Goal: Information Seeking & Learning: Learn about a topic

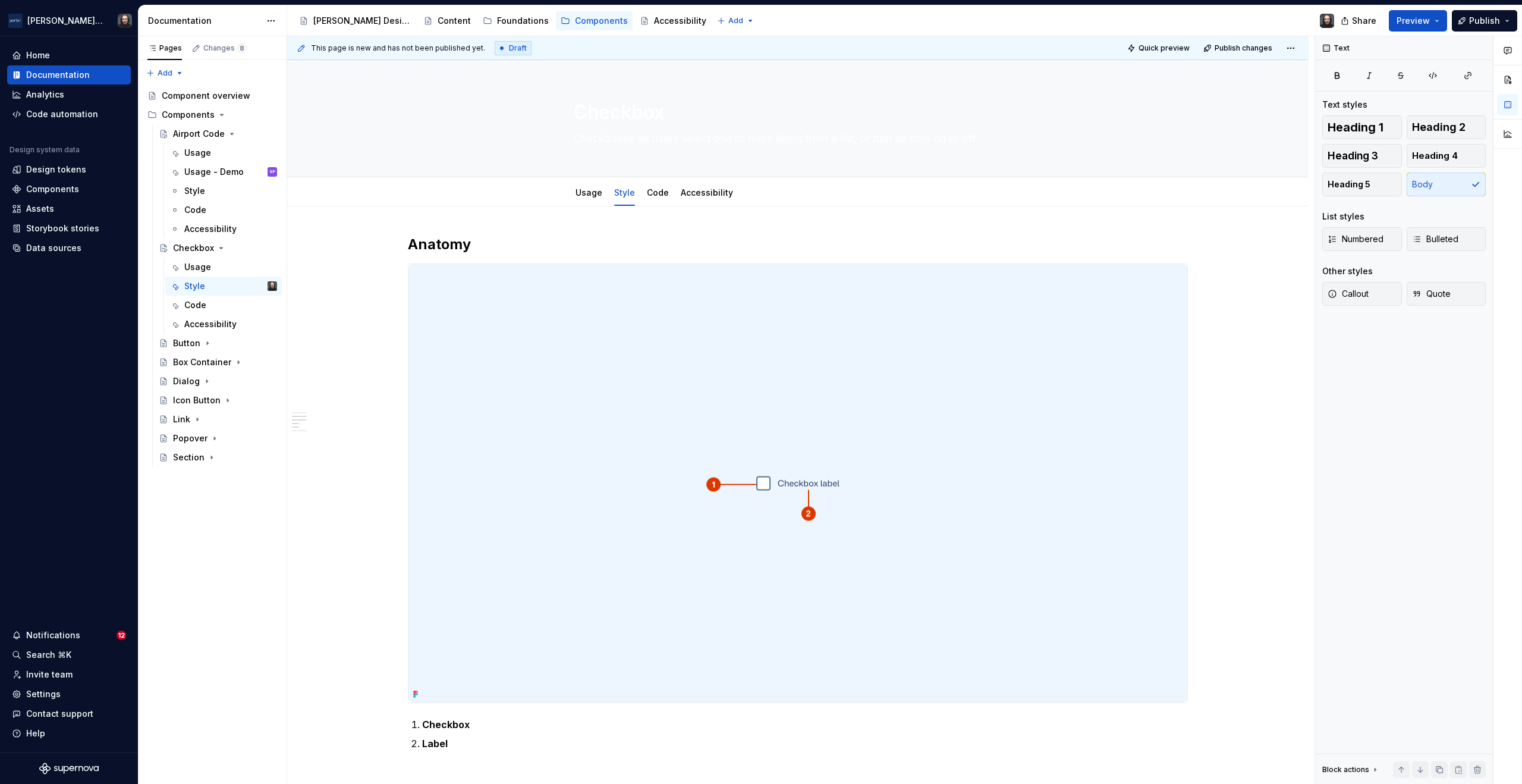
scroll to position [646, 0]
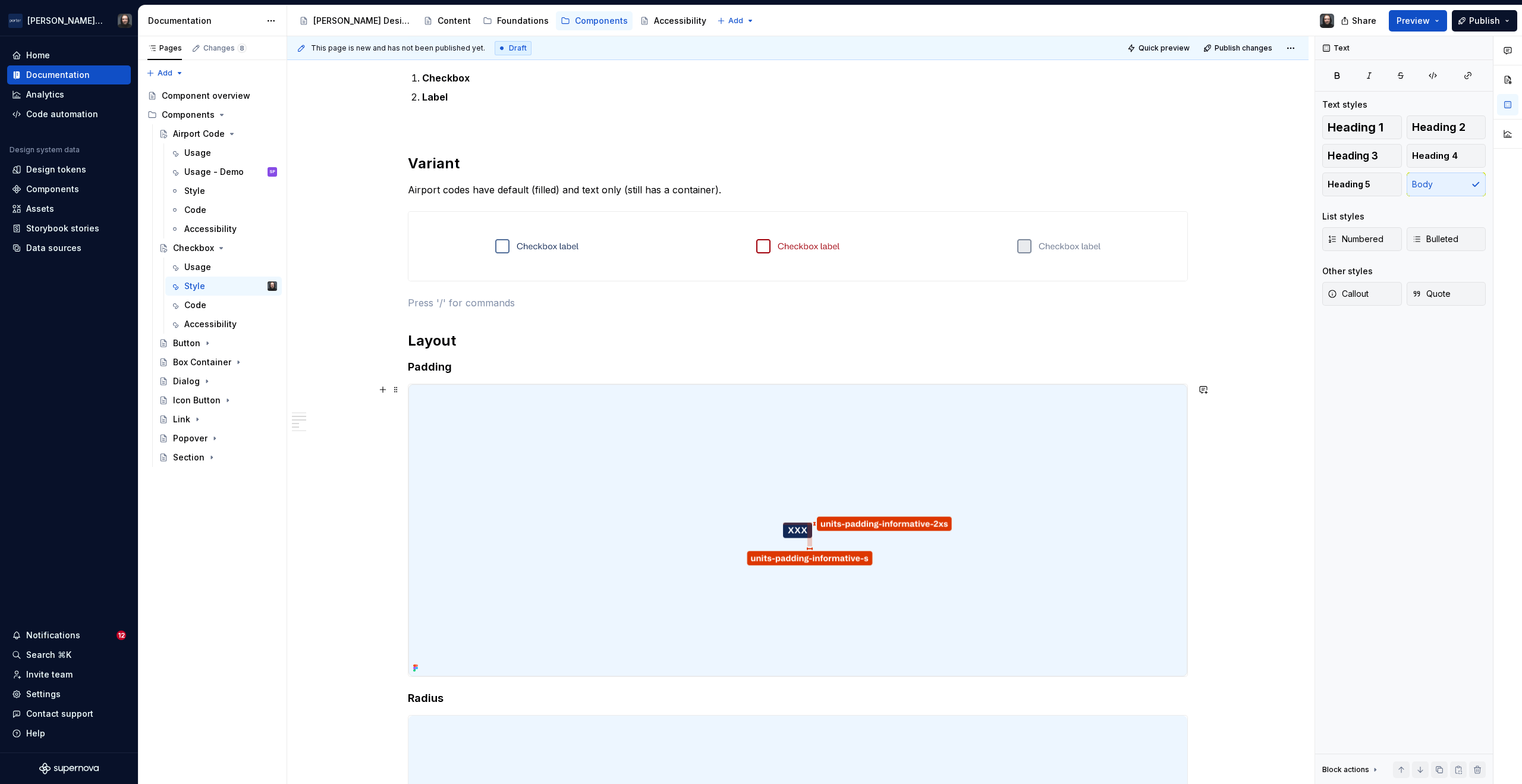
click at [1259, 408] on div "**********" at bounding box center [798, 485] width 1022 height 1851
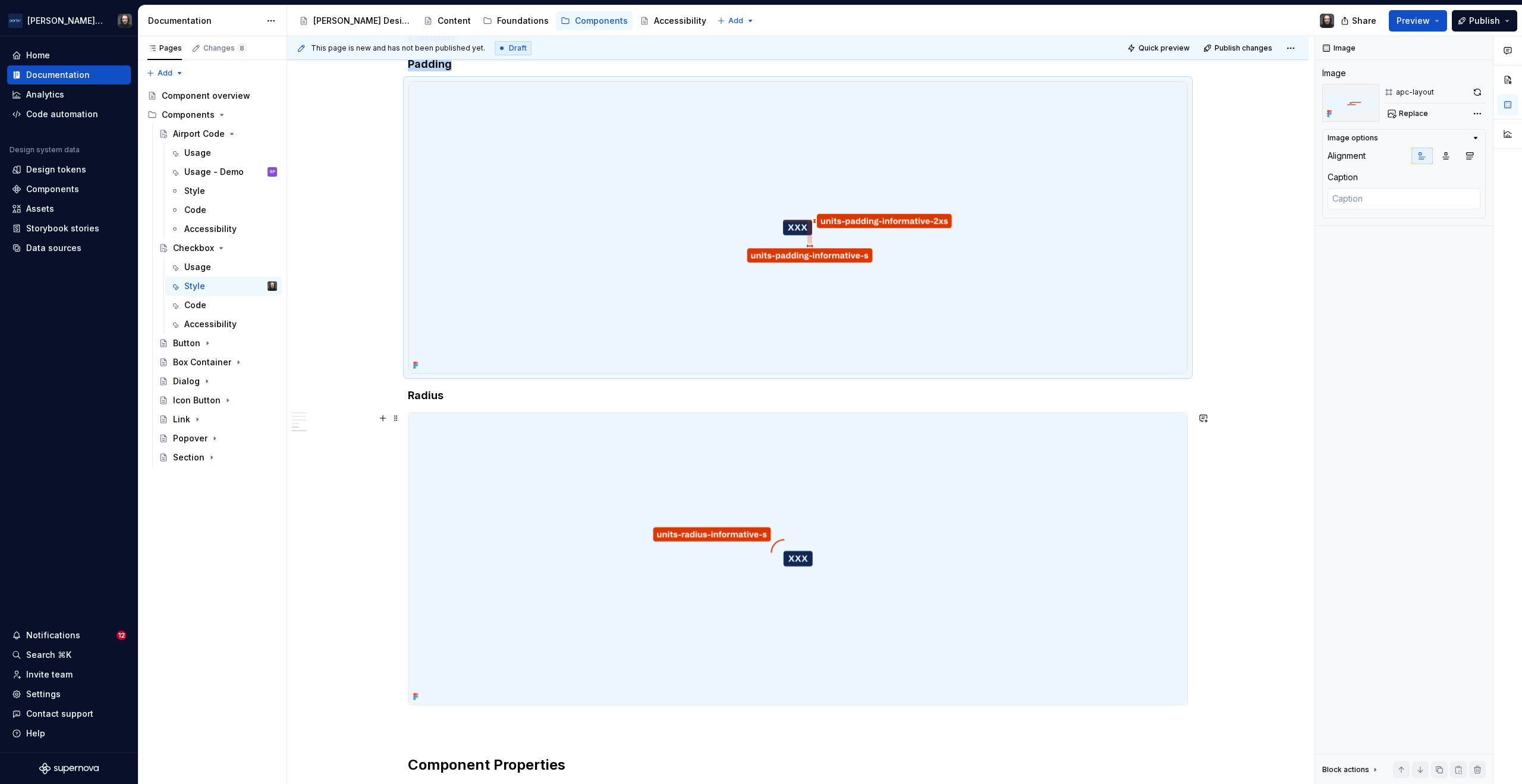
scroll to position [1273, 0]
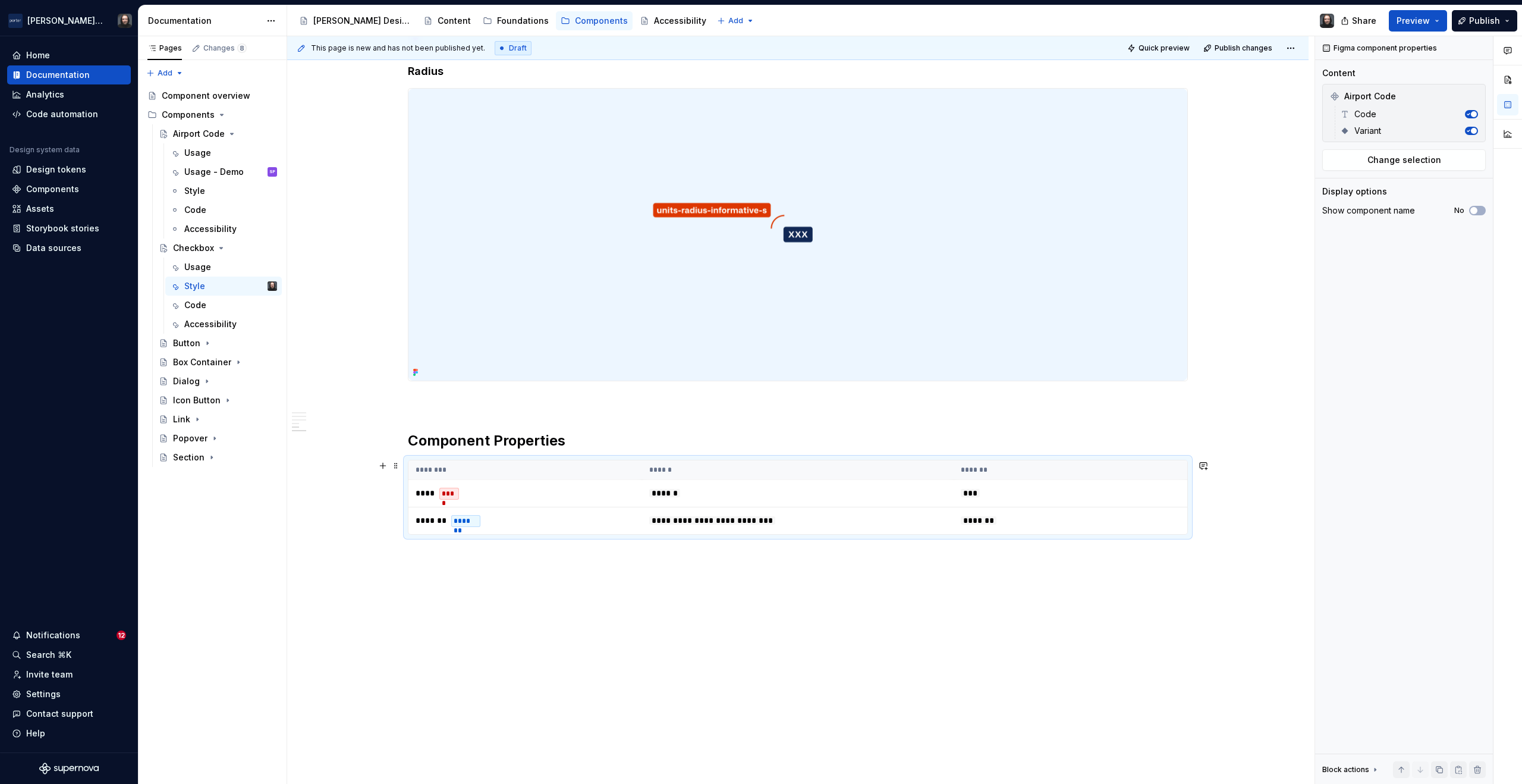
click at [1061, 471] on th "*******" at bounding box center [1071, 469] width 234 height 20
click at [1398, 162] on span "Change selection" at bounding box center [1405, 160] width 74 height 12
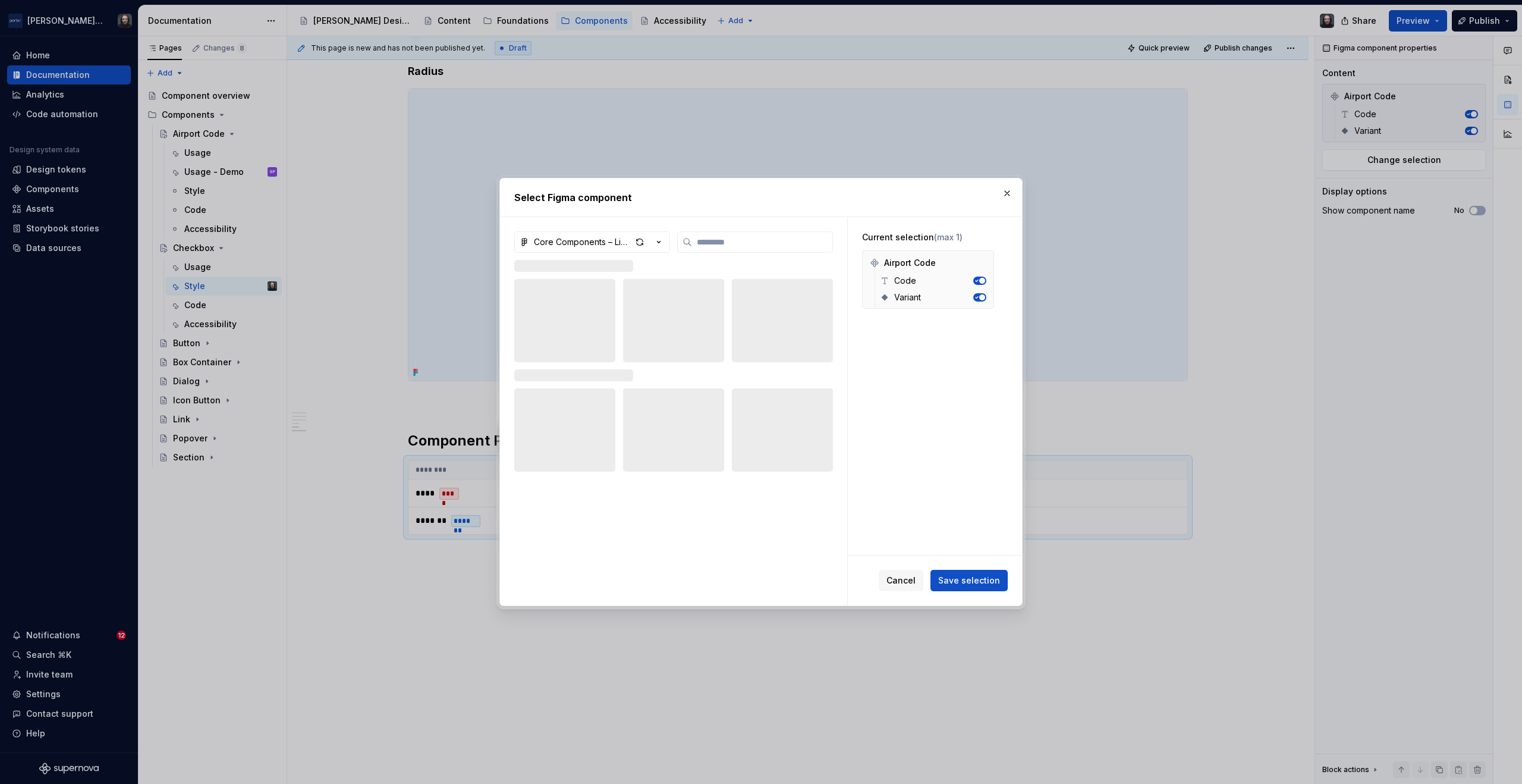
type textarea "*"
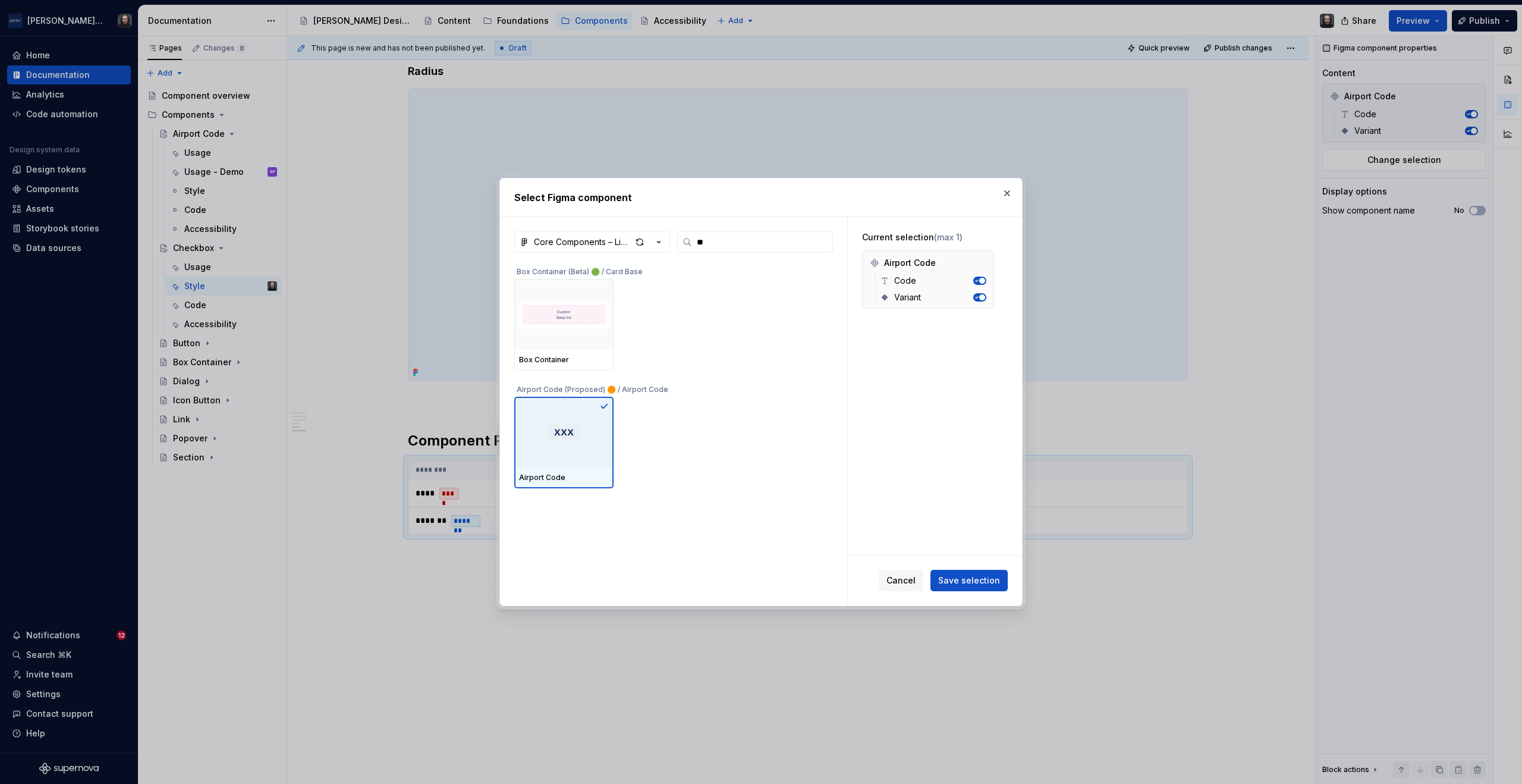
type input "*"
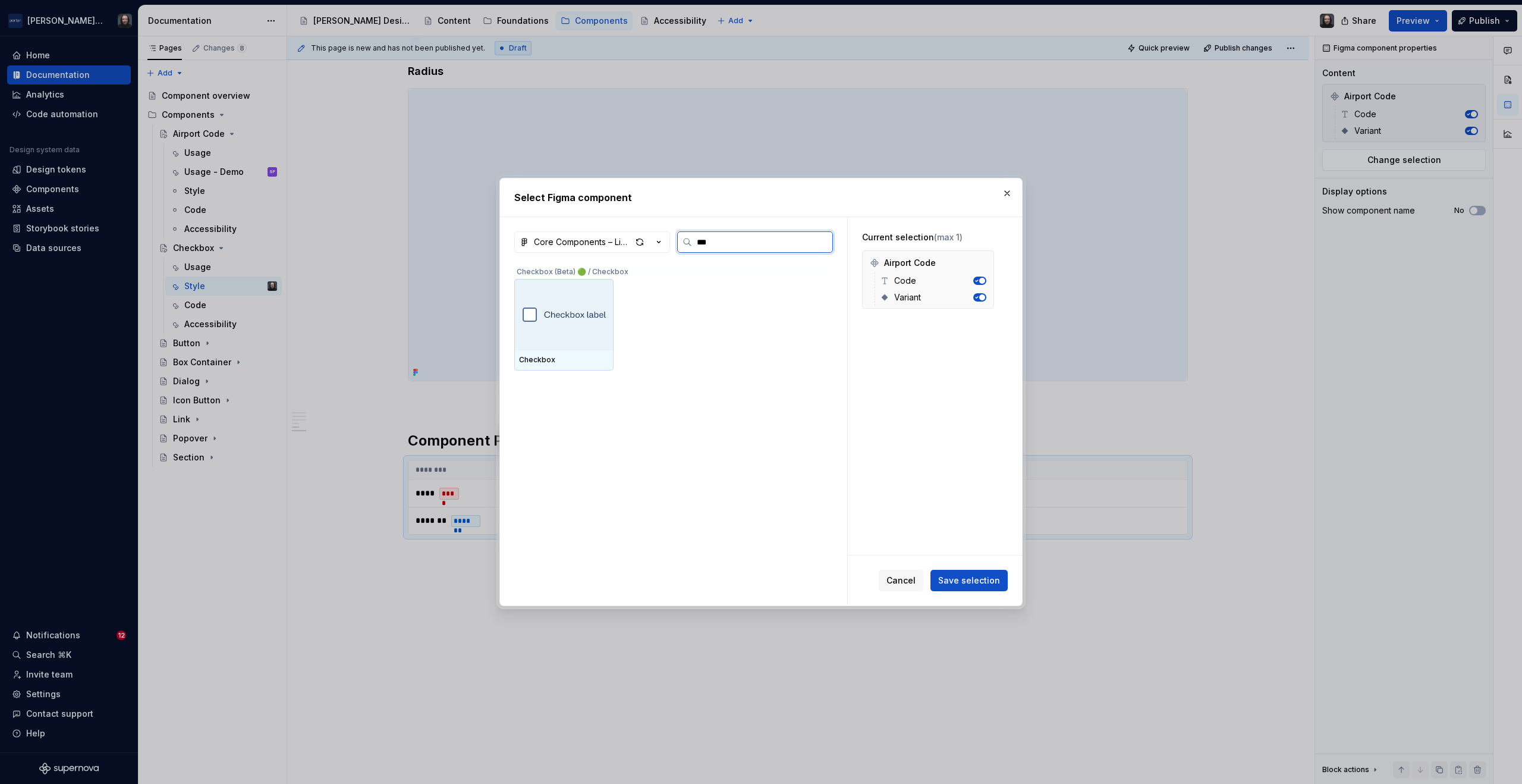
type input "****"
click at [575, 330] on div at bounding box center [563, 314] width 99 height 71
click at [989, 579] on span "Save selection" at bounding box center [969, 580] width 62 height 12
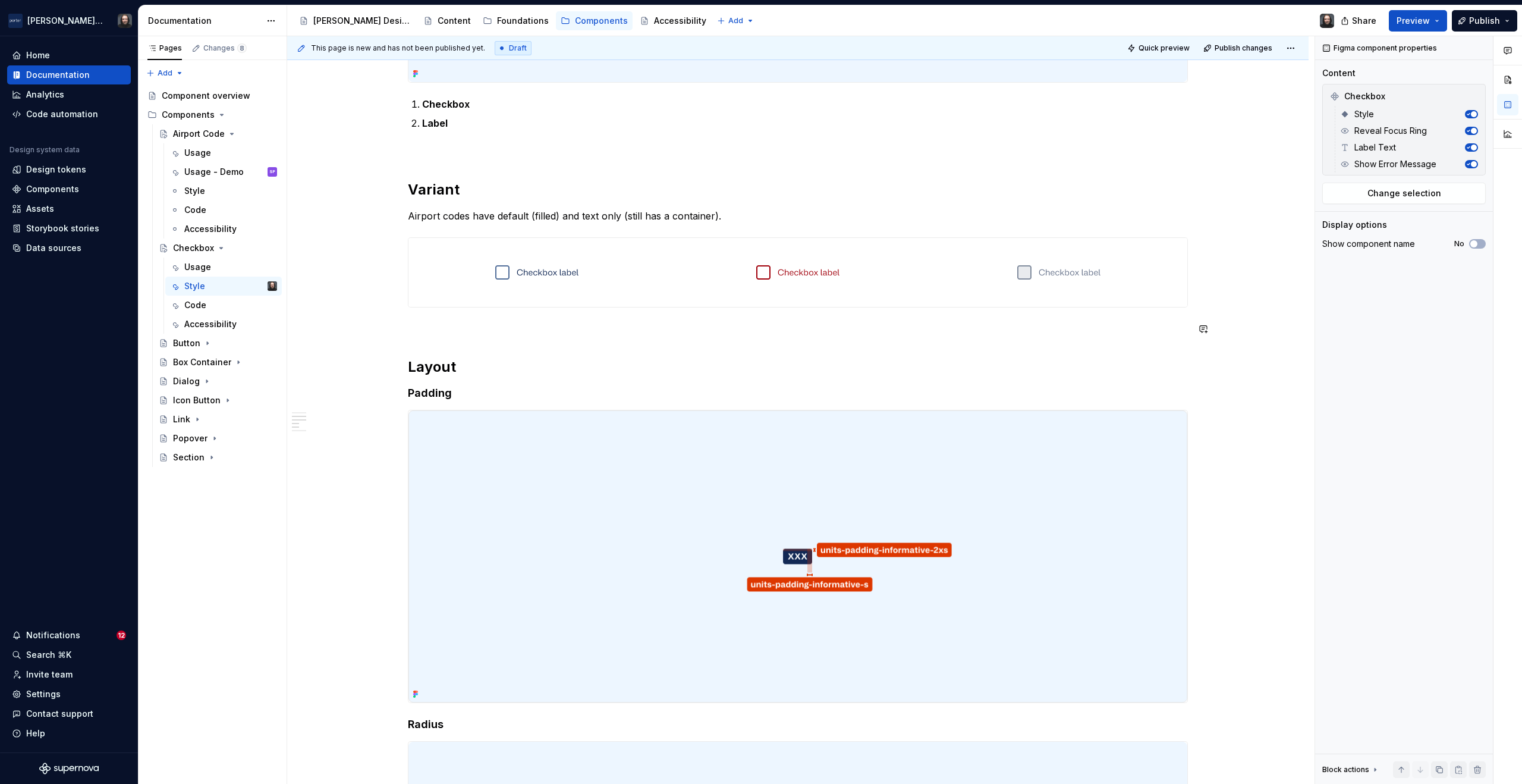
scroll to position [669, 0]
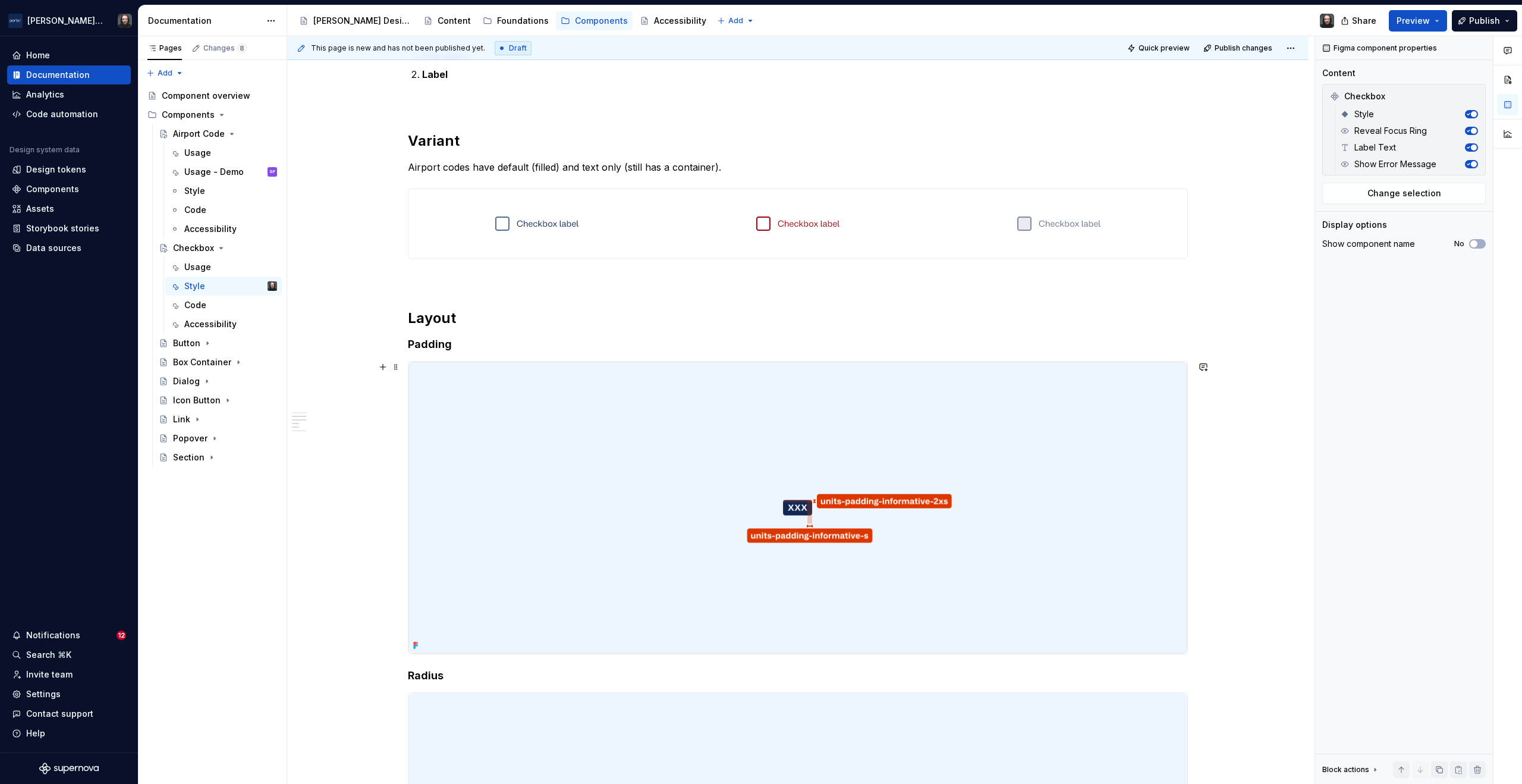
click at [1087, 440] on img at bounding box center [798, 507] width 779 height 292
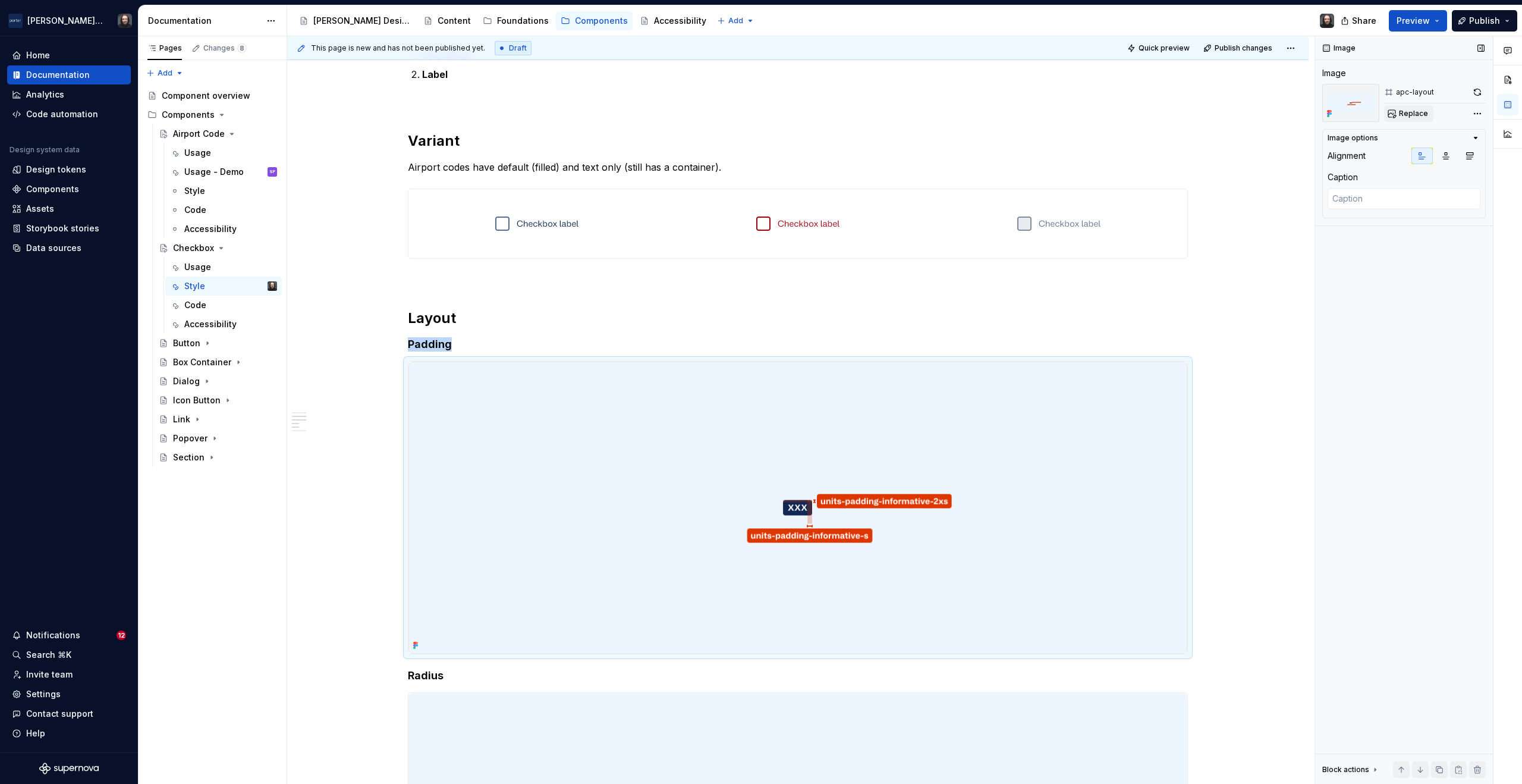
click at [1421, 113] on span "Replace" at bounding box center [1414, 113] width 29 height 9
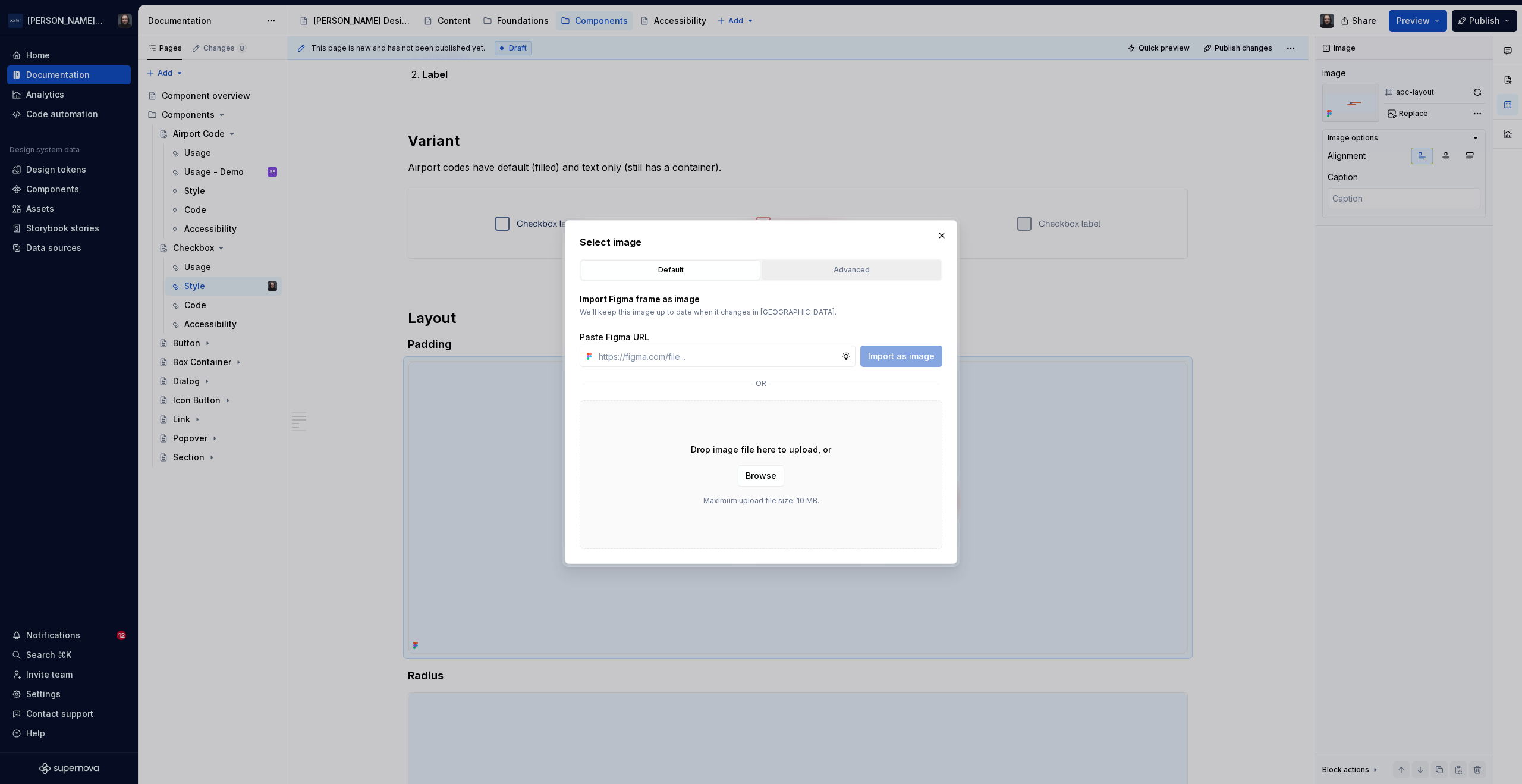
click at [836, 265] on div "Advanced" at bounding box center [851, 270] width 171 height 12
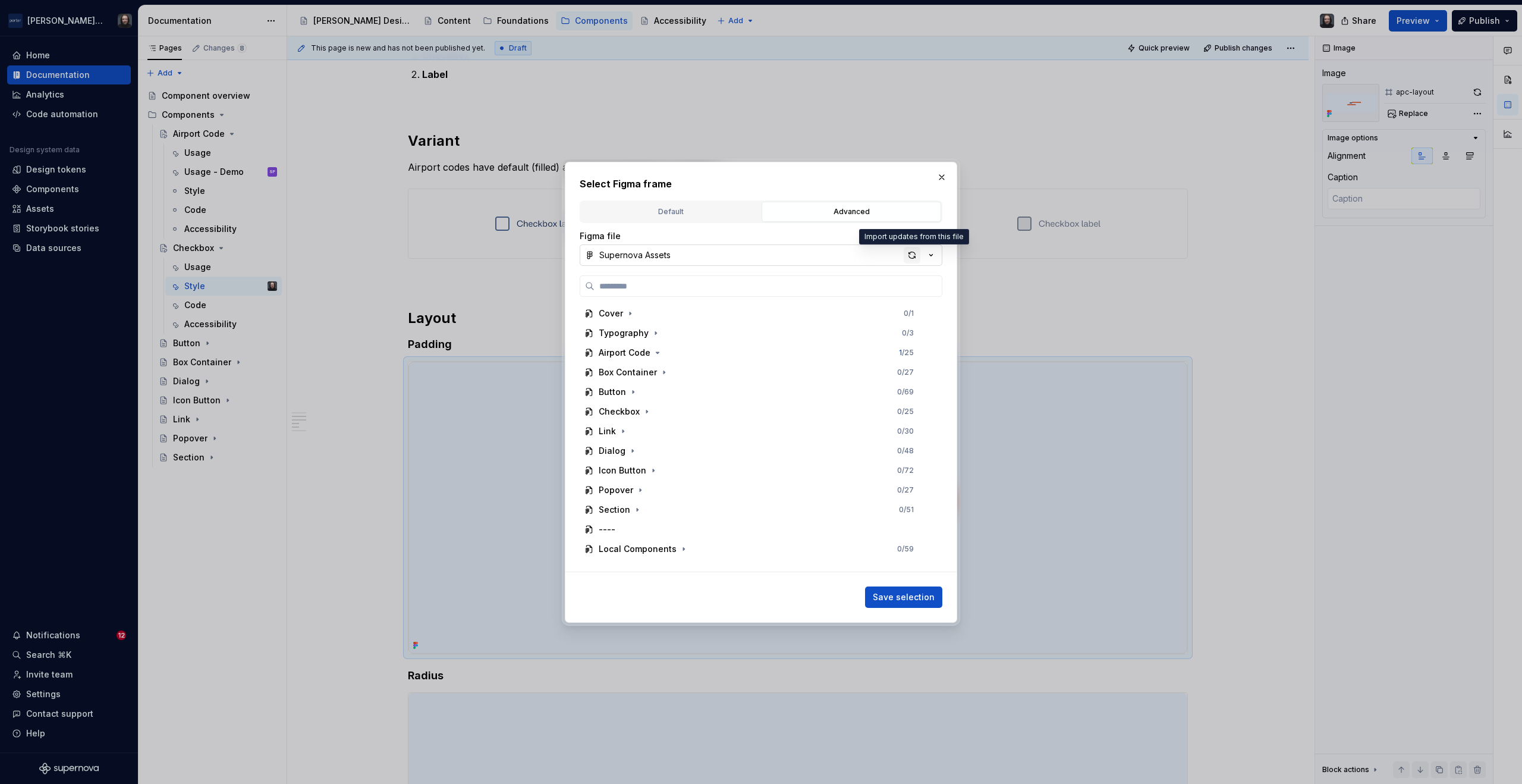
click at [912, 257] on div "button" at bounding box center [911, 254] width 16 height 16
click at [647, 412] on icon "button" at bounding box center [647, 411] width 1 height 3
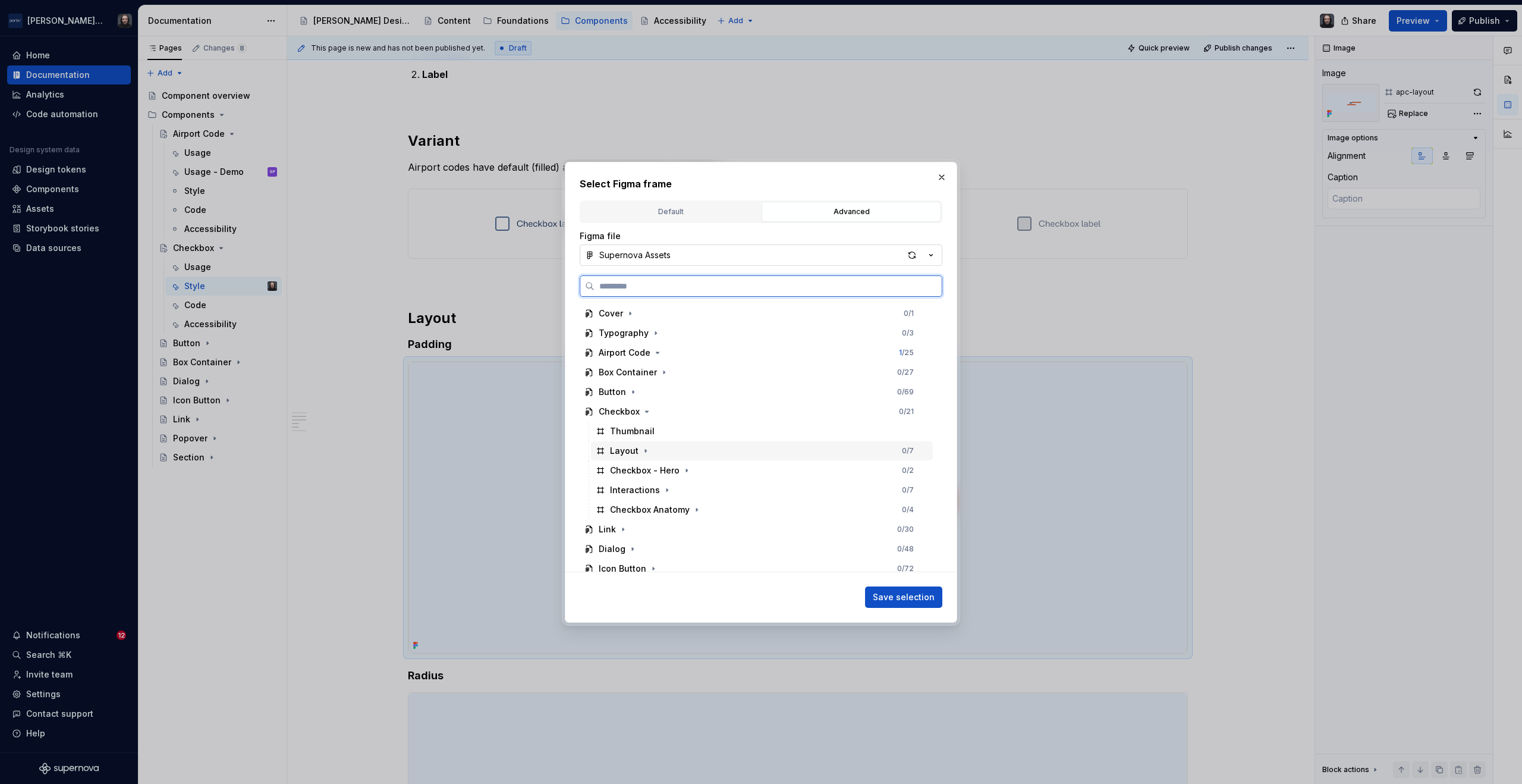
click at [712, 449] on div "Layout 0 / 7" at bounding box center [762, 450] width 342 height 19
click at [894, 598] on span "Save selection" at bounding box center [904, 597] width 62 height 12
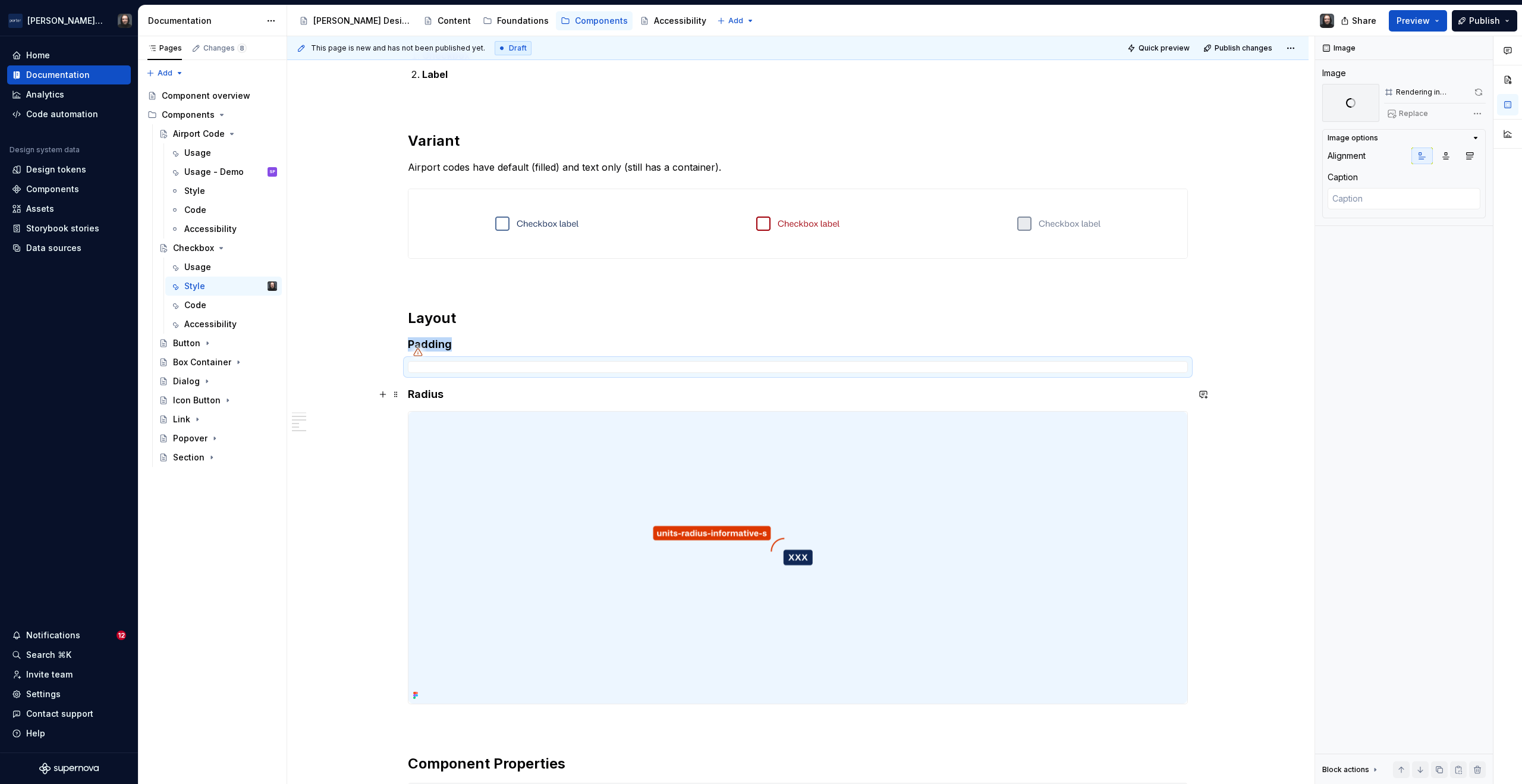
type textarea "*"
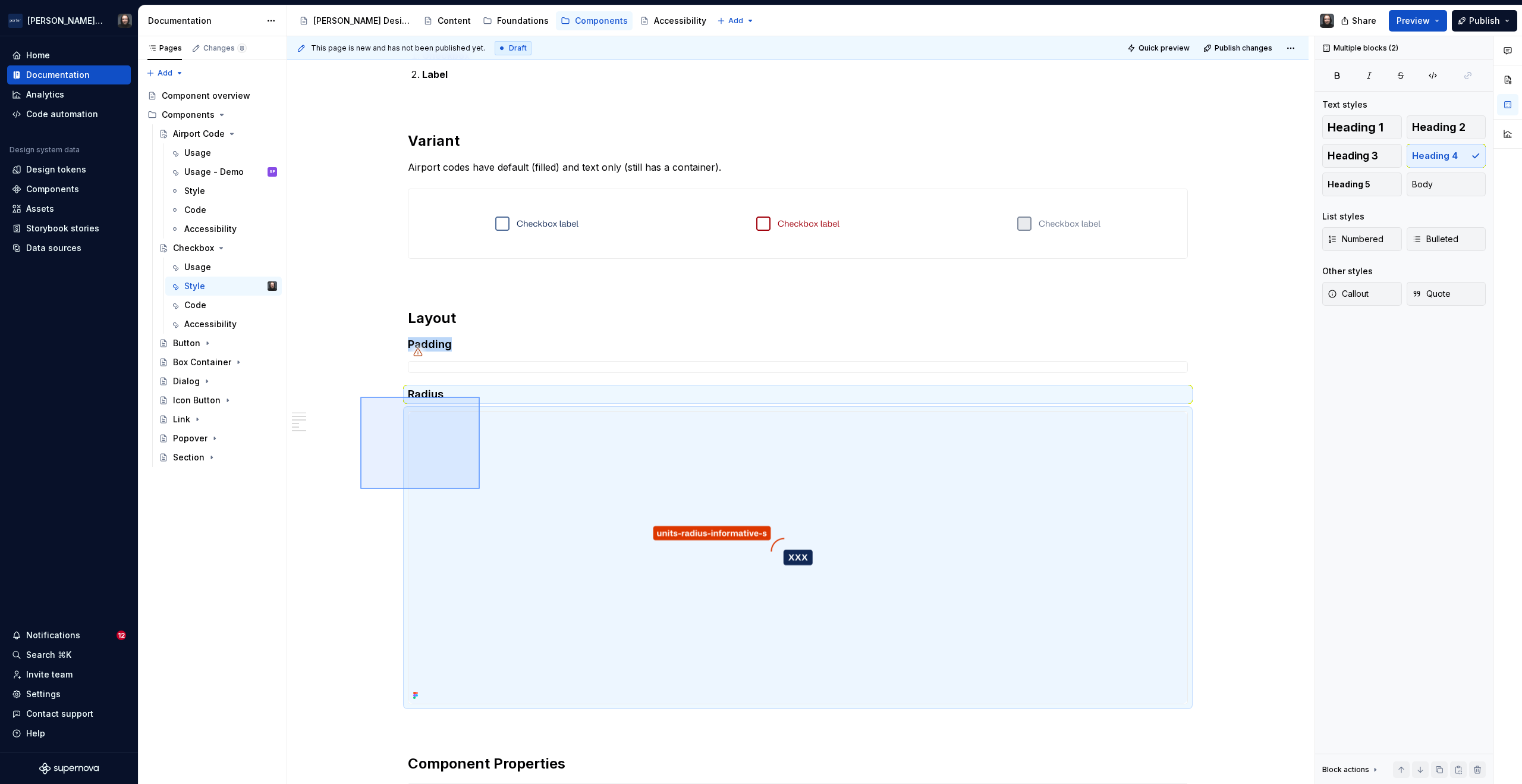
drag, startPoint x: 421, startPoint y: 440, endPoint x: 480, endPoint y: 489, distance: 76.7
click at [481, 490] on div "**********" at bounding box center [801, 410] width 1028 height 748
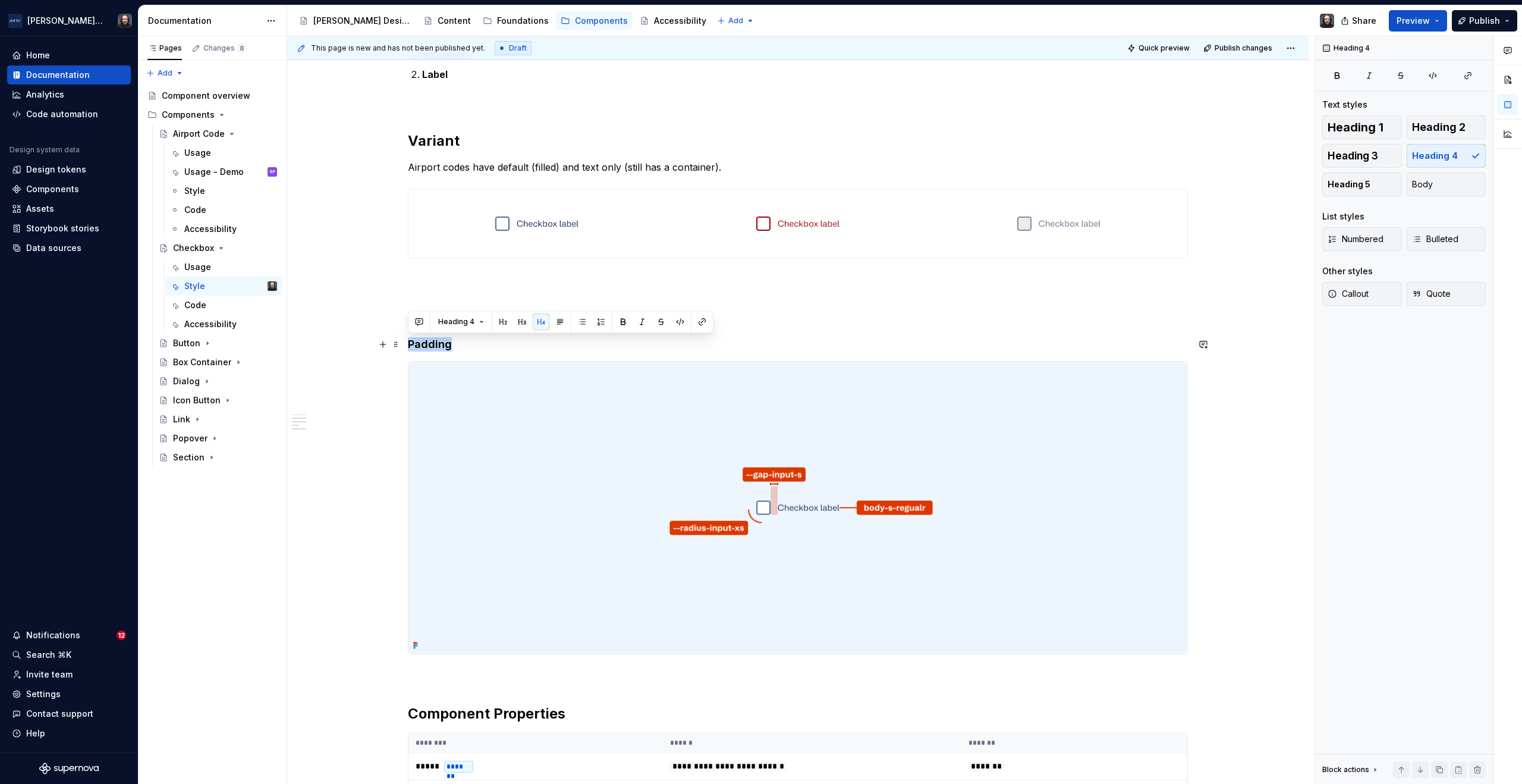
drag, startPoint x: 447, startPoint y: 344, endPoint x: 410, endPoint y: 349, distance: 37.3
click at [410, 349] on h4 "Padding" at bounding box center [797, 344] width 780 height 15
click at [1251, 413] on div "**********" at bounding box center [798, 324] width 1022 height 1574
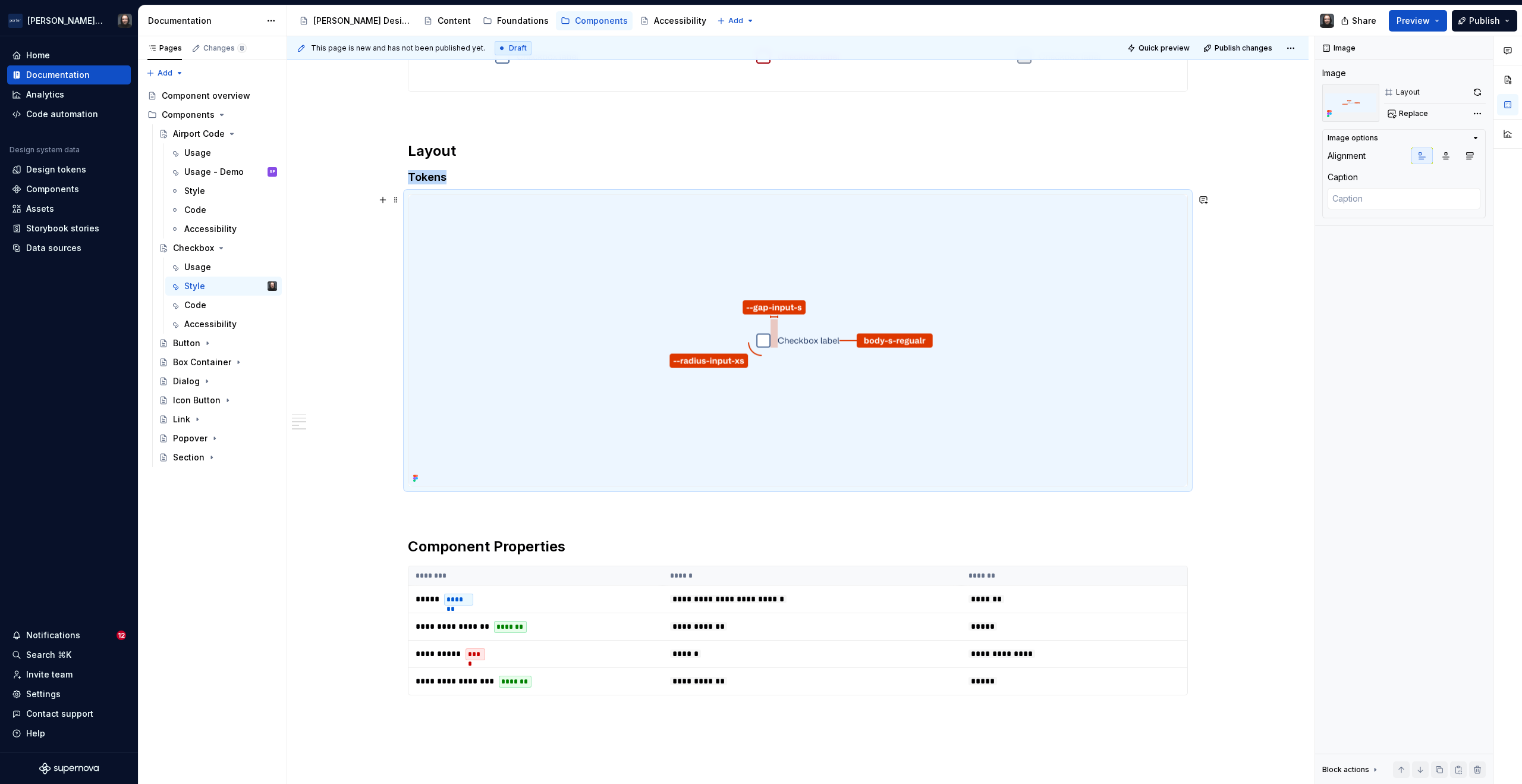
scroll to position [829, 0]
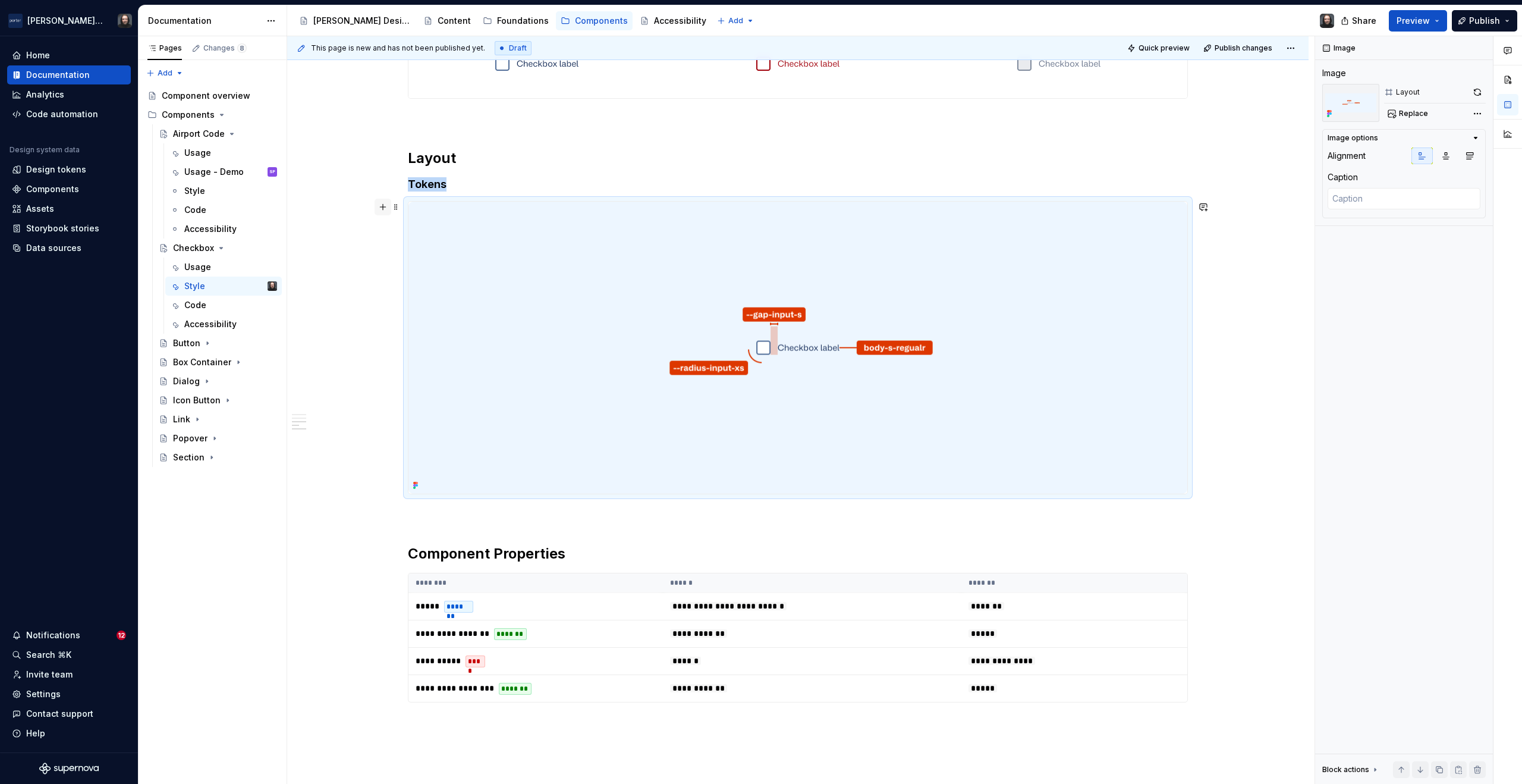
click at [381, 207] on button "button" at bounding box center [383, 206] width 16 height 16
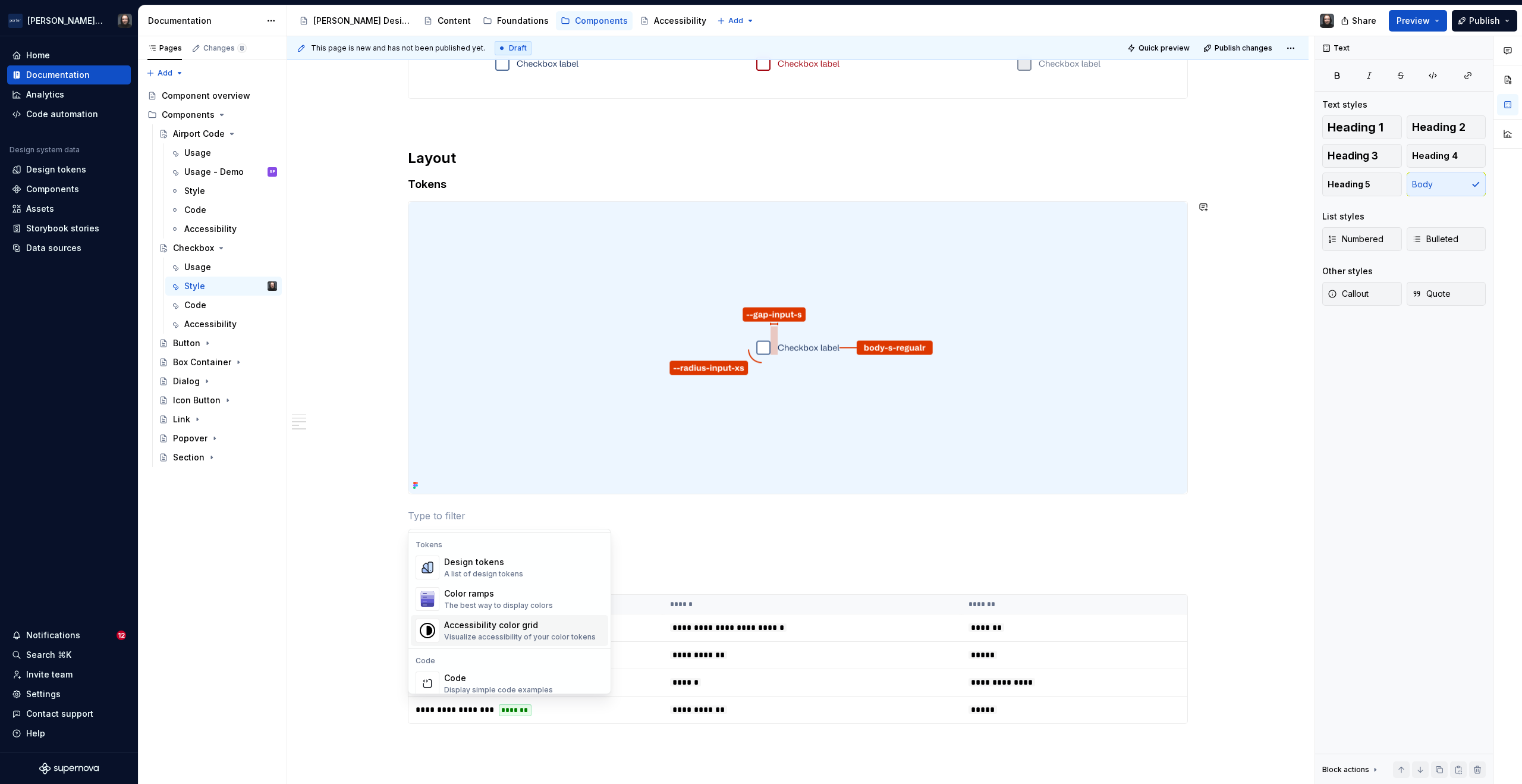
scroll to position [836, 0]
click at [531, 584] on div "Design tokens A list of design tokens" at bounding box center [524, 591] width 159 height 24
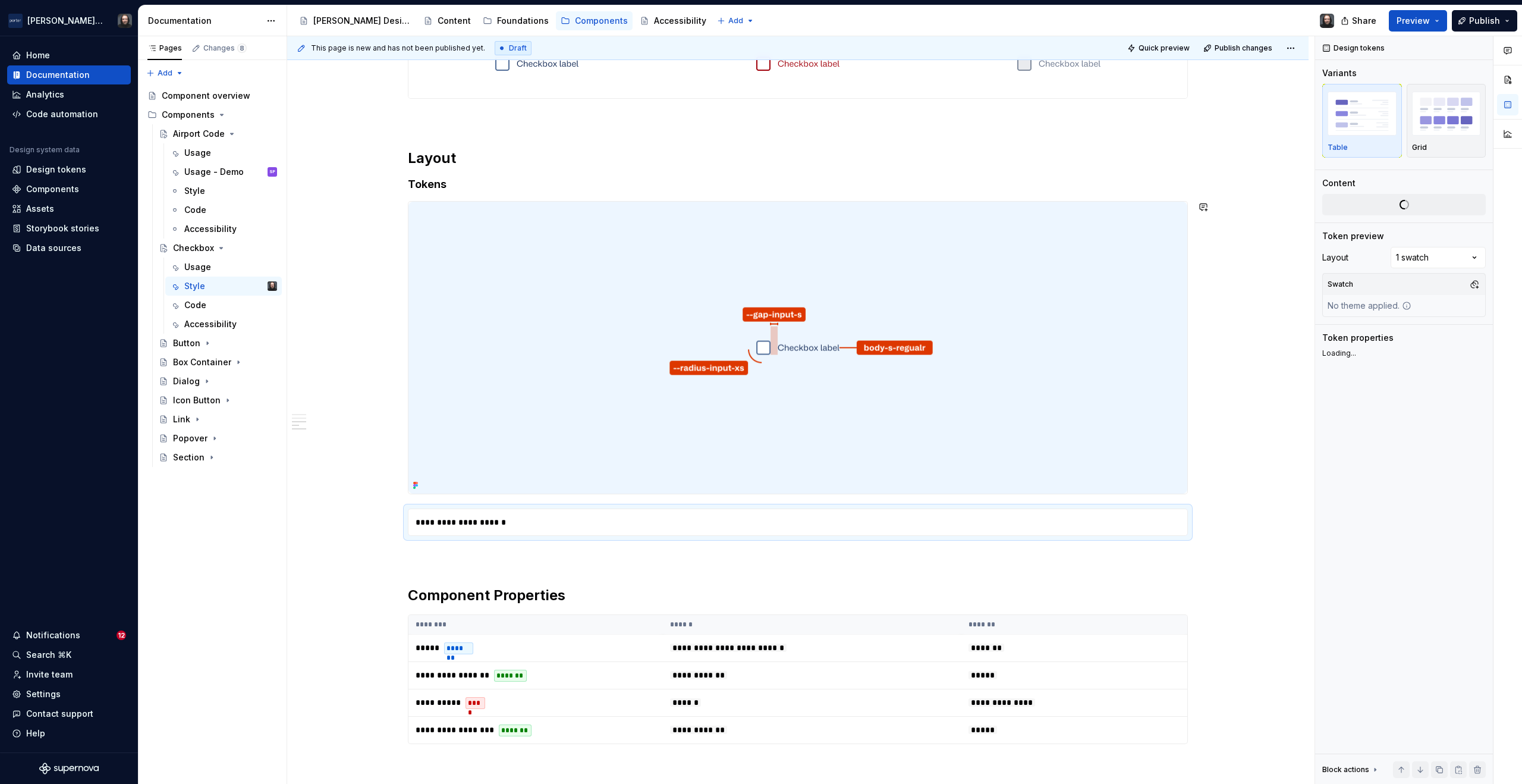
type textarea "*"
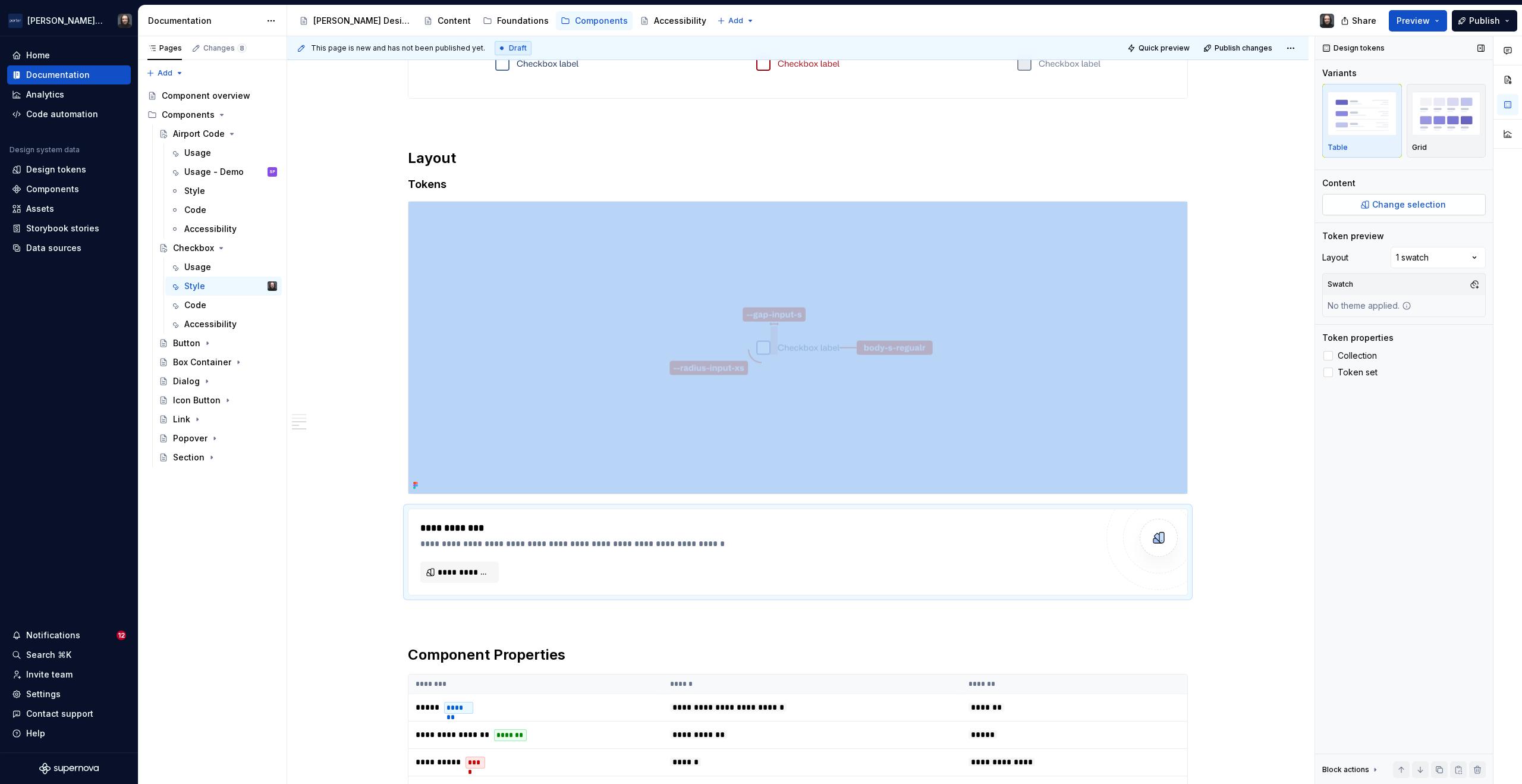
click at [1408, 205] on span "Change selection" at bounding box center [1409, 205] width 74 height 12
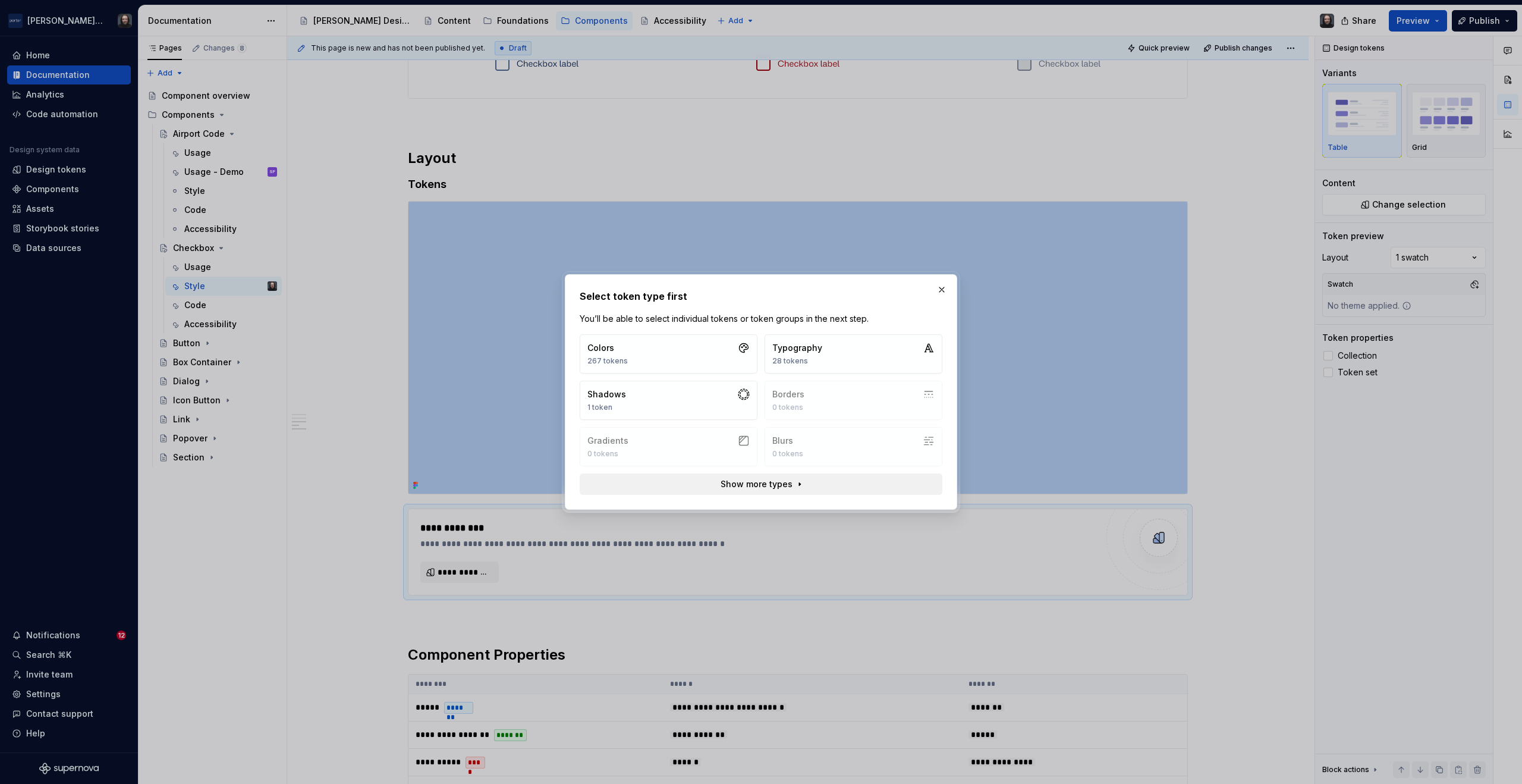
click at [765, 483] on span "Show more types" at bounding box center [757, 484] width 72 height 12
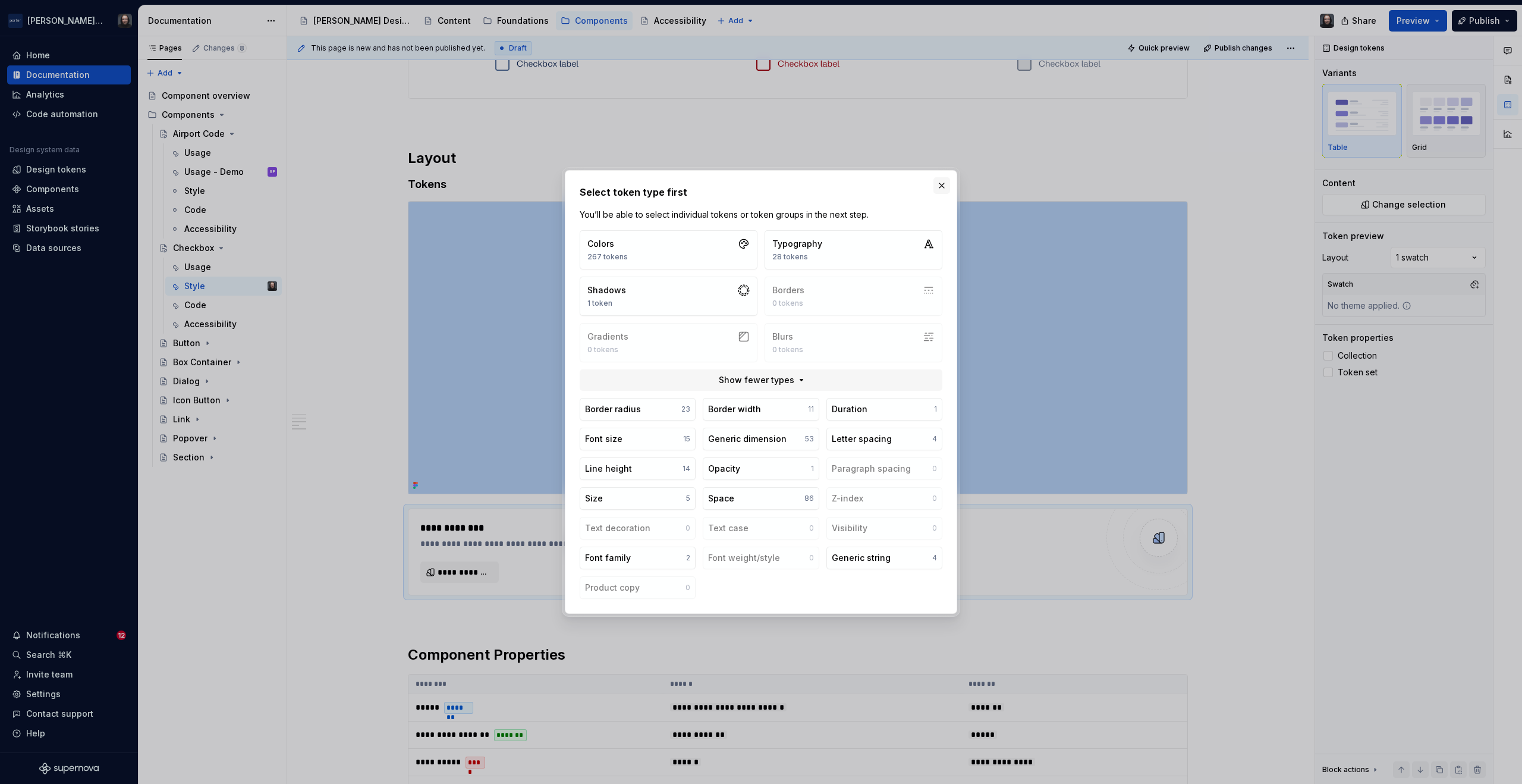
click at [940, 186] on button "button" at bounding box center [942, 185] width 16 height 16
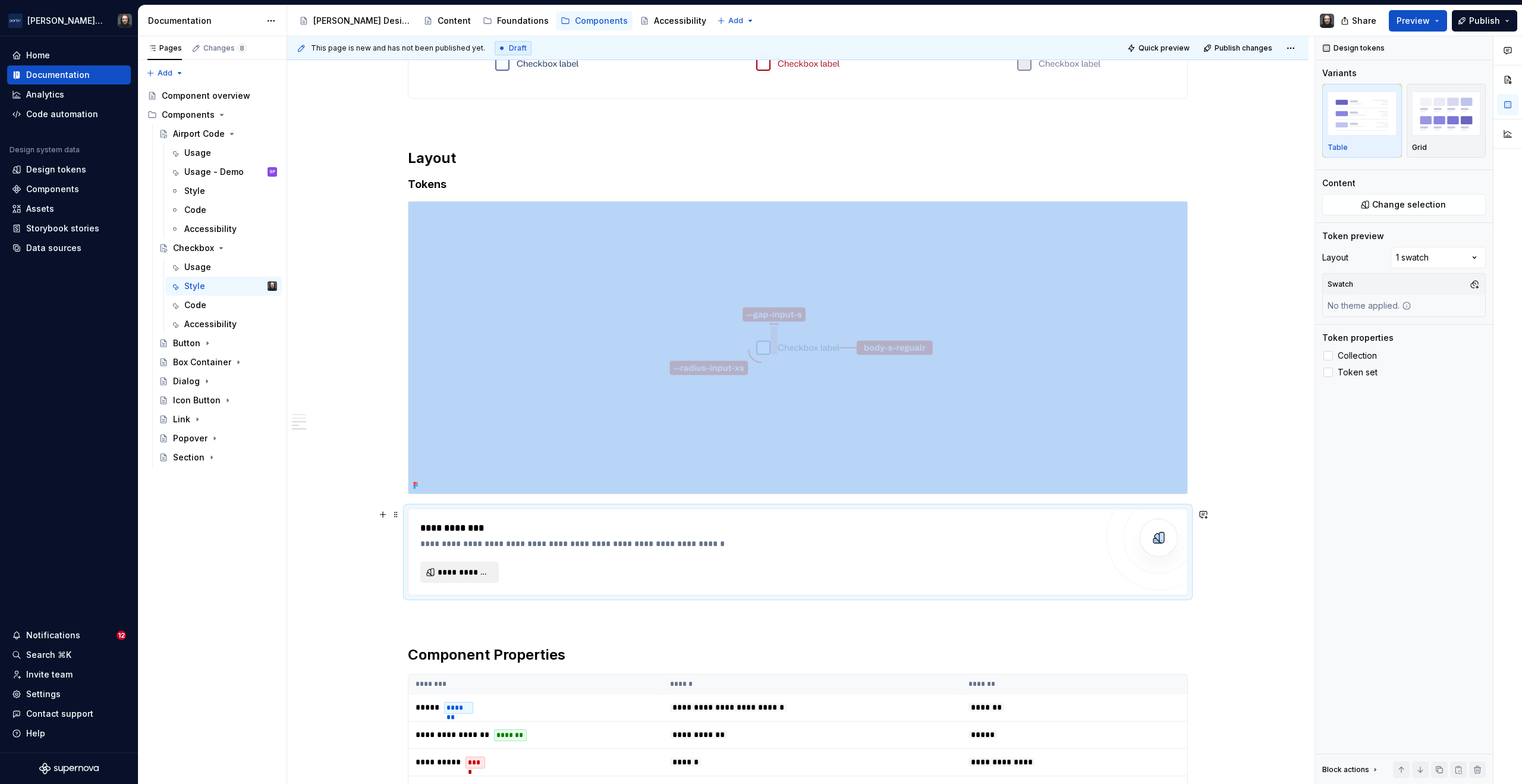
click at [460, 573] on span "**********" at bounding box center [464, 572] width 53 height 12
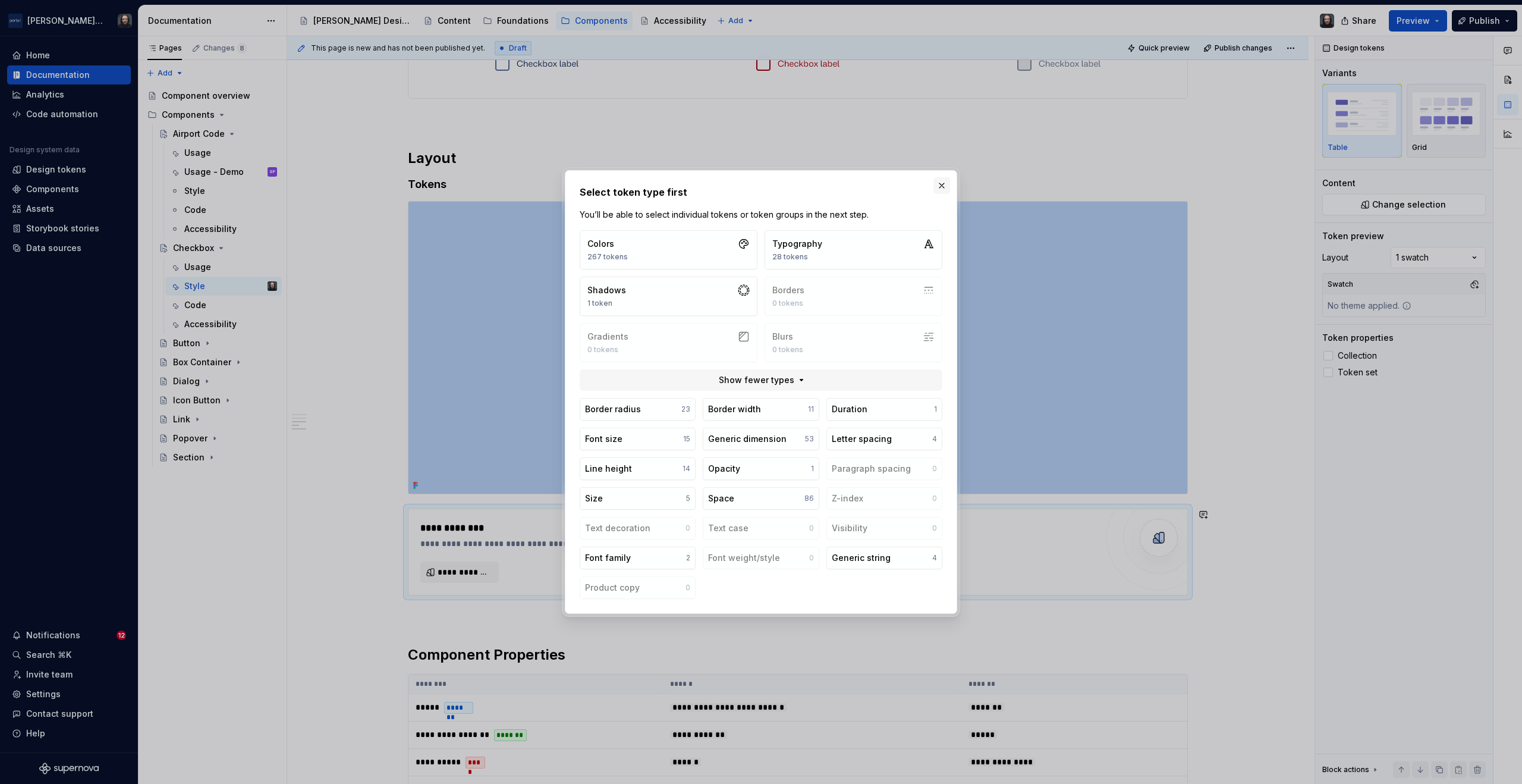
click at [943, 182] on button "button" at bounding box center [942, 185] width 16 height 16
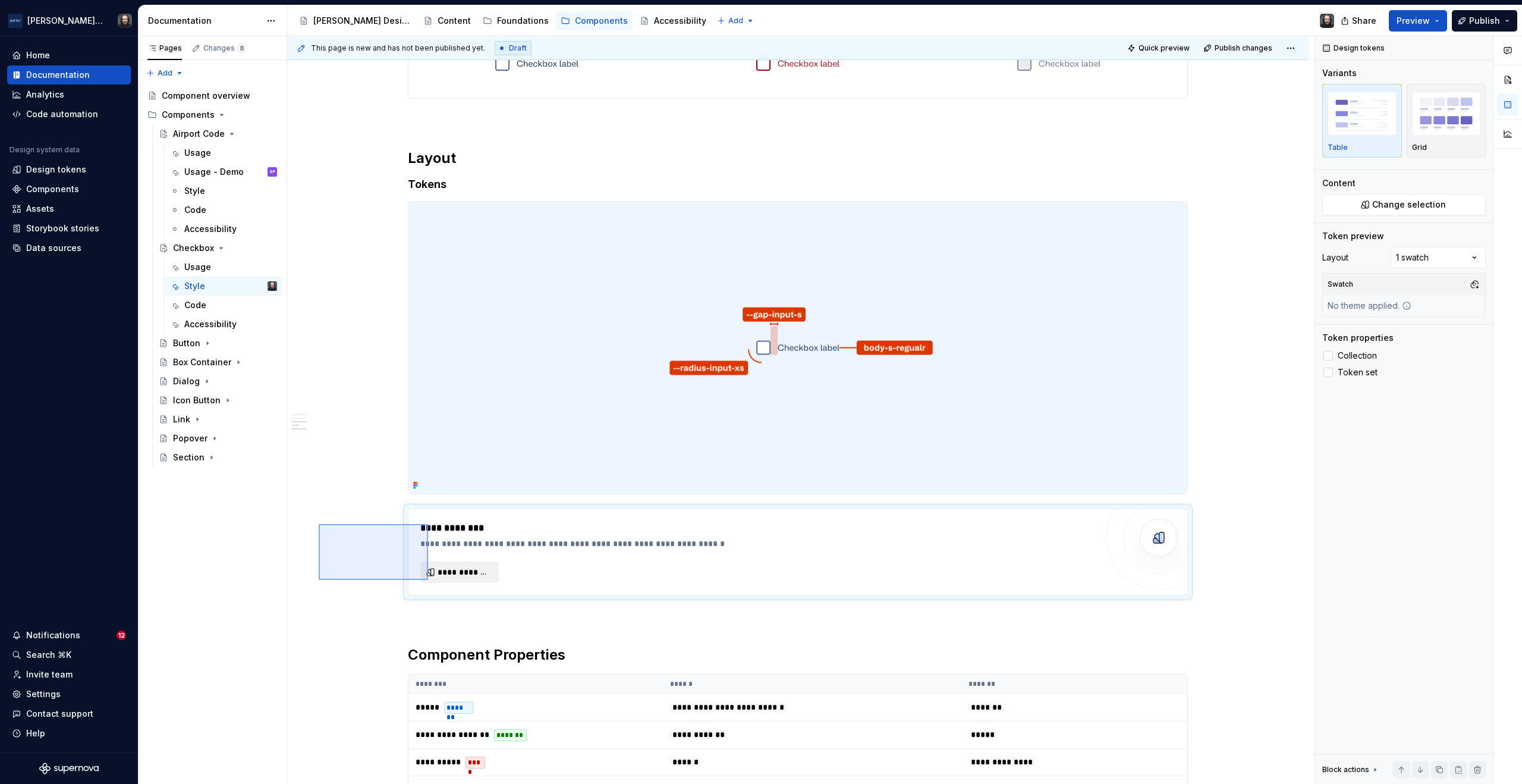
click at [428, 579] on div "**********" at bounding box center [801, 410] width 1028 height 748
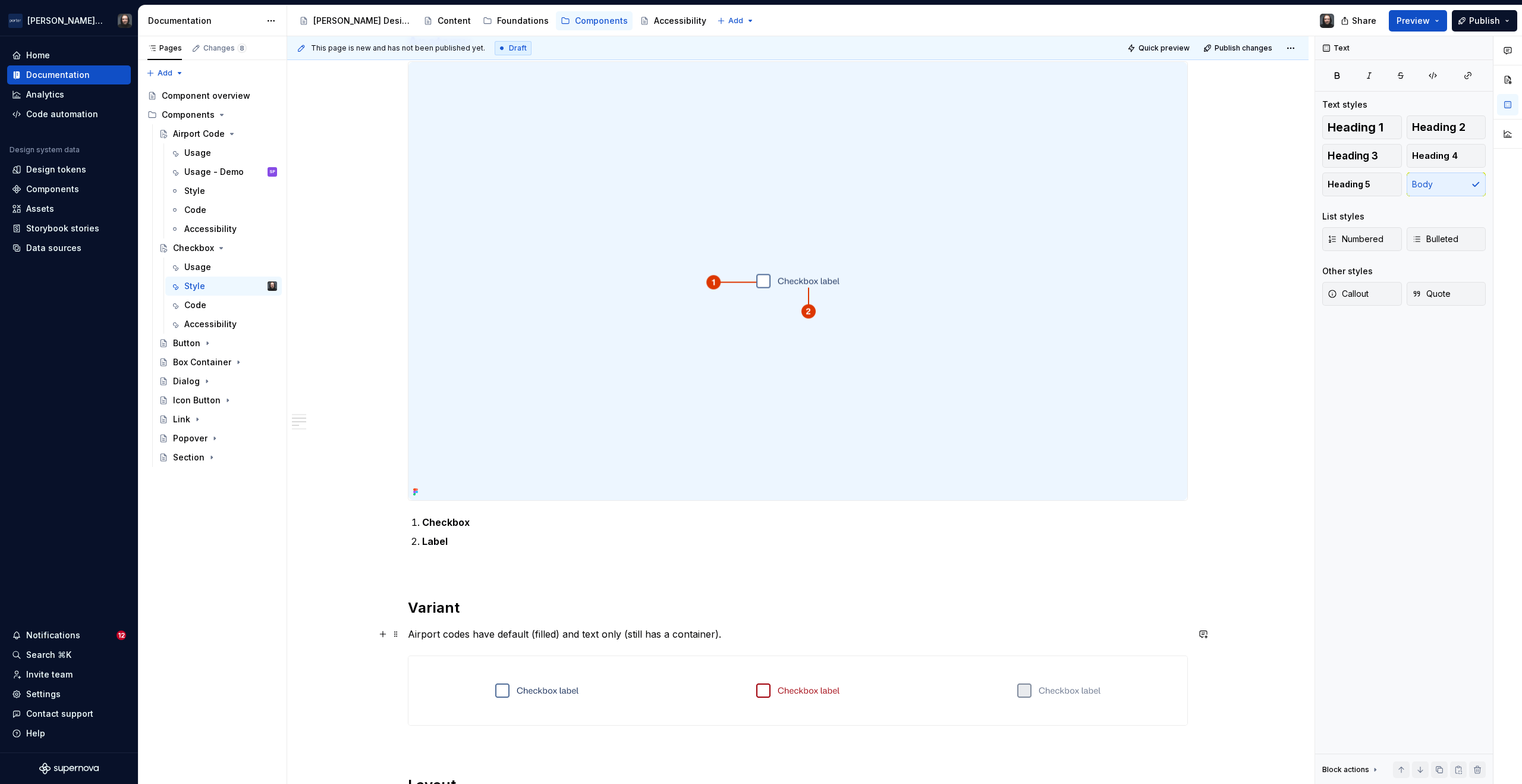
scroll to position [346, 0]
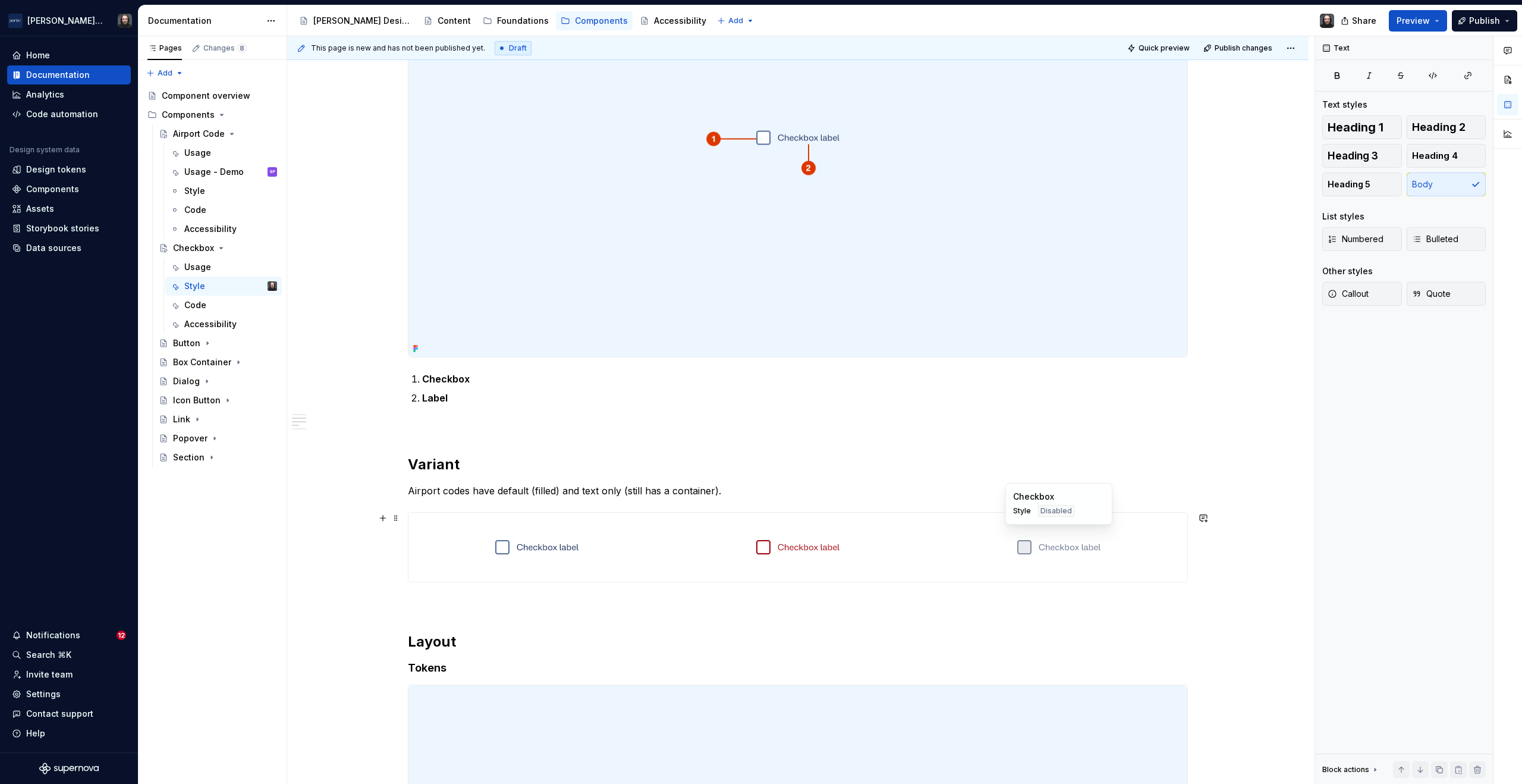
click at [945, 519] on div at bounding box center [1059, 547] width 256 height 69
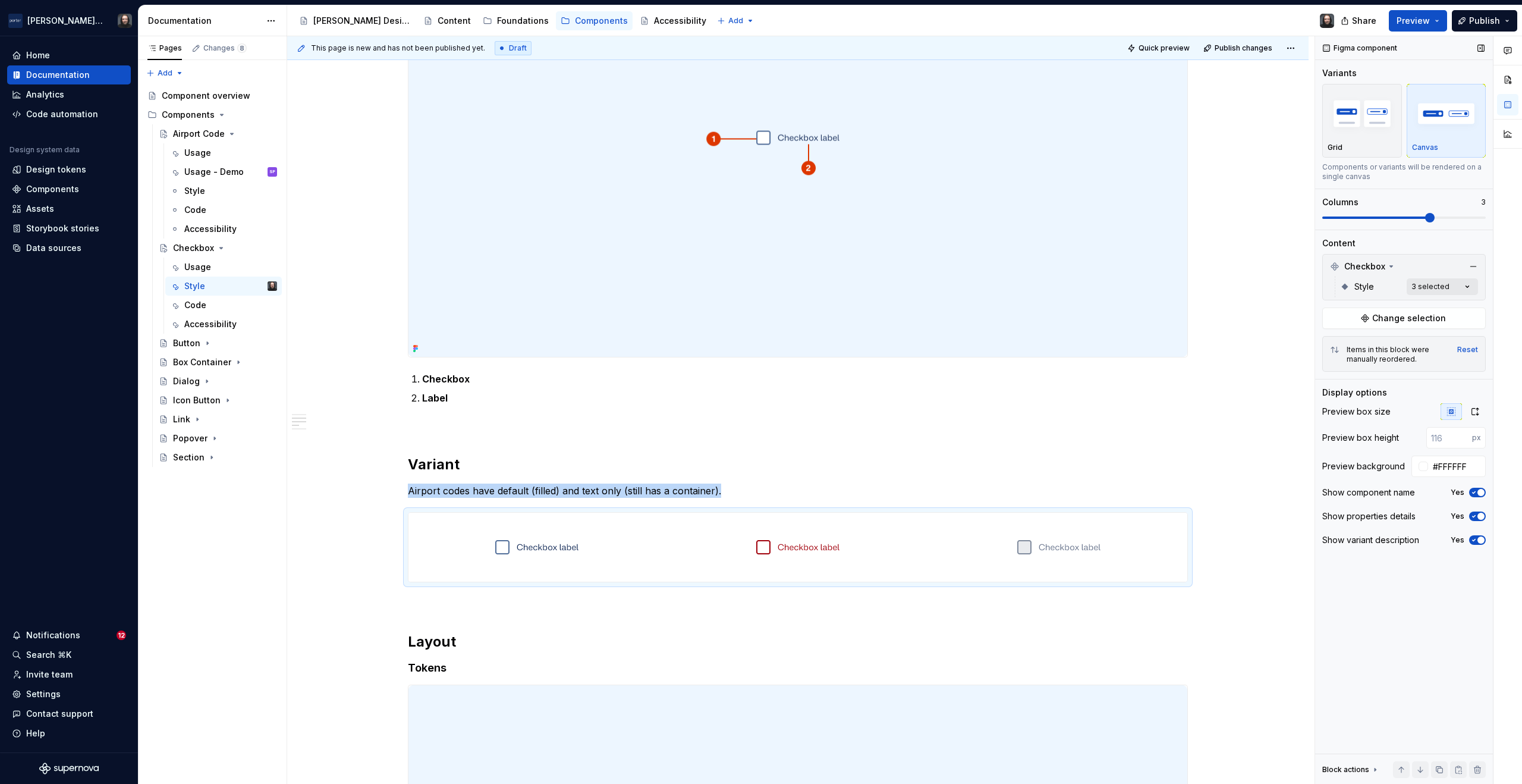
click at [1468, 286] on div "Comments Open comments No comments yet Select ‘Comment’ from the block context …" at bounding box center [1419, 410] width 207 height 748
click at [1464, 305] on button "button" at bounding box center [1462, 307] width 16 height 9
click at [1458, 248] on div "Comments Open comments No comments yet Select ‘Comment’ from the block context …" at bounding box center [1419, 410] width 207 height 748
click at [1476, 411] on icon "button" at bounding box center [1475, 411] width 9 height 9
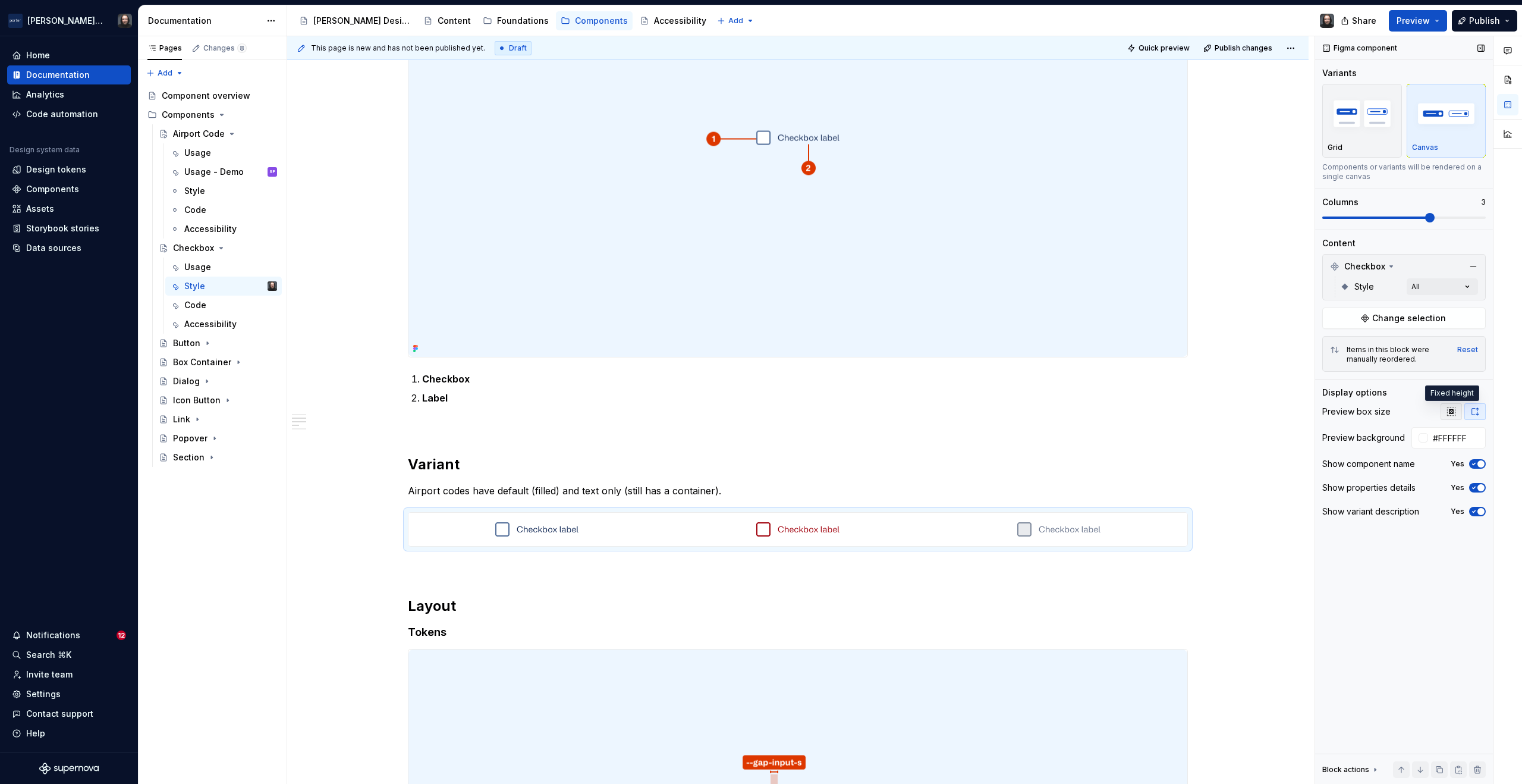
click at [1452, 415] on icon "button" at bounding box center [1451, 411] width 9 height 9
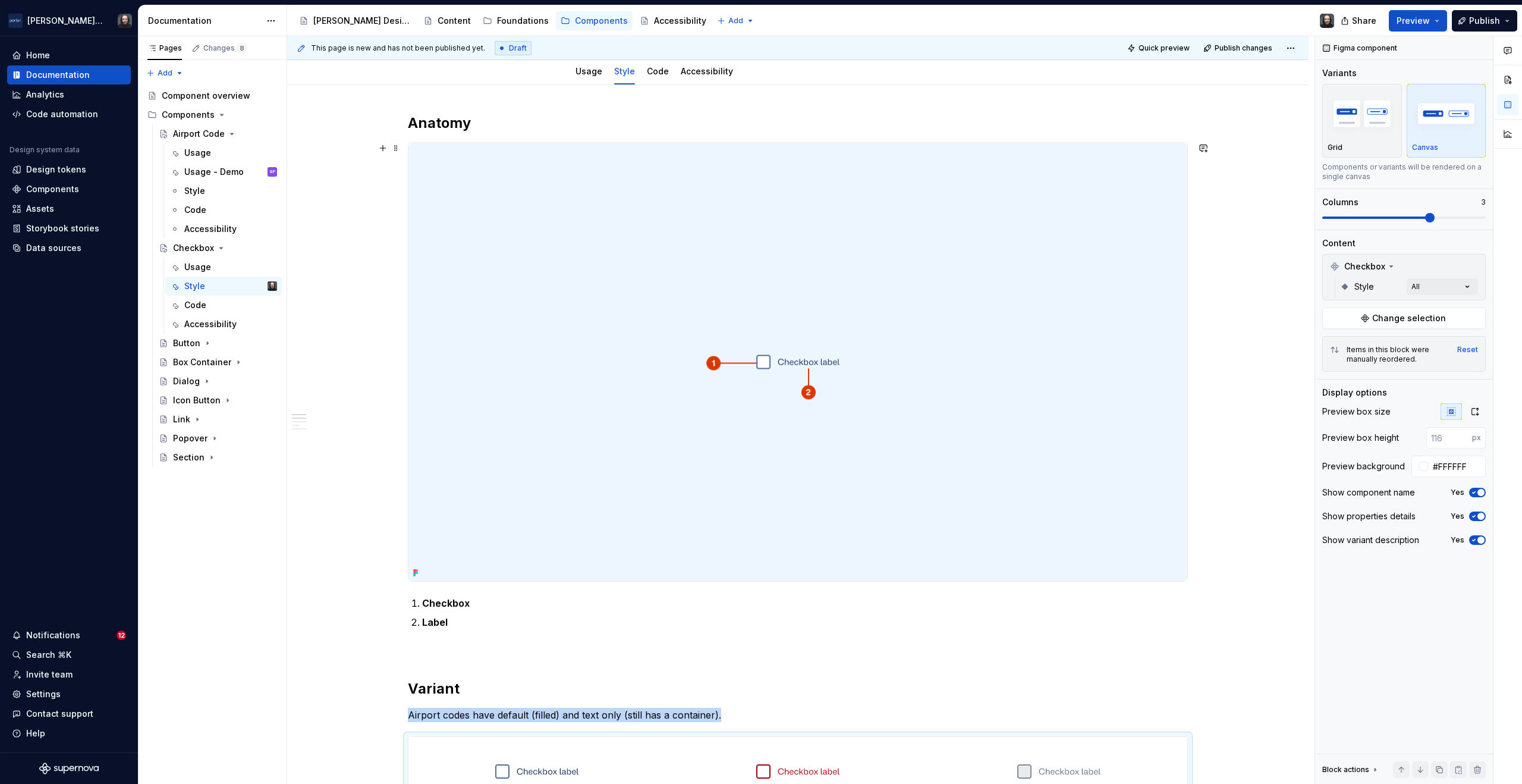
scroll to position [0, 0]
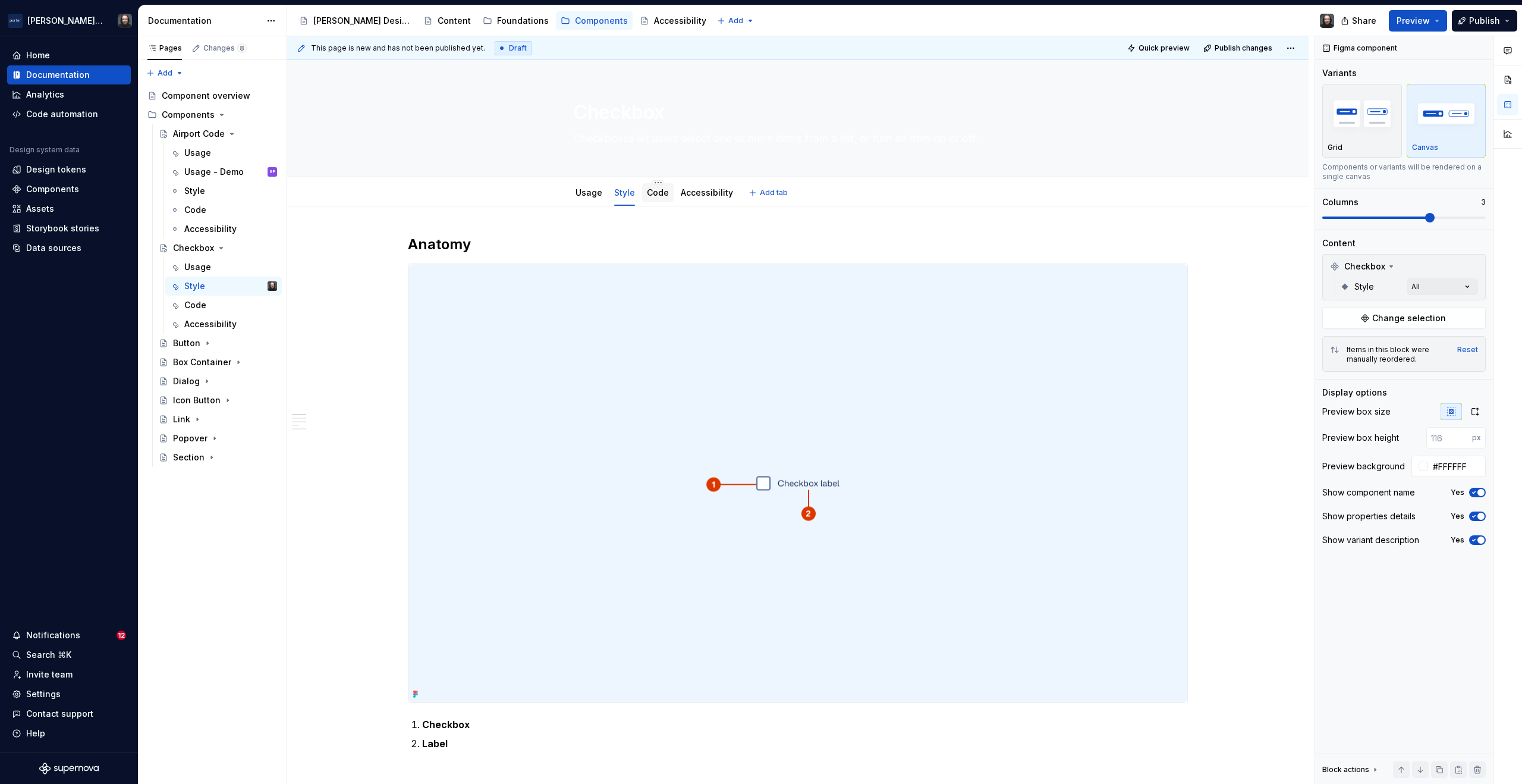
click at [659, 193] on link "Code" at bounding box center [658, 193] width 22 height 10
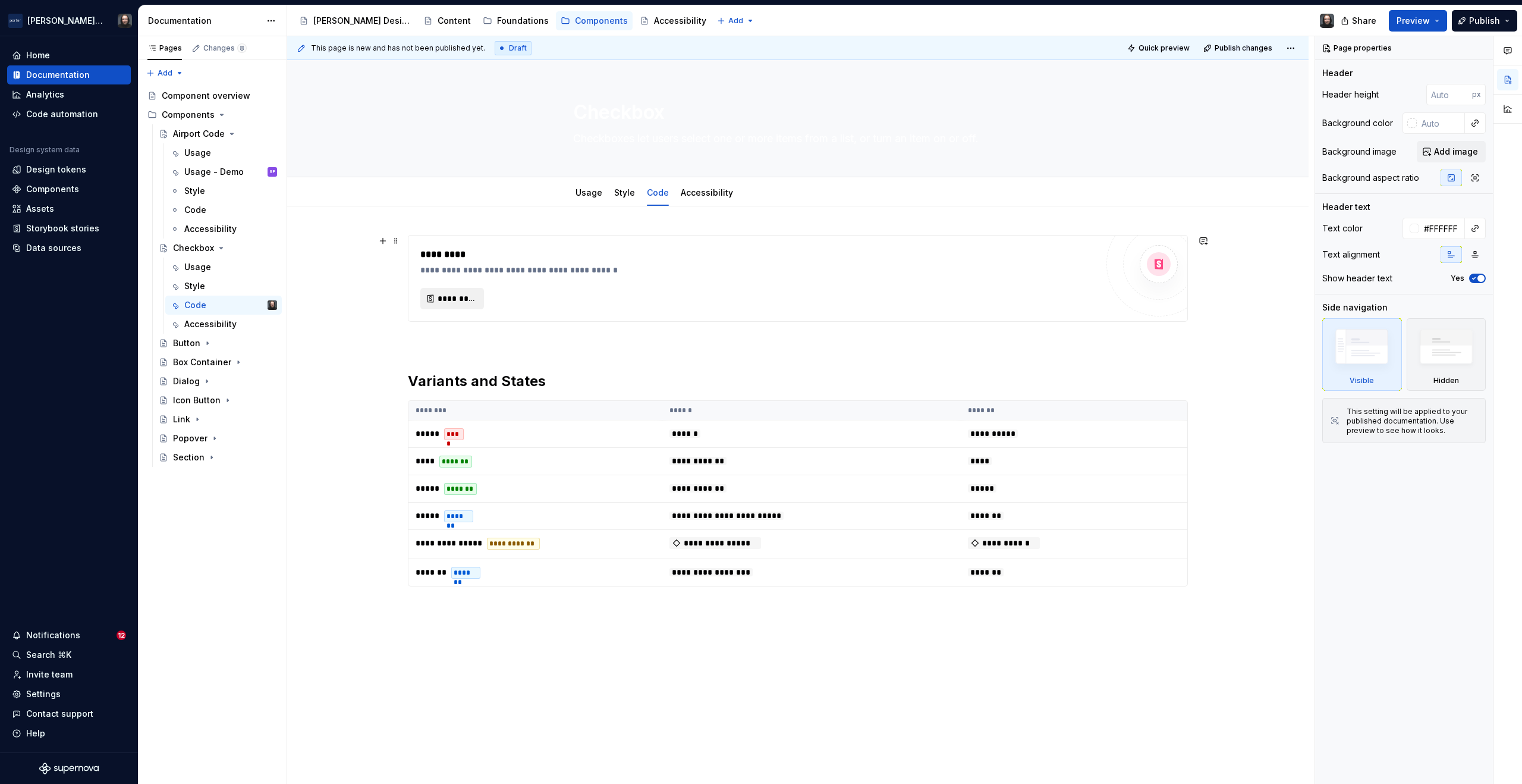
click at [466, 297] on span "*********" at bounding box center [457, 298] width 39 height 12
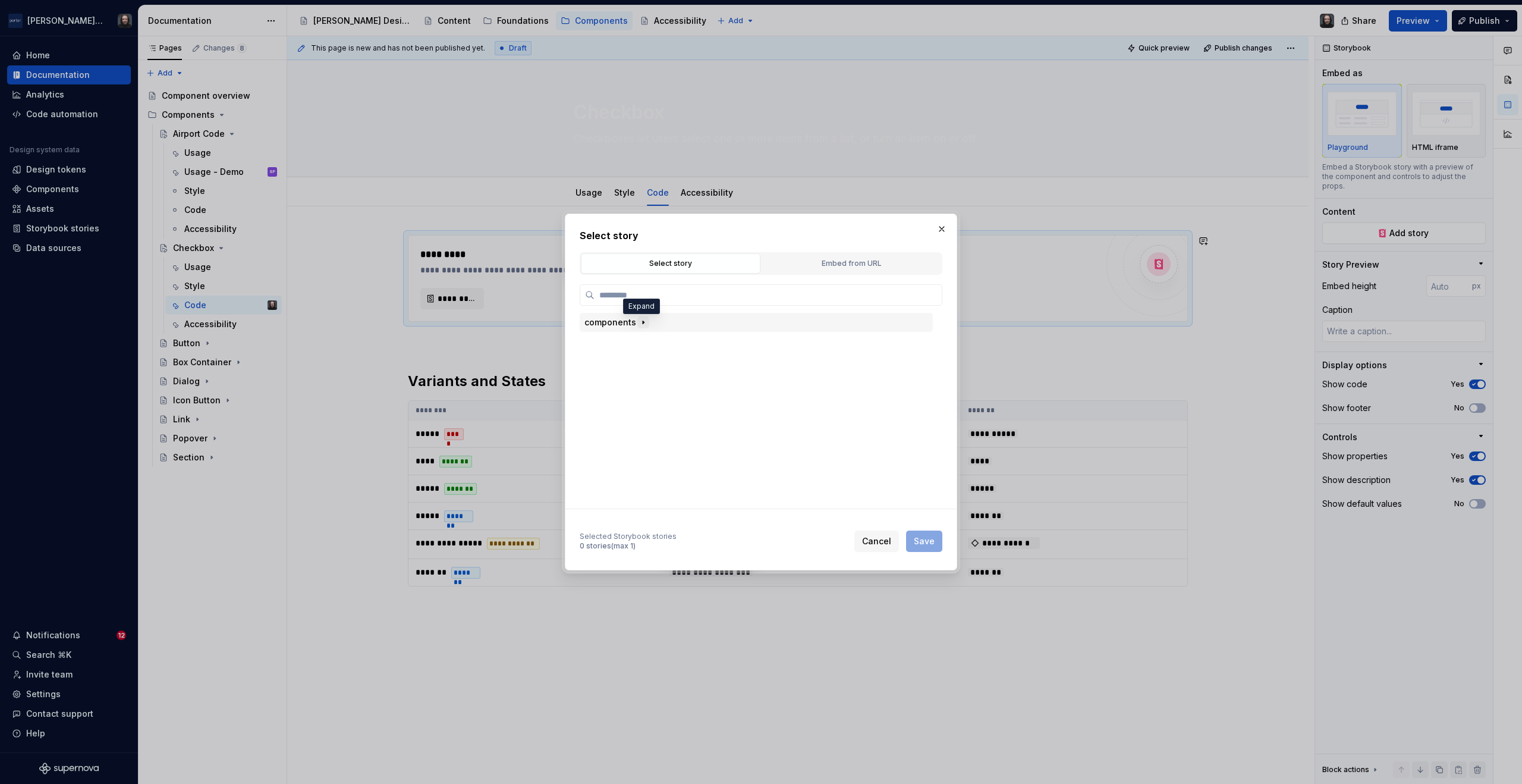
click at [641, 321] on icon "button" at bounding box center [643, 322] width 9 height 9
click at [633, 361] on div "Checkbox" at bounding box center [631, 362] width 41 height 12
click at [692, 378] on div "Default" at bounding box center [768, 381] width 331 height 19
click at [926, 533] on button "Save" at bounding box center [924, 541] width 36 height 21
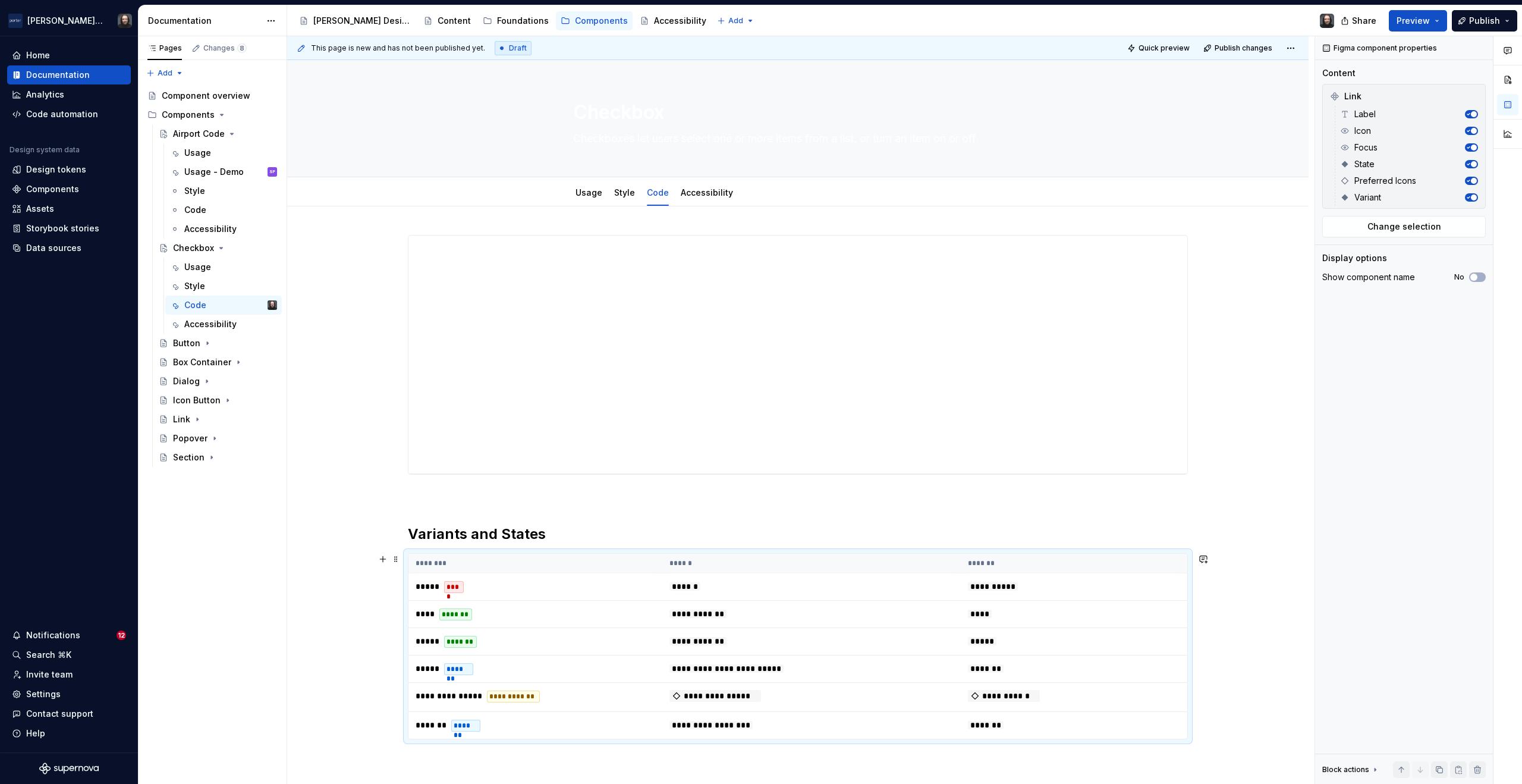
click at [1143, 563] on th "*******" at bounding box center [1074, 563] width 226 height 20
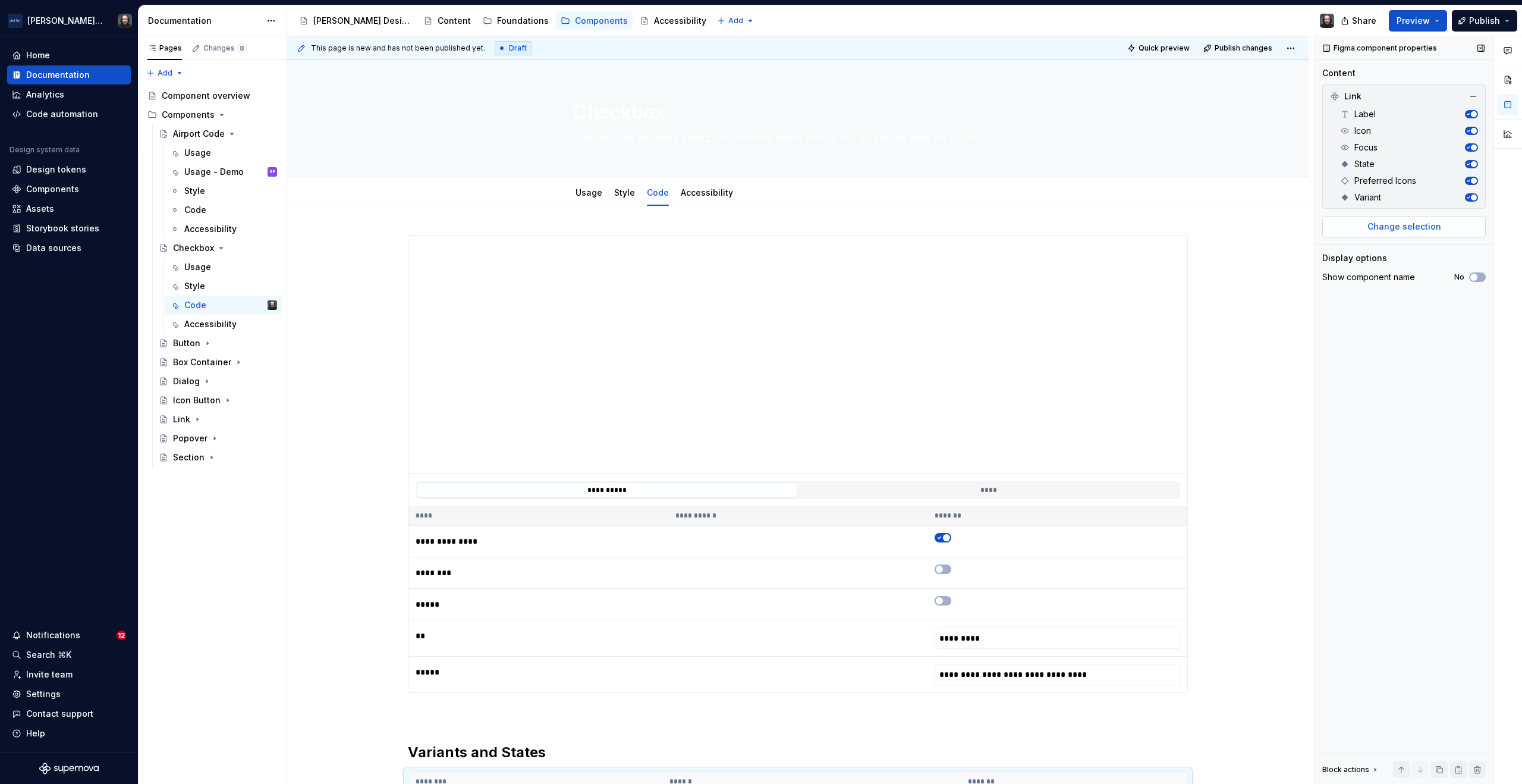
click at [1404, 231] on span "Change selection" at bounding box center [1405, 227] width 74 height 12
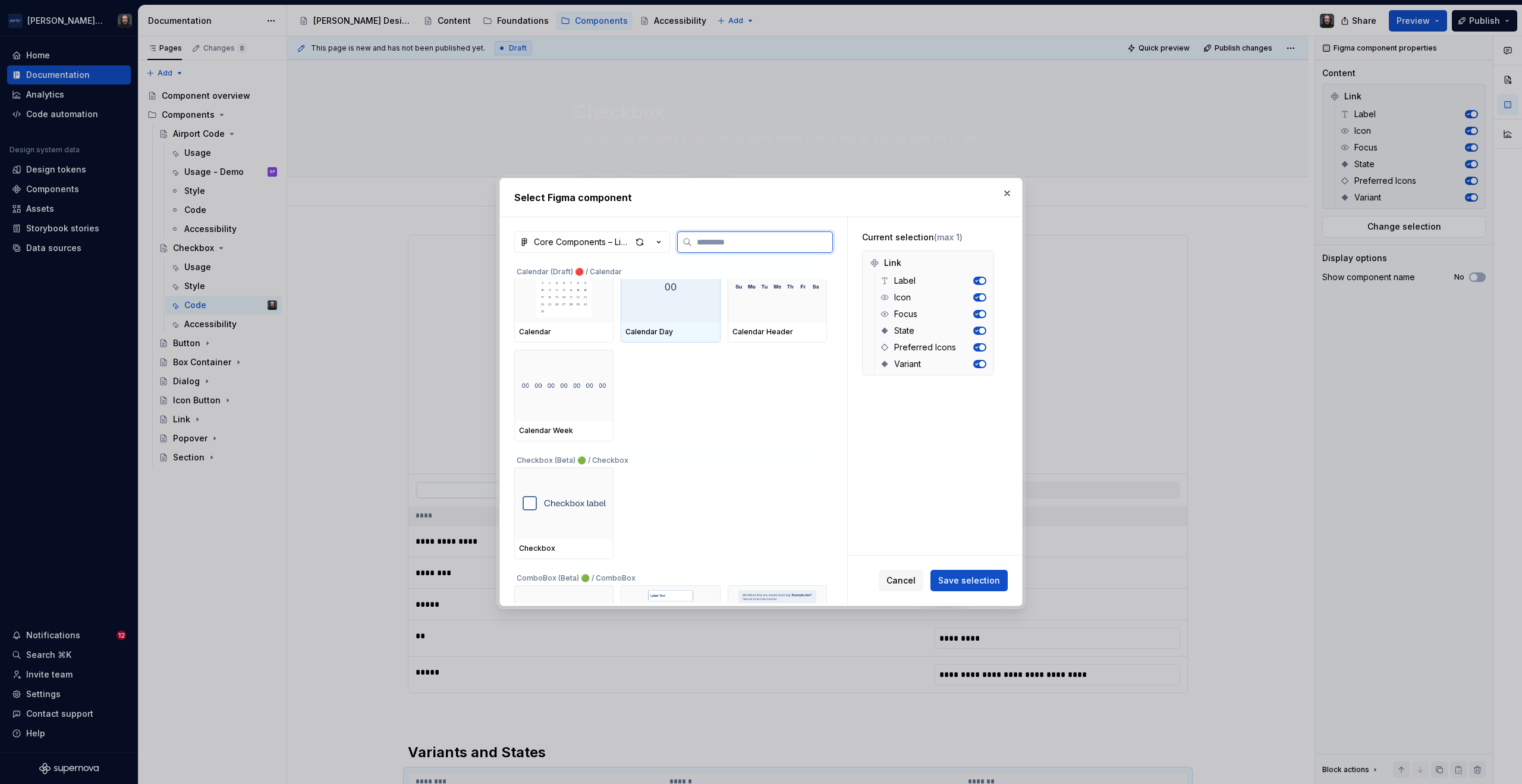
scroll to position [310, 0]
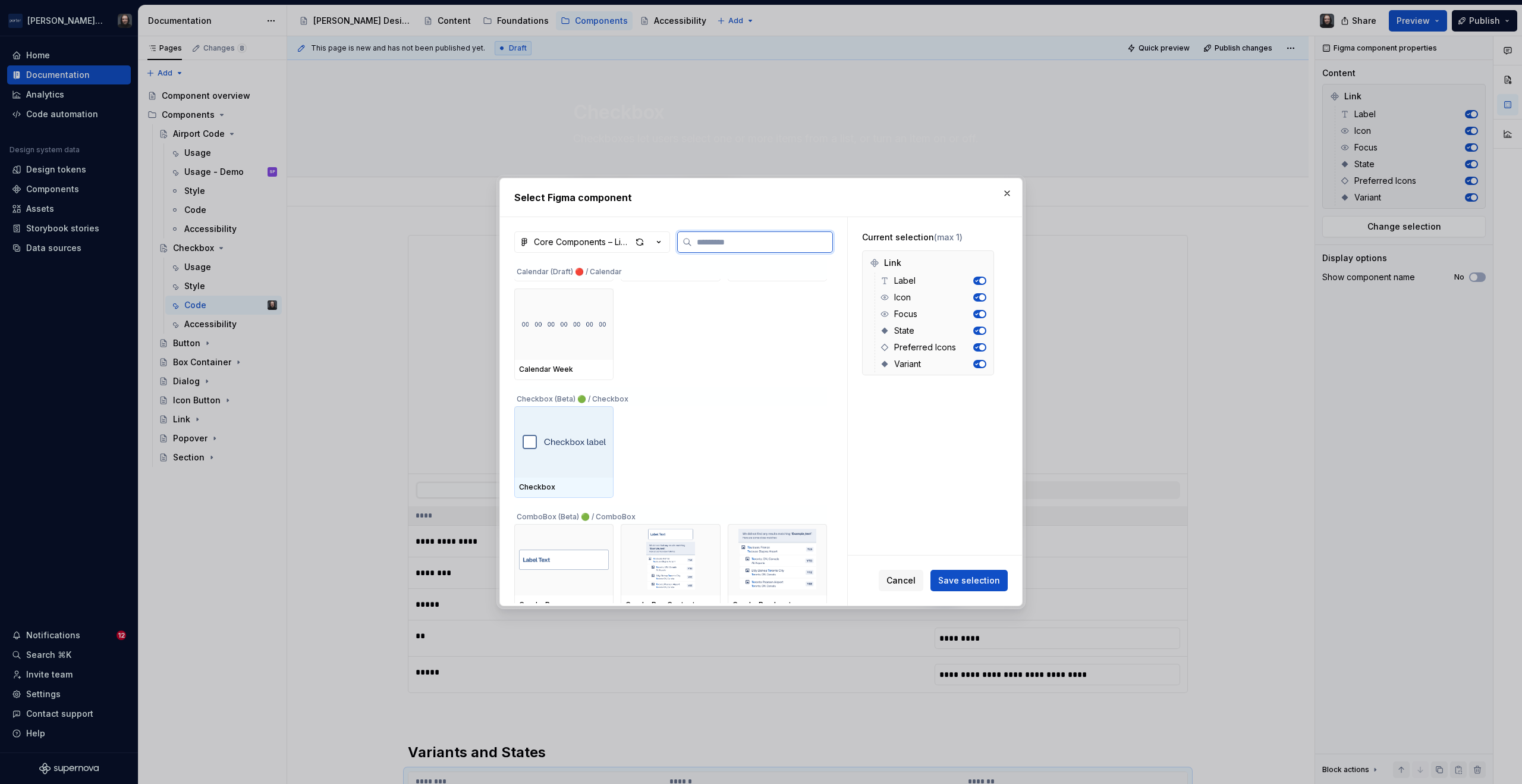
click at [586, 448] on img at bounding box center [564, 442] width 83 height 24
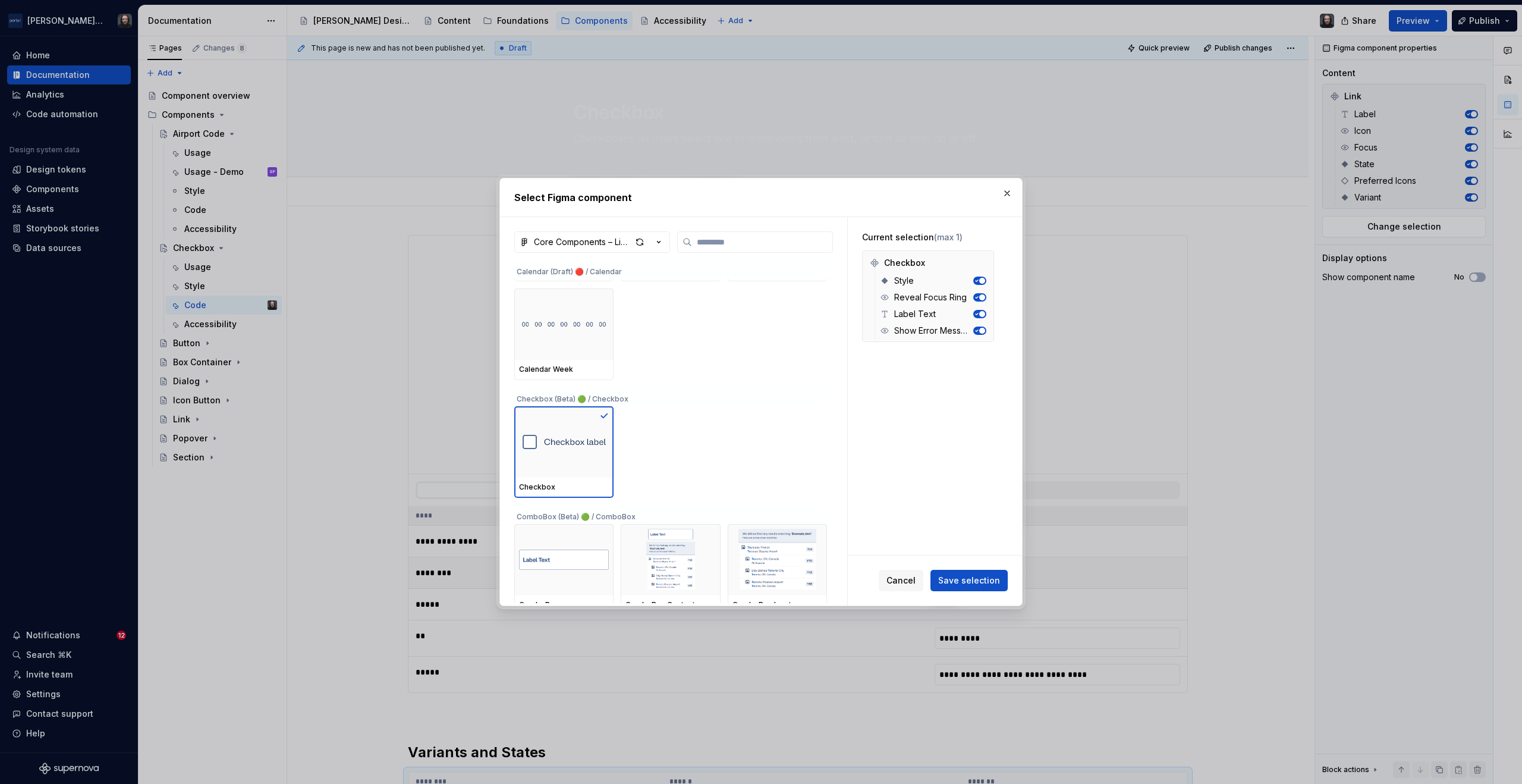
click at [963, 577] on span "Save selection" at bounding box center [969, 580] width 62 height 12
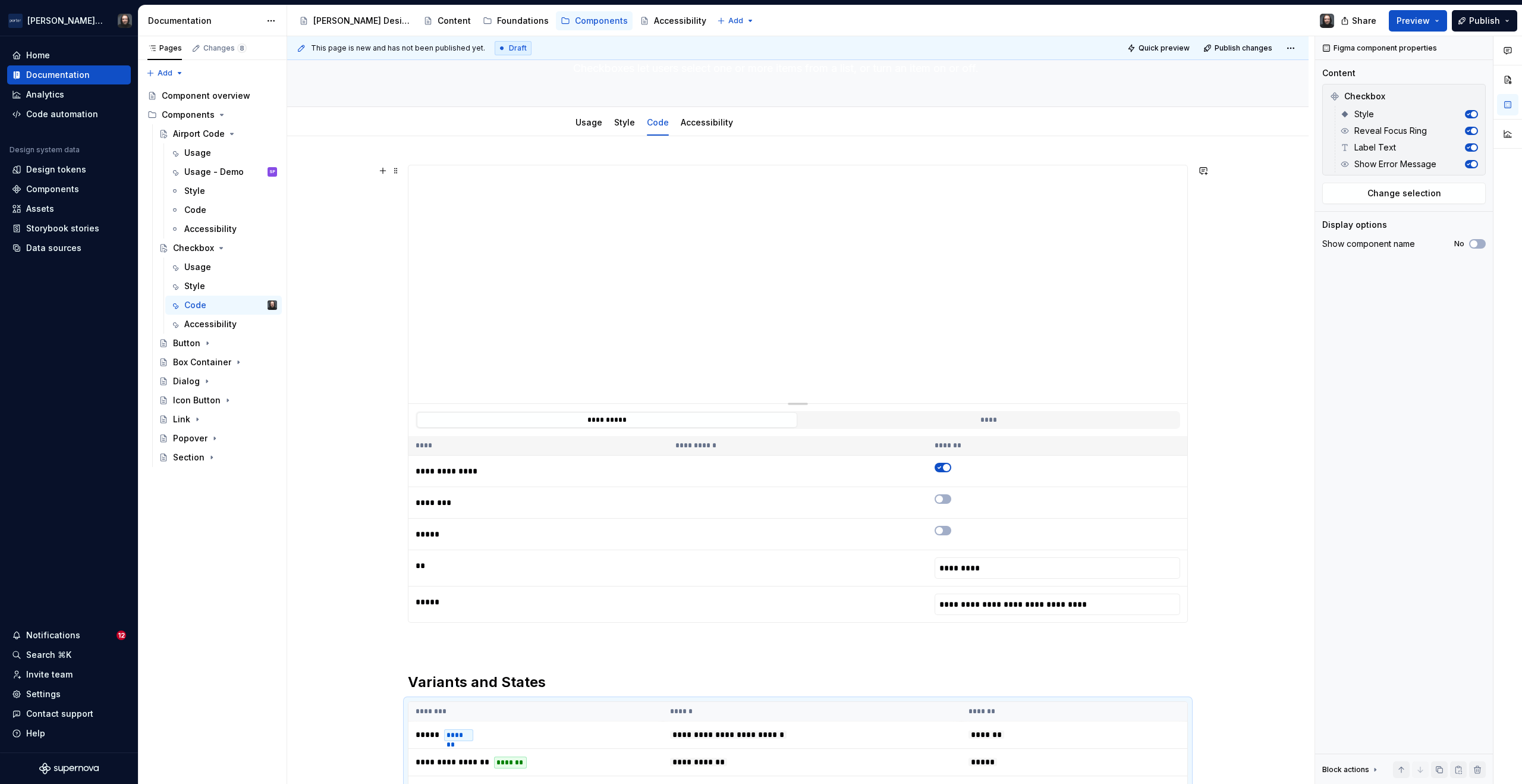
scroll to position [94, 0]
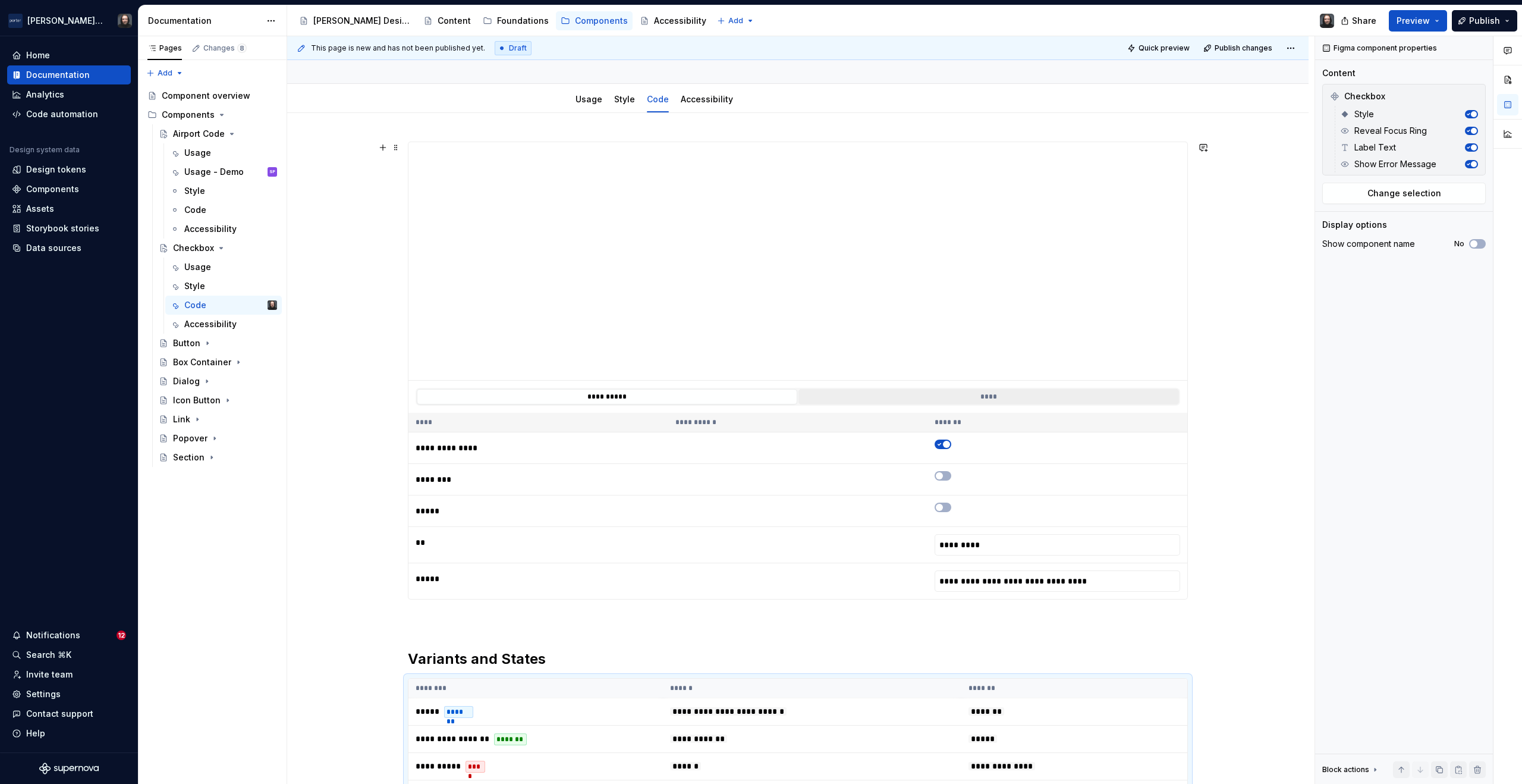
click at [989, 398] on button "****" at bounding box center [989, 396] width 381 height 15
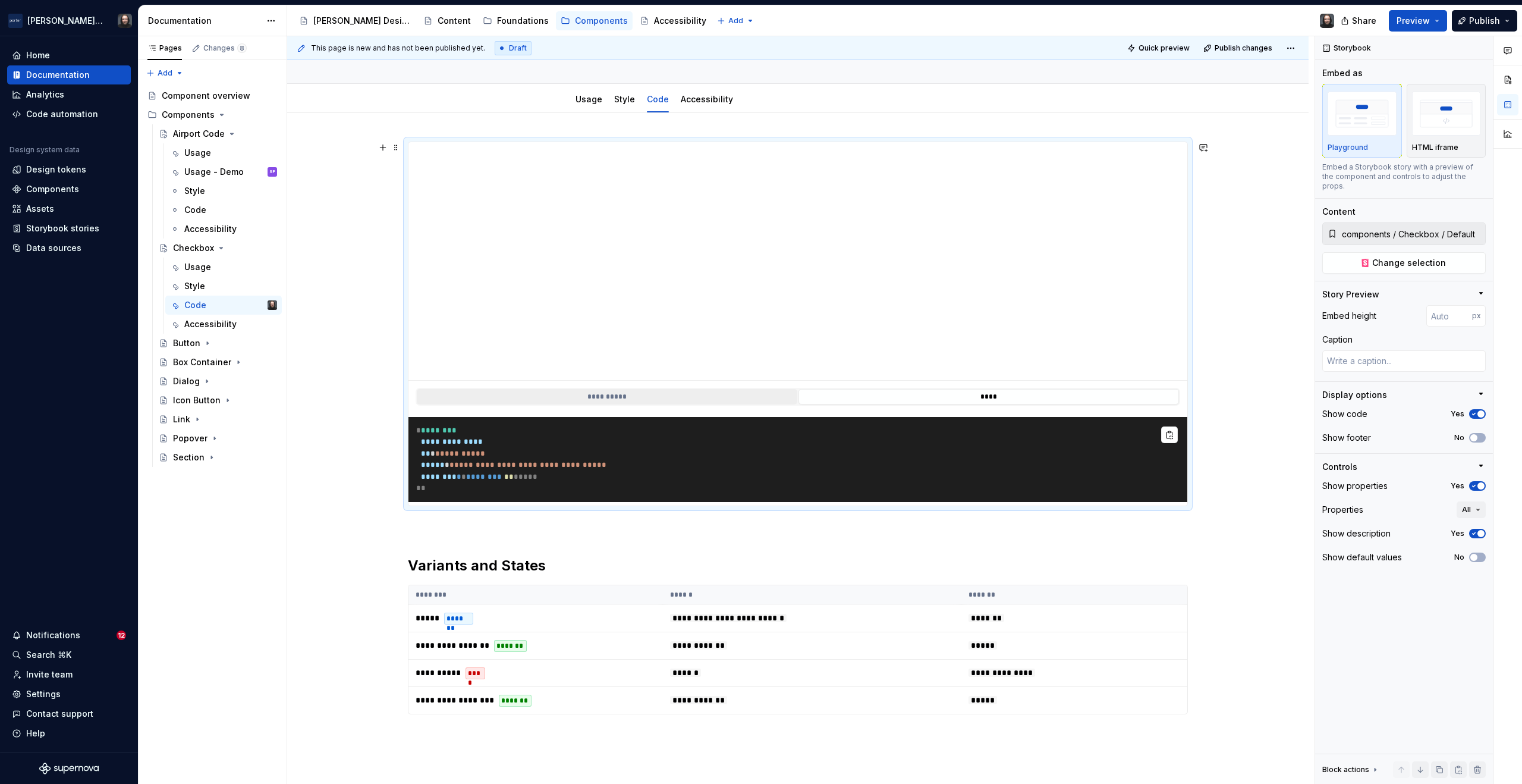
click at [631, 398] on button "**********" at bounding box center [607, 396] width 381 height 15
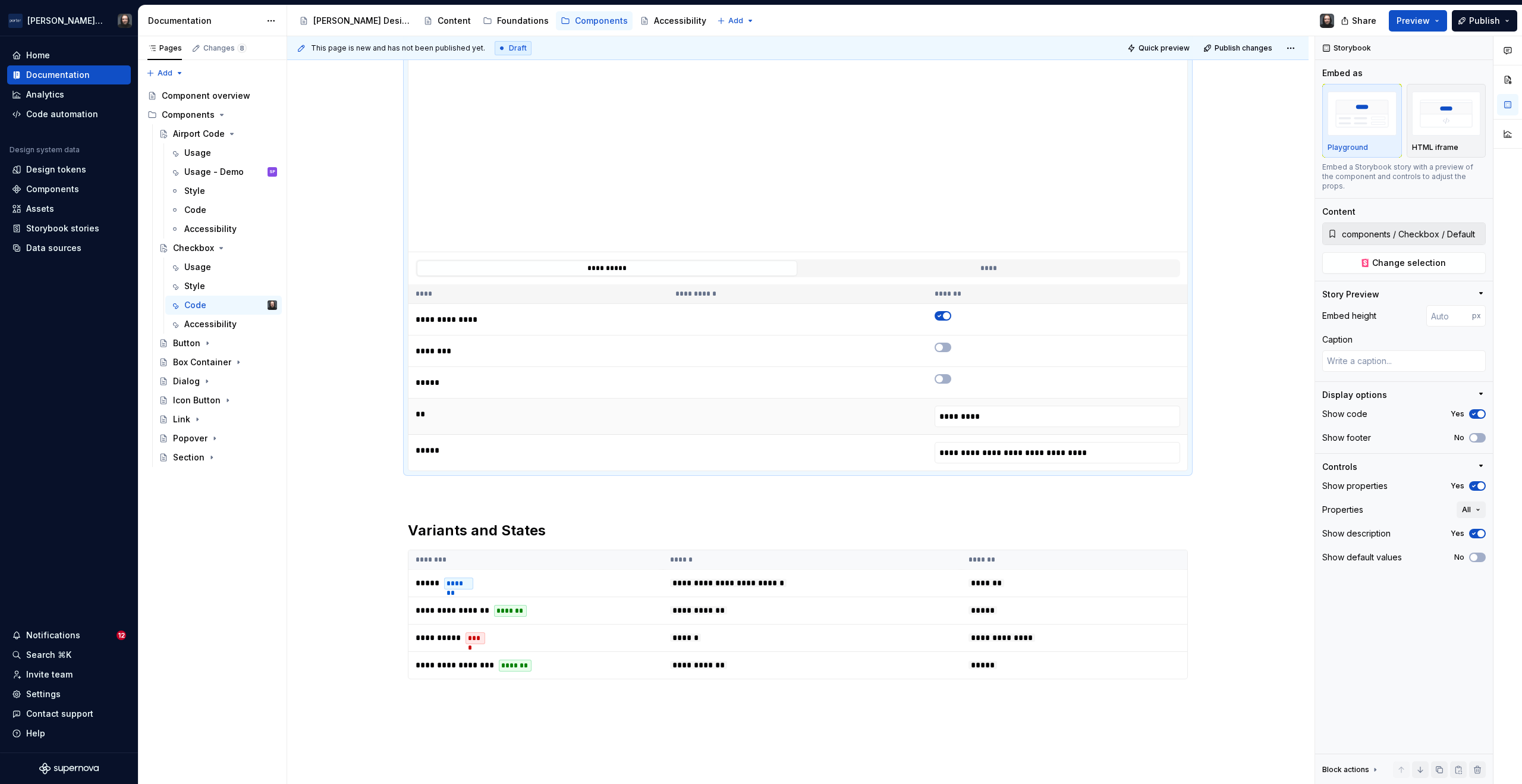
scroll to position [283, 0]
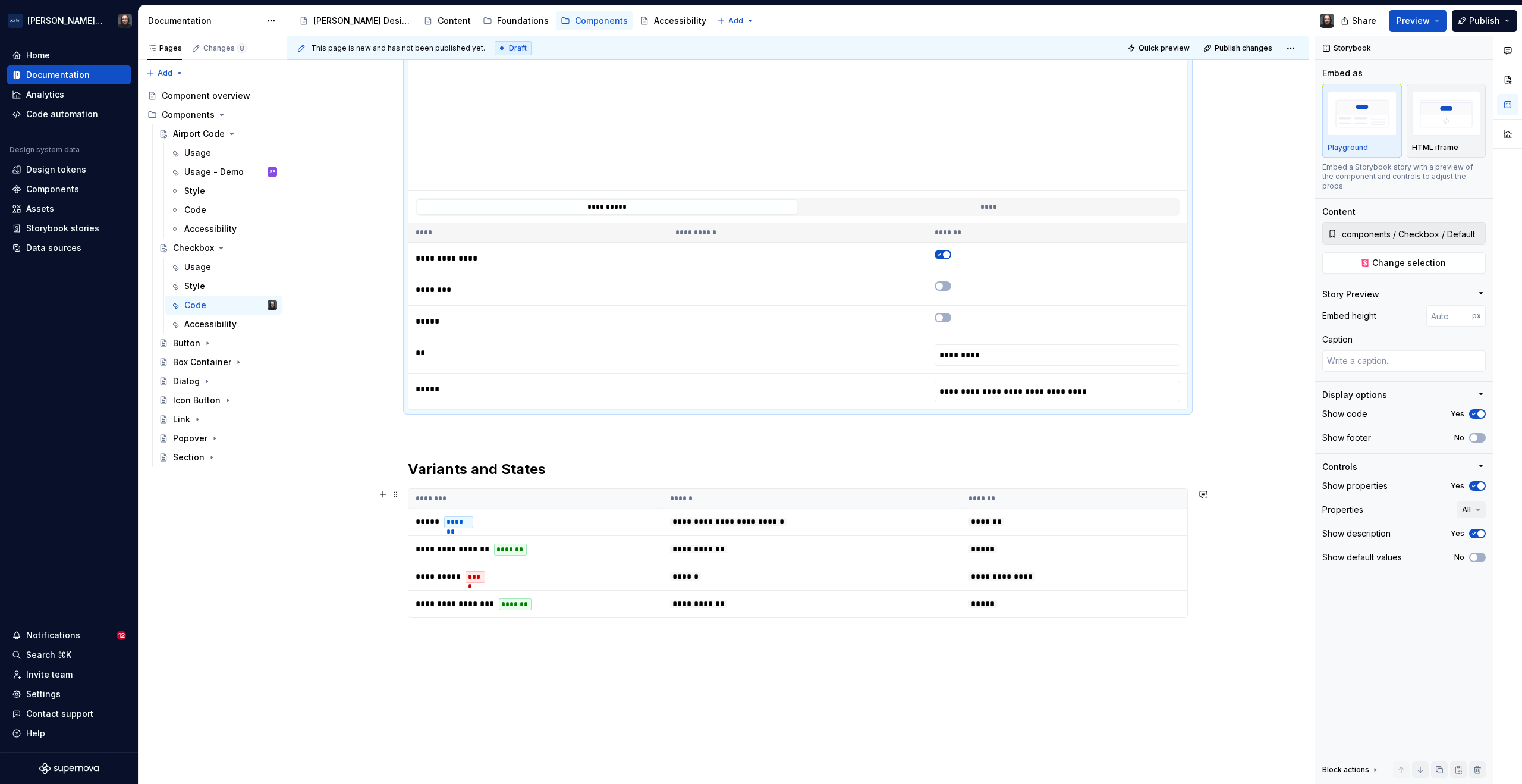
click at [1154, 494] on th "*******" at bounding box center [1074, 498] width 226 height 20
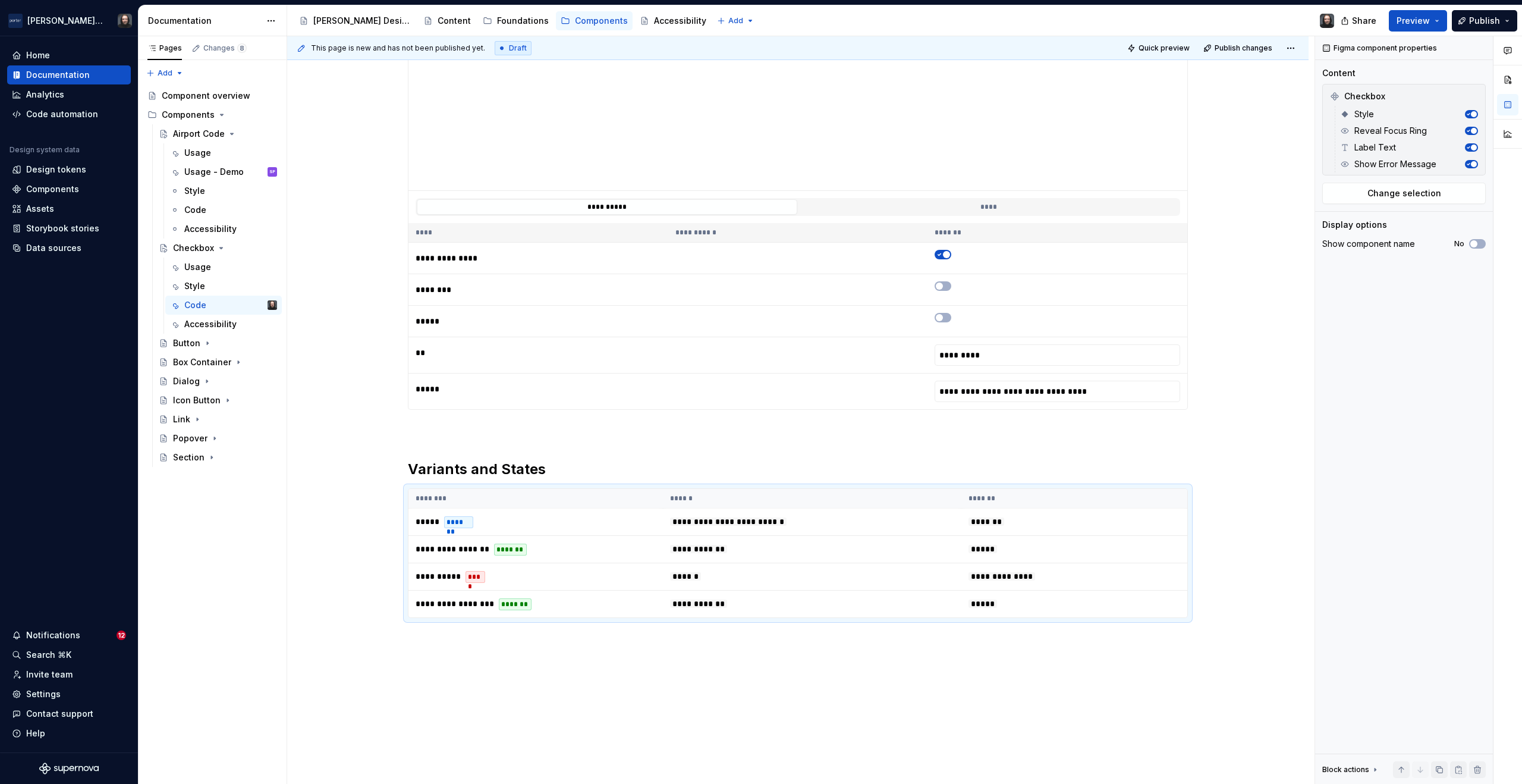
scroll to position [81, 0]
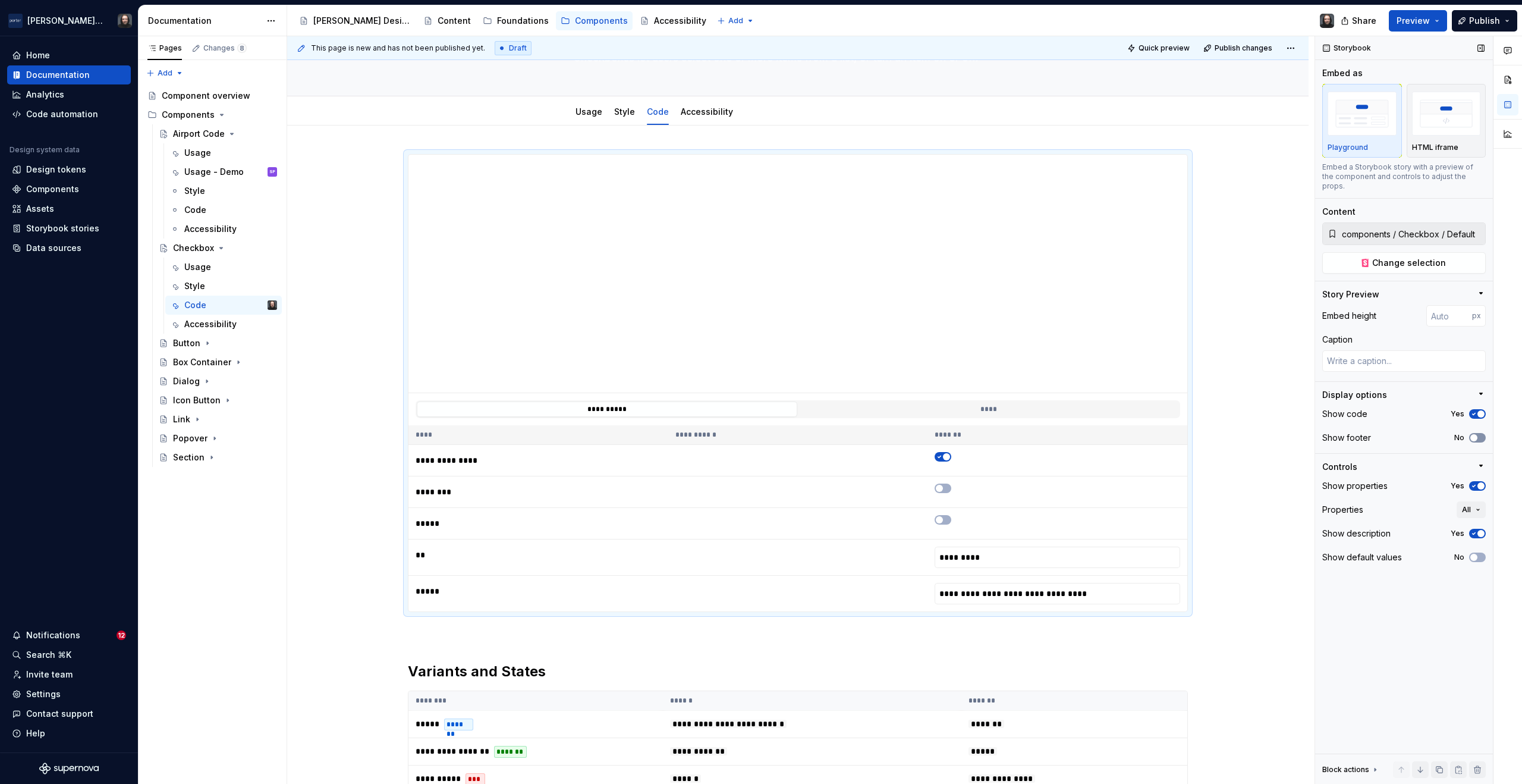
click at [1477, 434] on span "button" at bounding box center [1474, 438] width 7 height 7
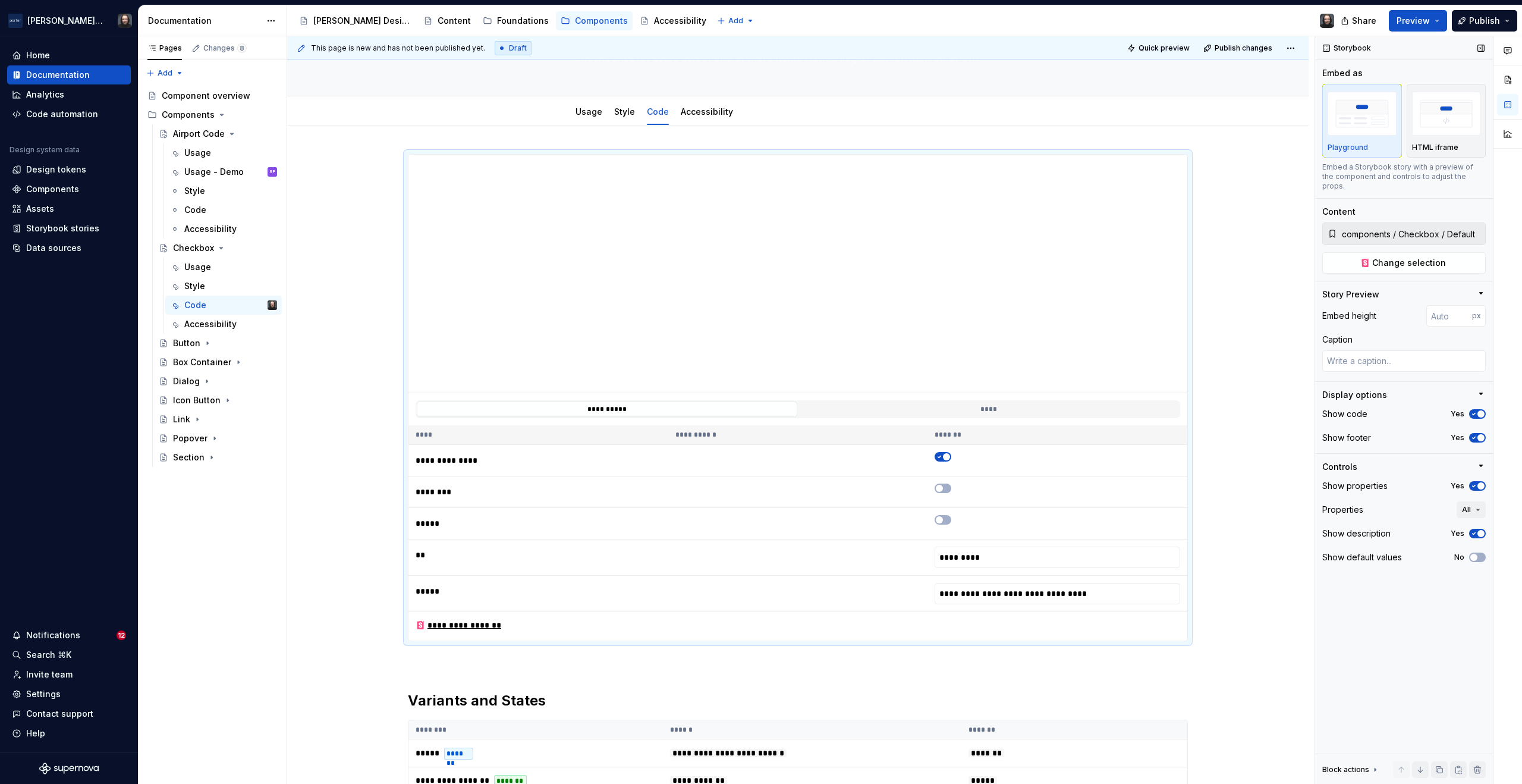
click at [1478, 434] on span "button" at bounding box center [1482, 438] width 7 height 7
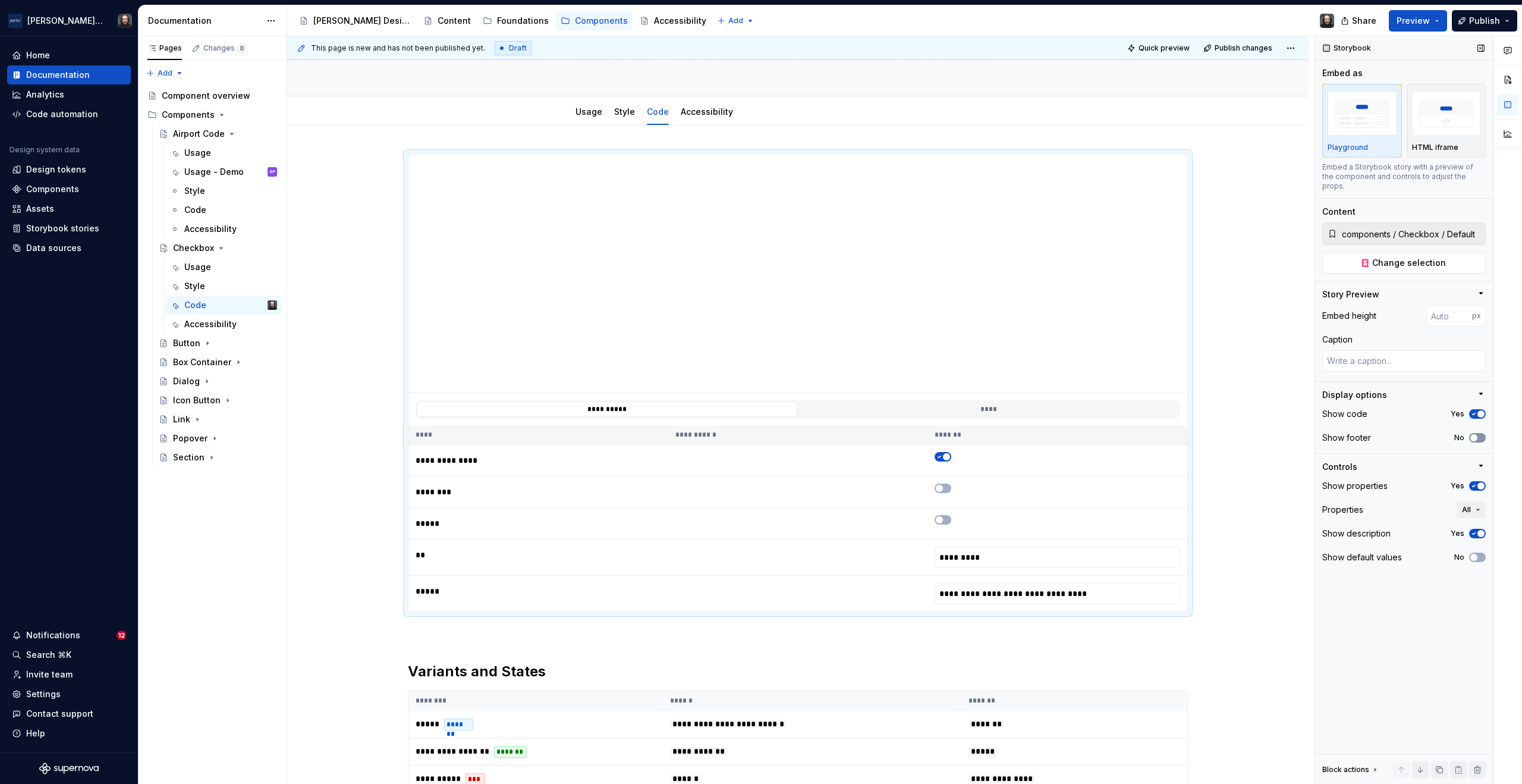
click at [1476, 434] on span "button" at bounding box center [1474, 438] width 7 height 7
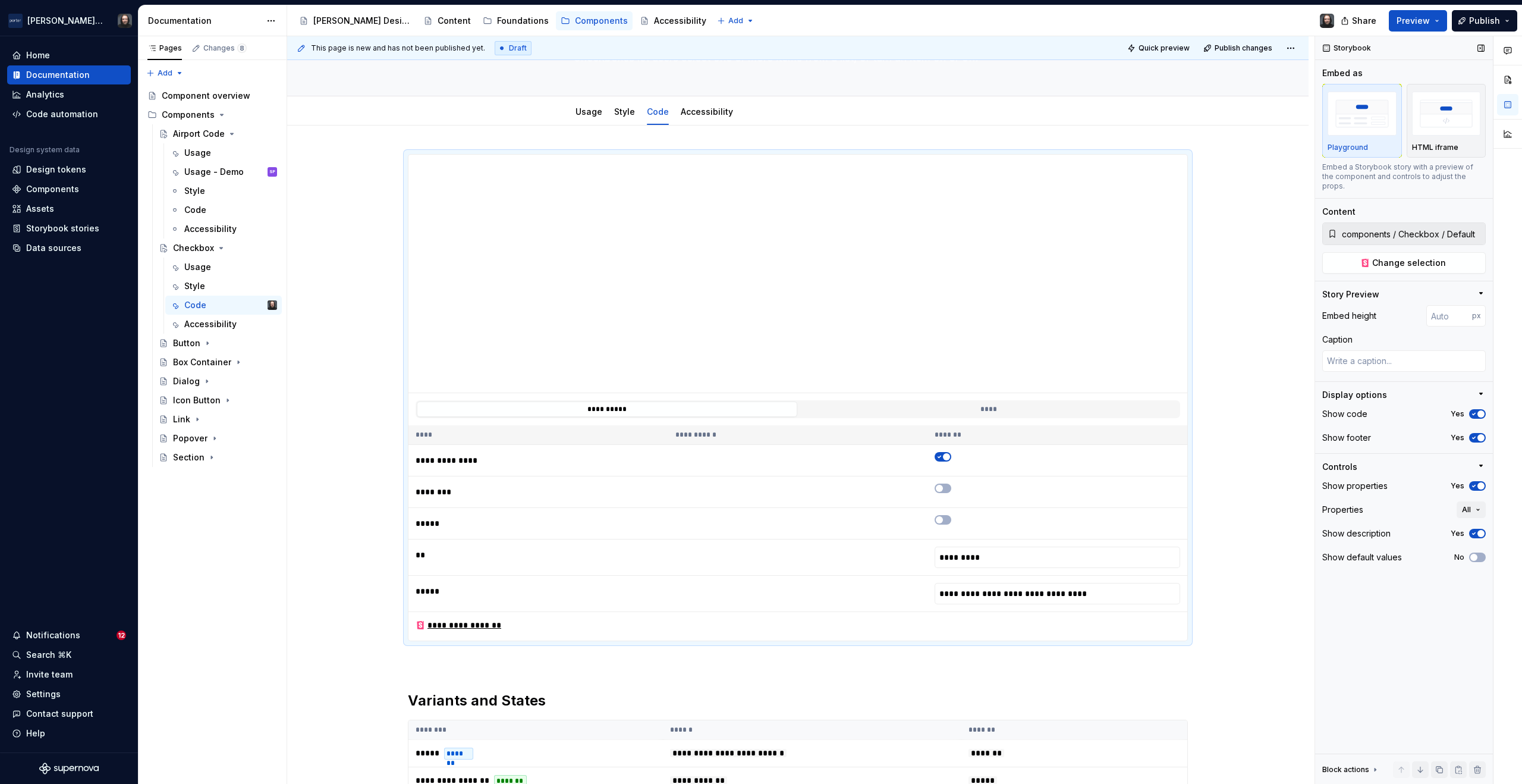
click at [1478, 530] on span "button" at bounding box center [1482, 533] width 7 height 7
click at [1477, 530] on span "button" at bounding box center [1474, 533] width 7 height 7
click at [1475, 533] on icon "button" at bounding box center [1474, 534] width 3 height 2
click at [1474, 554] on span "button" at bounding box center [1474, 557] width 7 height 7
click at [944, 456] on span "button" at bounding box center [947, 456] width 7 height 7
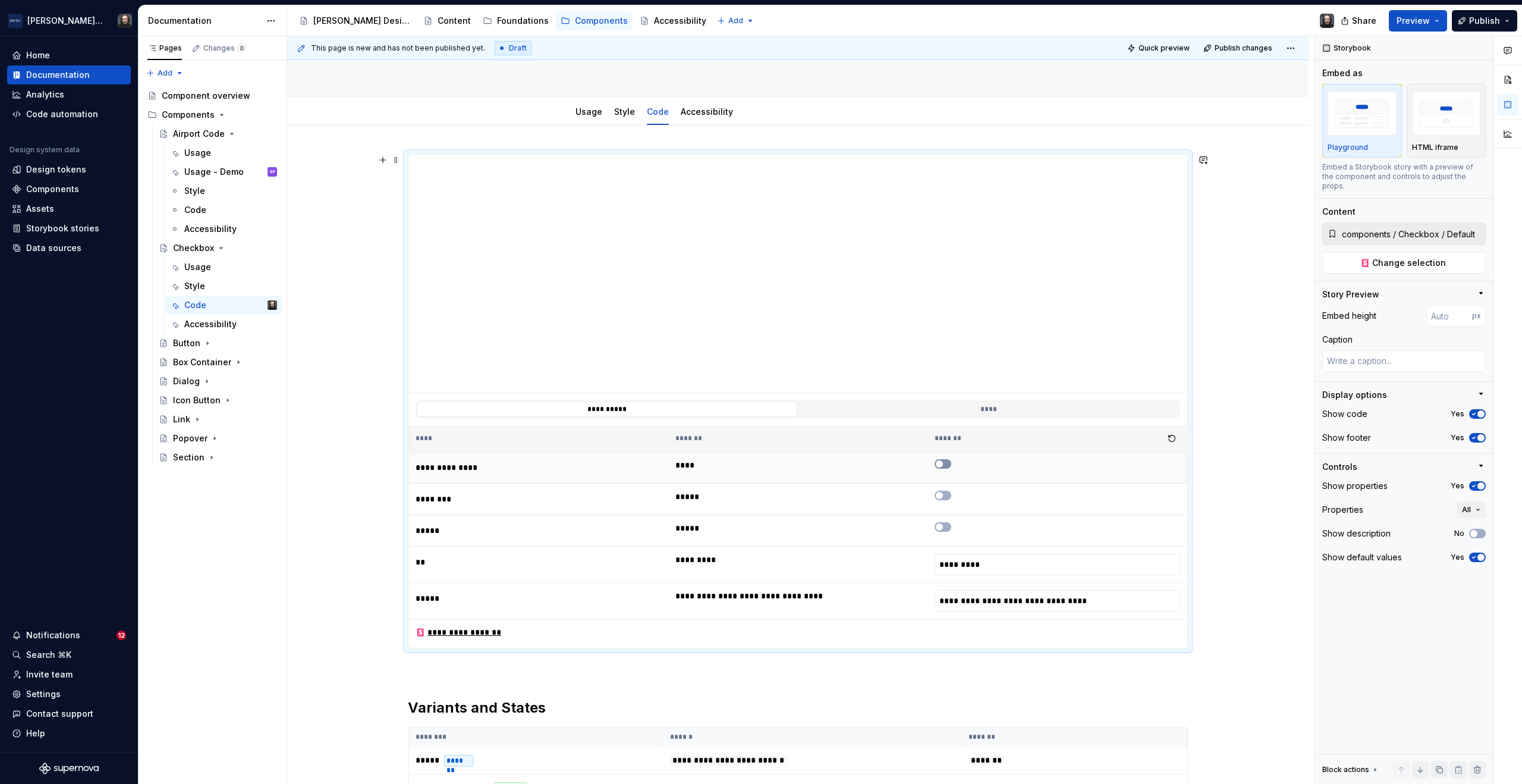
click at [943, 464] on icon "button" at bounding box center [939, 463] width 9 height 7
click at [1476, 554] on icon "button" at bounding box center [1474, 557] width 9 height 7
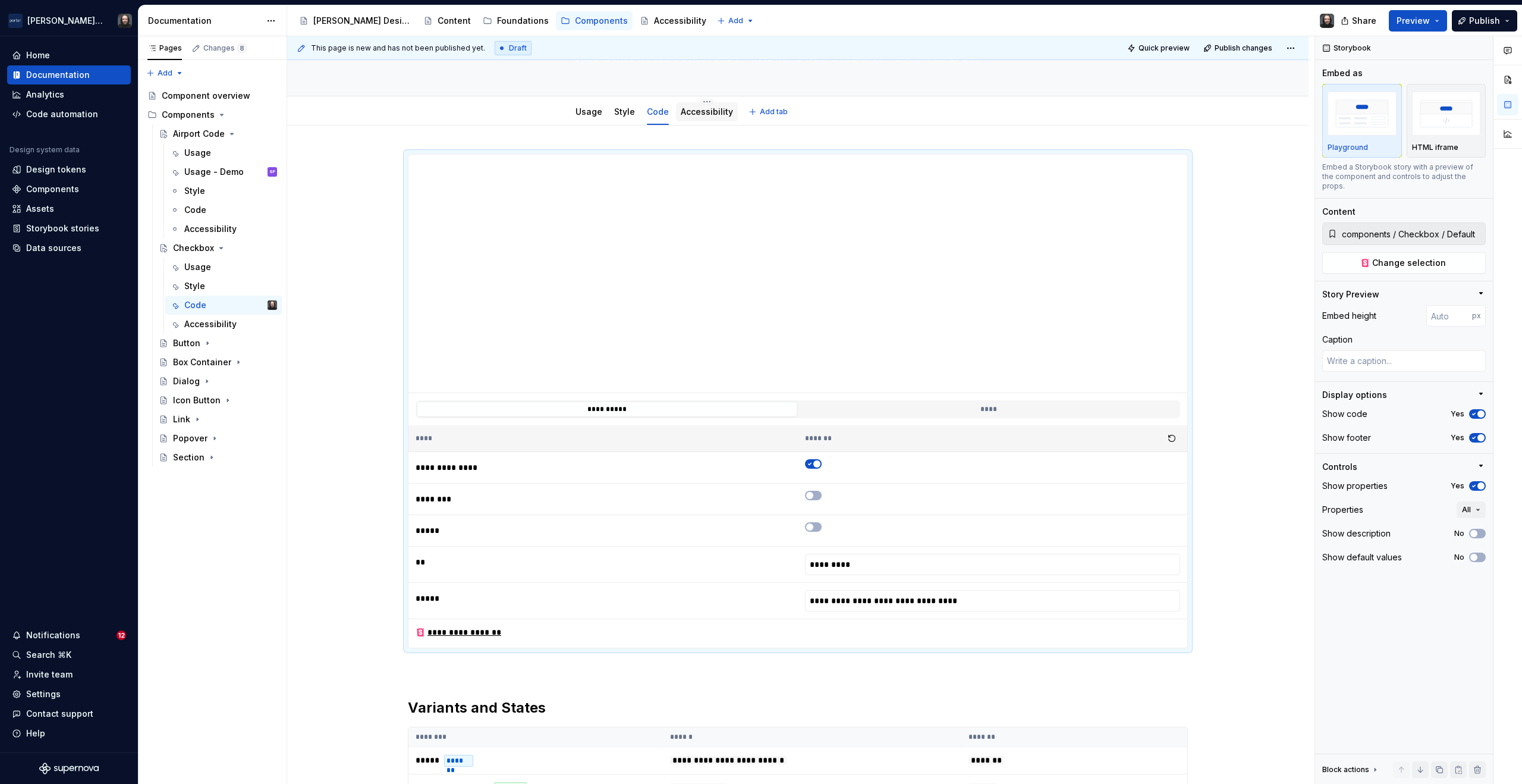
click at [712, 115] on link "Accessibility" at bounding box center [707, 112] width 52 height 10
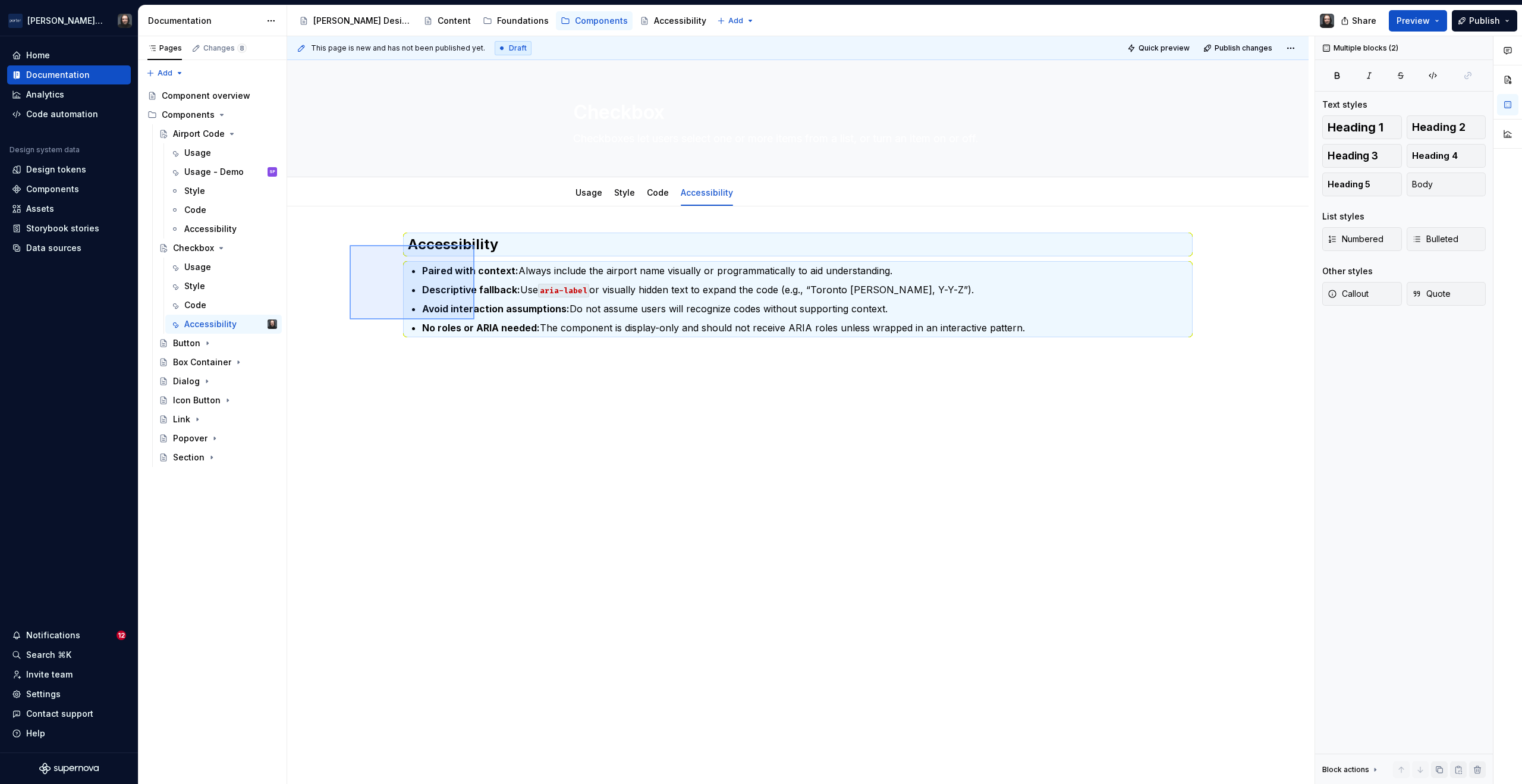
drag, startPoint x: 350, startPoint y: 245, endPoint x: 477, endPoint y: 319, distance: 147.0
click at [476, 321] on div "This page is new and has not been published yet. Draft Quick preview Publish ch…" at bounding box center [801, 410] width 1028 height 748
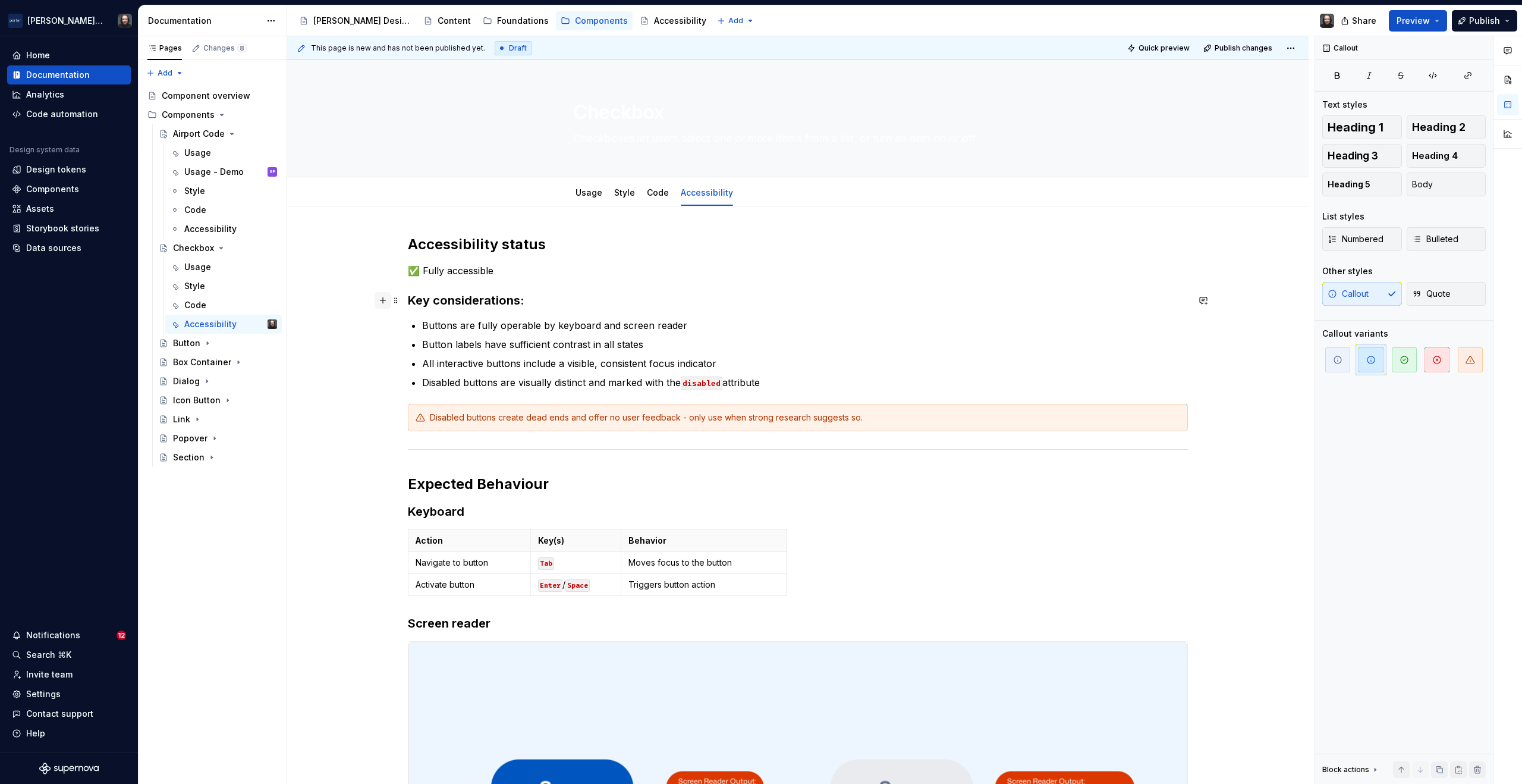
click at [383, 300] on button "button" at bounding box center [383, 300] width 16 height 16
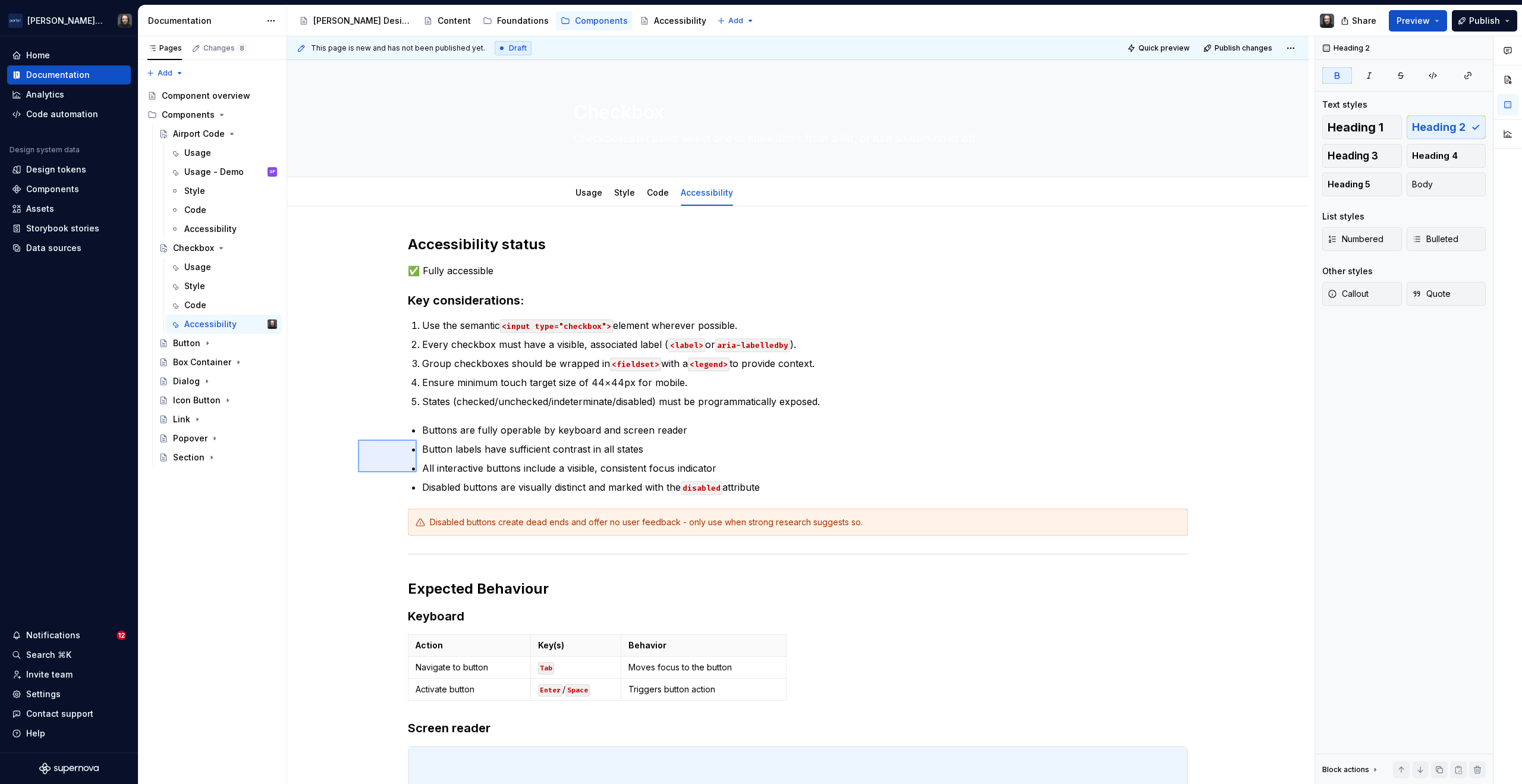
drag, startPoint x: 383, startPoint y: 460, endPoint x: 417, endPoint y: 472, distance: 36.1
click at [417, 472] on div "This page is new and has not been published yet. Draft Quick preview Publish ch…" at bounding box center [801, 410] width 1028 height 748
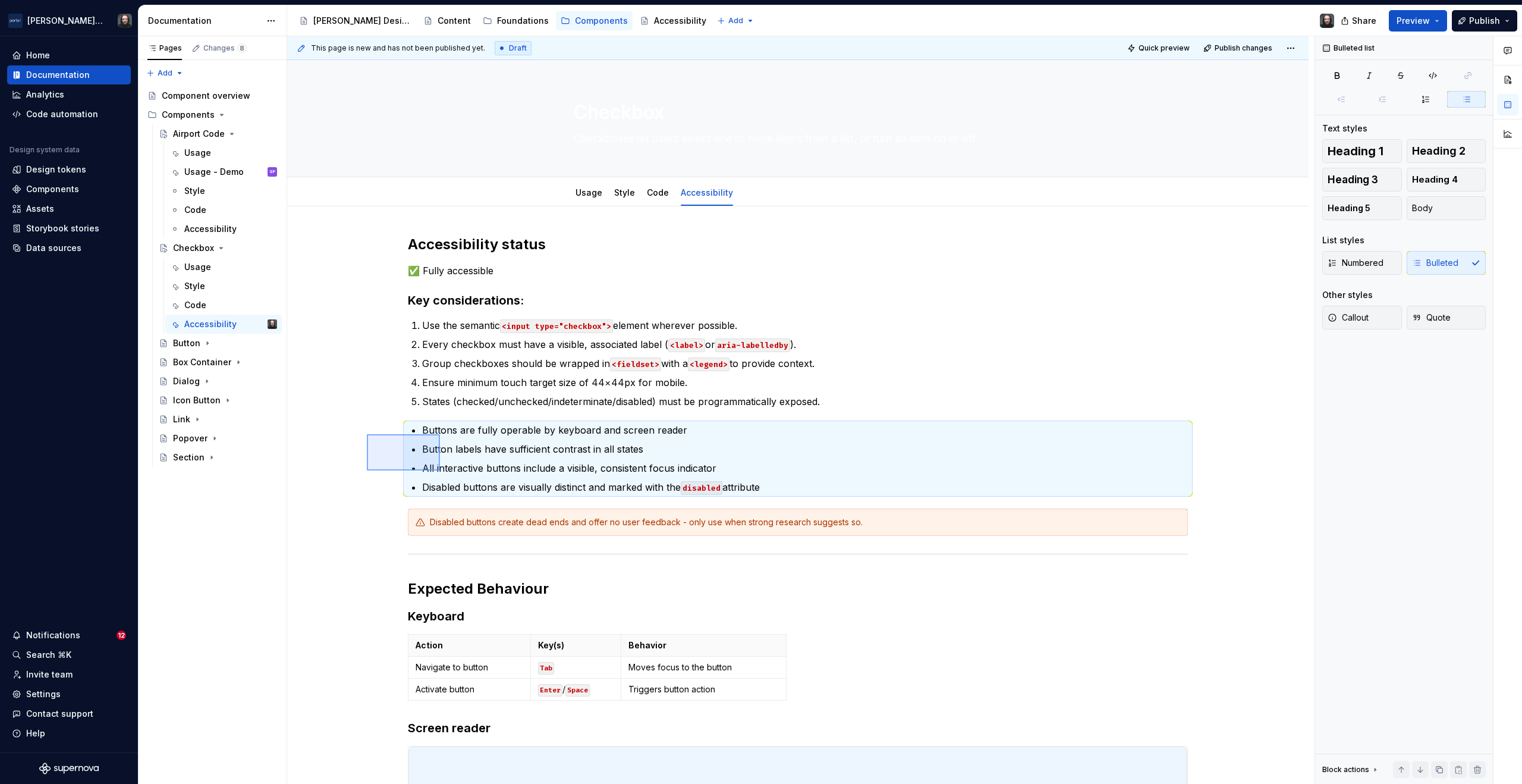
drag, startPoint x: 367, startPoint y: 434, endPoint x: 440, endPoint y: 470, distance: 81.4
click at [440, 470] on div "This page is new and has not been published yet. Draft Quick preview Publish ch…" at bounding box center [801, 410] width 1028 height 748
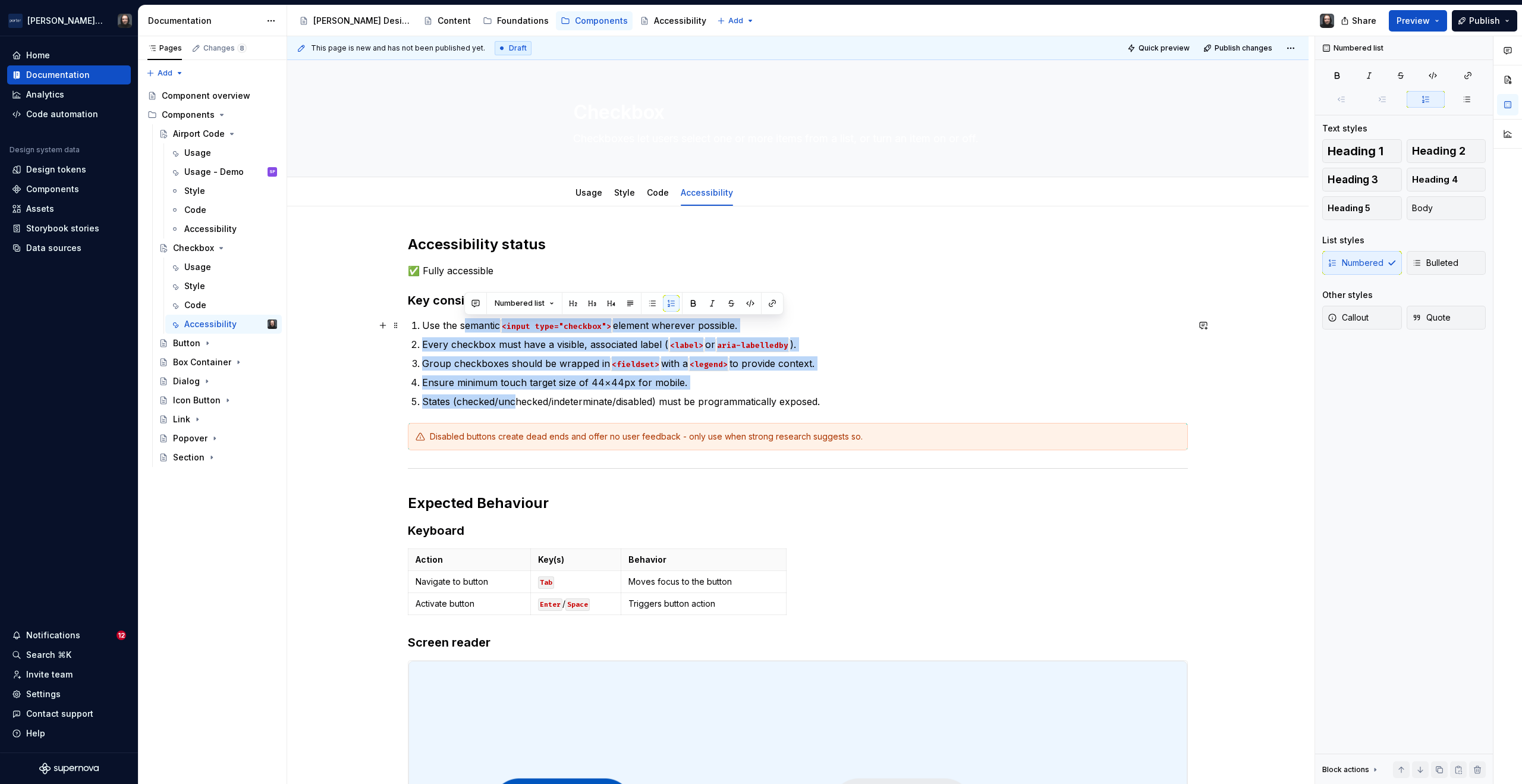
drag, startPoint x: 514, startPoint y: 402, endPoint x: 489, endPoint y: 334, distance: 72.4
click at [466, 327] on ol "Use the semantic <input type="checkbox"> element wherever possible. Every check…" at bounding box center [805, 363] width 766 height 90
click at [651, 307] on button "button" at bounding box center [652, 303] width 16 height 16
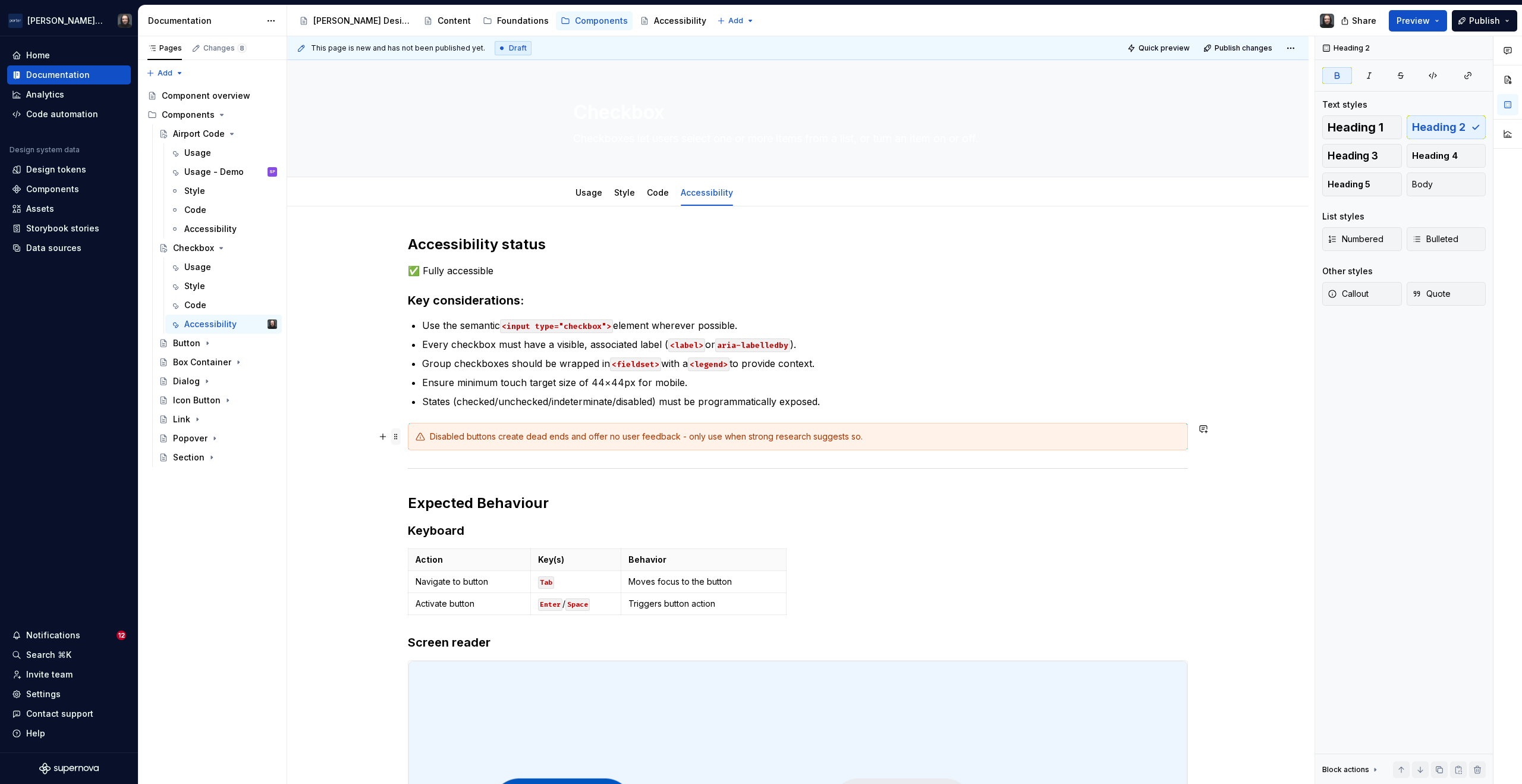
click at [397, 440] on span at bounding box center [396, 436] width 9 height 16
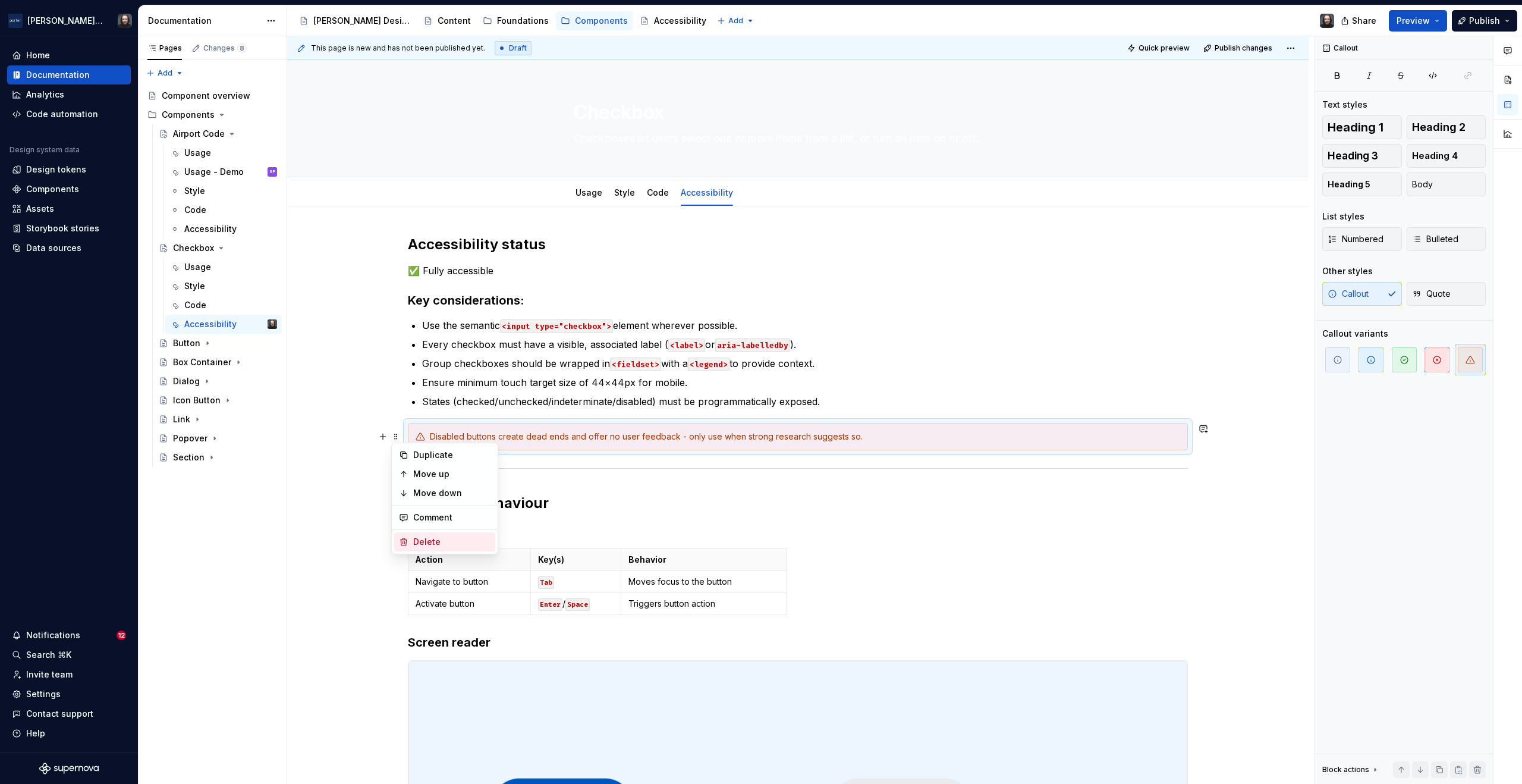
click at [421, 536] on div "Delete" at bounding box center [452, 542] width 77 height 12
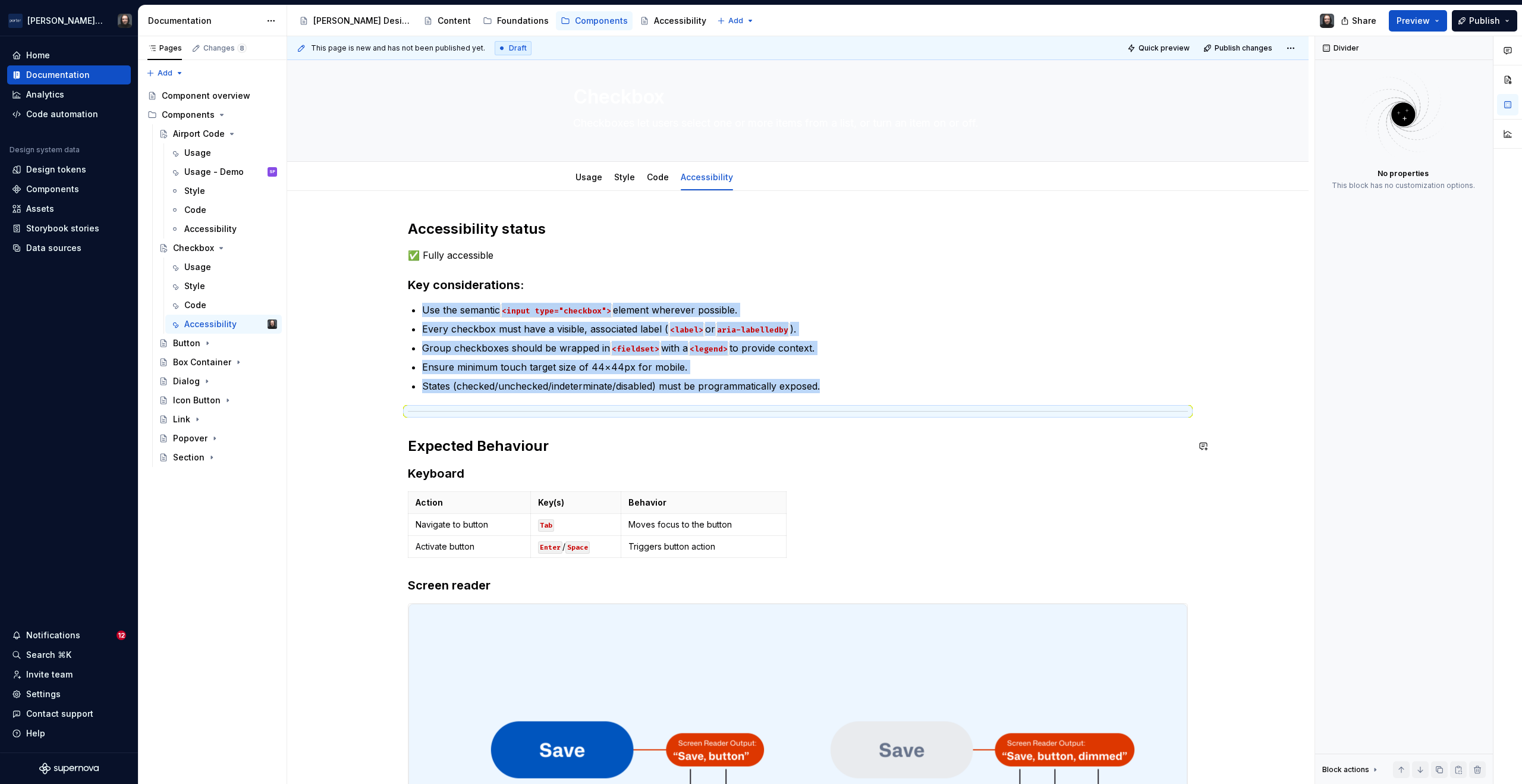
scroll to position [23, 0]
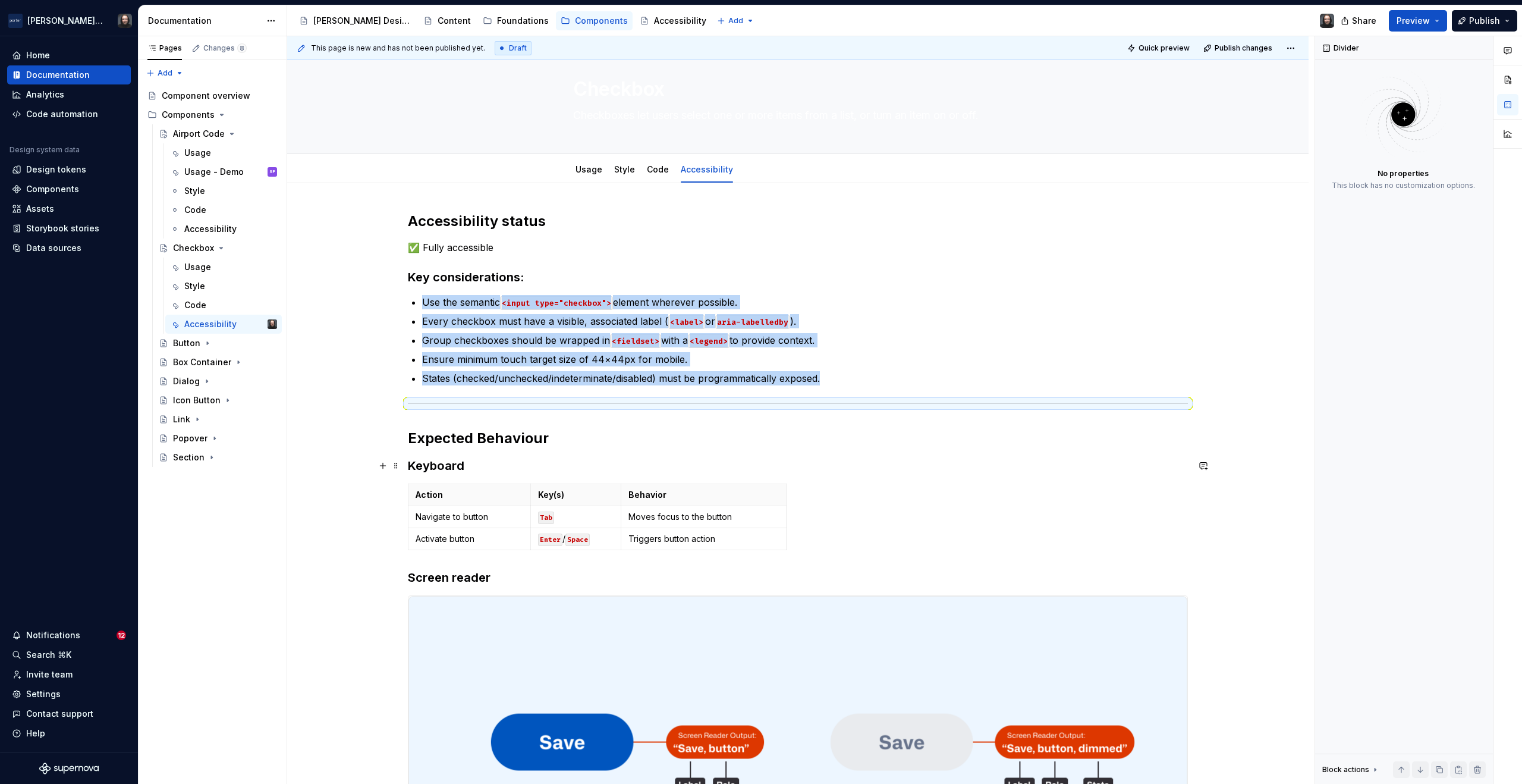
click at [344, 468] on div "**********" at bounding box center [798, 792] width 1022 height 1217
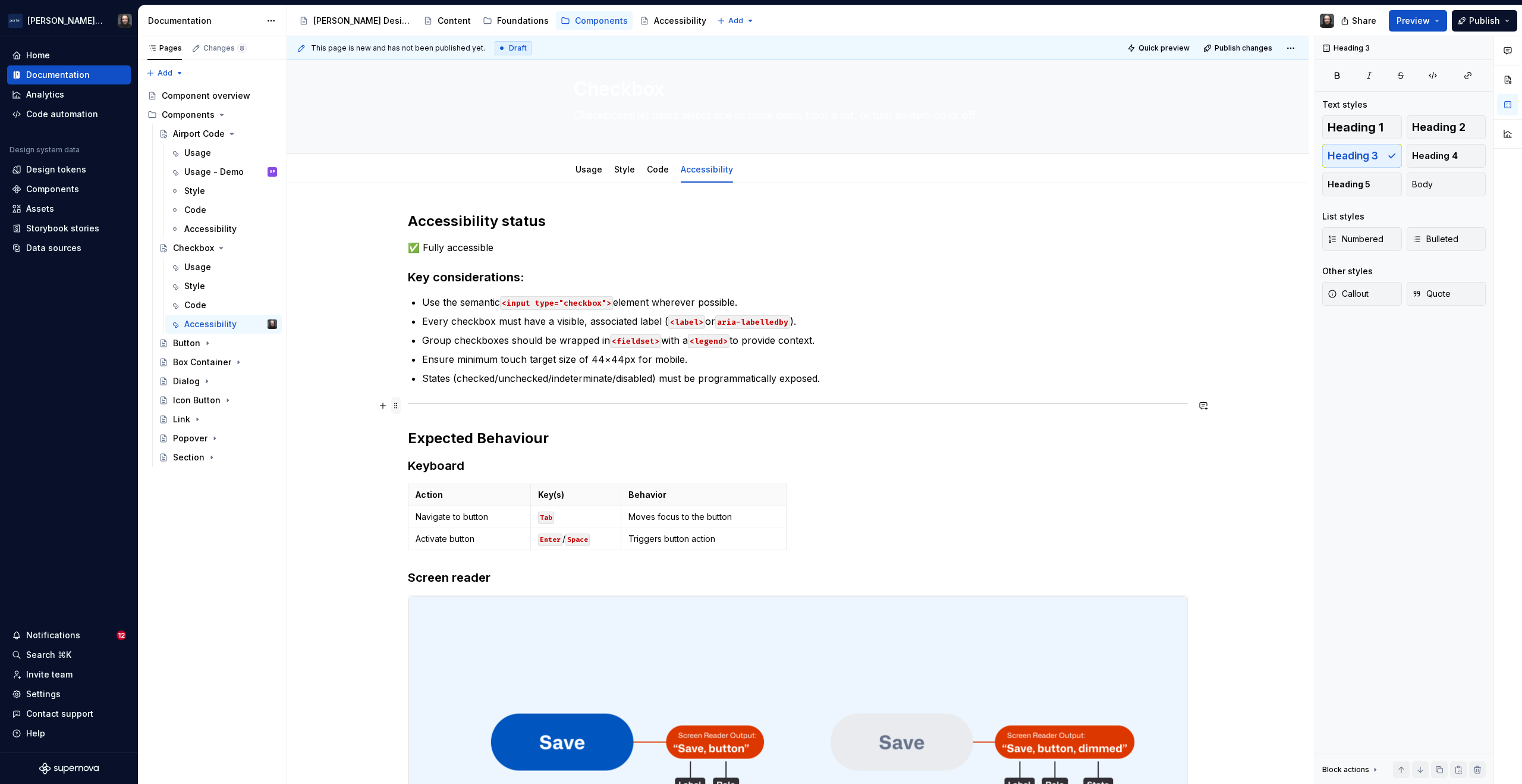
click at [396, 404] on span at bounding box center [396, 405] width 9 height 16
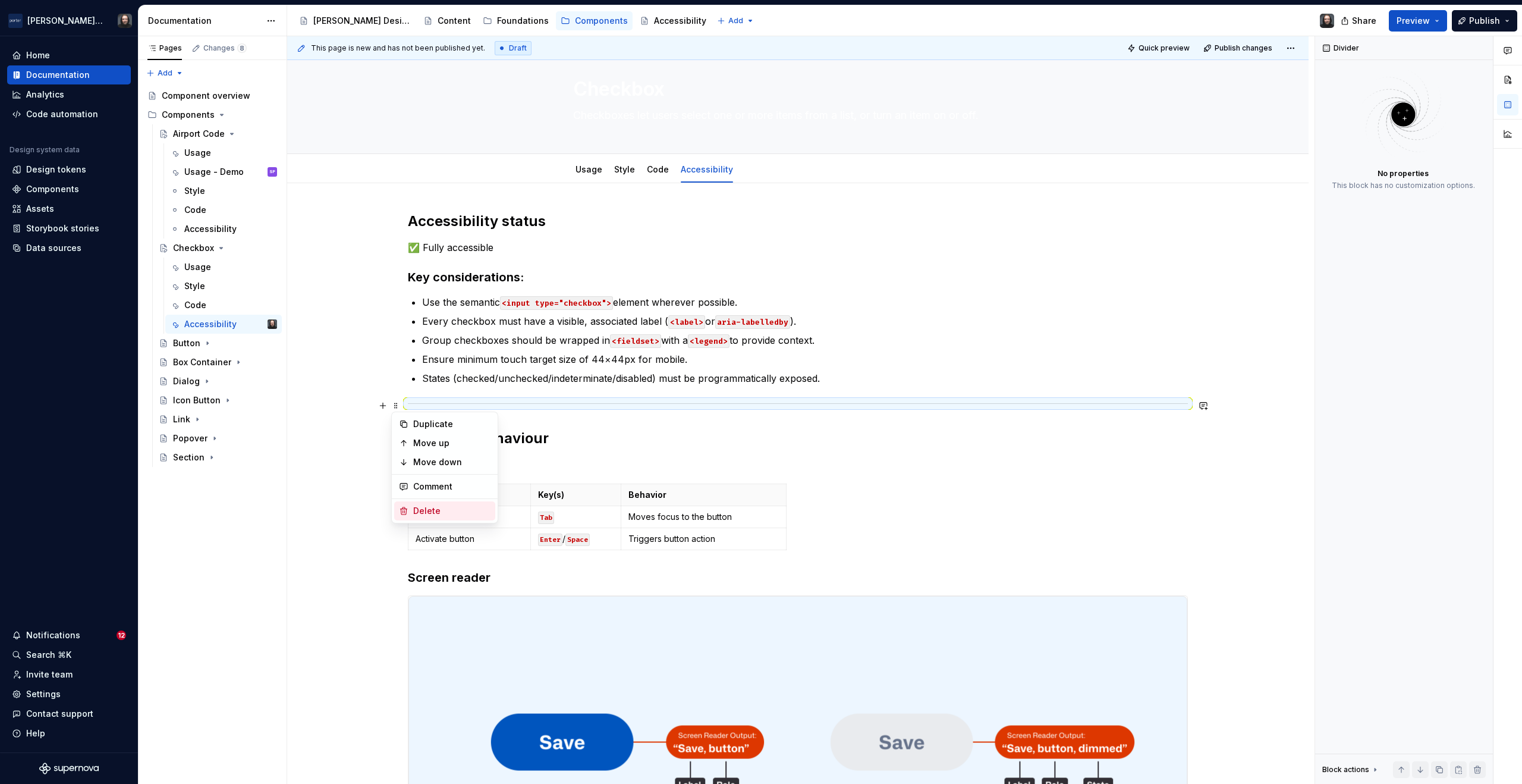
click at [421, 505] on div "Delete" at bounding box center [452, 511] width 77 height 12
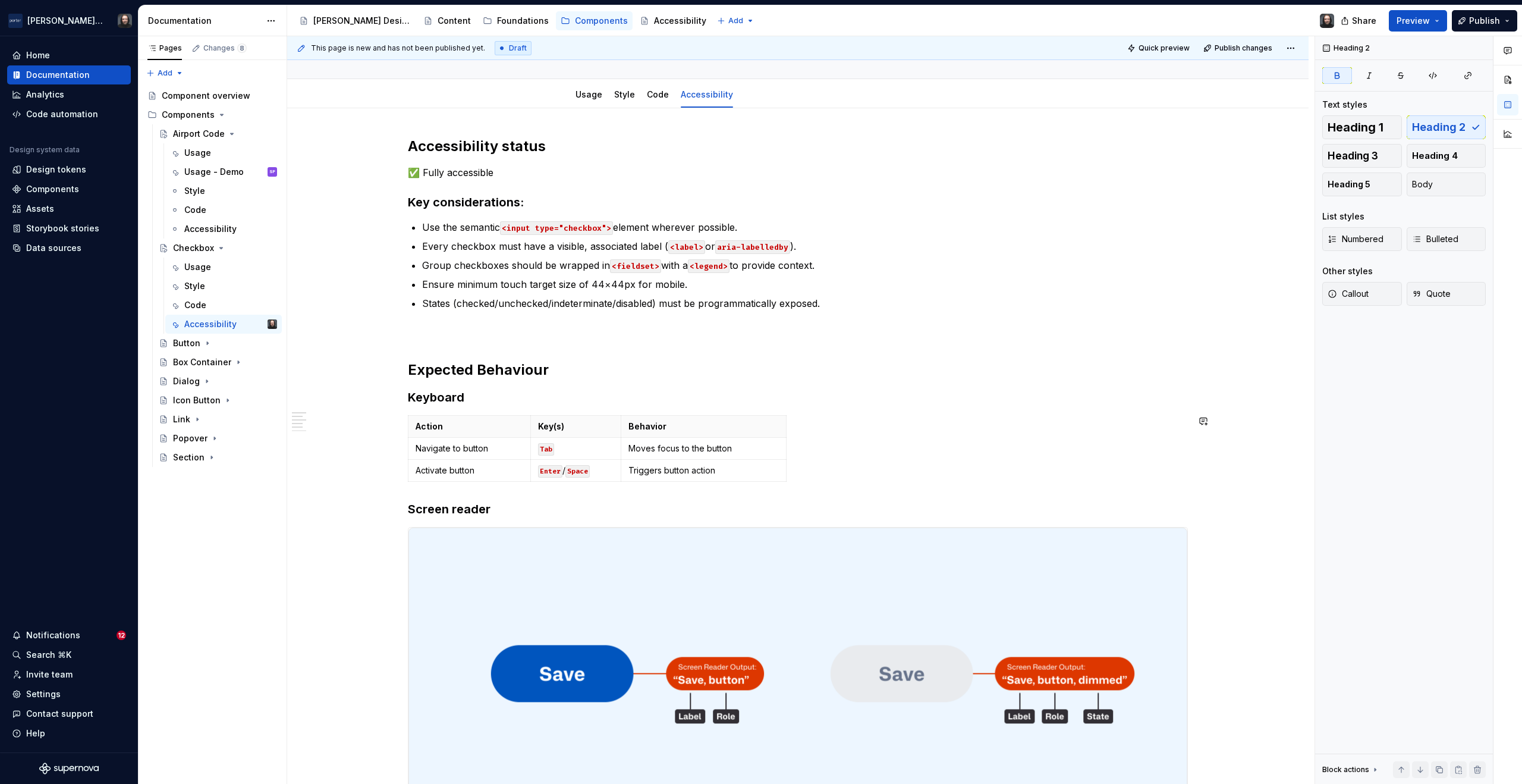
scroll to position [113, 0]
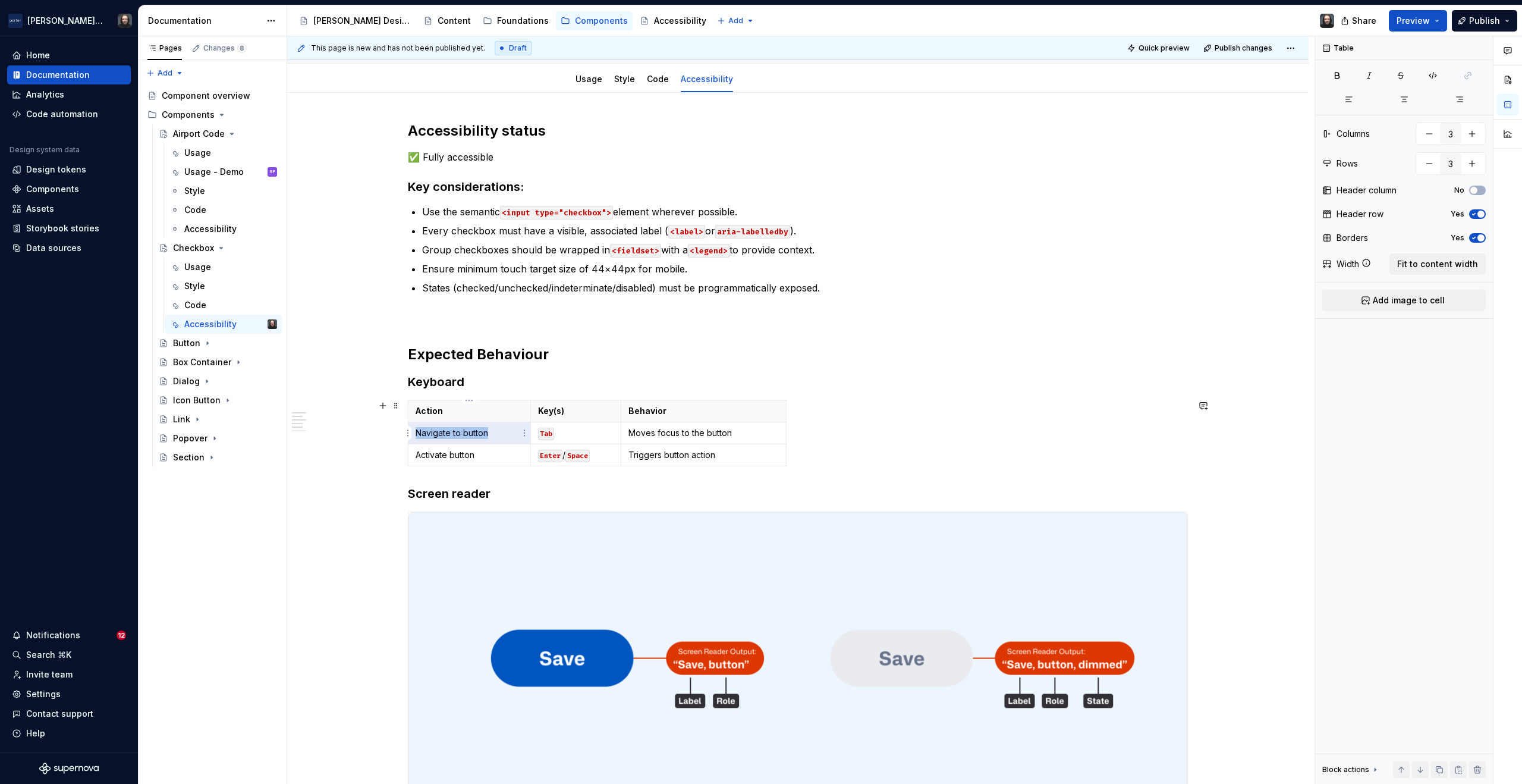
drag, startPoint x: 421, startPoint y: 437, endPoint x: 415, endPoint y: 434, distance: 6.7
click at [415, 434] on p "Navigate to button" at bounding box center [469, 433] width 107 height 12
drag, startPoint x: 477, startPoint y: 455, endPoint x: 415, endPoint y: 454, distance: 62.0
click at [415, 454] on p "Activate button" at bounding box center [469, 455] width 107 height 12
type textarea "*"
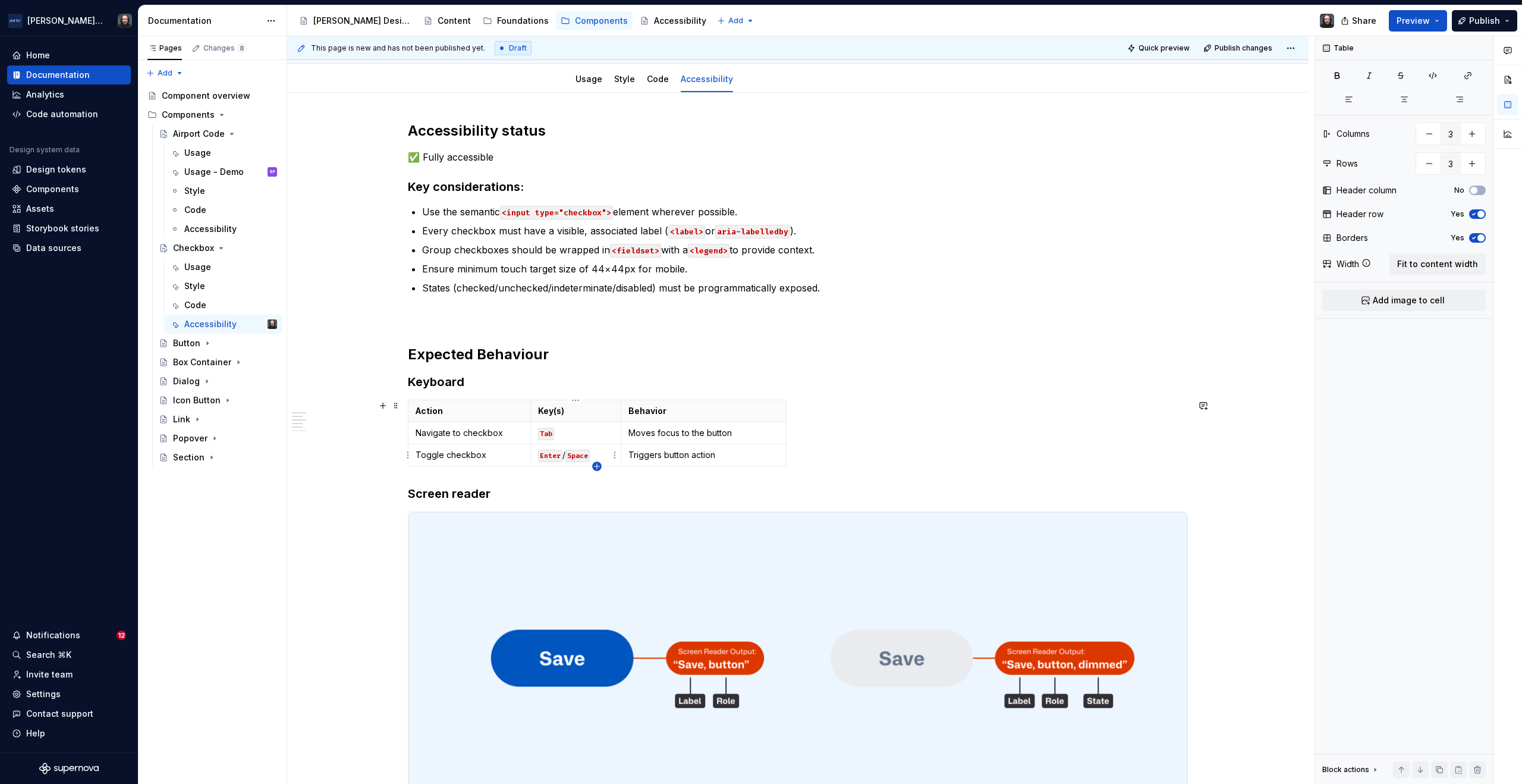
click at [597, 466] on icon "button" at bounding box center [597, 466] width 5 height 5
type input "4"
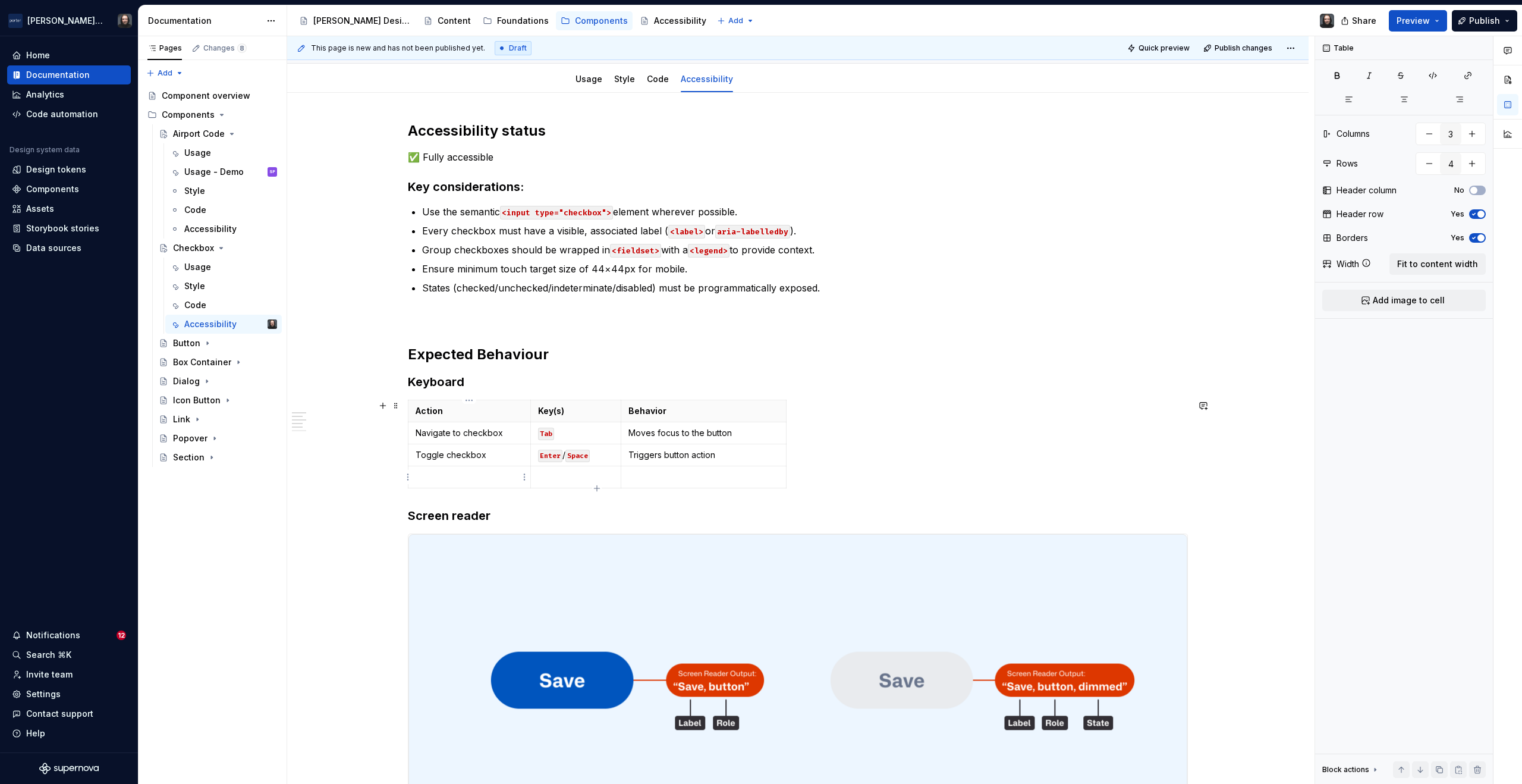
click at [448, 476] on p at bounding box center [469, 477] width 107 height 12
drag, startPoint x: 558, startPoint y: 437, endPoint x: 538, endPoint y: 437, distance: 20.0
click at [538, 437] on p "Tab" at bounding box center [576, 433] width 77 height 12
click at [581, 437] on p "Tab" at bounding box center [576, 433] width 77 height 12
drag, startPoint x: 566, startPoint y: 456, endPoint x: 541, endPoint y: 456, distance: 25.0
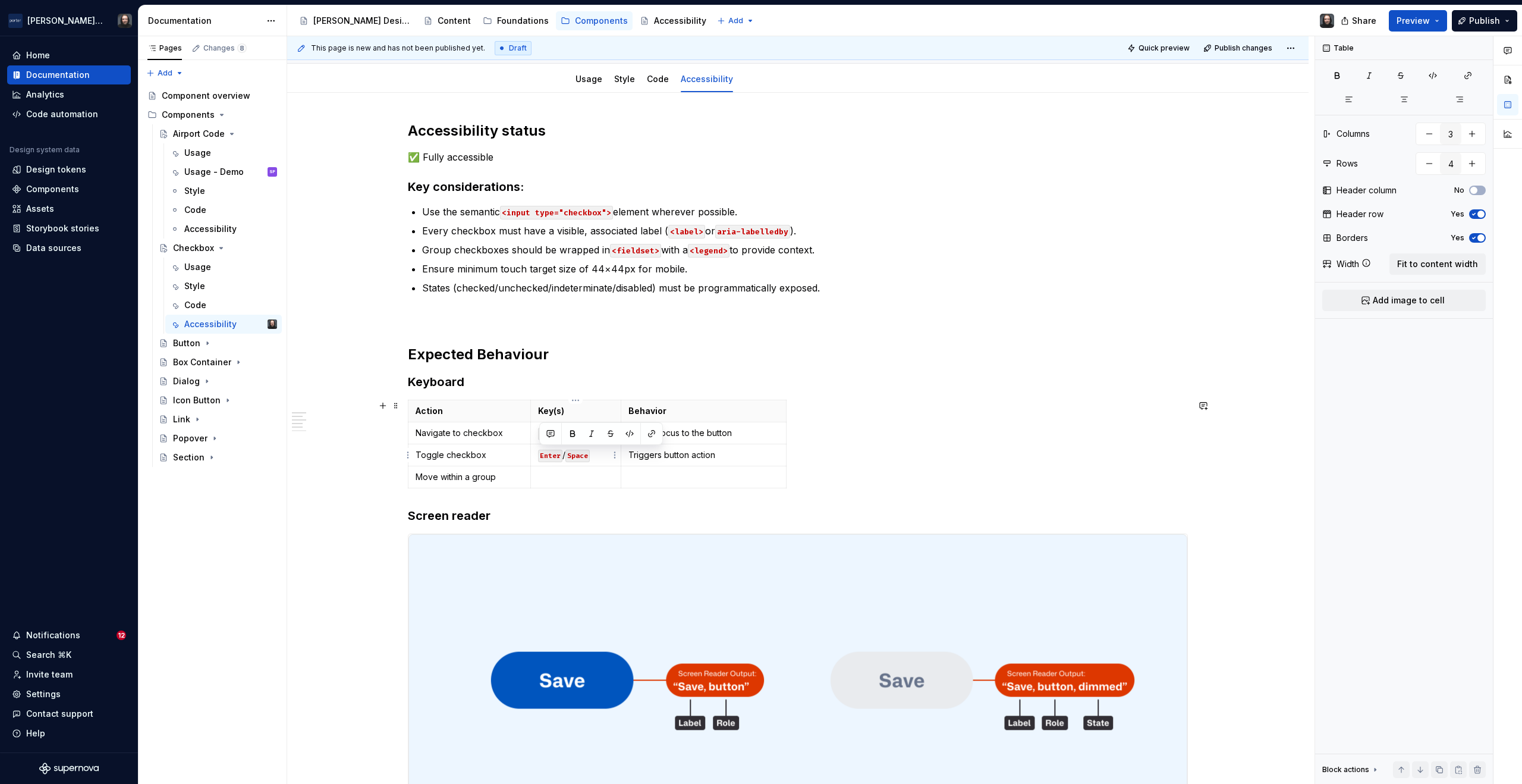
click at [541, 456] on p "Enter / Space" at bounding box center [576, 455] width 77 height 12
drag, startPoint x: 587, startPoint y: 435, endPoint x: 536, endPoint y: 435, distance: 51.0
click at [536, 435] on td "Tab / Shift+Tab" at bounding box center [576, 433] width 91 height 22
copy p "Tab / Shift+Tab"
click at [545, 475] on p at bounding box center [576, 477] width 77 height 12
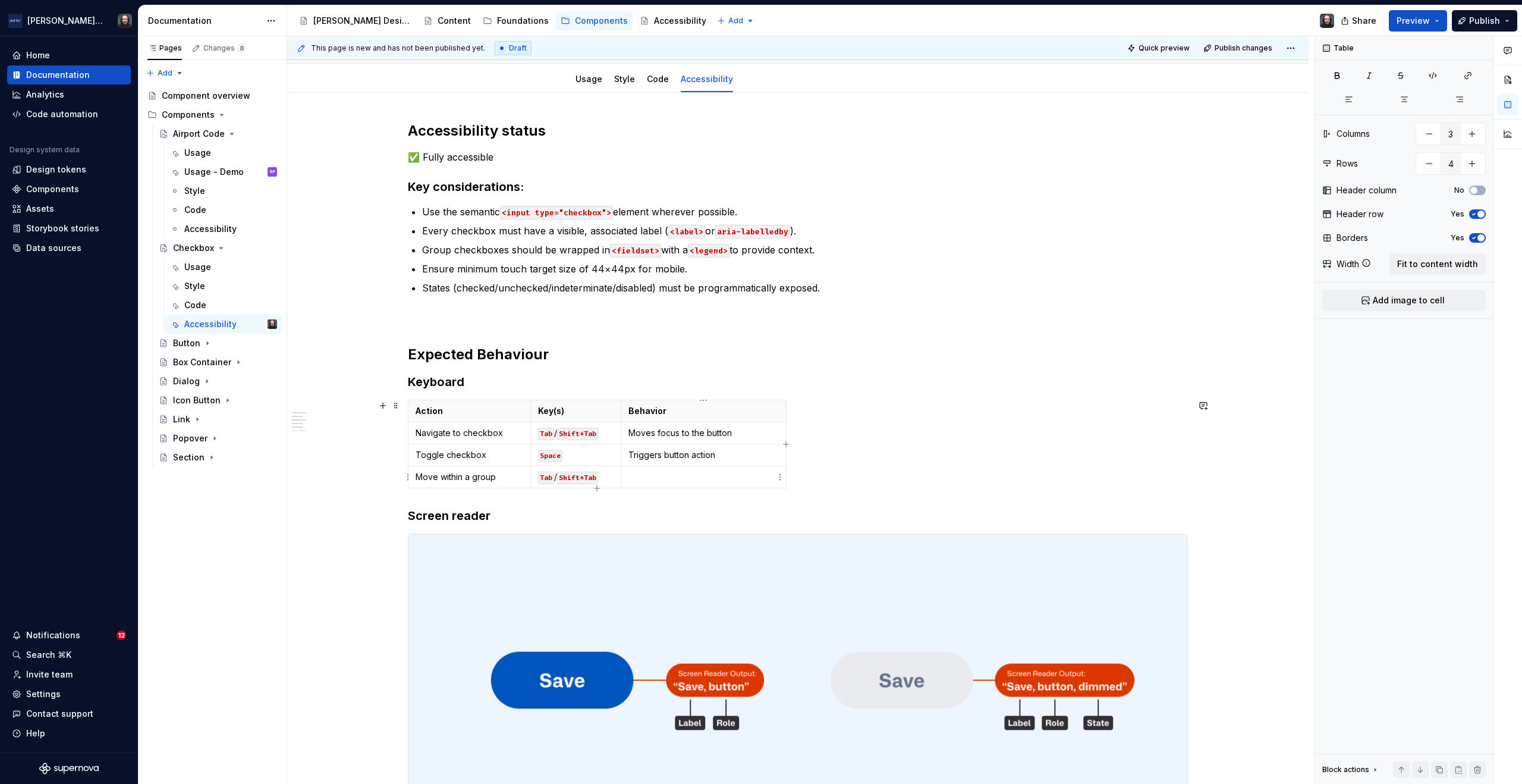
click at [641, 475] on p at bounding box center [703, 477] width 150 height 12
drag, startPoint x: 721, startPoint y: 458, endPoint x: 628, endPoint y: 456, distance: 93.0
click at [628, 456] on td "Triggers button action" at bounding box center [704, 456] width 165 height 22
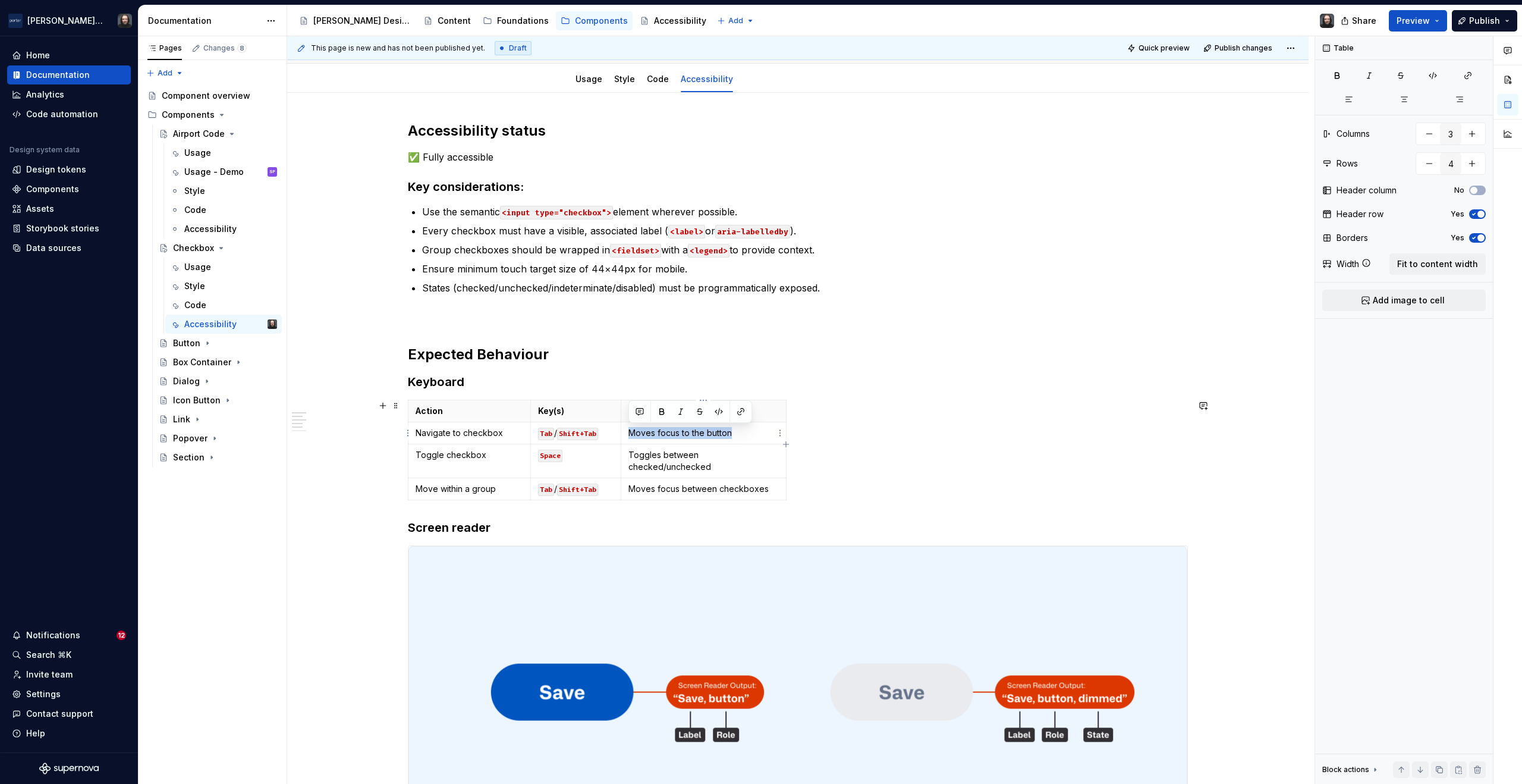
drag, startPoint x: 733, startPoint y: 436, endPoint x: 631, endPoint y: 438, distance: 102.0
click at [631, 438] on p "Moves focus to the button" at bounding box center [703, 433] width 150 height 12
click at [1022, 379] on h3 "Keyboard" at bounding box center [797, 381] width 780 height 16
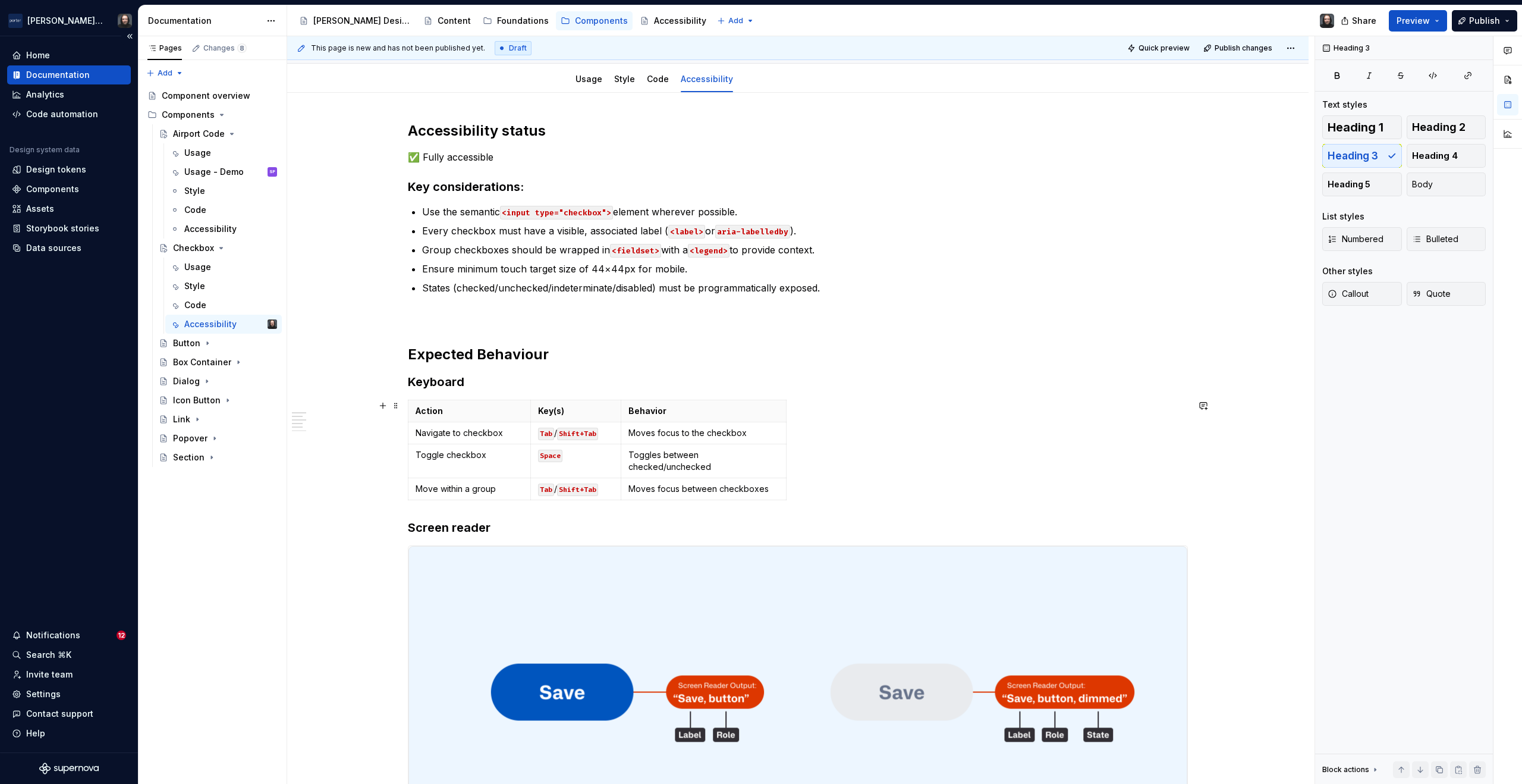
scroll to position [322, 0]
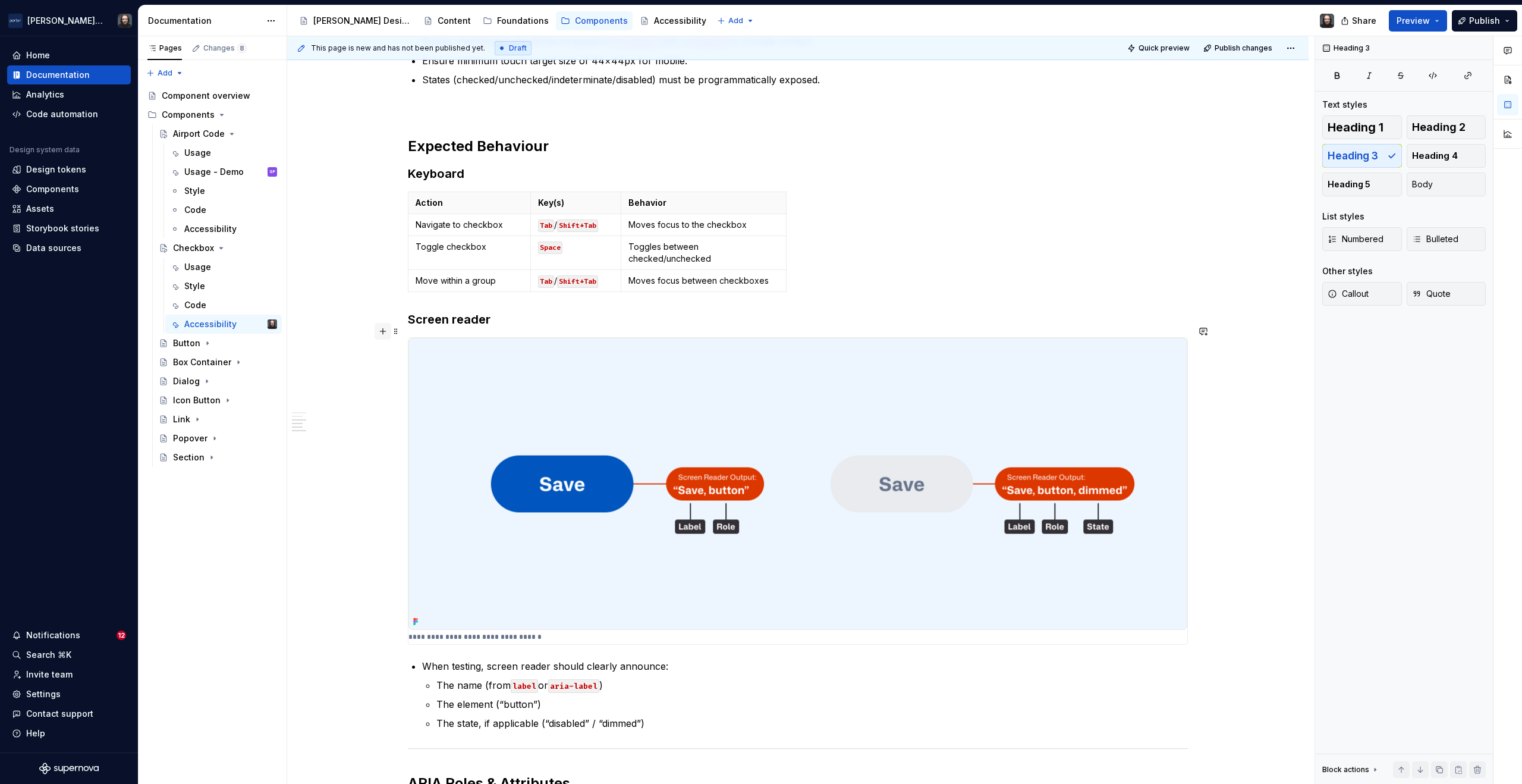
click at [383, 333] on button "button" at bounding box center [383, 331] width 16 height 16
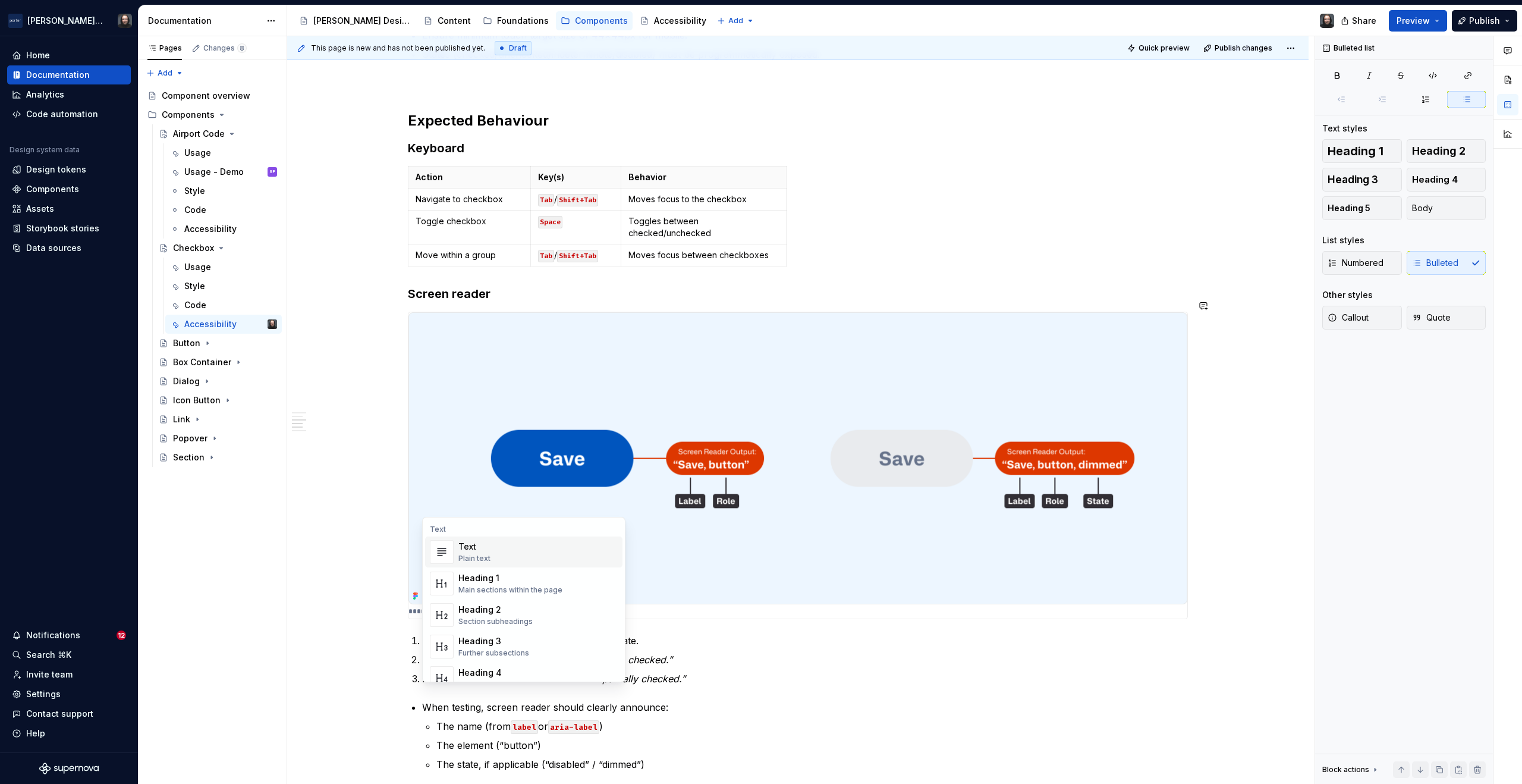
click at [362, 706] on div "This page is new and has not been published yet. Draft Quick preview Publish ch…" at bounding box center [801, 410] width 1028 height 748
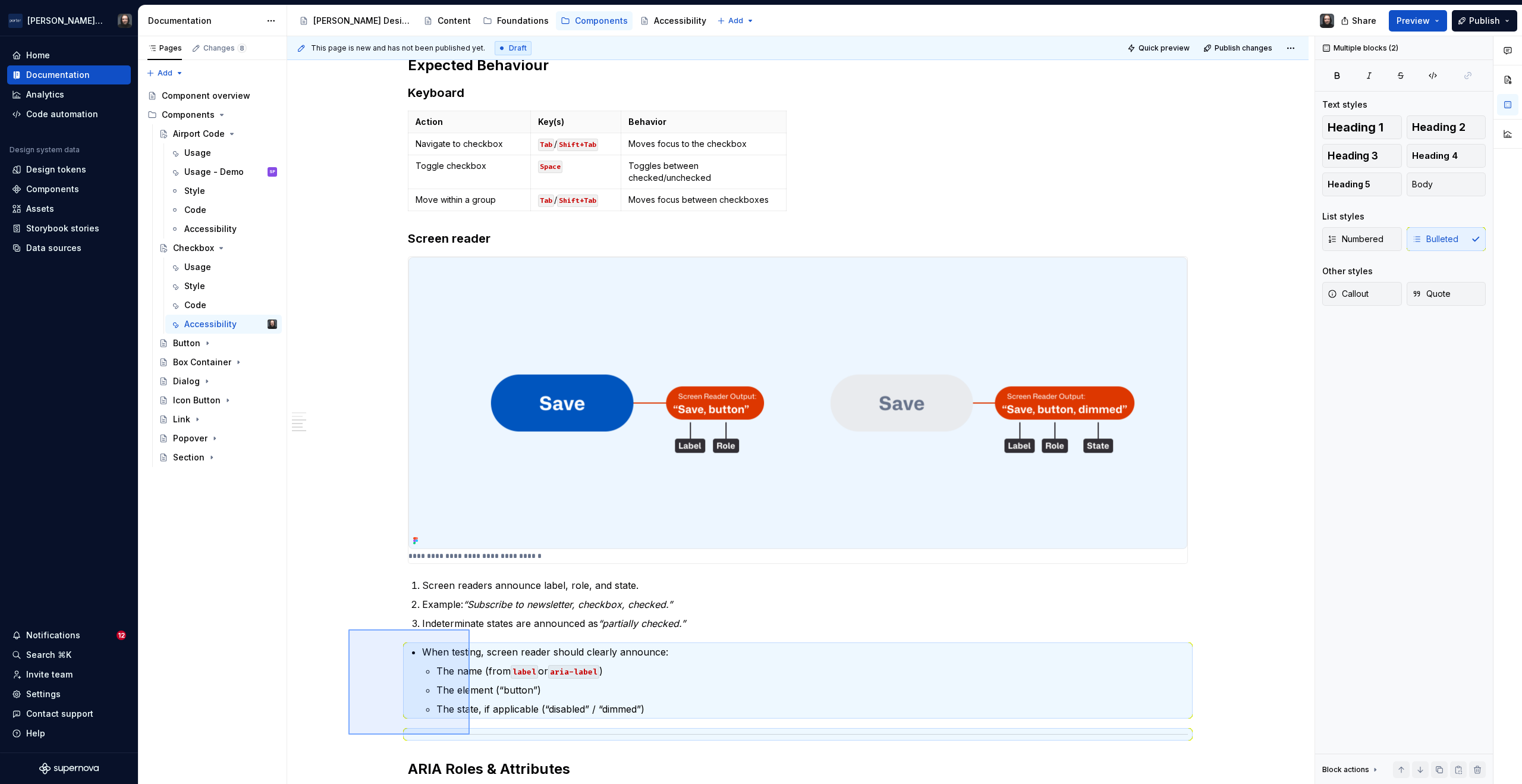
scroll to position [415, 0]
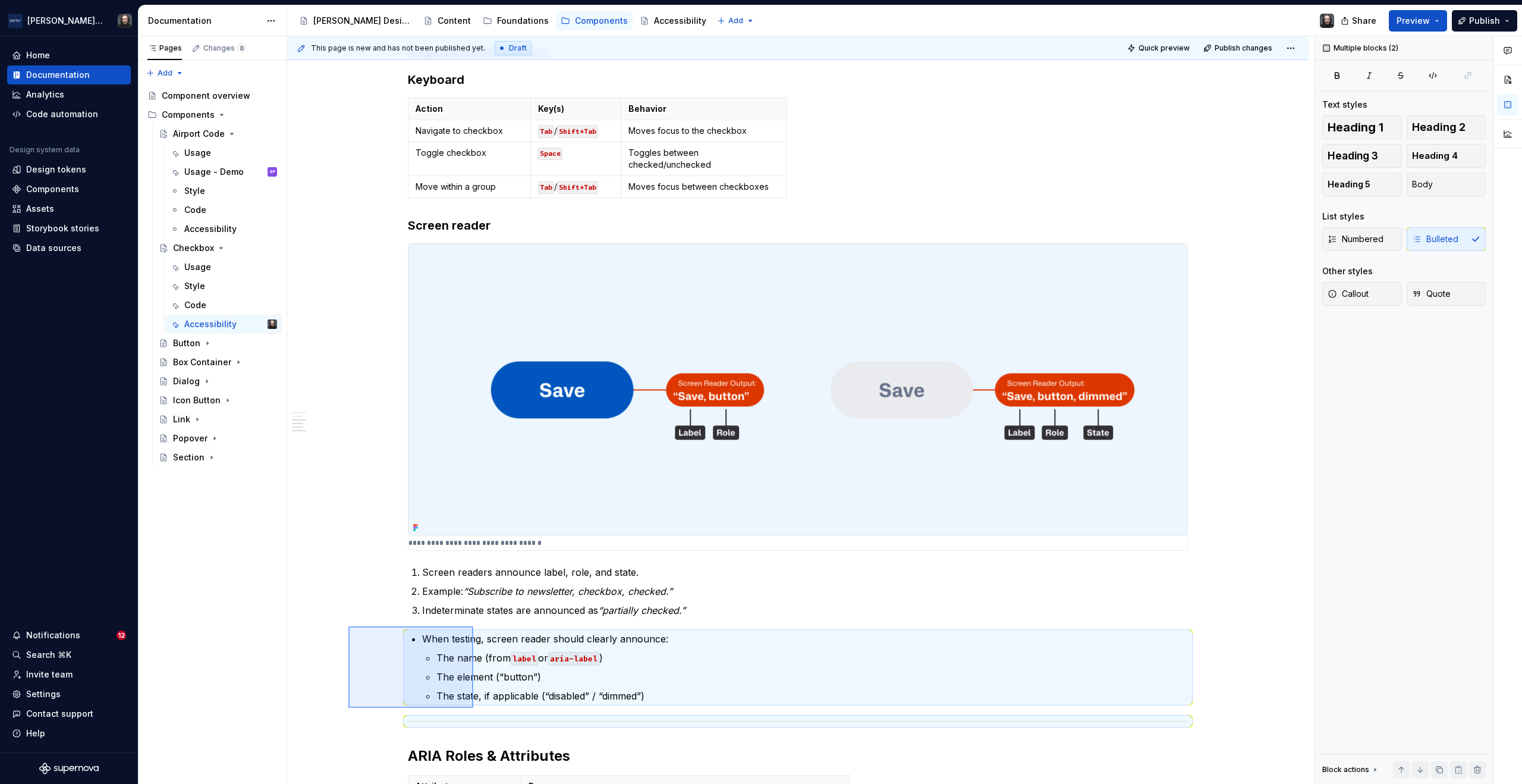
drag, startPoint x: 437, startPoint y: 722, endPoint x: 474, endPoint y: 709, distance: 39.2
click at [474, 708] on div "This page is new and has not been published yet. Draft Quick preview Publish ch…" at bounding box center [801, 410] width 1028 height 748
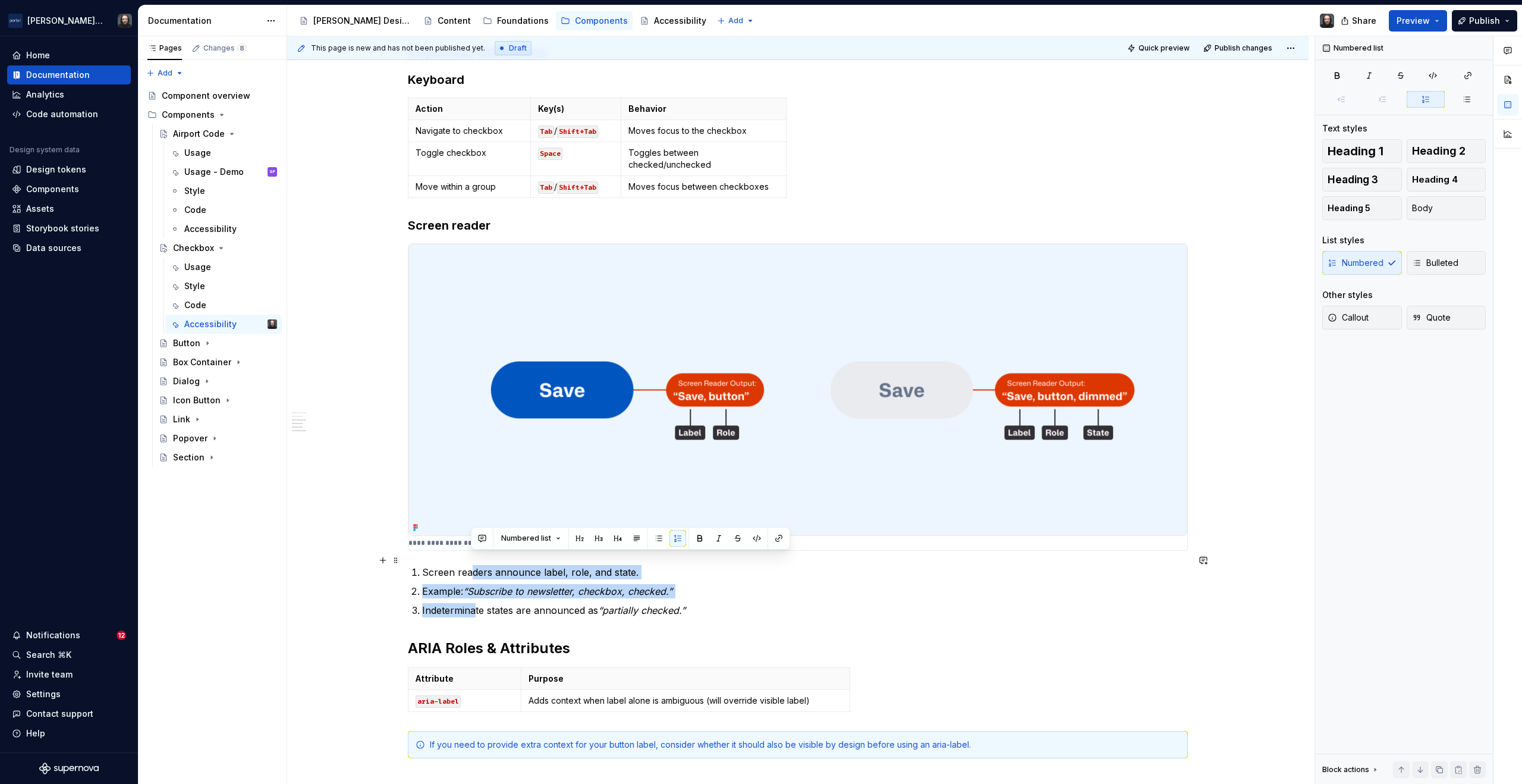
drag, startPoint x: 476, startPoint y: 598, endPoint x: 473, endPoint y: 560, distance: 38.1
click at [473, 565] on ol "Screen readers announce label, role, and state. Example: “Subscribe to newslett…" at bounding box center [805, 591] width 766 height 52
click at [660, 539] on button "button" at bounding box center [659, 537] width 16 height 16
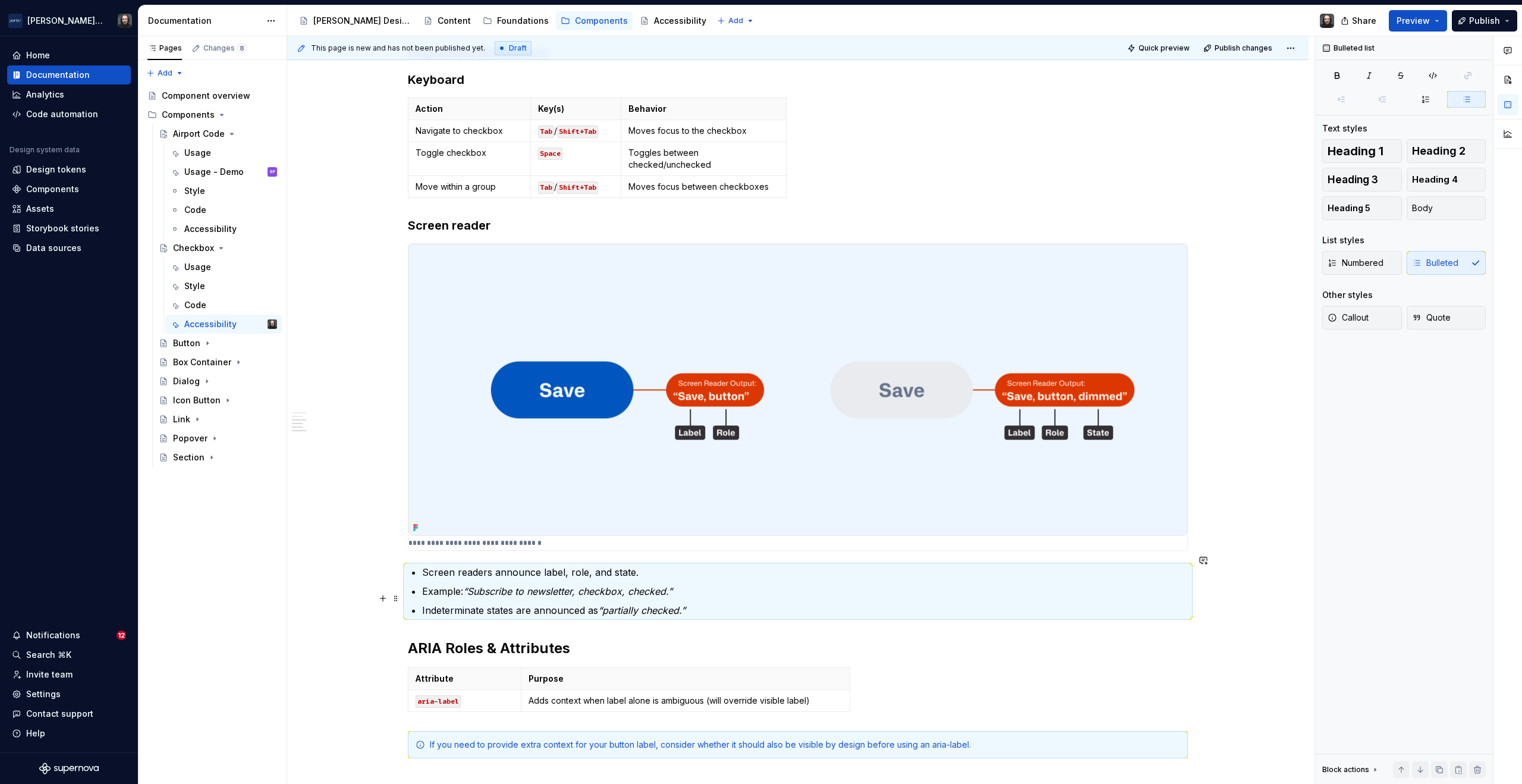
click at [708, 603] on p "Indeterminate states are announced as “partially checked.”" at bounding box center [805, 609] width 766 height 15
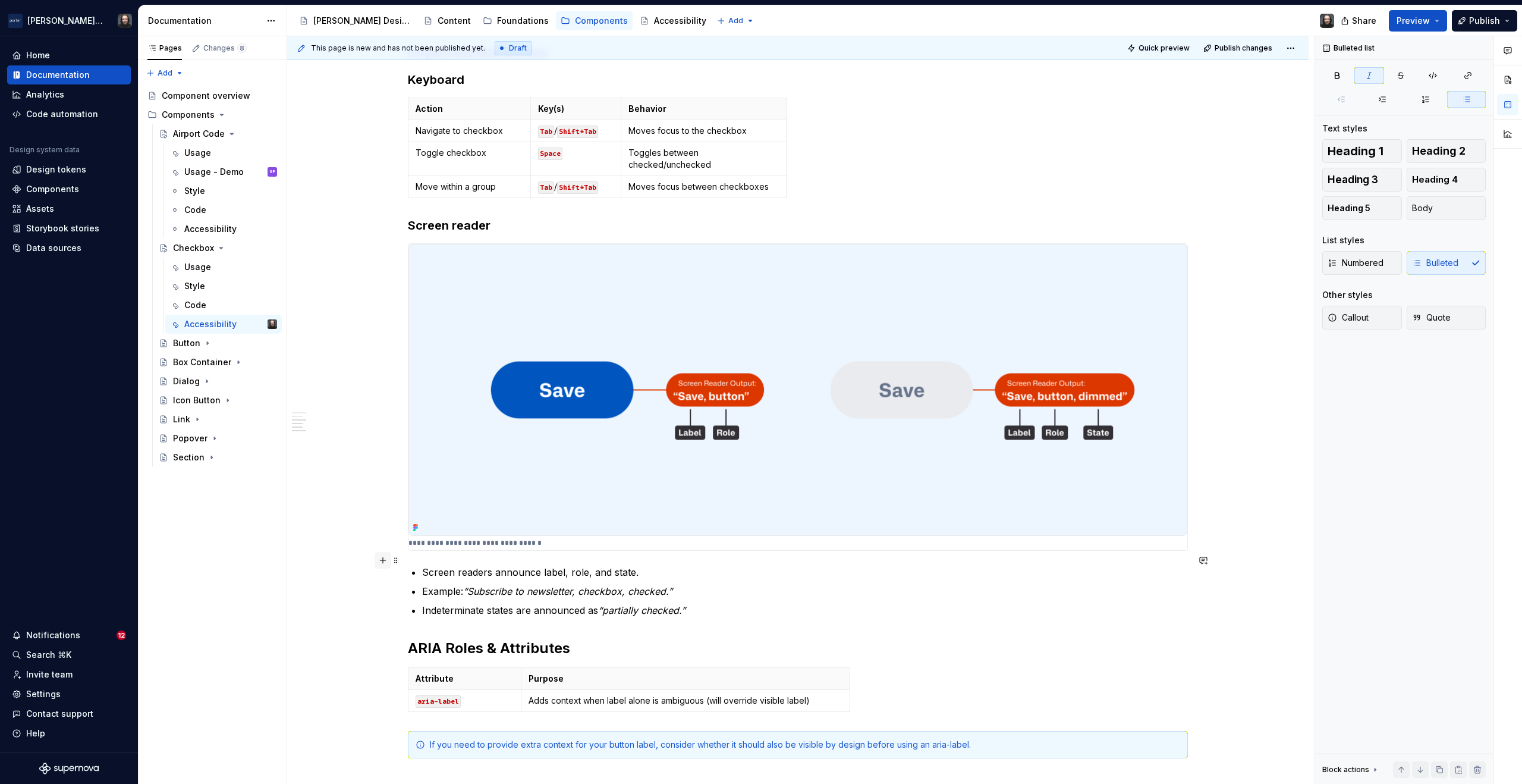
click at [383, 560] on button "button" at bounding box center [383, 560] width 16 height 16
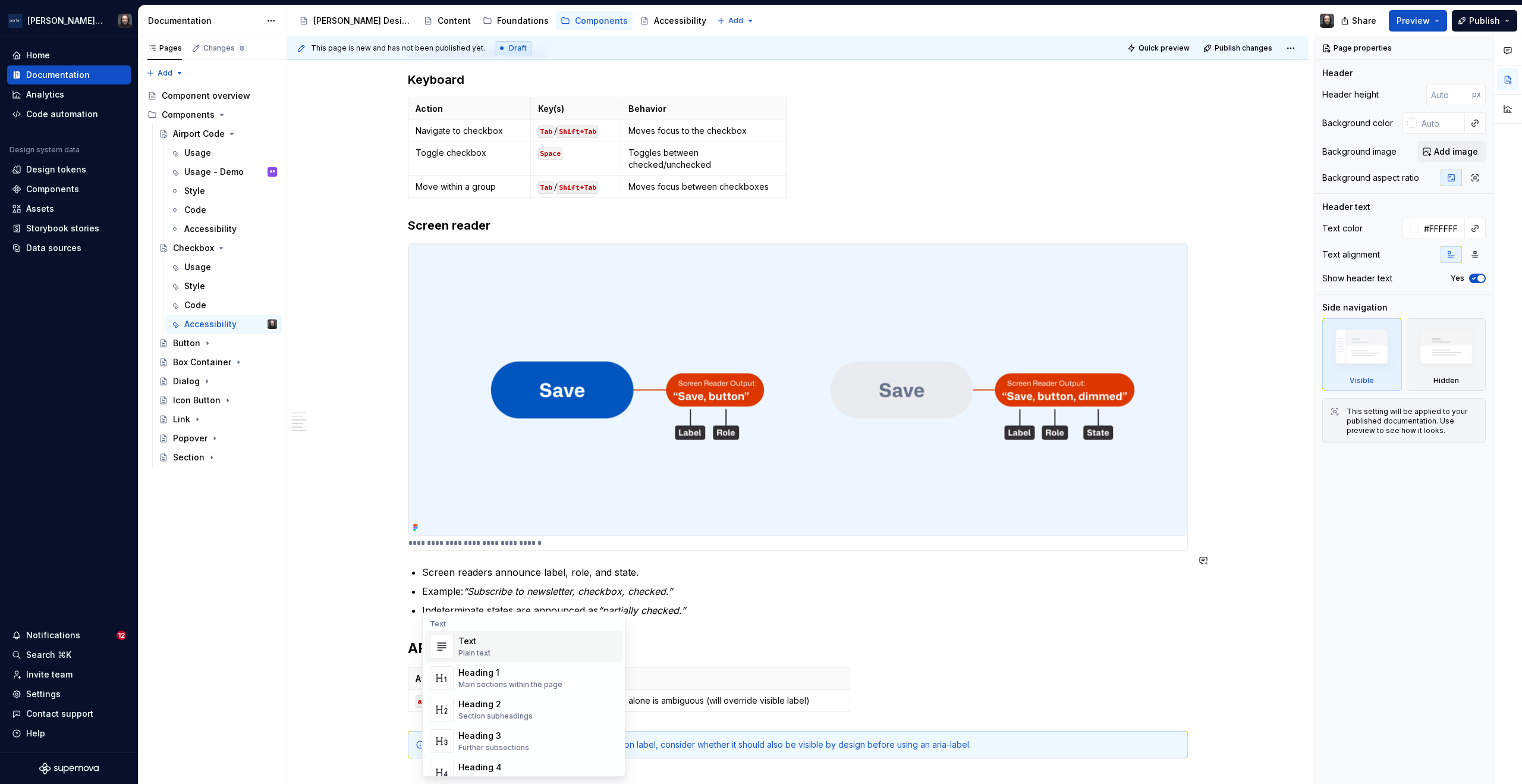
click at [344, 629] on div "This page is new and has not been published yet. Draft Quick preview Publish ch…" at bounding box center [801, 410] width 1028 height 748
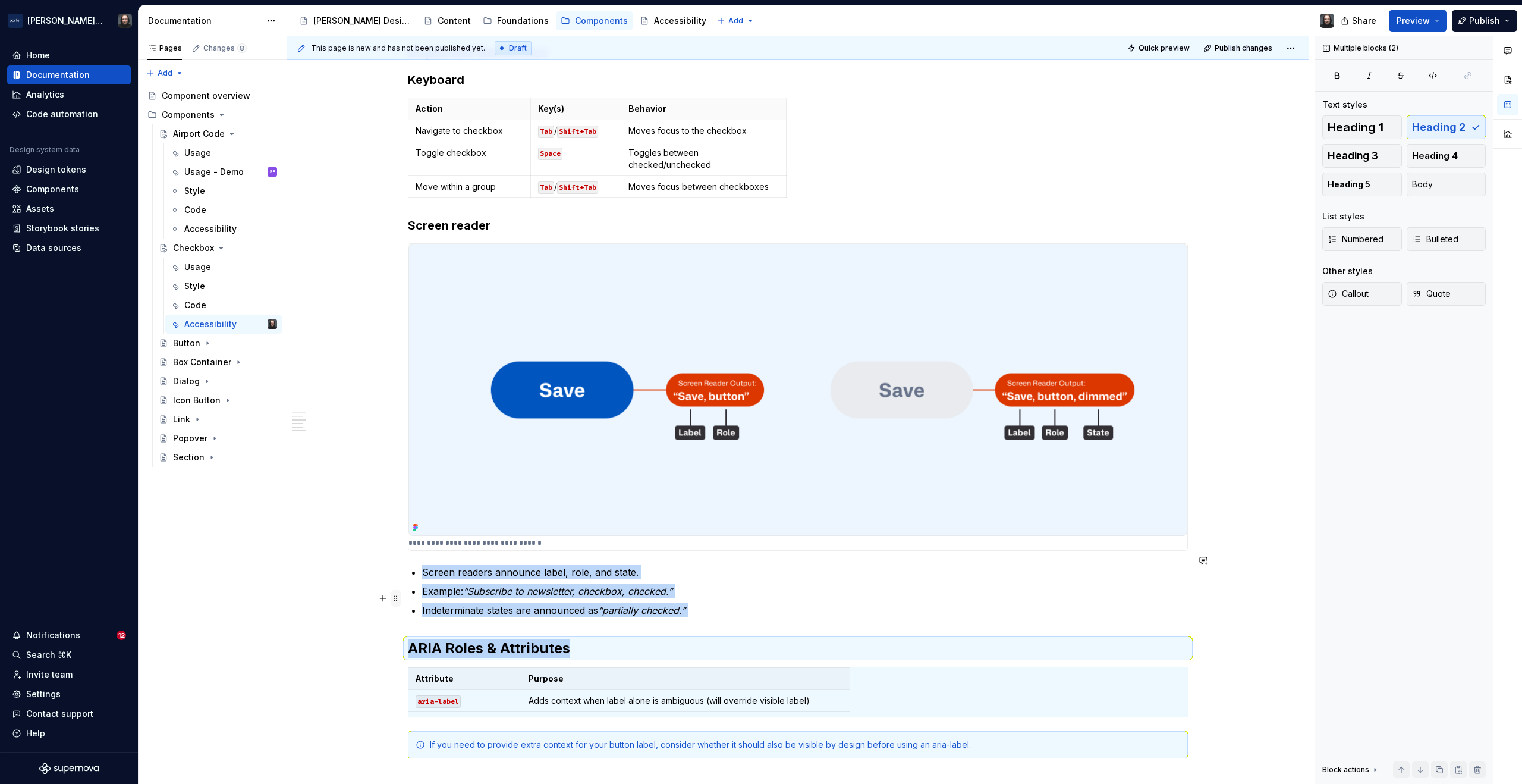
click at [396, 598] on span at bounding box center [396, 597] width 9 height 16
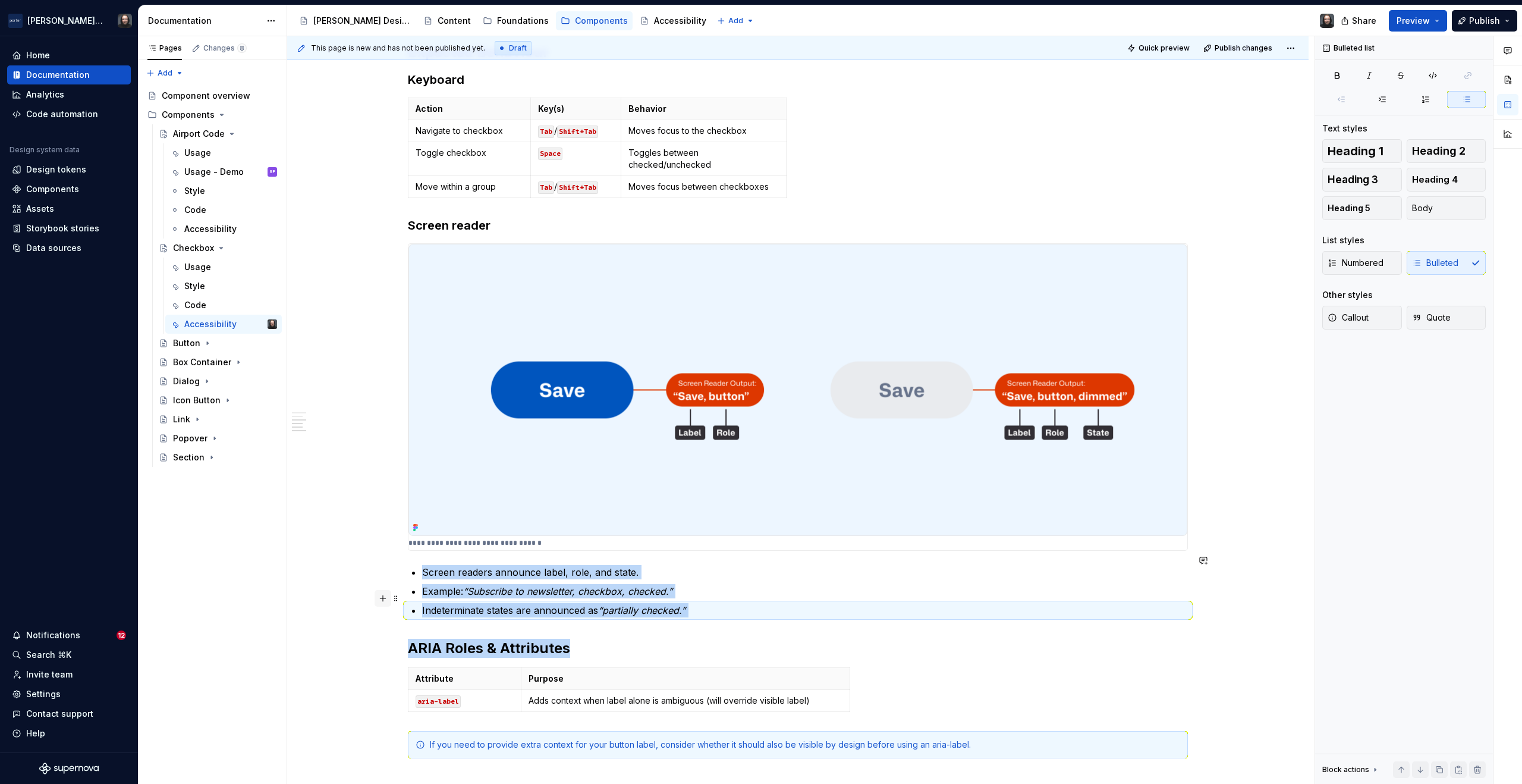
click at [385, 599] on button "button" at bounding box center [383, 597] width 16 height 16
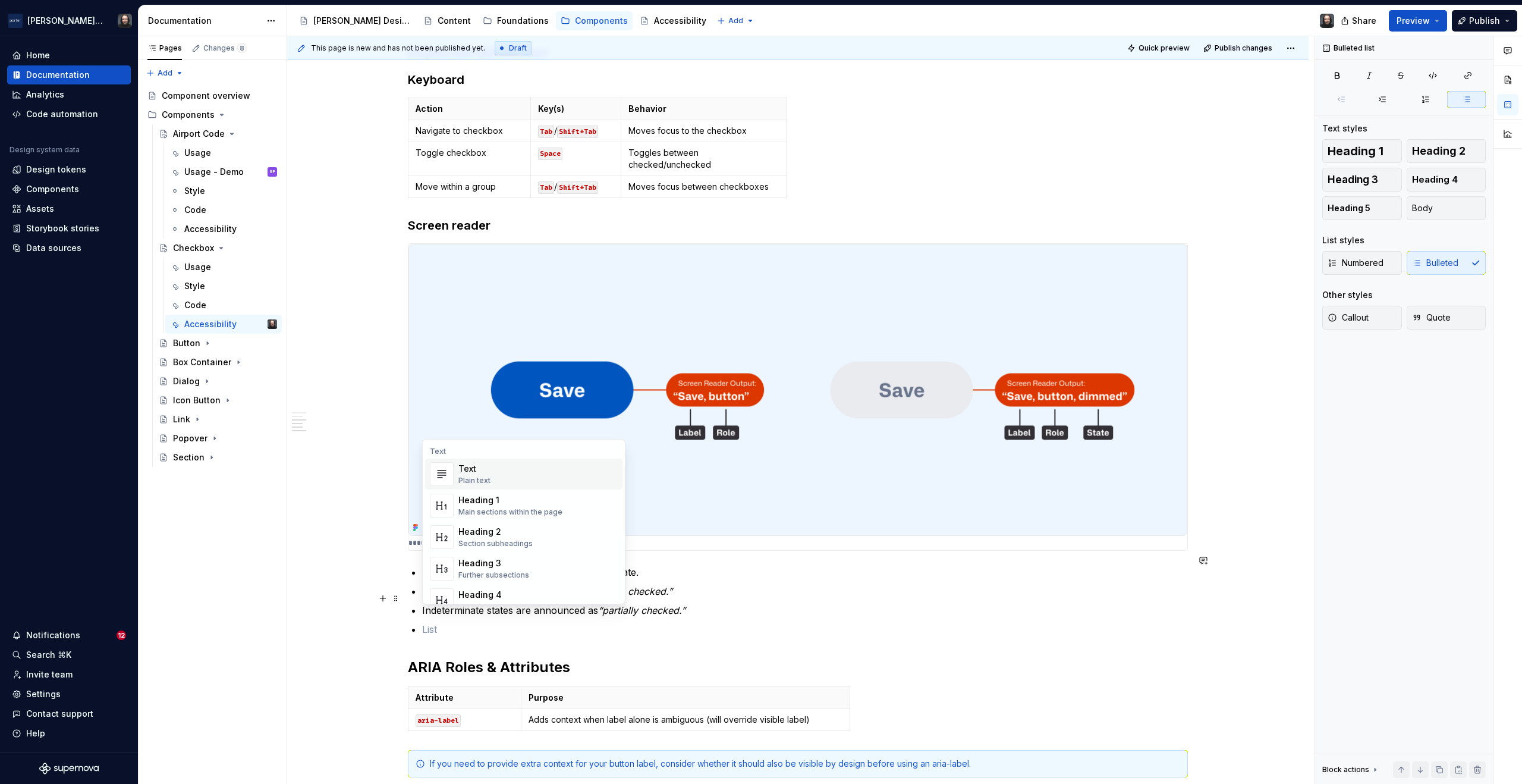
drag, startPoint x: 506, startPoint y: 472, endPoint x: 496, endPoint y: 479, distance: 12.2
click at [506, 469] on div "Text Plain text" at bounding box center [537, 474] width 159 height 24
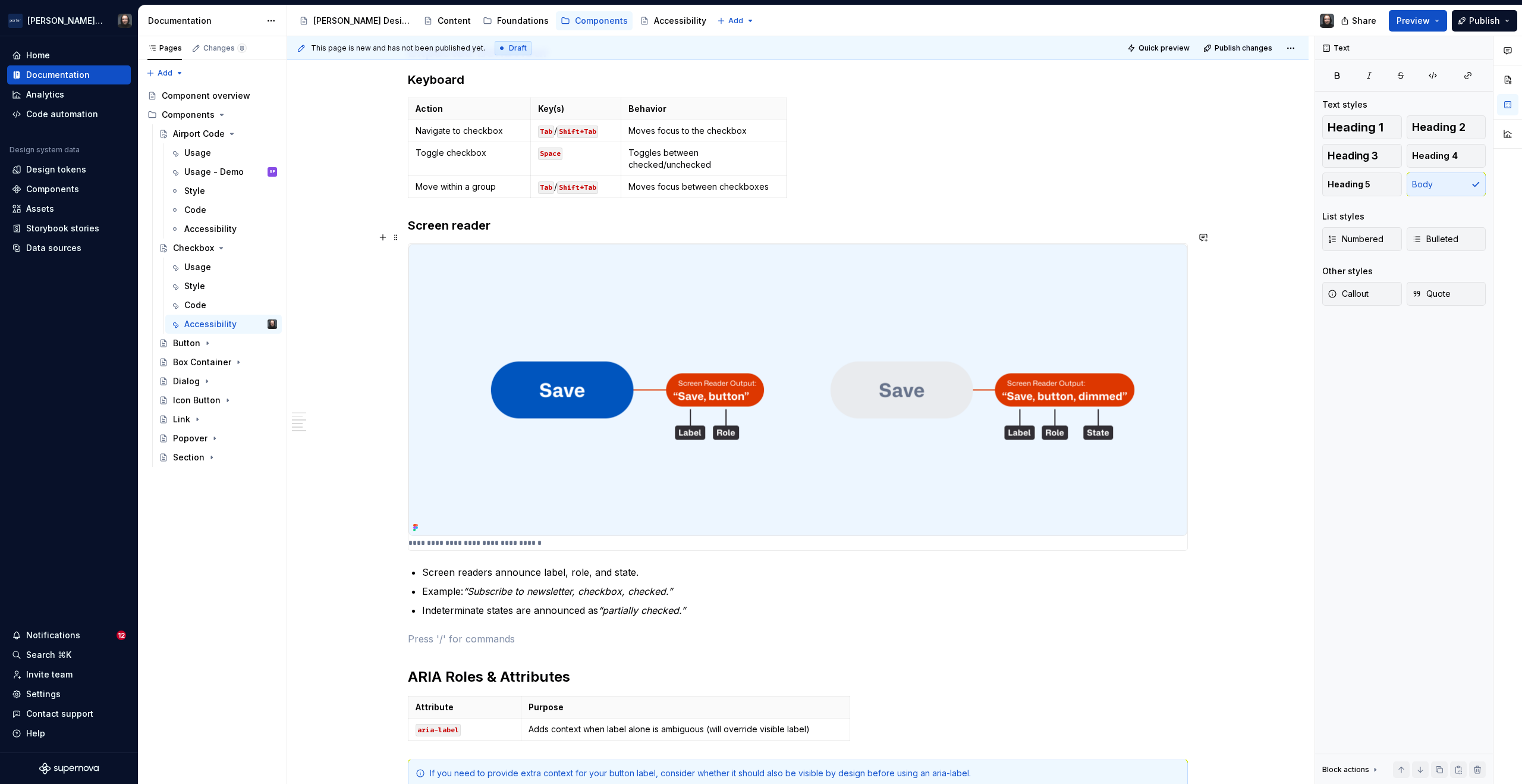
type textarea "*"
click at [914, 276] on img at bounding box center [798, 390] width 779 height 292
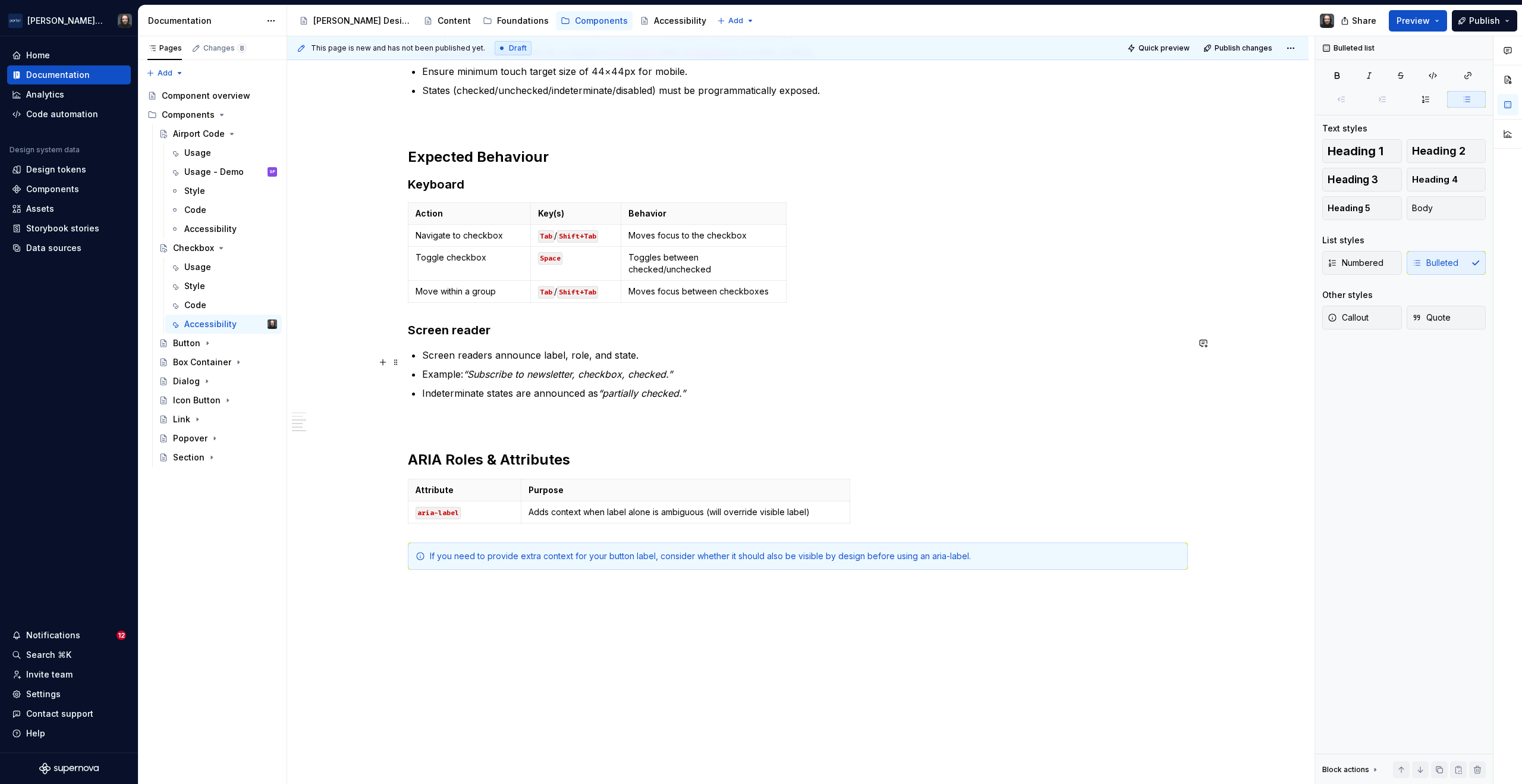
scroll to position [296, 0]
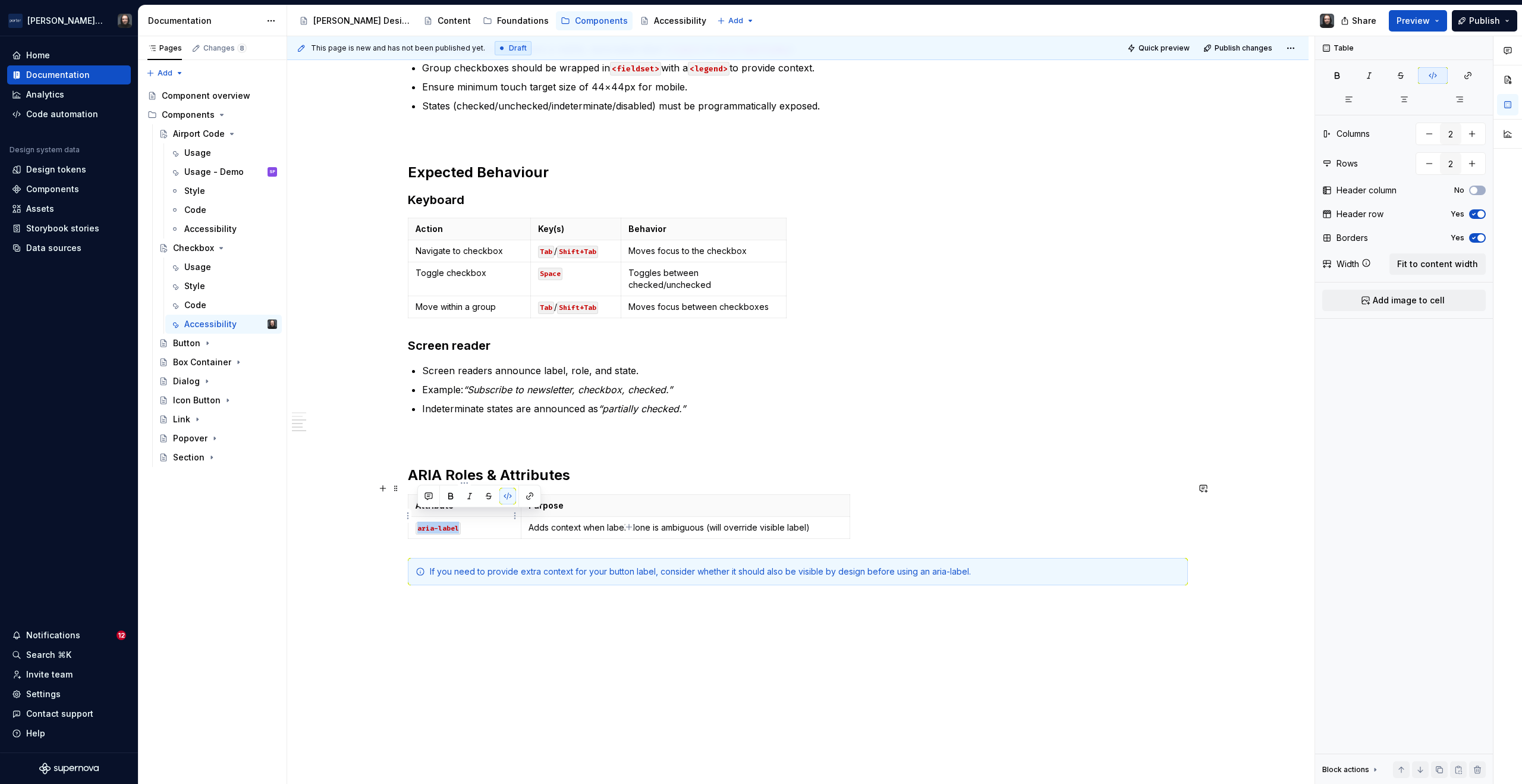
drag, startPoint x: 453, startPoint y: 515, endPoint x: 419, endPoint y: 516, distance: 34.0
click at [419, 522] on code "aria-label" at bounding box center [438, 528] width 46 height 13
click at [448, 522] on code "aria-label" at bounding box center [438, 528] width 46 height 13
copy code "be"
drag, startPoint x: 456, startPoint y: 516, endPoint x: 432, endPoint y: 518, distance: 24.1
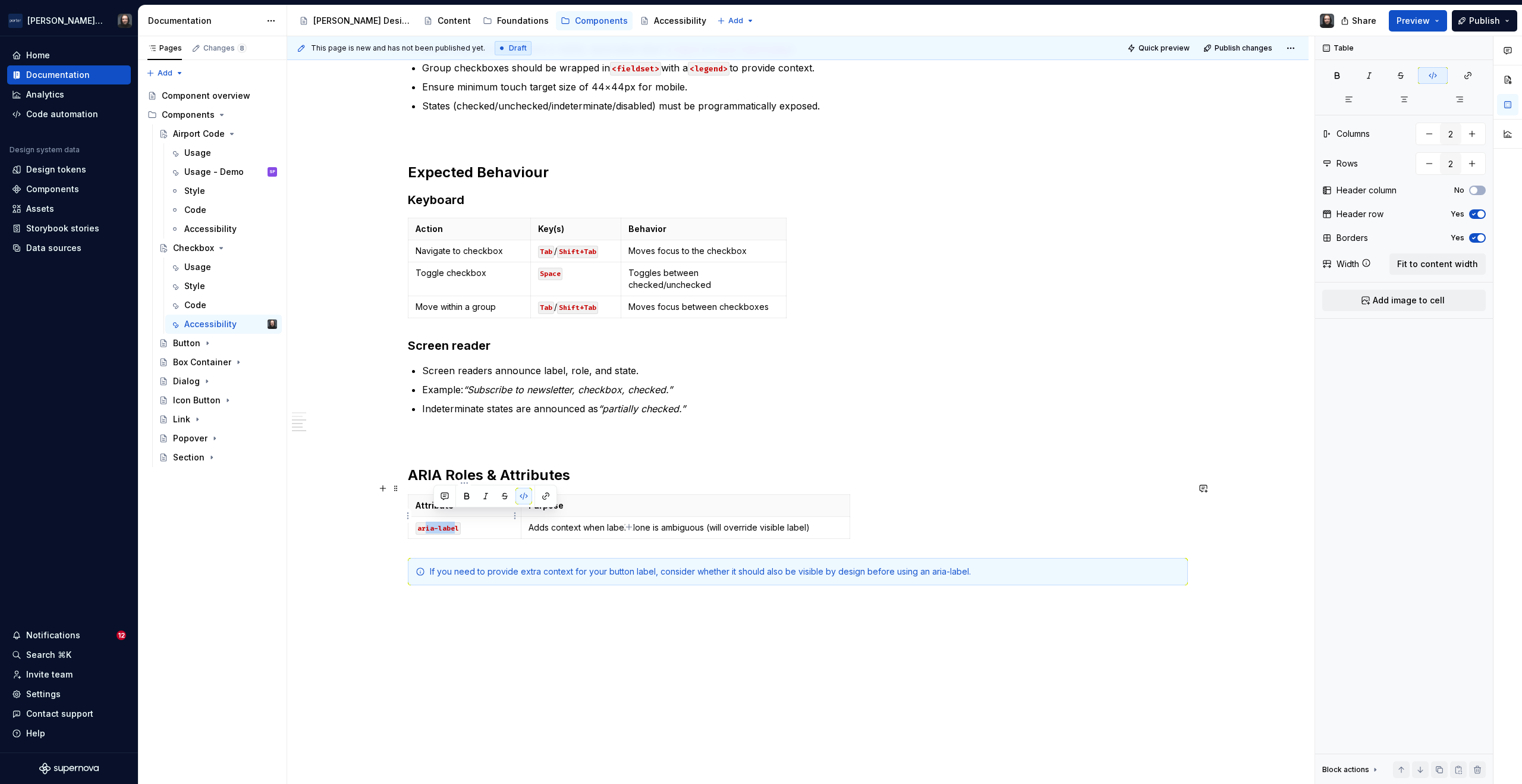
click at [432, 522] on code "aria-label" at bounding box center [438, 528] width 46 height 13
click at [439, 522] on code "aria-label" at bounding box center [438, 528] width 46 height 13
drag, startPoint x: 520, startPoint y: 493, endPoint x: 528, endPoint y: 493, distance: 8.0
click at [529, 494] on th "Purpose" at bounding box center [693, 505] width 328 height 22
drag, startPoint x: 536, startPoint y: 516, endPoint x: 823, endPoint y: 518, distance: 287.0
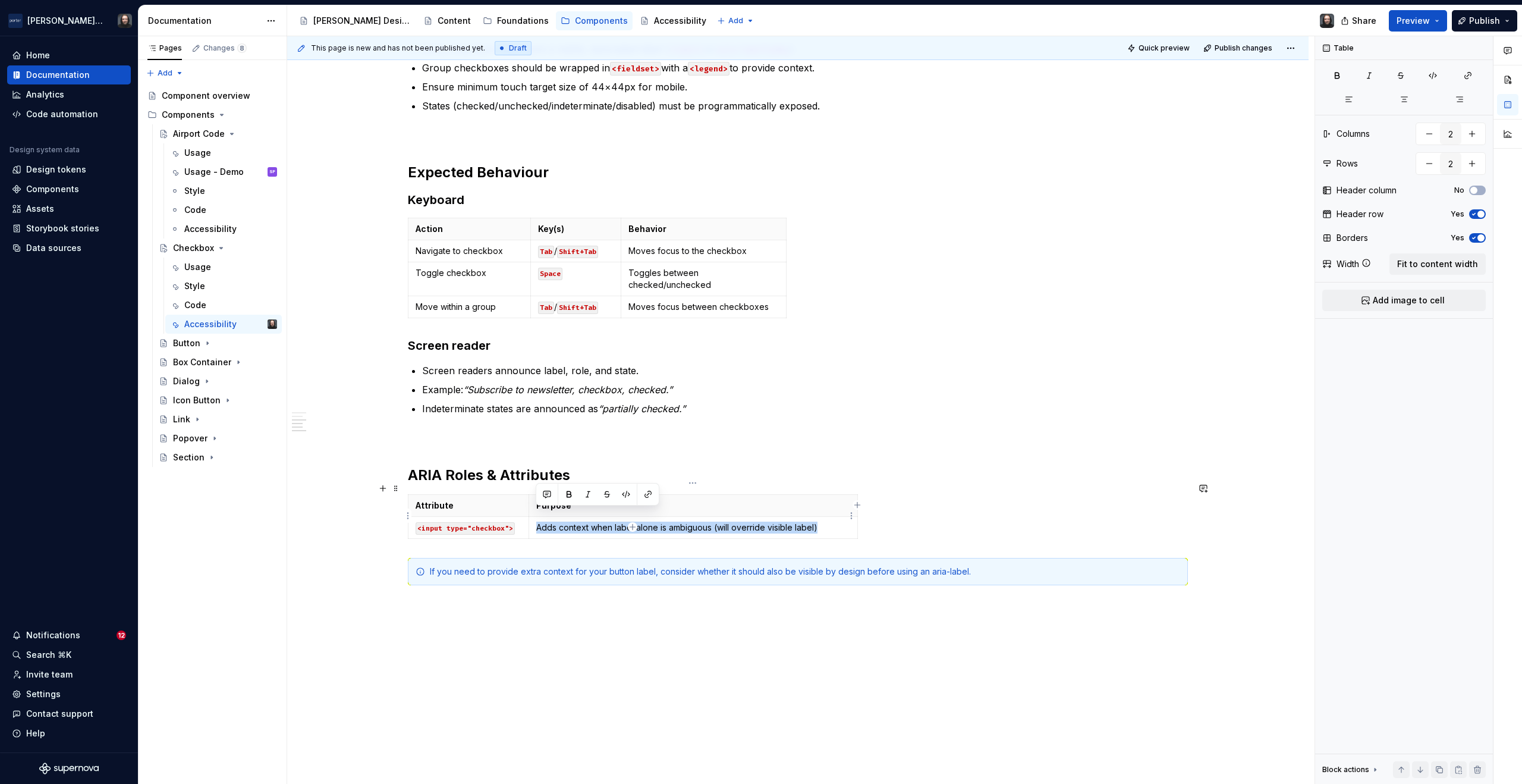
click at [823, 522] on p "Adds context when label alone is ambiguous (will override visible label)" at bounding box center [693, 528] width 314 height 12
click at [851, 514] on html "[PERSON_NAME] Airlines Home Documentation Analytics Code automation Design syst…" at bounding box center [761, 392] width 1522 height 784
click at [868, 512] on html "[PERSON_NAME] Airlines Home Documentation Analytics Code automation Design syst…" at bounding box center [761, 392] width 1522 height 784
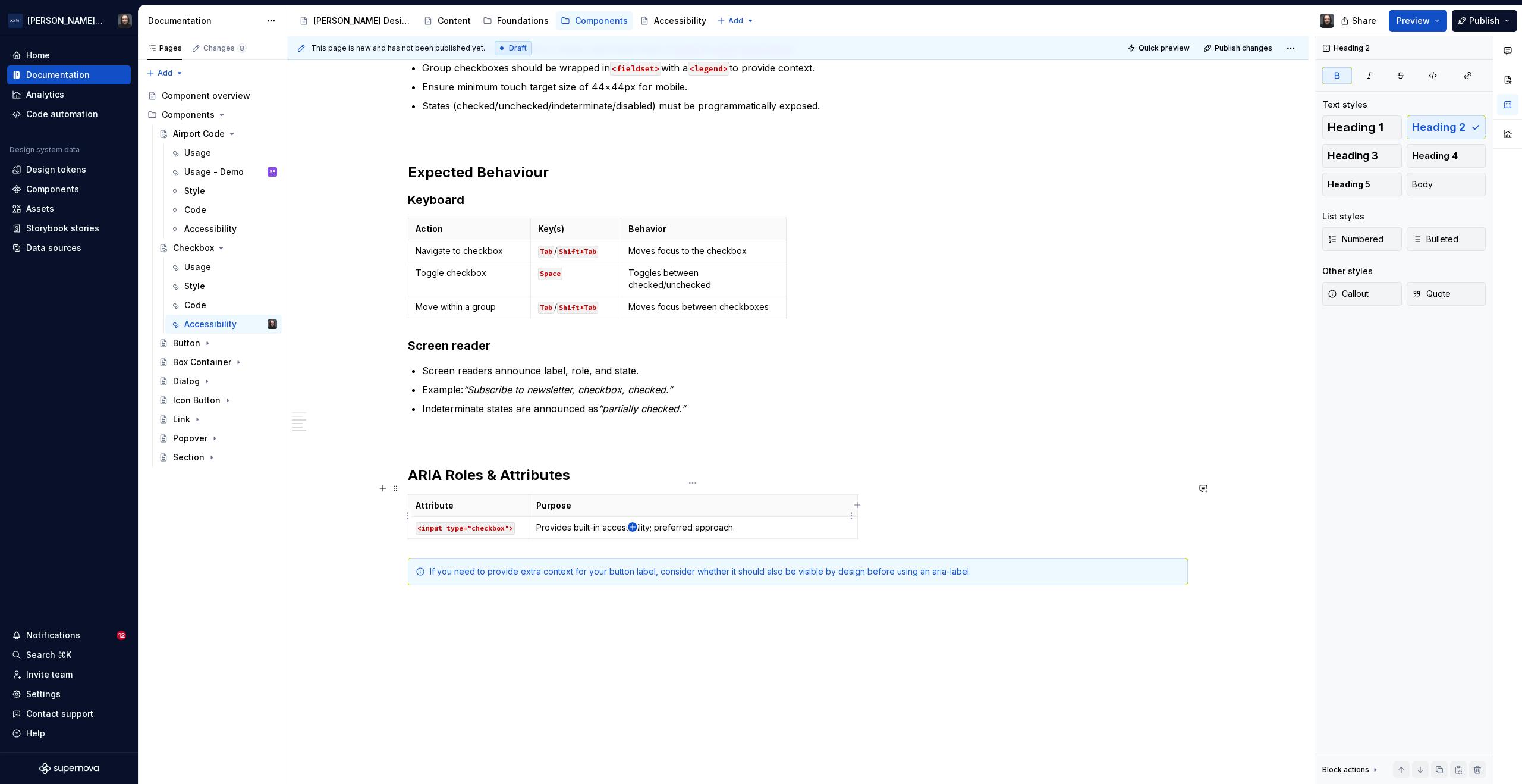
click at [629, 525] on icon "button" at bounding box center [632, 526] width 9 height 9
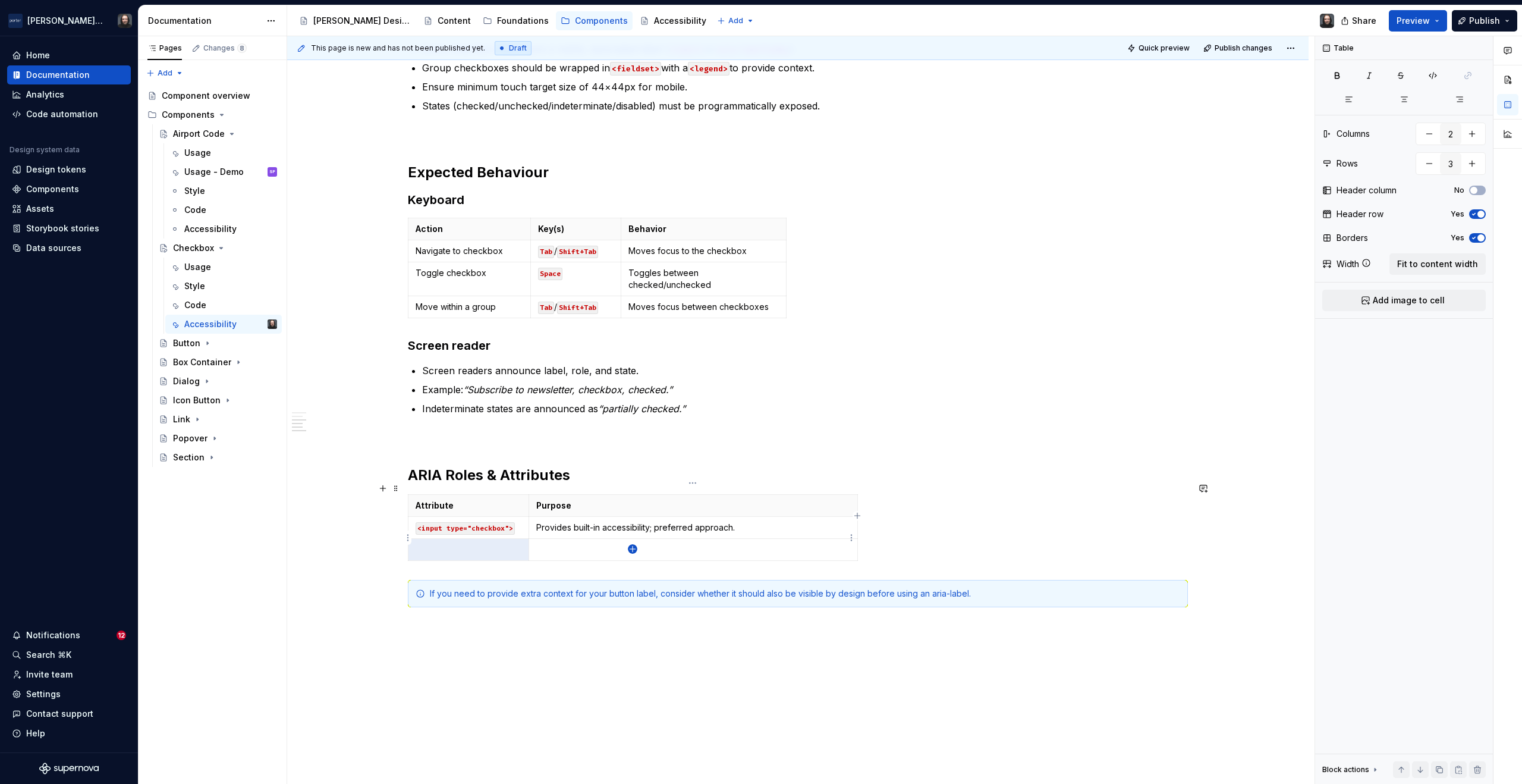
click at [635, 548] on icon "button" at bounding box center [632, 548] width 9 height 9
type input "4"
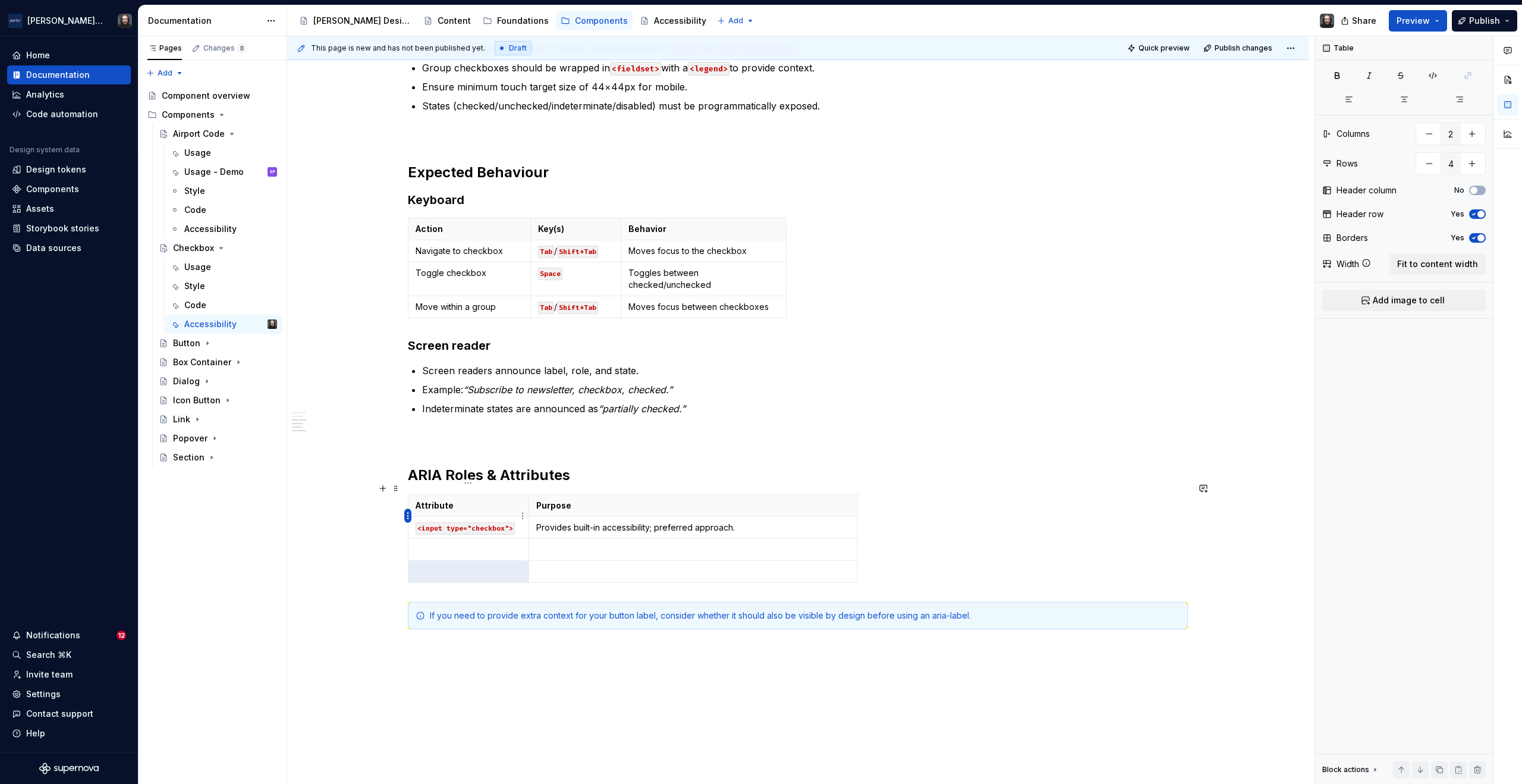
click at [406, 516] on html "[PERSON_NAME] Airlines Home Documentation Analytics Code automation Design syst…" at bounding box center [761, 392] width 1522 height 784
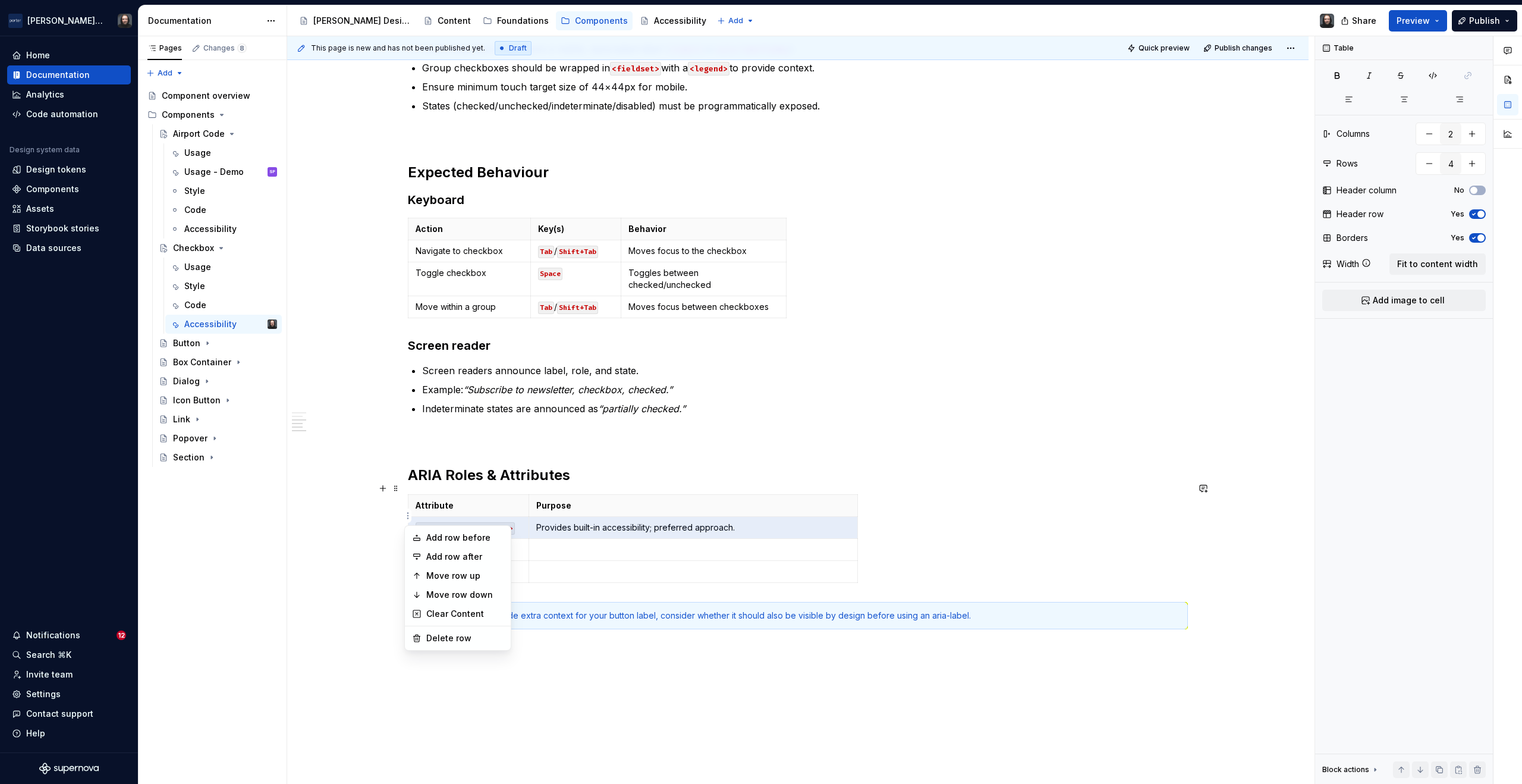
click at [357, 543] on html "[PERSON_NAME] Airlines Home Documentation Analytics Code automation Design syst…" at bounding box center [761, 392] width 1522 height 784
drag, startPoint x: 770, startPoint y: 515, endPoint x: 427, endPoint y: 516, distance: 343.0
click at [427, 517] on tr "<input type="checkbox"> Provides built-in accessibility; preferred approach." at bounding box center [633, 528] width 450 height 22
click at [437, 543] on p at bounding box center [468, 549] width 106 height 12
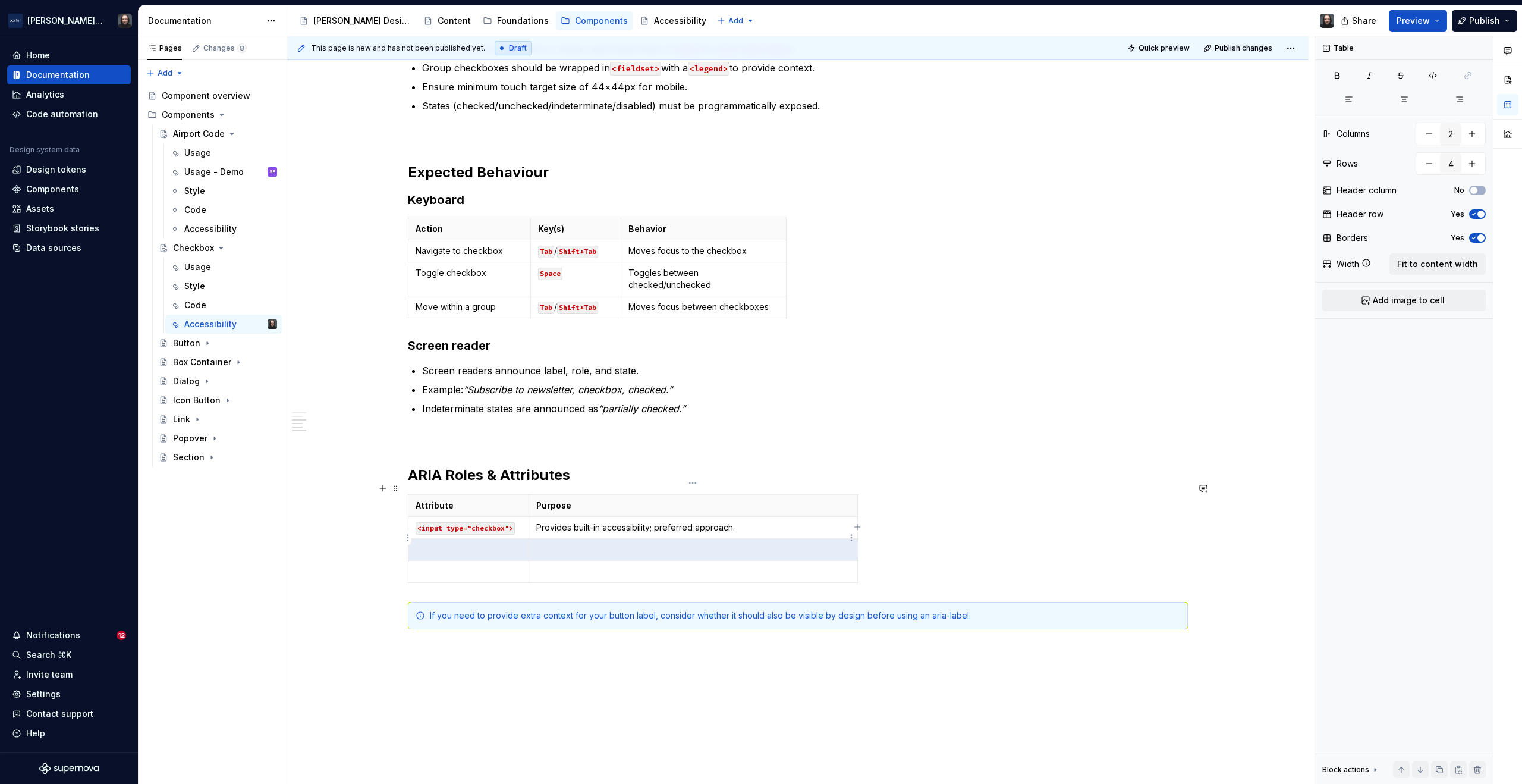
drag, startPoint x: 494, startPoint y: 541, endPoint x: 626, endPoint y: 544, distance: 132.0
click at [626, 544] on tr at bounding box center [633, 550] width 450 height 22
click at [524, 517] on html "[PERSON_NAME] Airlines Home Documentation Analytics Code automation Design syst…" at bounding box center [761, 392] width 1522 height 784
click at [568, 509] on html "[PERSON_NAME] Airlines Home Documentation Analytics Code automation Design syst…" at bounding box center [761, 392] width 1522 height 784
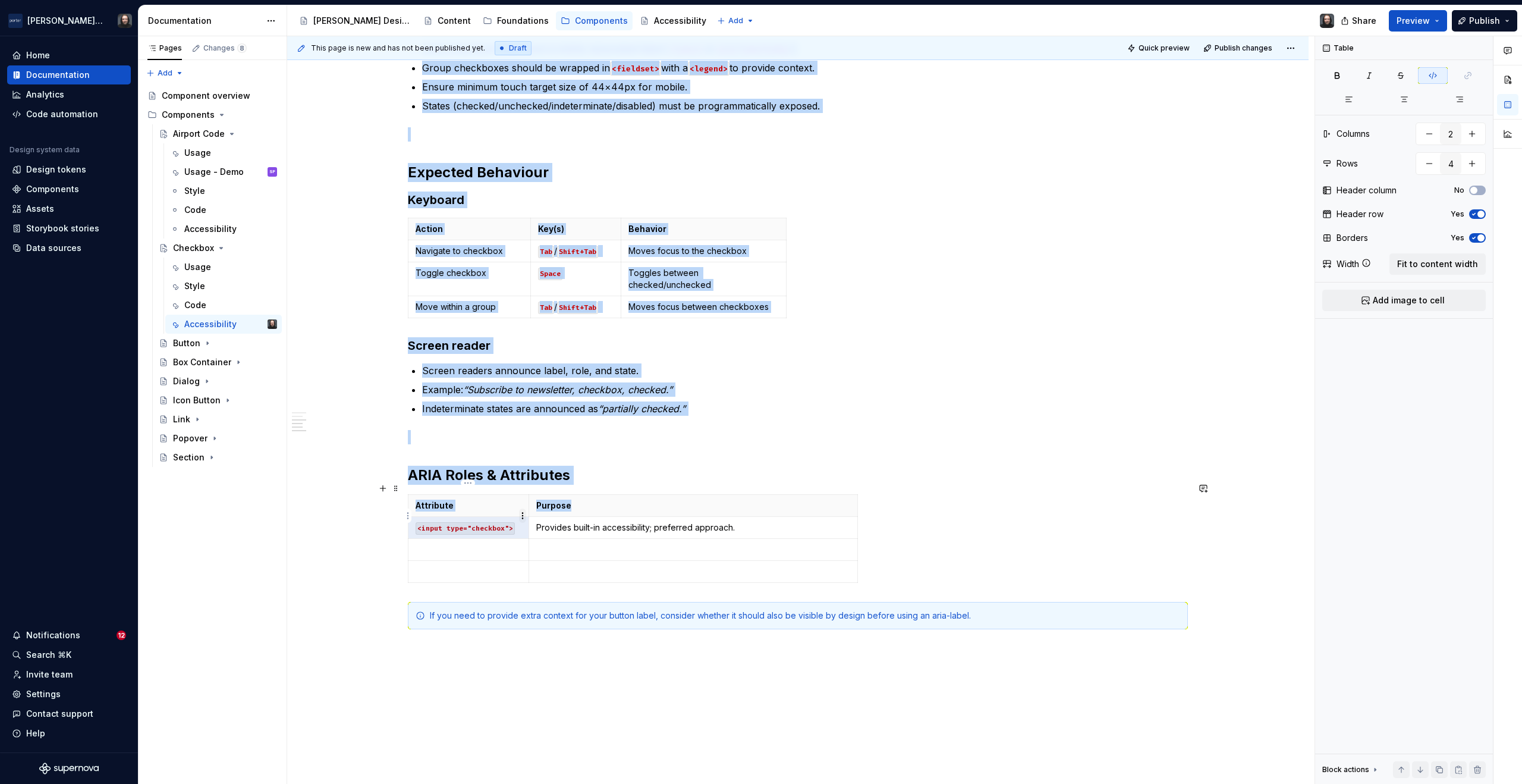
drag, startPoint x: 415, startPoint y: 515, endPoint x: 524, endPoint y: 522, distance: 109.2
click at [524, 522] on body "[PERSON_NAME] Airlines Home Documentation Analytics Code automation Design syst…" at bounding box center [761, 392] width 1522 height 784
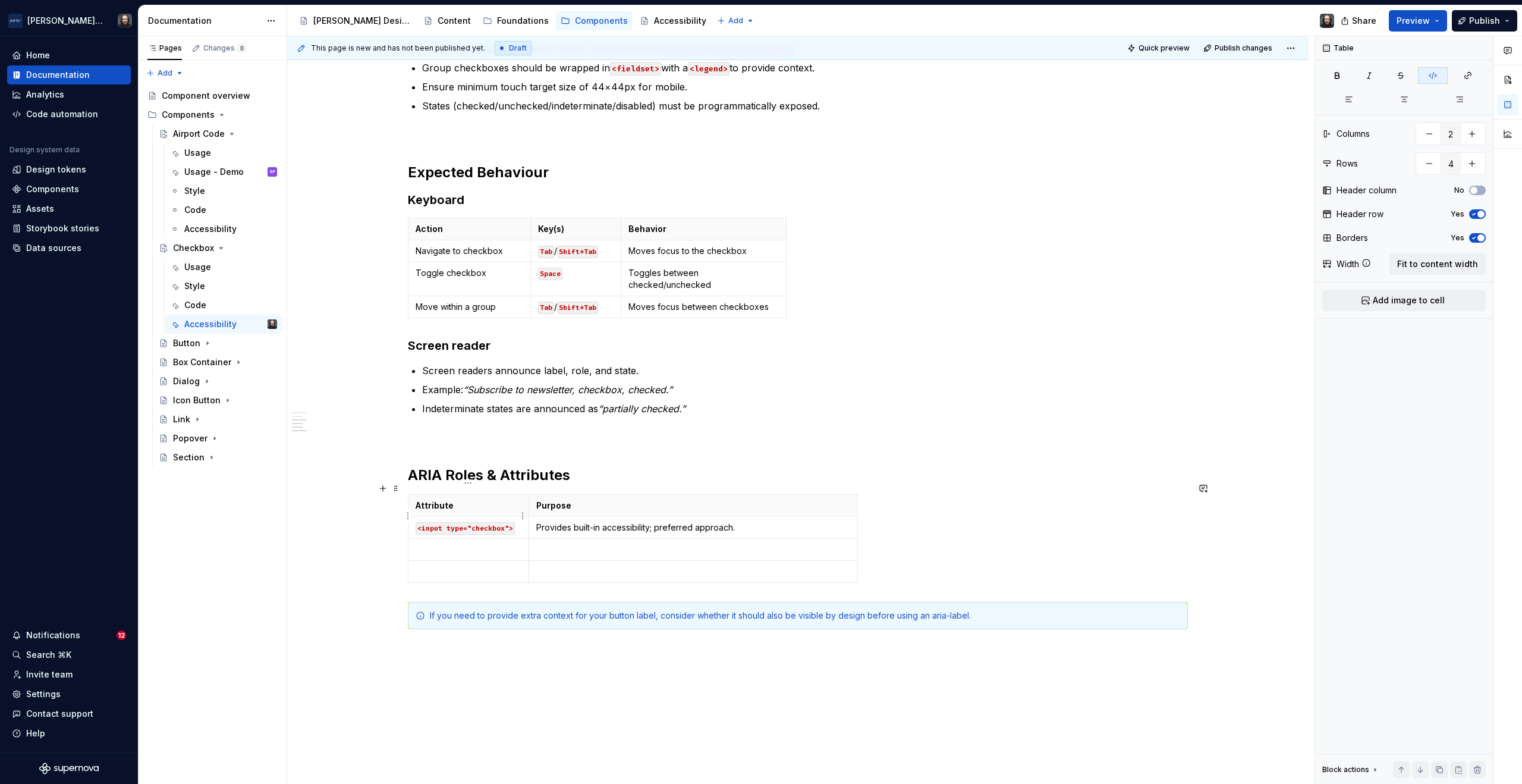
click at [487, 517] on td "<input type="checkbox">" at bounding box center [469, 528] width 120 height 22
drag, startPoint x: 518, startPoint y: 517, endPoint x: 414, endPoint y: 514, distance: 104.0
click at [414, 517] on td "<input type="checkbox">" at bounding box center [469, 528] width 120 height 22
copy code "<input type="checkbox">"
click at [432, 543] on p at bounding box center [468, 549] width 106 height 12
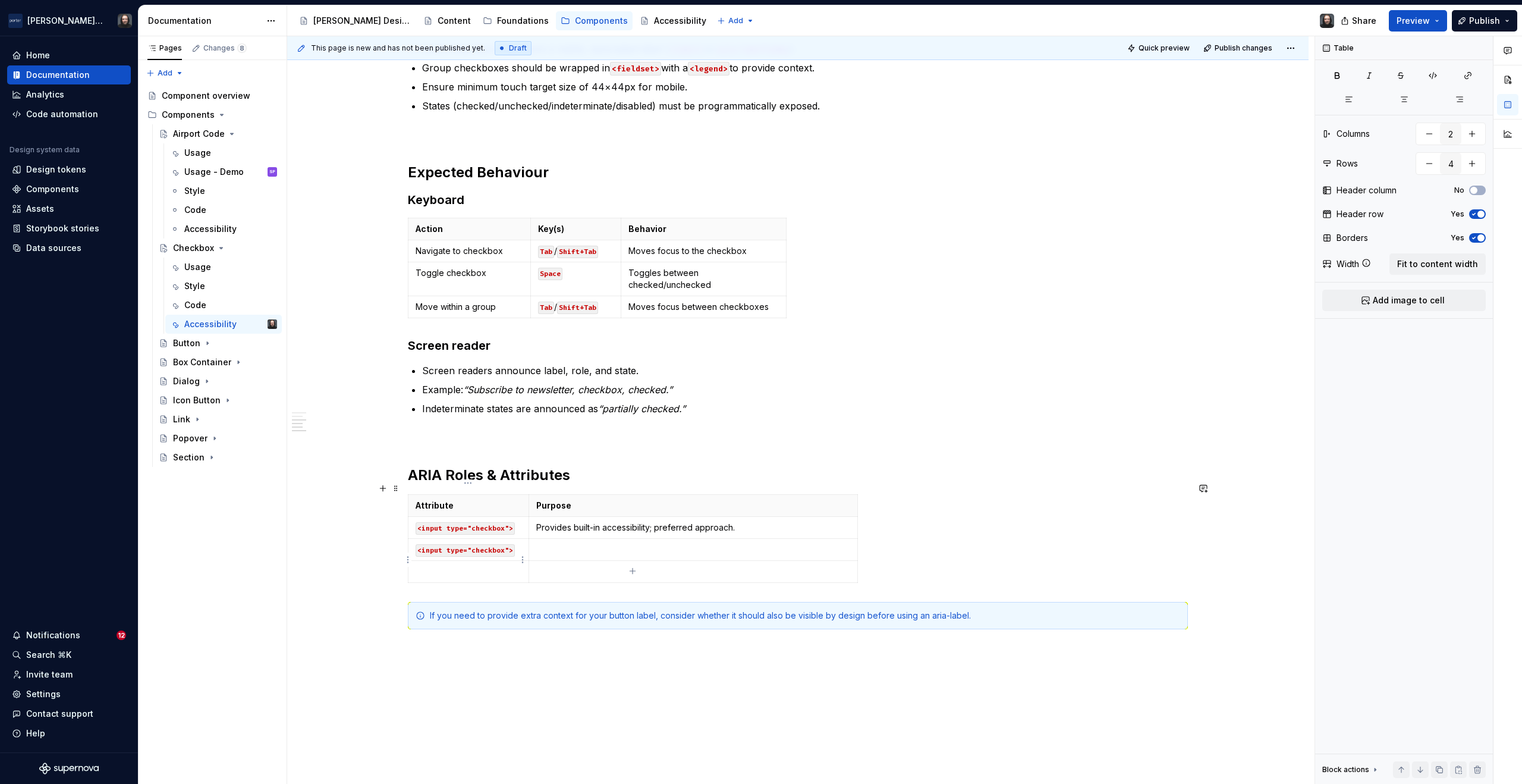
click at [432, 566] on p at bounding box center [468, 572] width 106 height 12
click at [465, 544] on code "<input type="checkbox">" at bounding box center [464, 550] width 99 height 13
drag, startPoint x: 419, startPoint y: 538, endPoint x: 511, endPoint y: 541, distance: 92.0
click at [511, 544] on code "<input type="checkbox">" at bounding box center [464, 550] width 99 height 13
drag, startPoint x: 425, startPoint y: 563, endPoint x: 511, endPoint y: 566, distance: 86.1
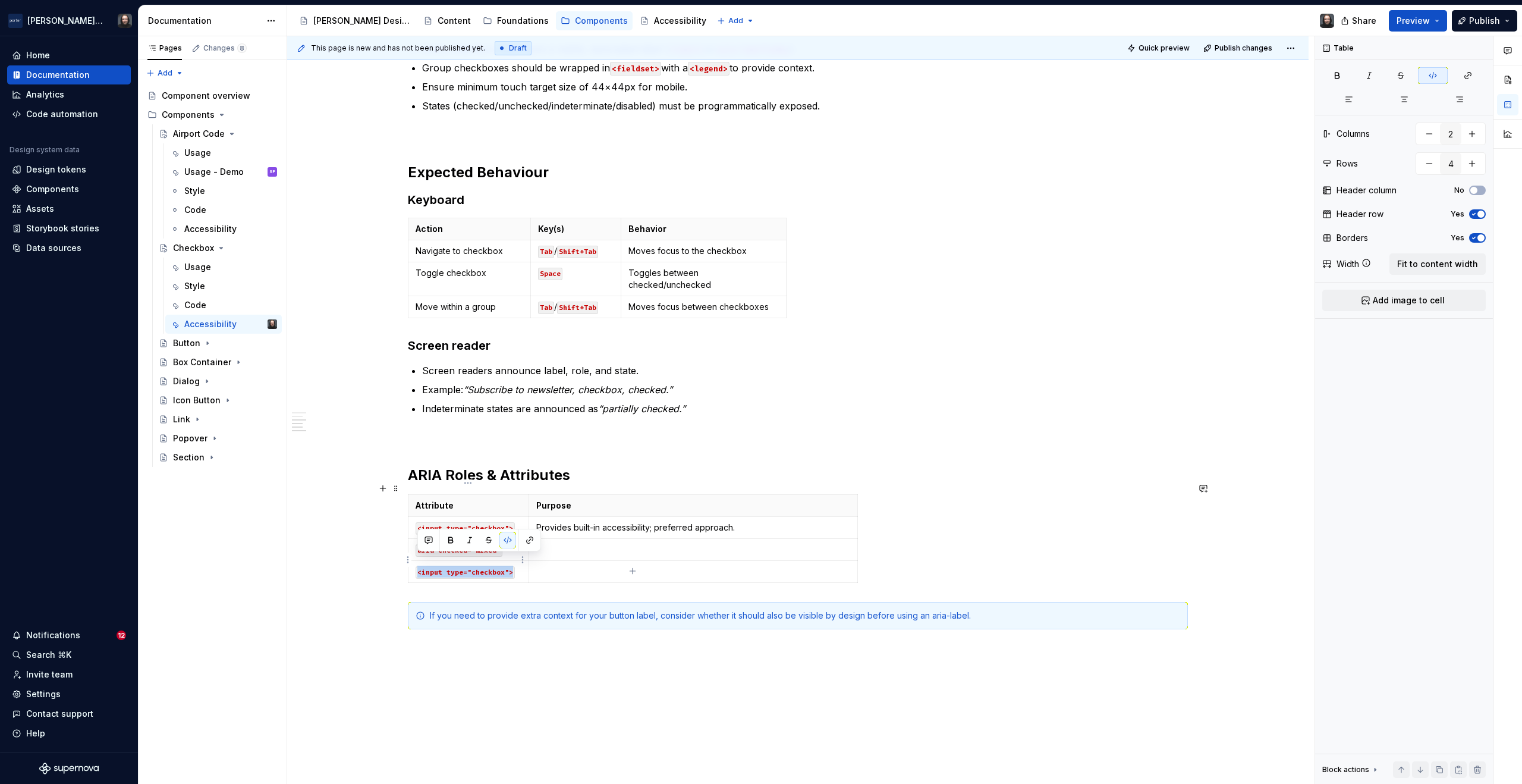
click at [511, 566] on code "<input type="checkbox">" at bounding box center [464, 572] width 99 height 13
click at [556, 543] on p at bounding box center [693, 549] width 314 height 12
click at [557, 566] on p at bounding box center [693, 572] width 314 height 12
click at [952, 512] on div "Attribute Purpose <input type="checkbox"> Provides built-in accessibility; pref…" at bounding box center [797, 541] width 780 height 94
click at [942, 468] on h2 "ARIA Roles & Attributes" at bounding box center [797, 475] width 780 height 19
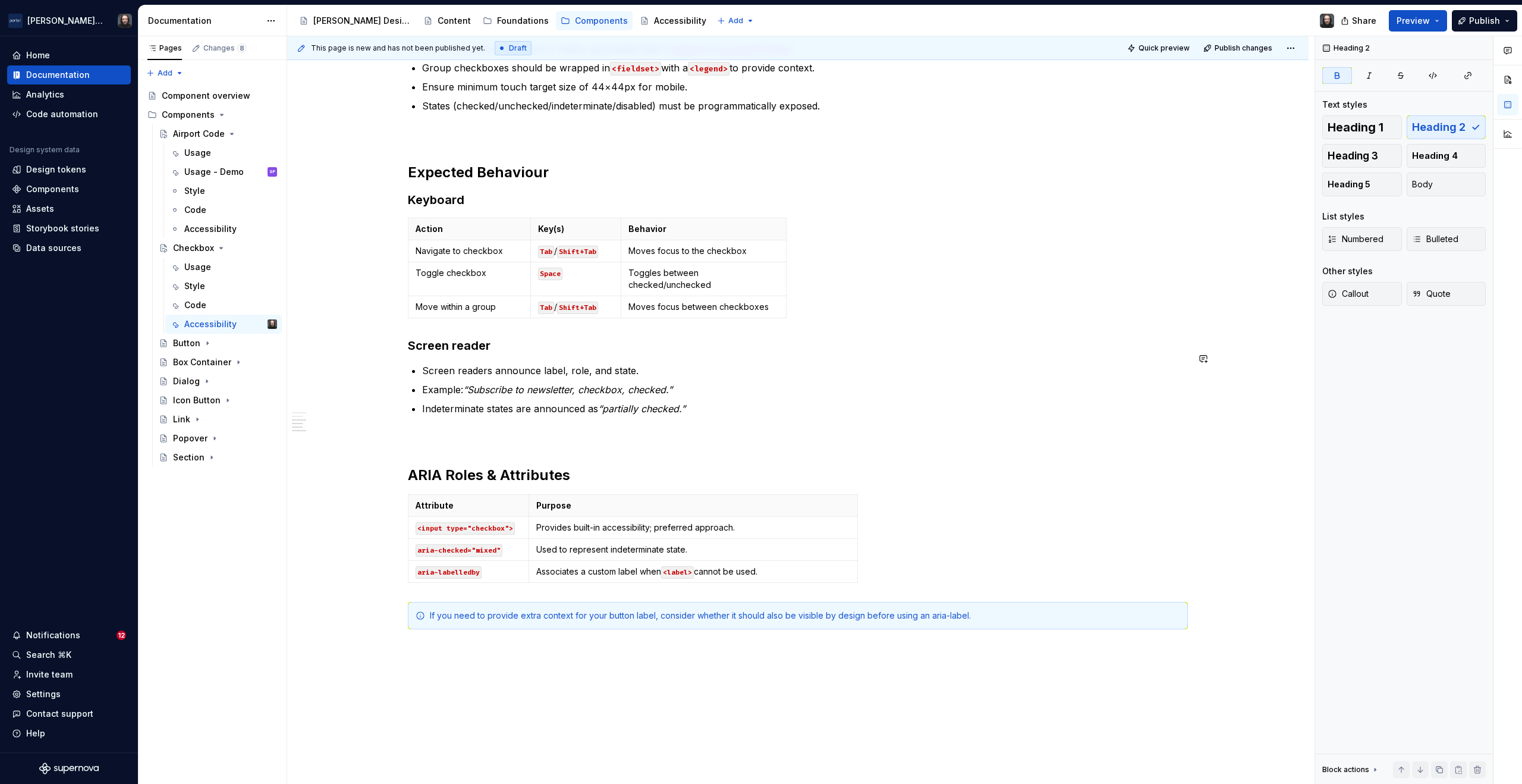
scroll to position [354, 0]
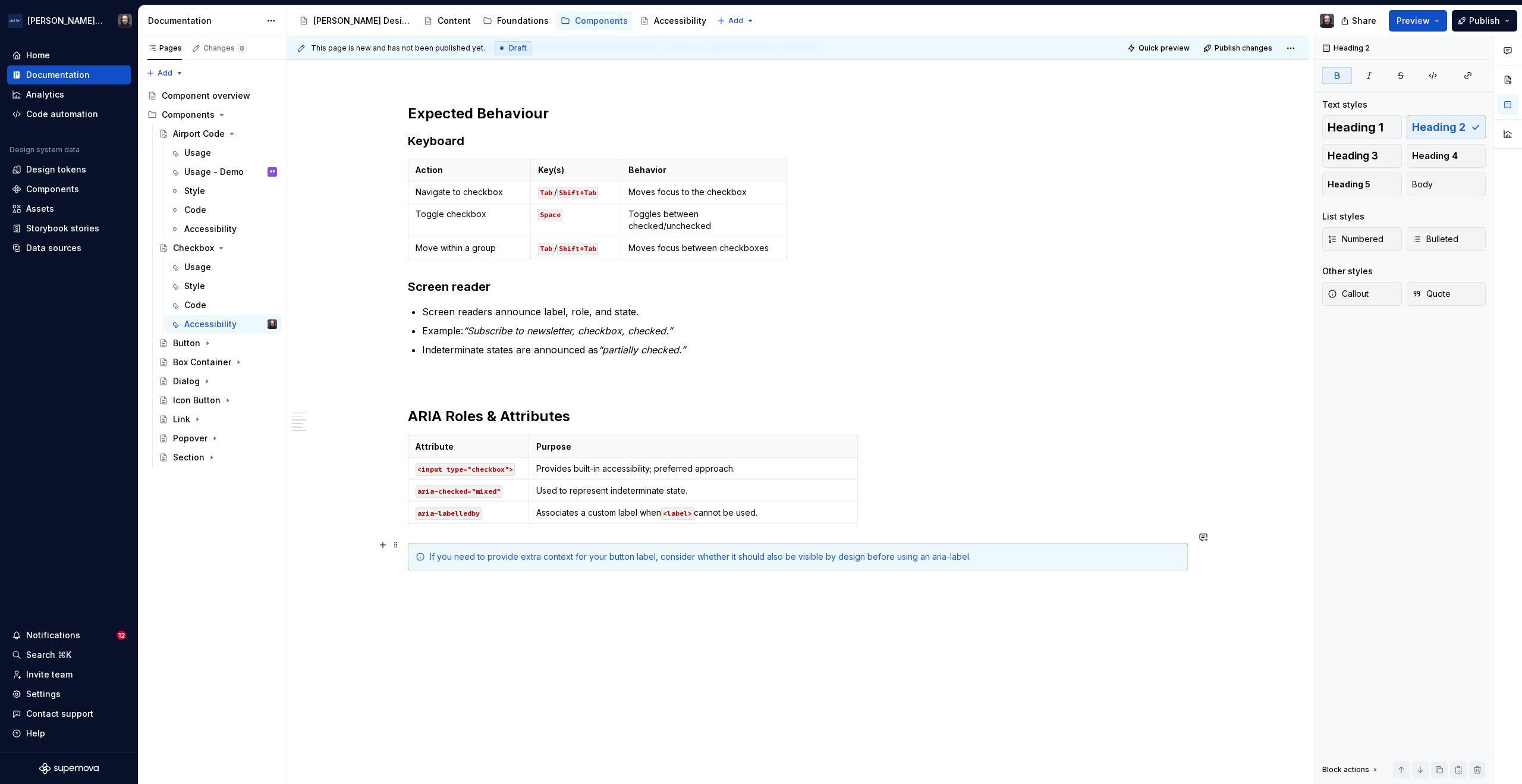
drag, startPoint x: 366, startPoint y: 536, endPoint x: 459, endPoint y: 575, distance: 100.8
click at [459, 575] on div "This page is new and has not been published yet. Draft Quick preview Publish ch…" at bounding box center [801, 410] width 1028 height 748
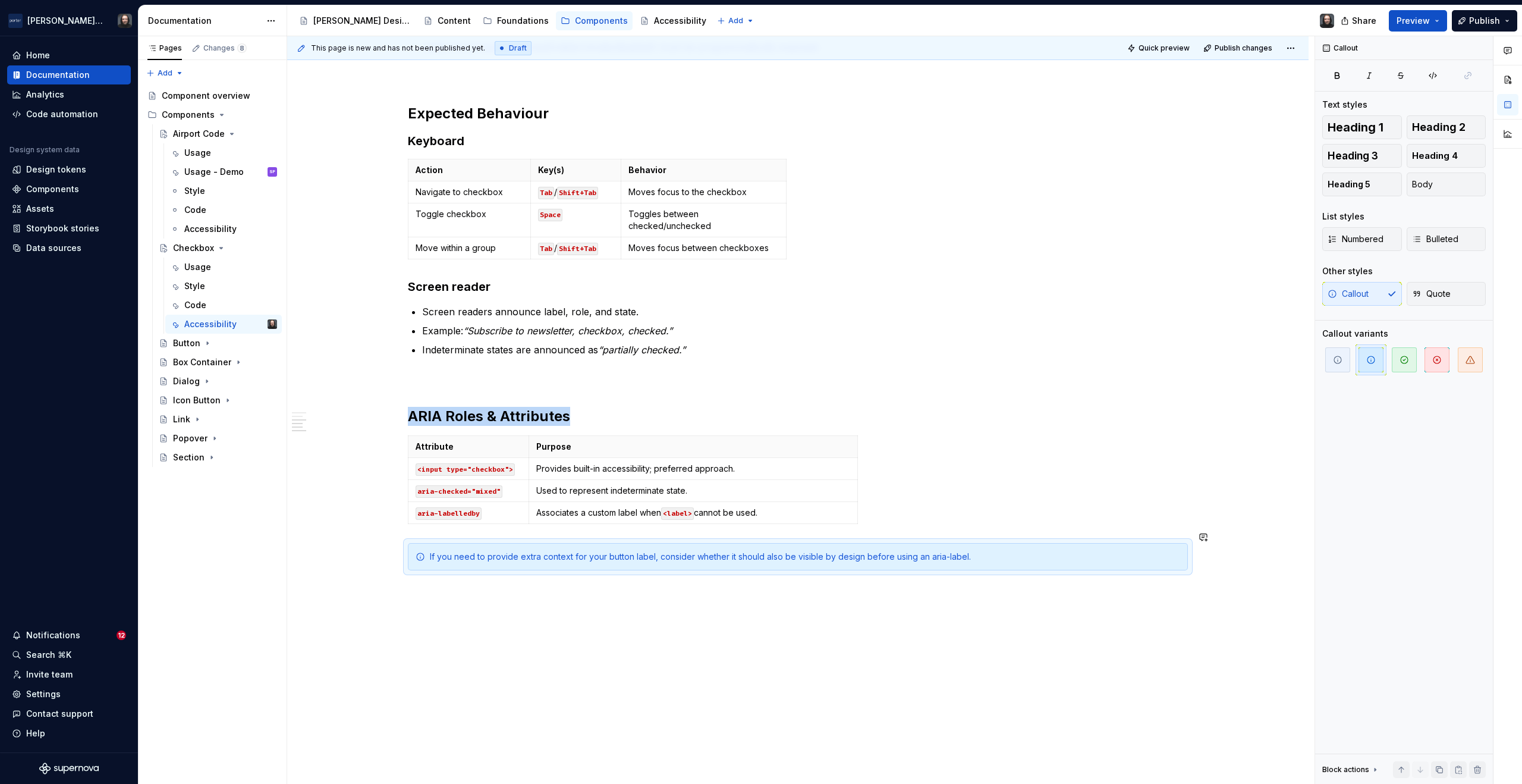
scroll to position [345, 0]
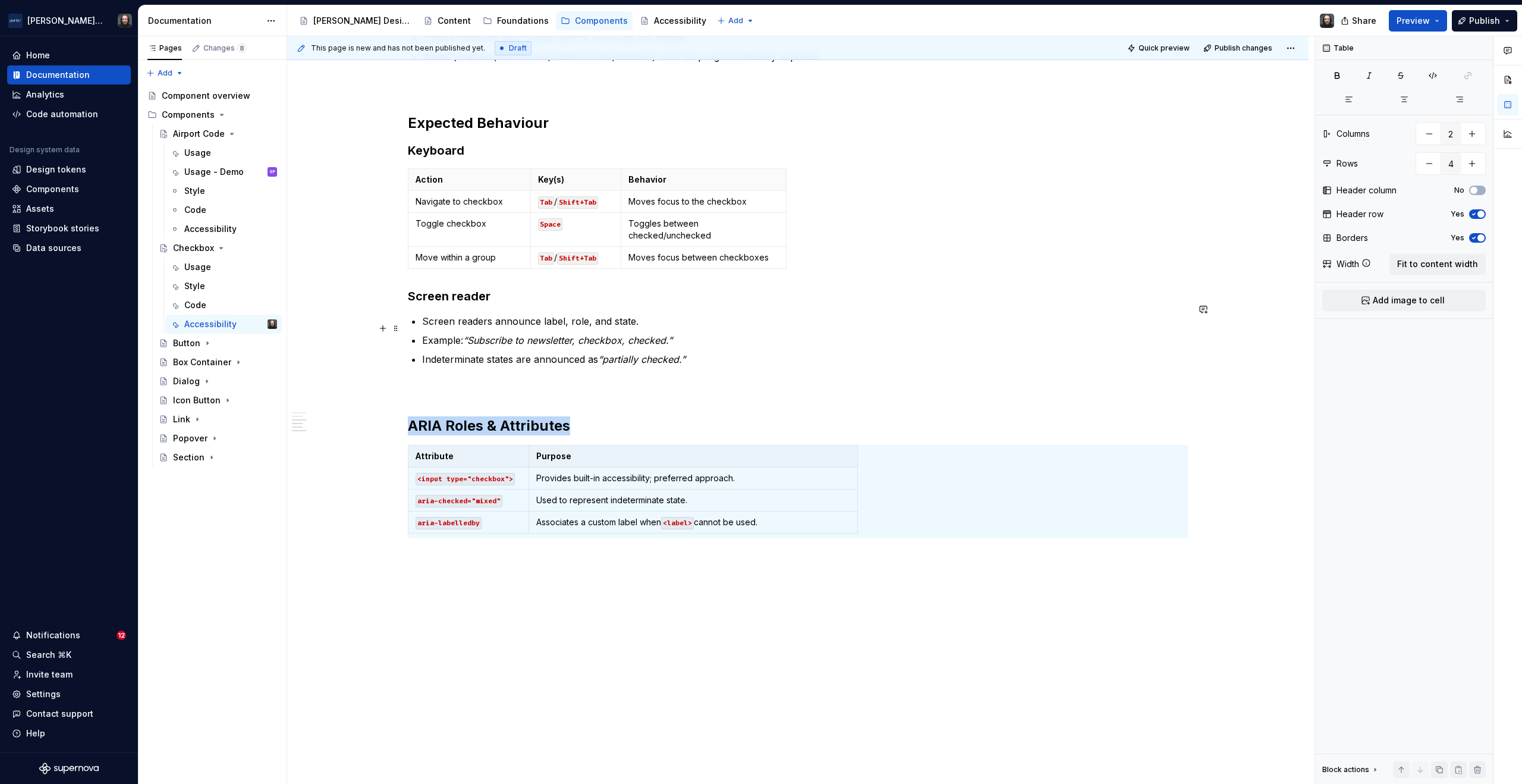
click at [1233, 323] on div "Accessibility status ✅ Fully accessible Key considerations: Use the semantic <i…" at bounding box center [798, 324] width 1022 height 926
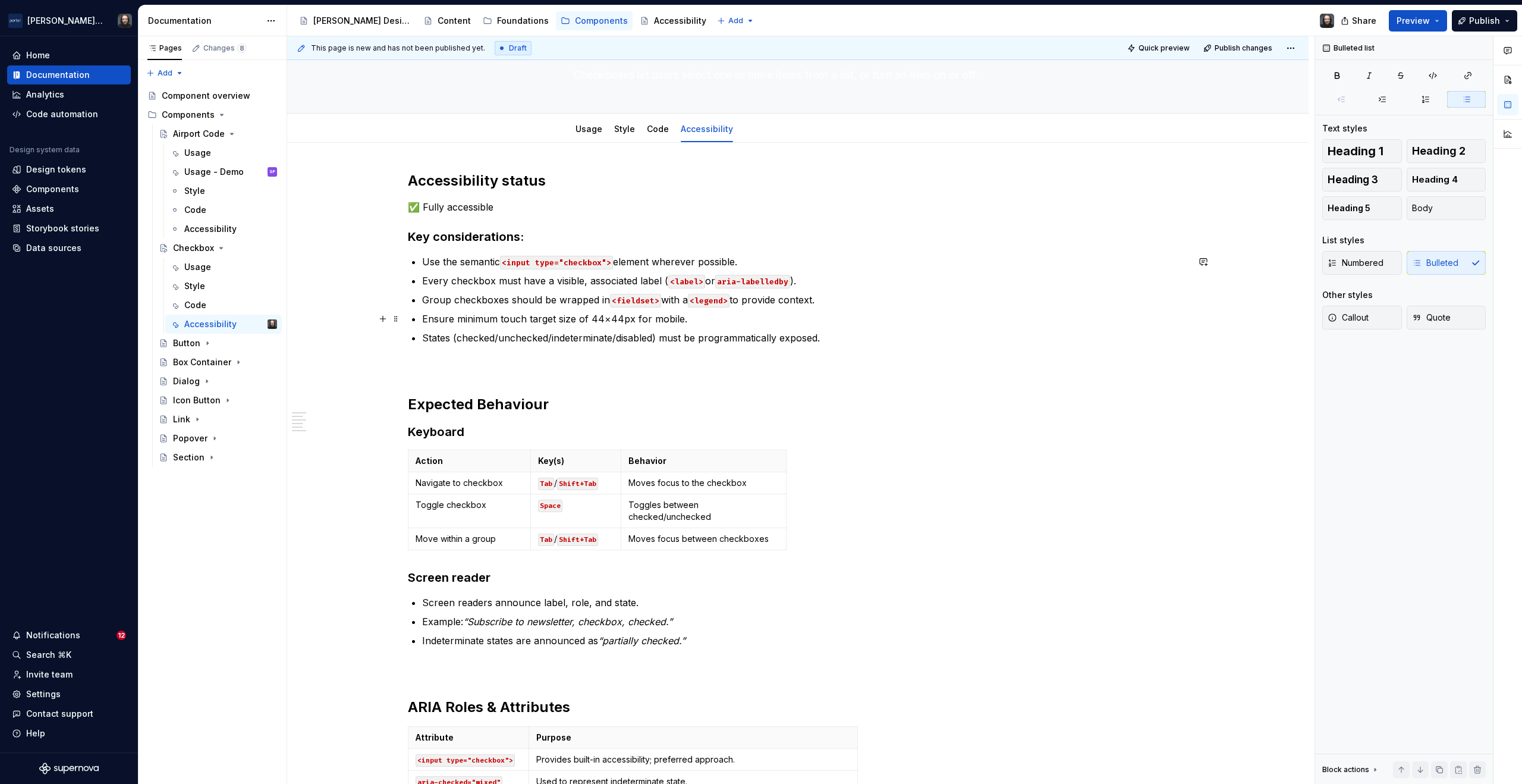
scroll to position [0, 0]
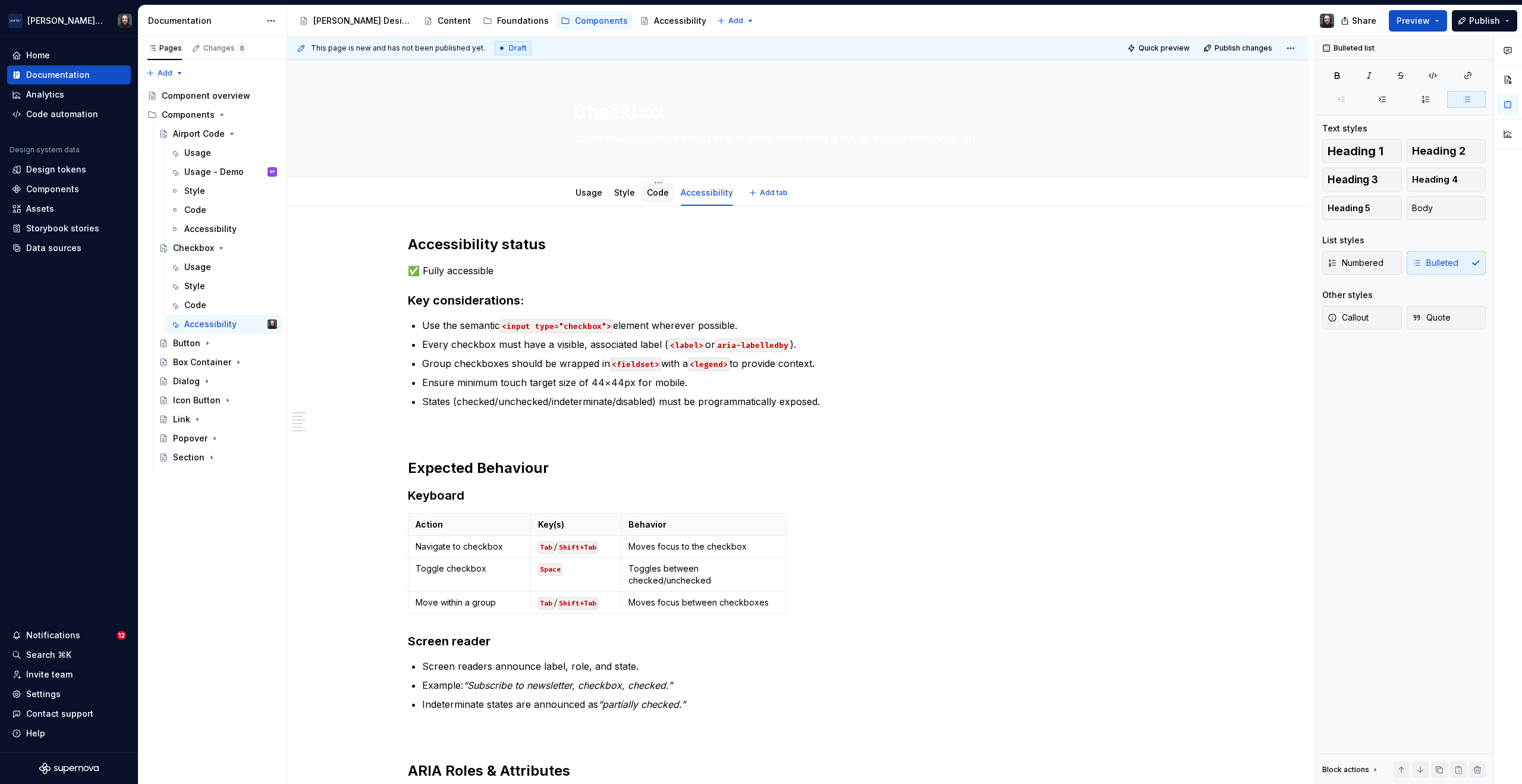
click at [660, 195] on link "Code" at bounding box center [658, 193] width 22 height 10
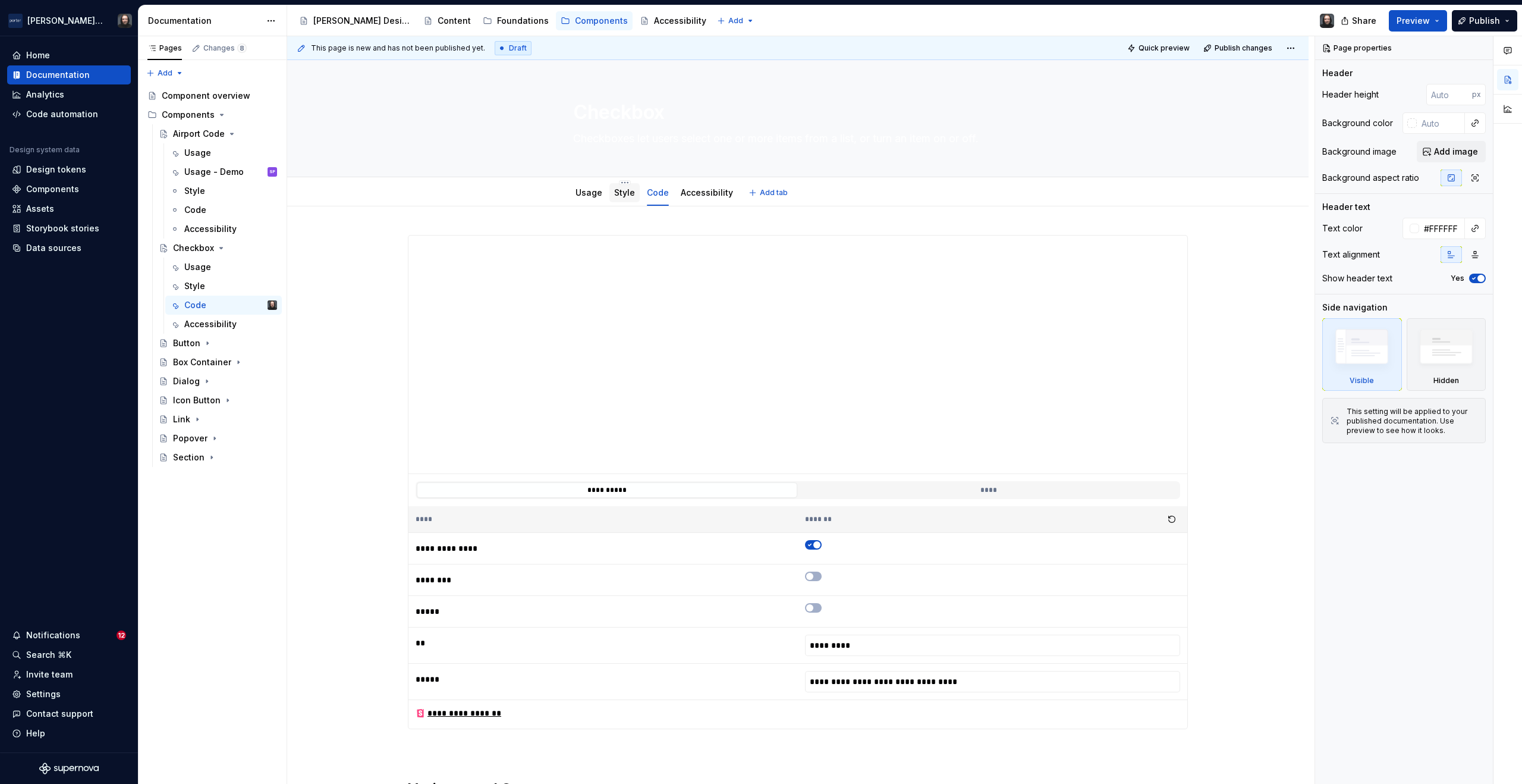
click at [625, 193] on link "Style" at bounding box center [624, 193] width 21 height 10
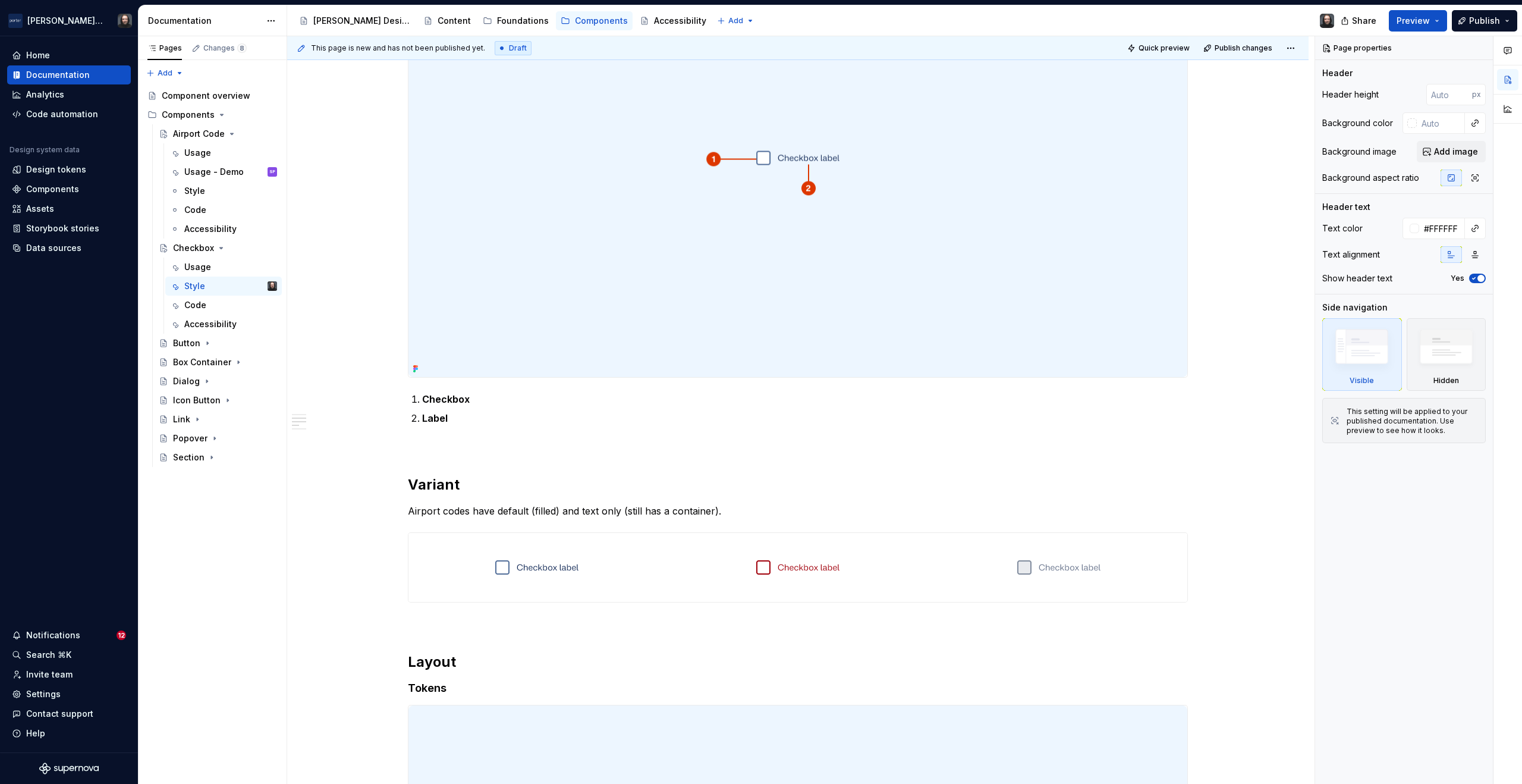
scroll to position [372, 0]
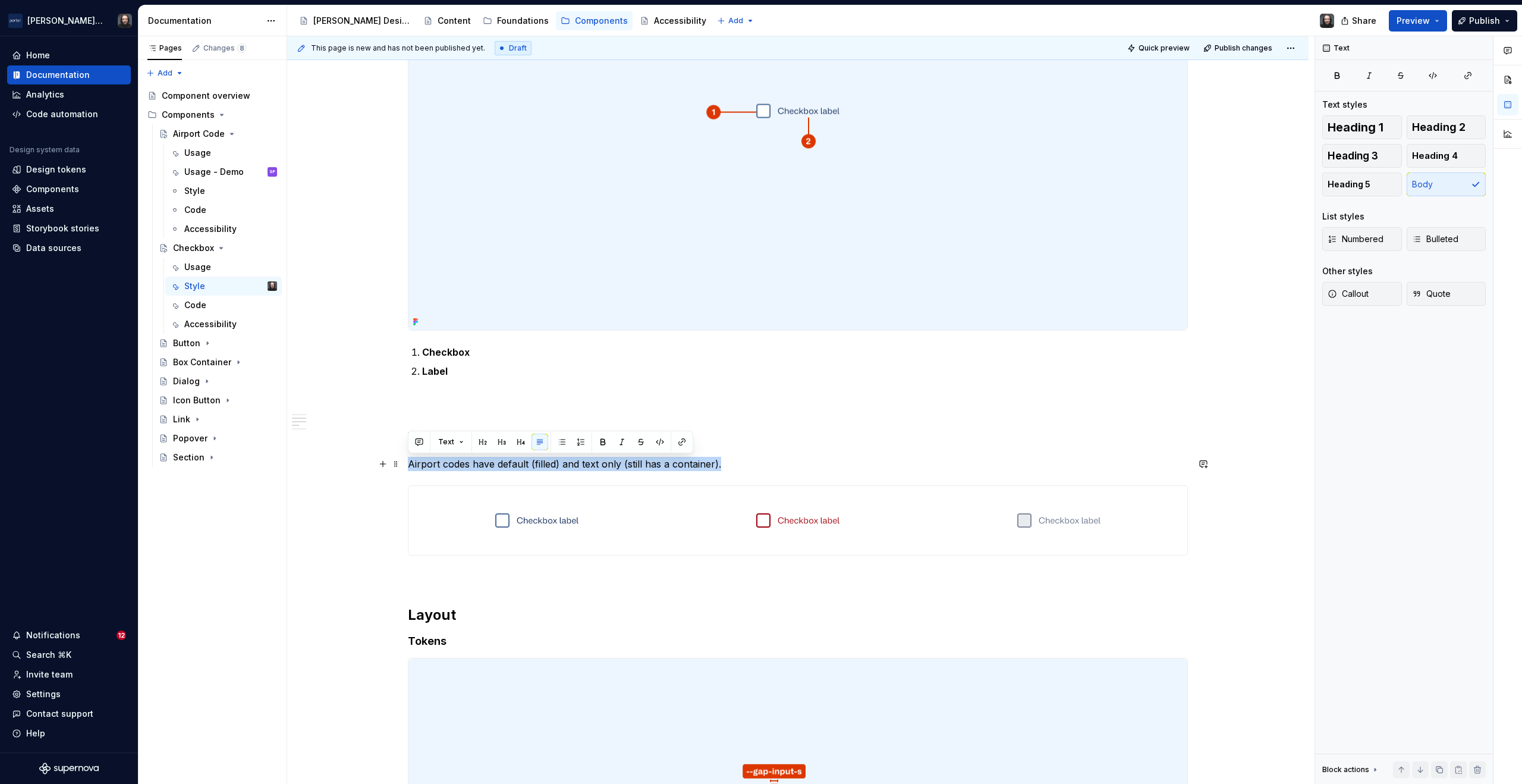
drag, startPoint x: 722, startPoint y: 463, endPoint x: 408, endPoint y: 466, distance: 314.0
click at [408, 466] on p "Airport codes have default (filled) and text only (still has a container)." at bounding box center [797, 463] width 780 height 15
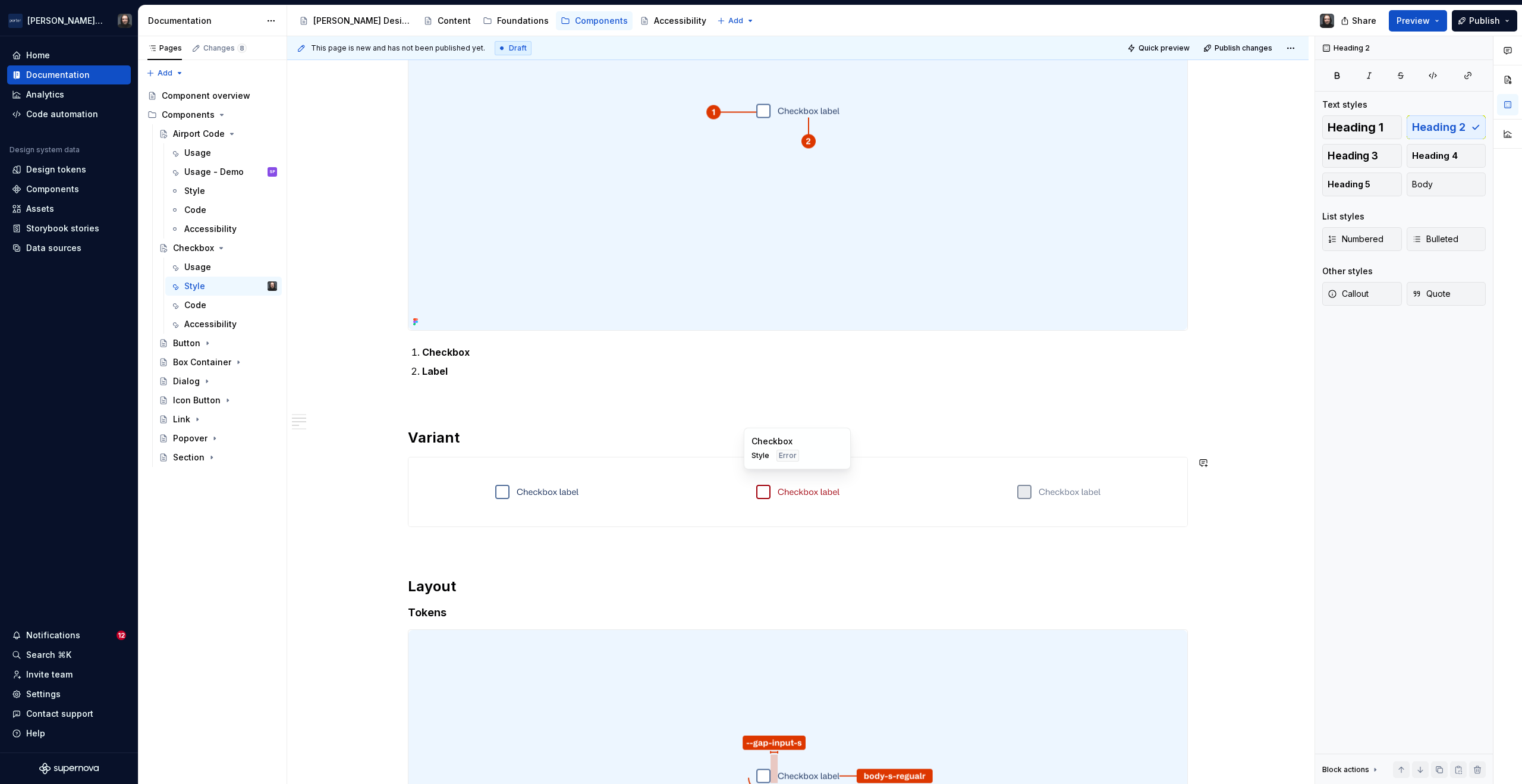
click at [721, 463] on div at bounding box center [798, 492] width 256 height 69
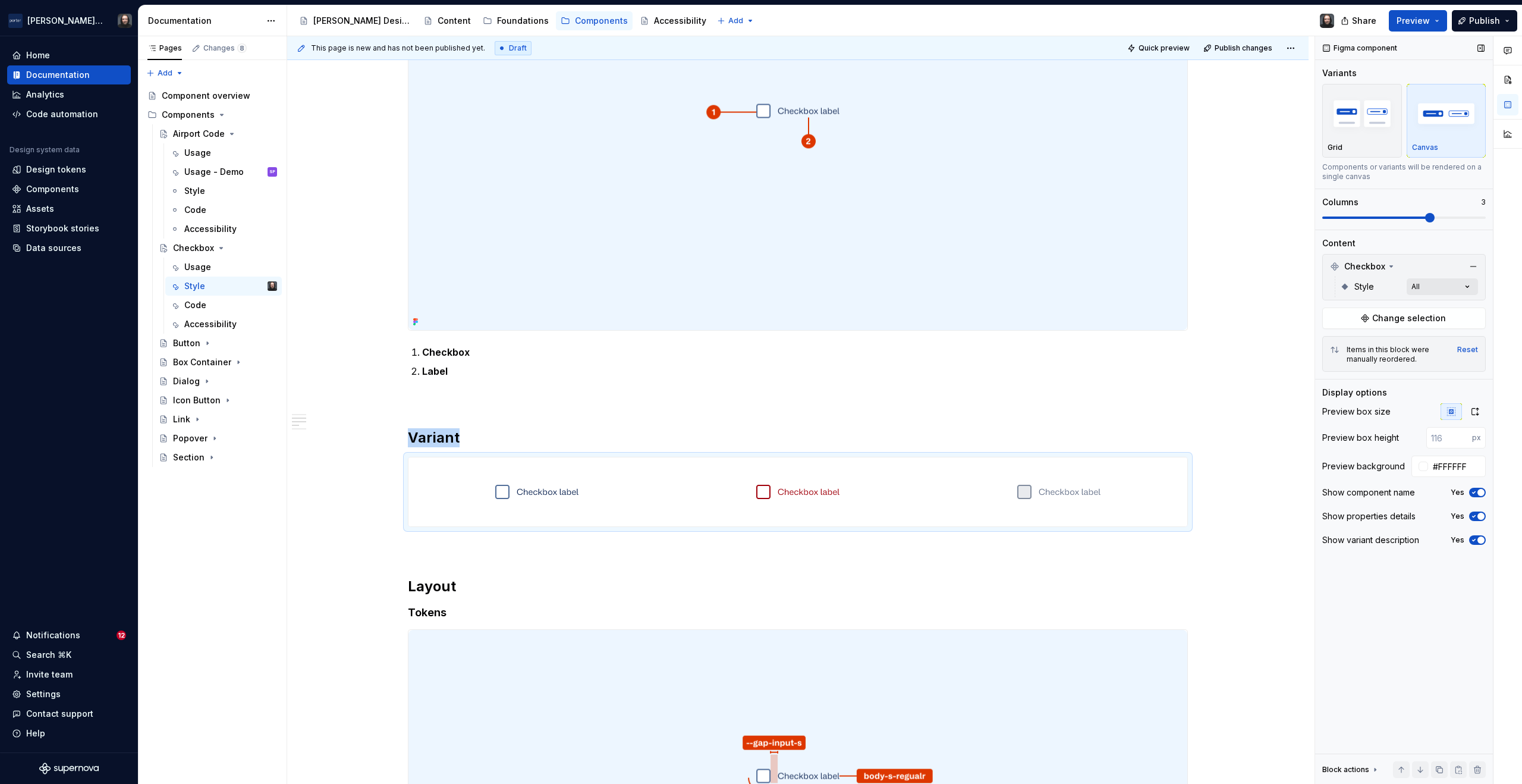
click at [1466, 285] on div "Comments Open comments No comments yet Select ‘Comment’ from the block context …" at bounding box center [1419, 410] width 207 height 748
click at [1469, 285] on div "Comments Open comments No comments yet Select ‘Comment’ from the block context …" at bounding box center [1419, 410] width 207 height 748
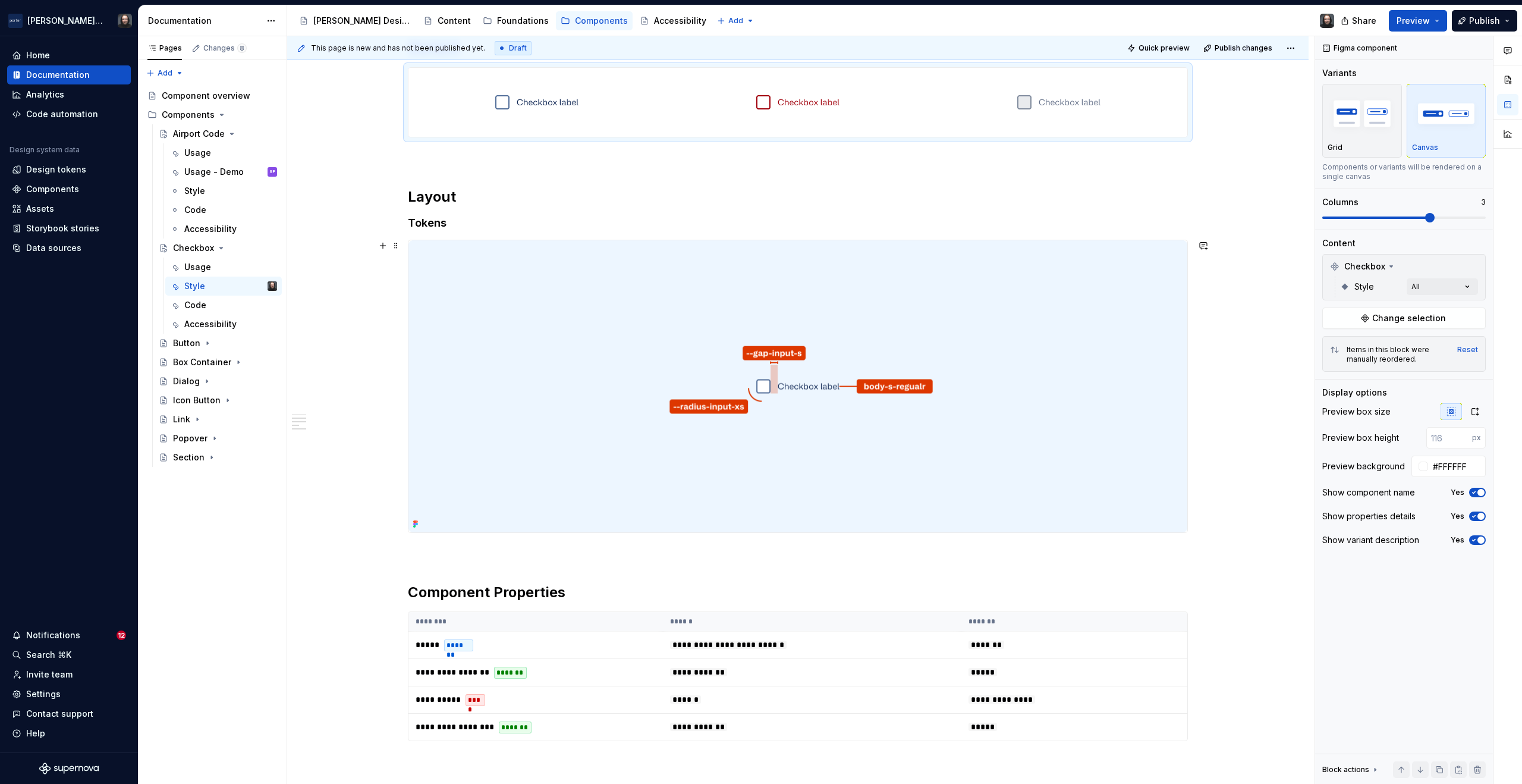
scroll to position [535, 0]
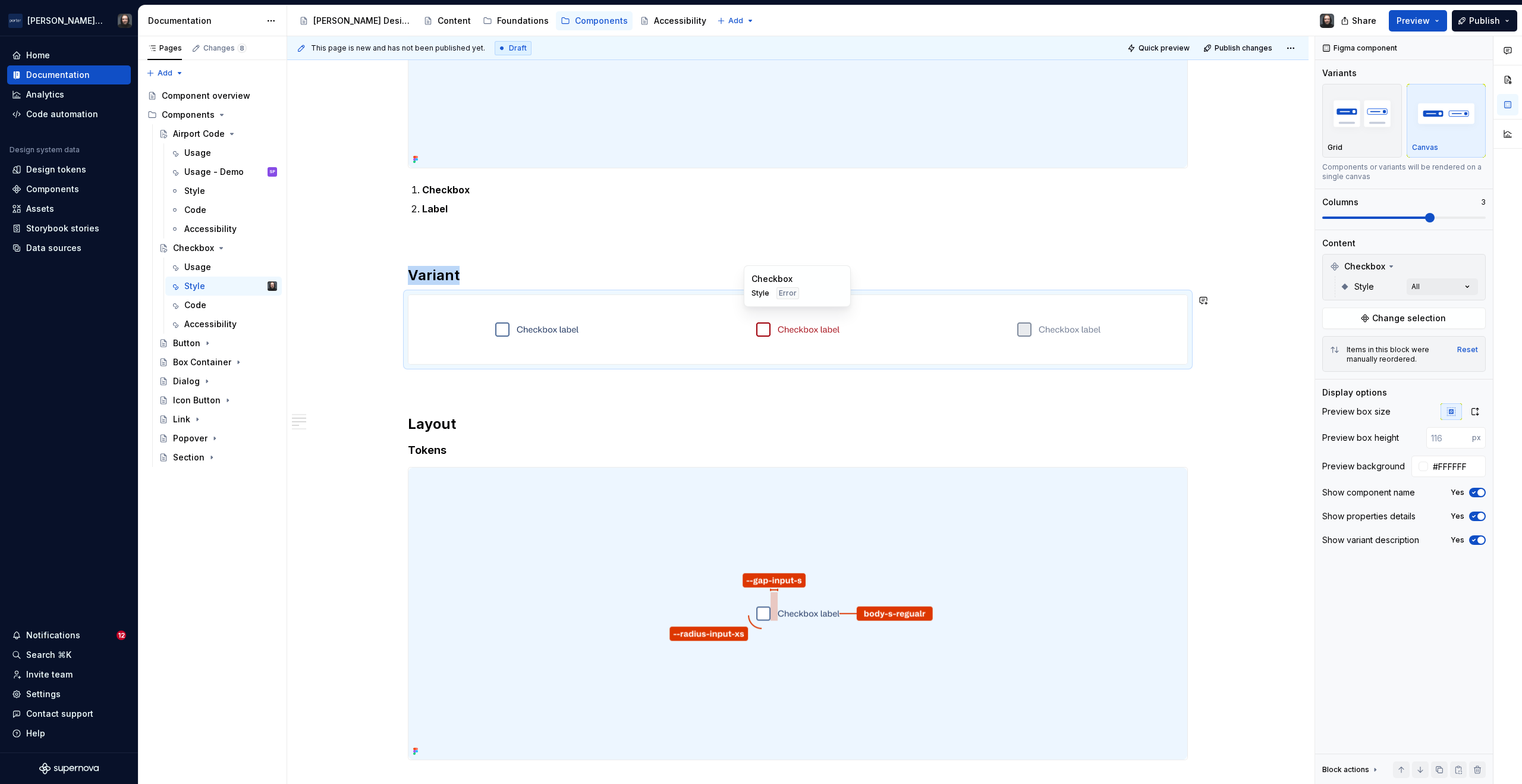
click at [922, 303] on div at bounding box center [798, 329] width 256 height 69
click at [1466, 285] on div "Comments Open comments No comments yet Select ‘Comment’ from the block context …" at bounding box center [1419, 410] width 207 height 748
type textarea "*"
click at [385, 300] on button "button" at bounding box center [383, 300] width 16 height 16
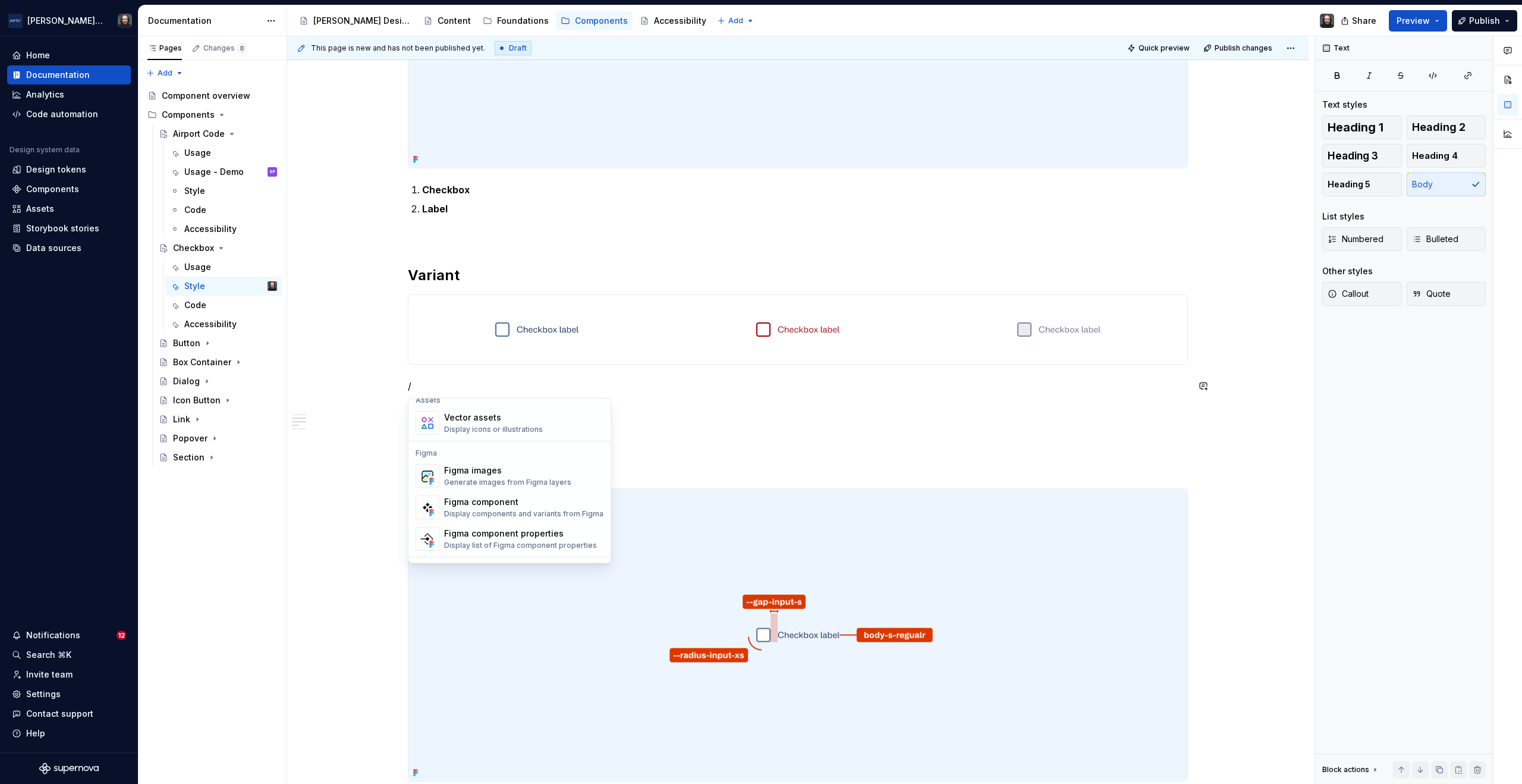
scroll to position [1097, 0]
click at [537, 478] on div "Figma component" at bounding box center [524, 479] width 159 height 12
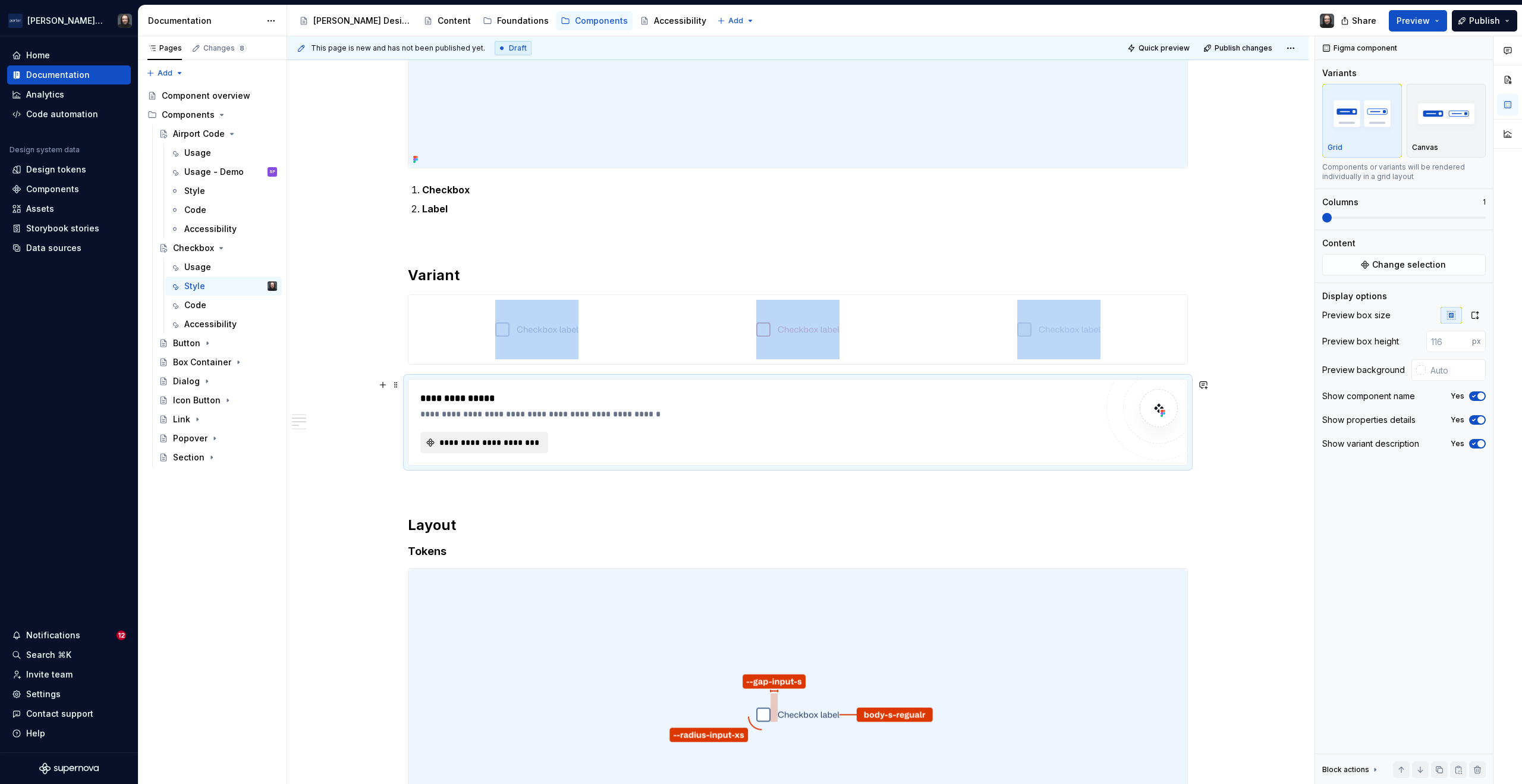
click at [518, 443] on span "**********" at bounding box center [489, 443] width 103 height 12
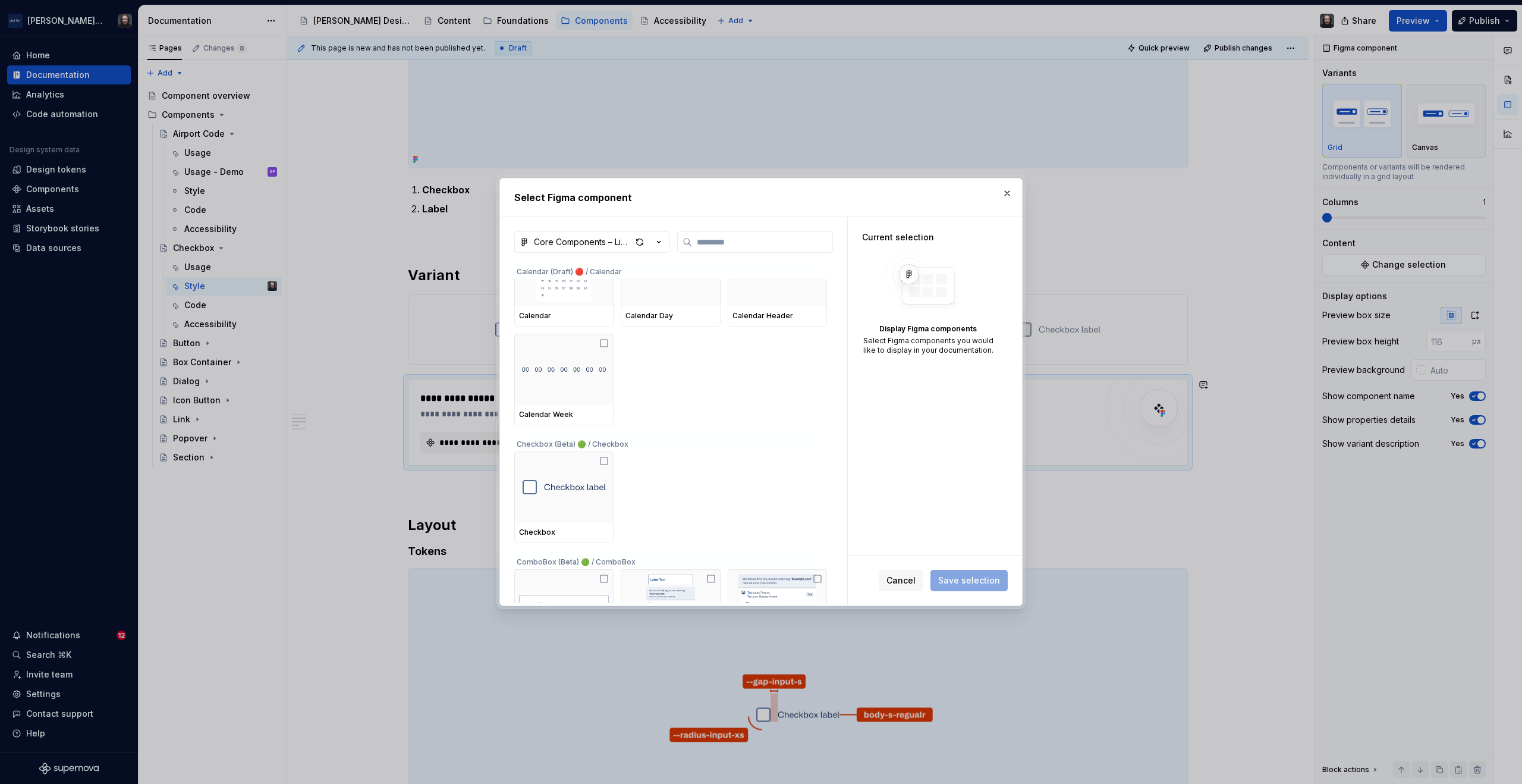
scroll to position [280, 0]
click at [1008, 190] on button "button" at bounding box center [1007, 193] width 16 height 16
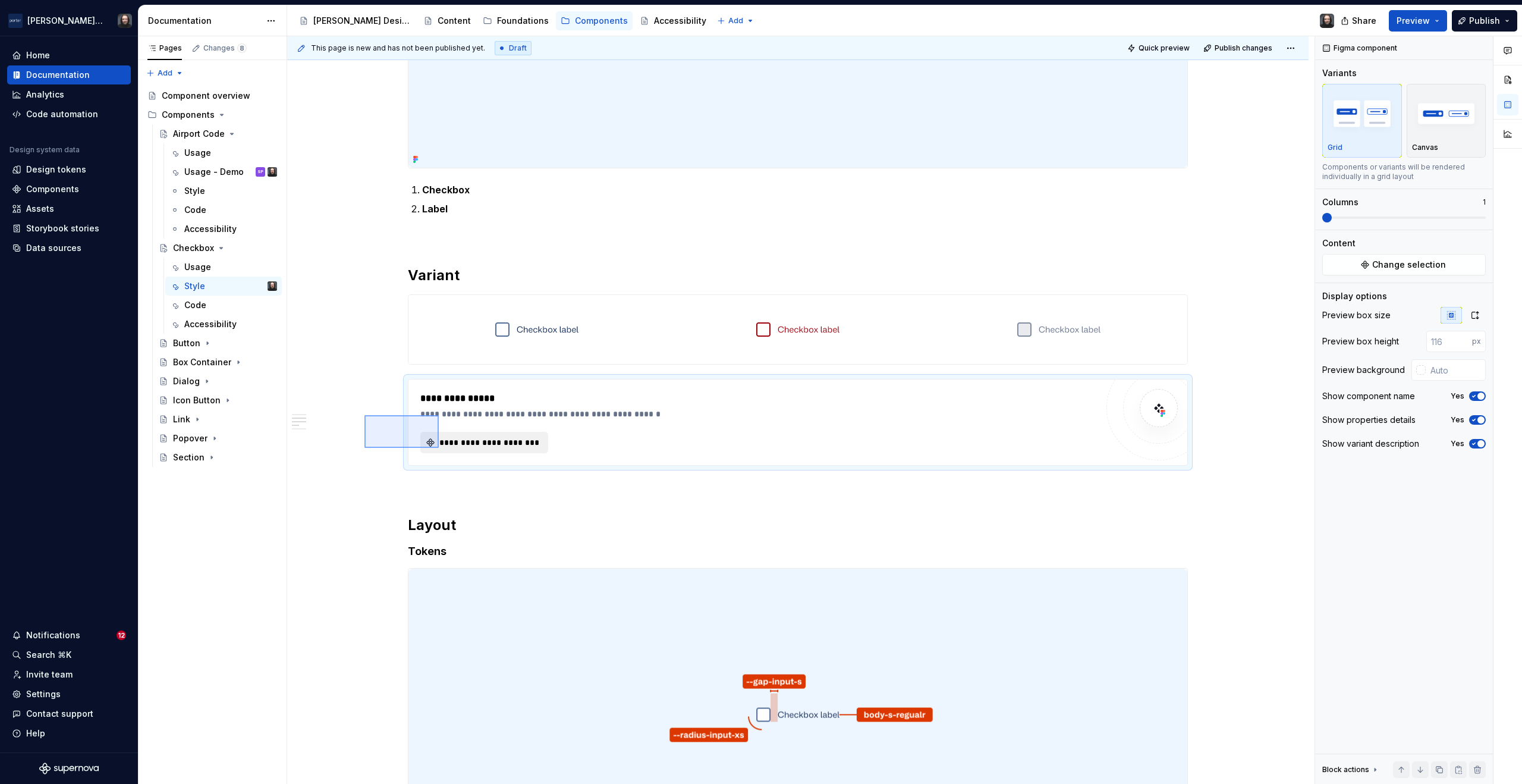
drag, startPoint x: 399, startPoint y: 429, endPoint x: 440, endPoint y: 447, distance: 44.8
click at [439, 448] on div "**********" at bounding box center [801, 410] width 1028 height 748
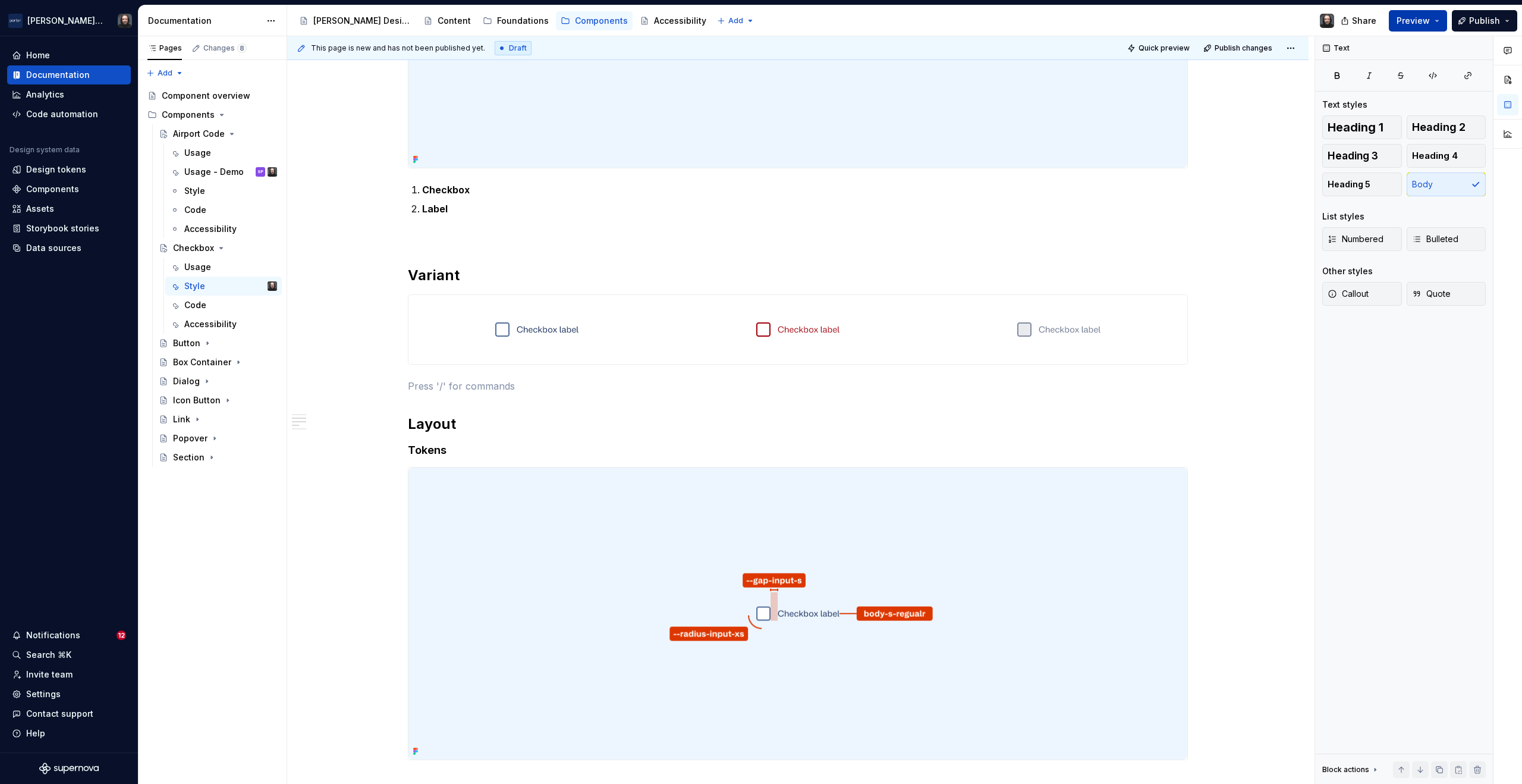
click at [1438, 21] on button "Preview" at bounding box center [1419, 21] width 58 height 21
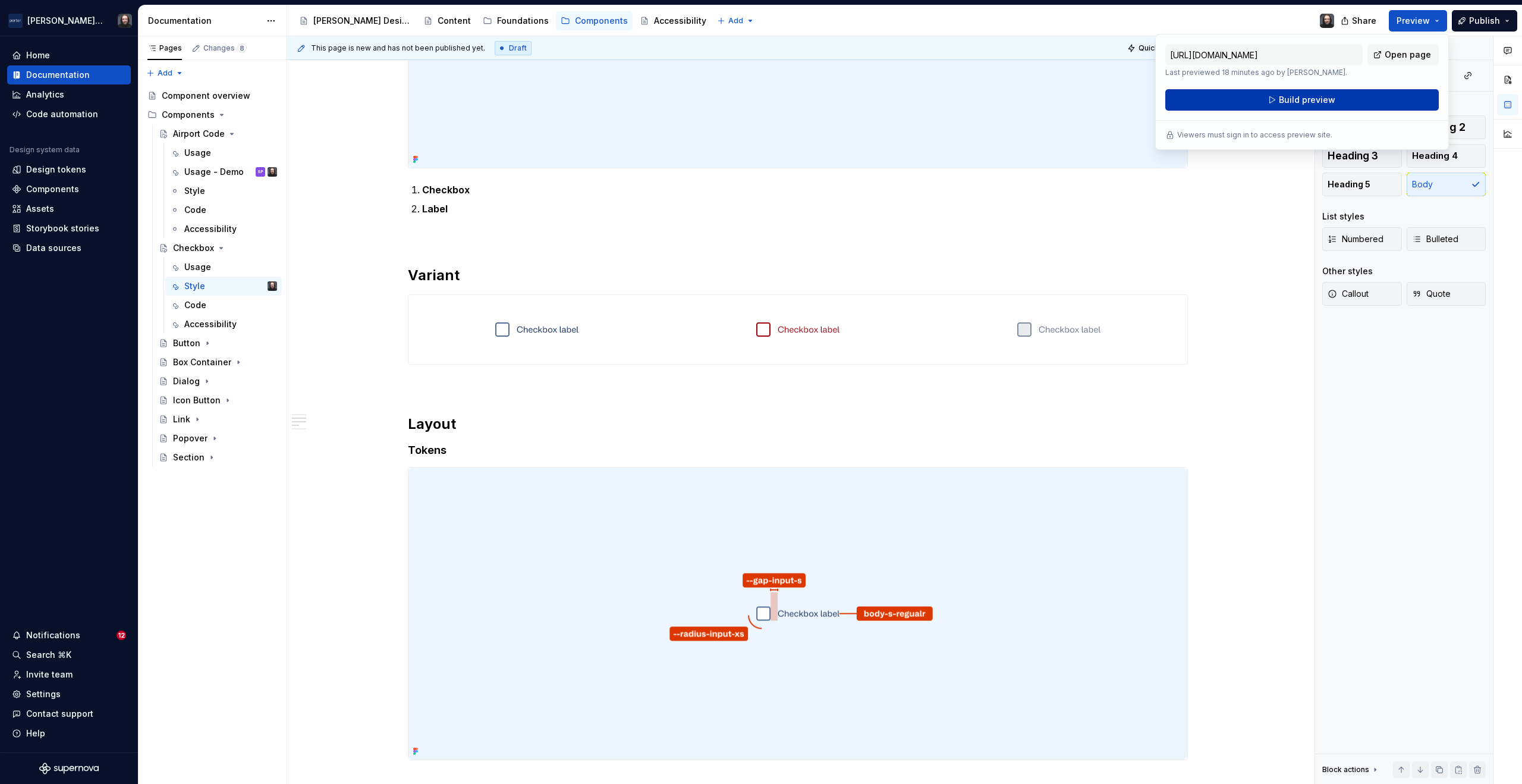
click at [1323, 95] on span "Build preview" at bounding box center [1308, 100] width 57 height 12
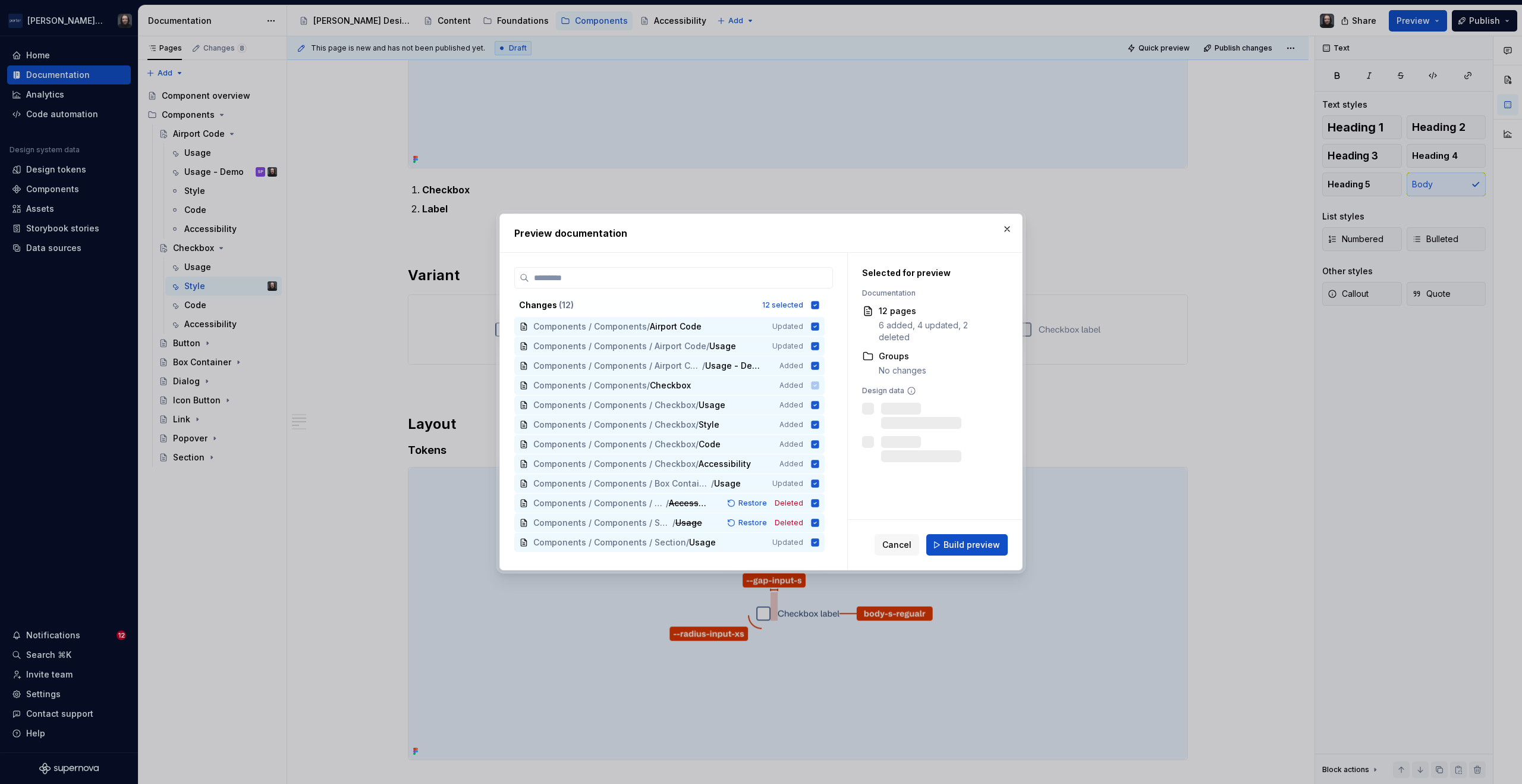
click at [988, 543] on span "Build preview" at bounding box center [973, 545] width 57 height 12
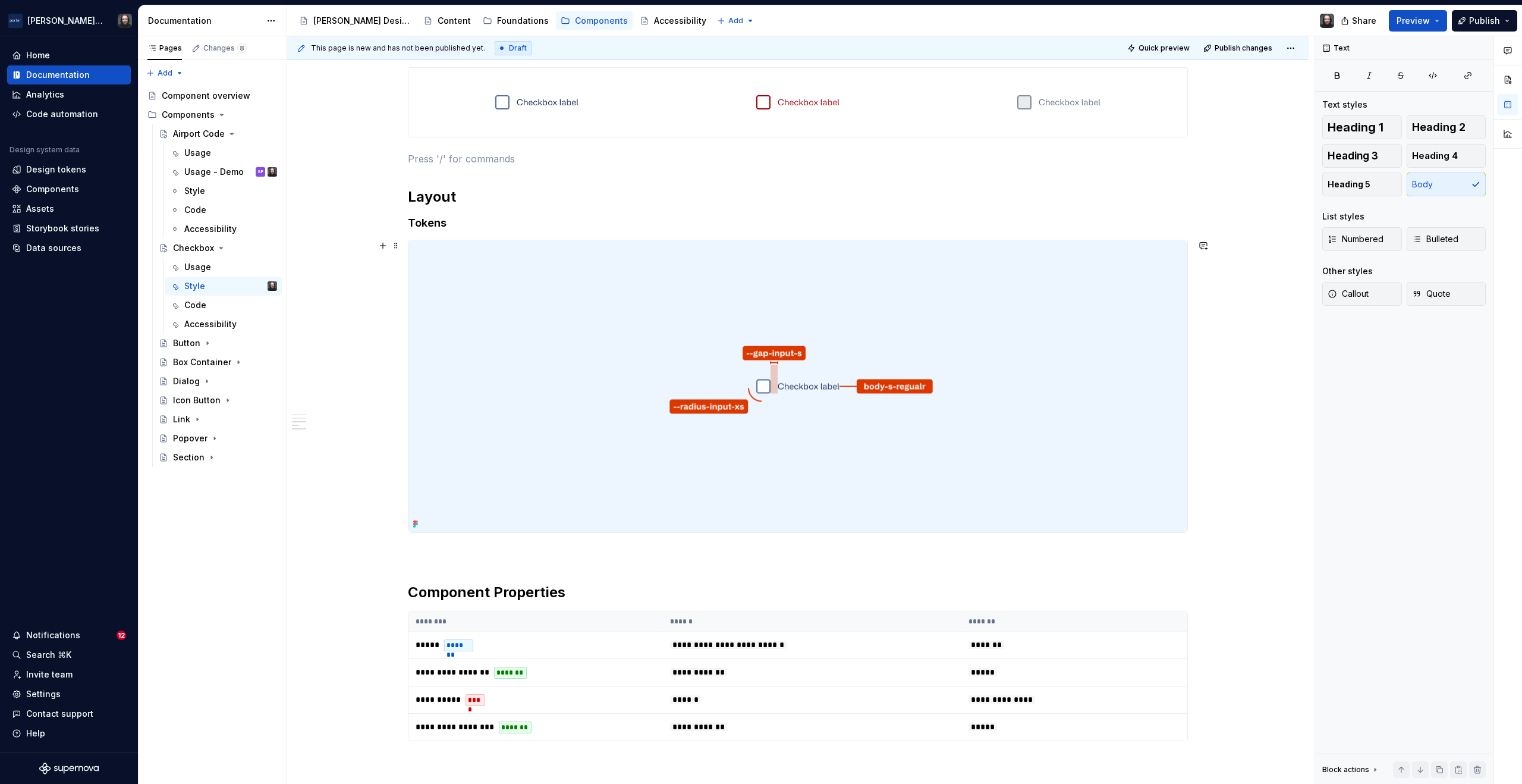
scroll to position [701, 0]
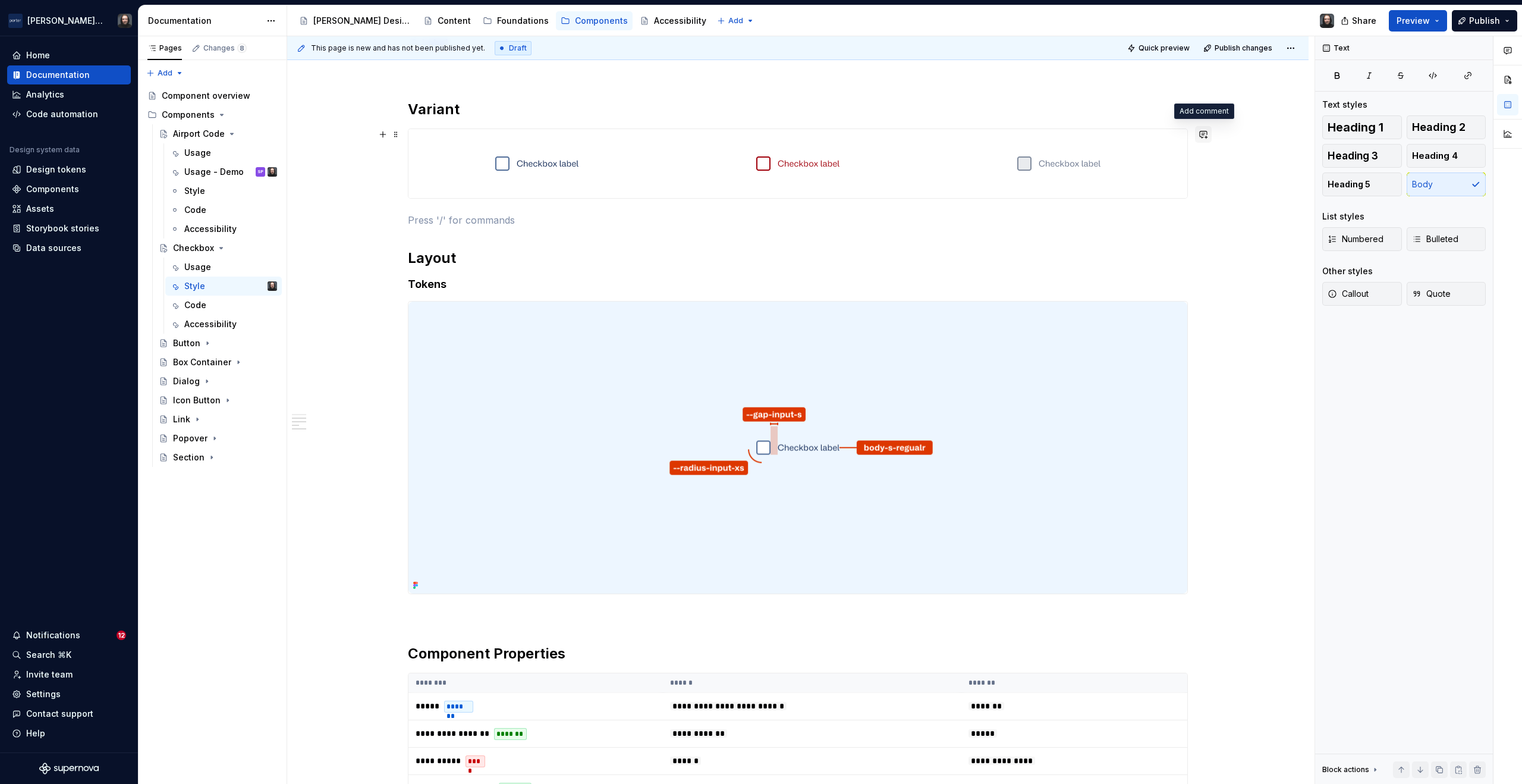
click at [1204, 136] on button "button" at bounding box center [1203, 134] width 16 height 16
type textarea "*"
click at [1118, 156] on span "Can we get the selected states in here somehow?" at bounding box center [1108, 162] width 159 height 24
click at [1200, 185] on icon "Send" at bounding box center [1200, 187] width 7 height 7
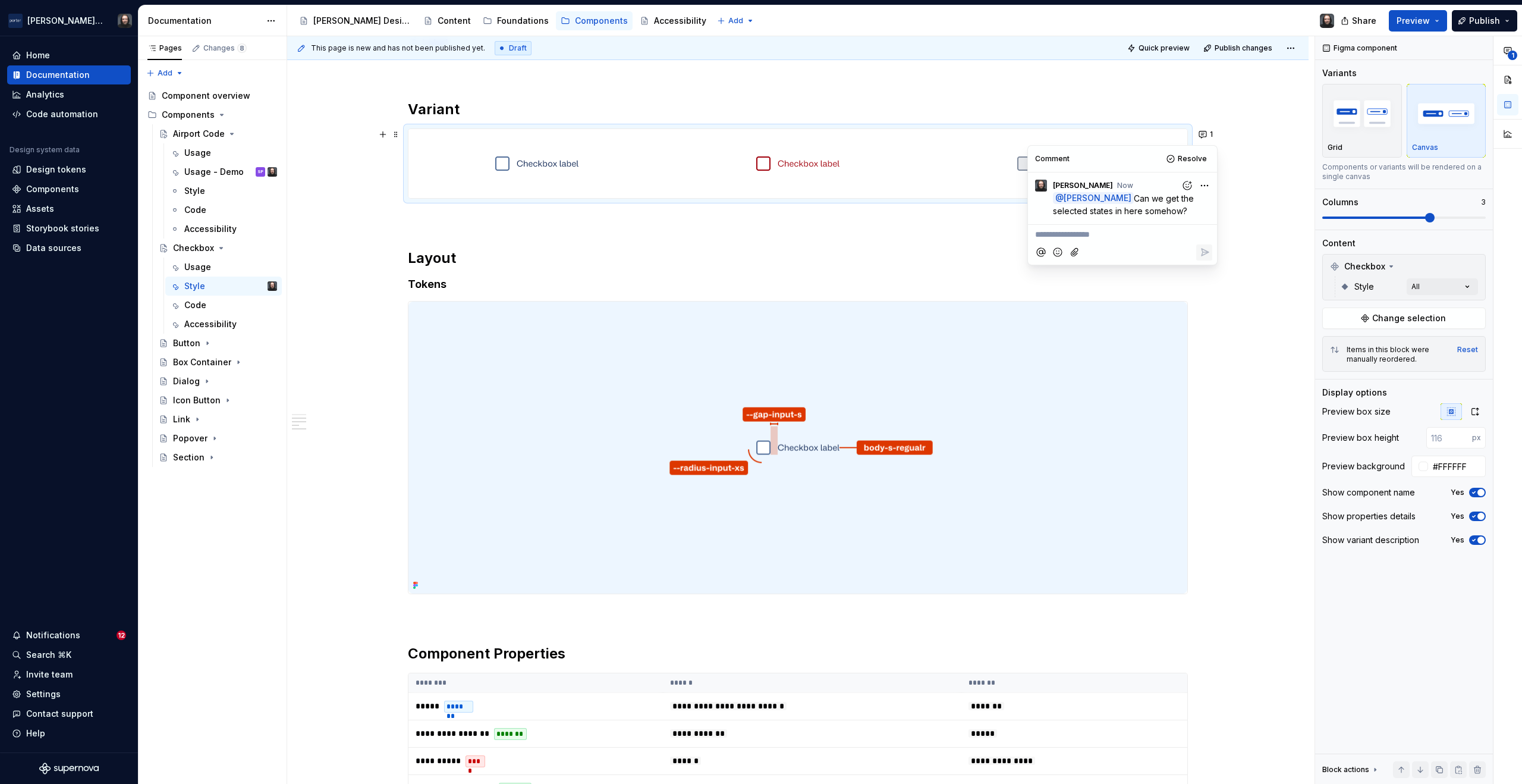
click at [1278, 190] on div "**********" at bounding box center [798, 279] width 1022 height 1546
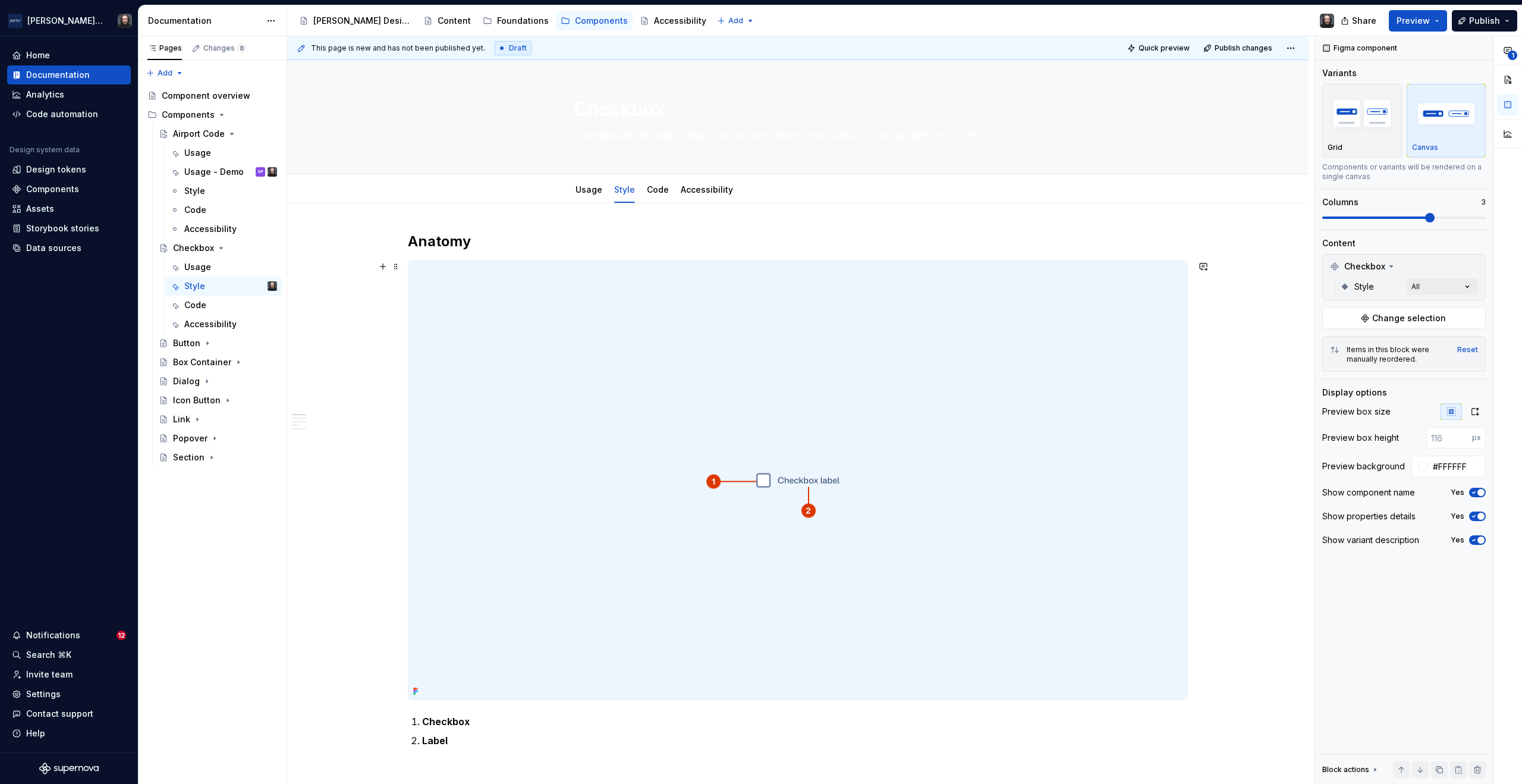
scroll to position [0, 0]
click at [230, 133] on icon "Page tree" at bounding box center [231, 133] width 3 height 1
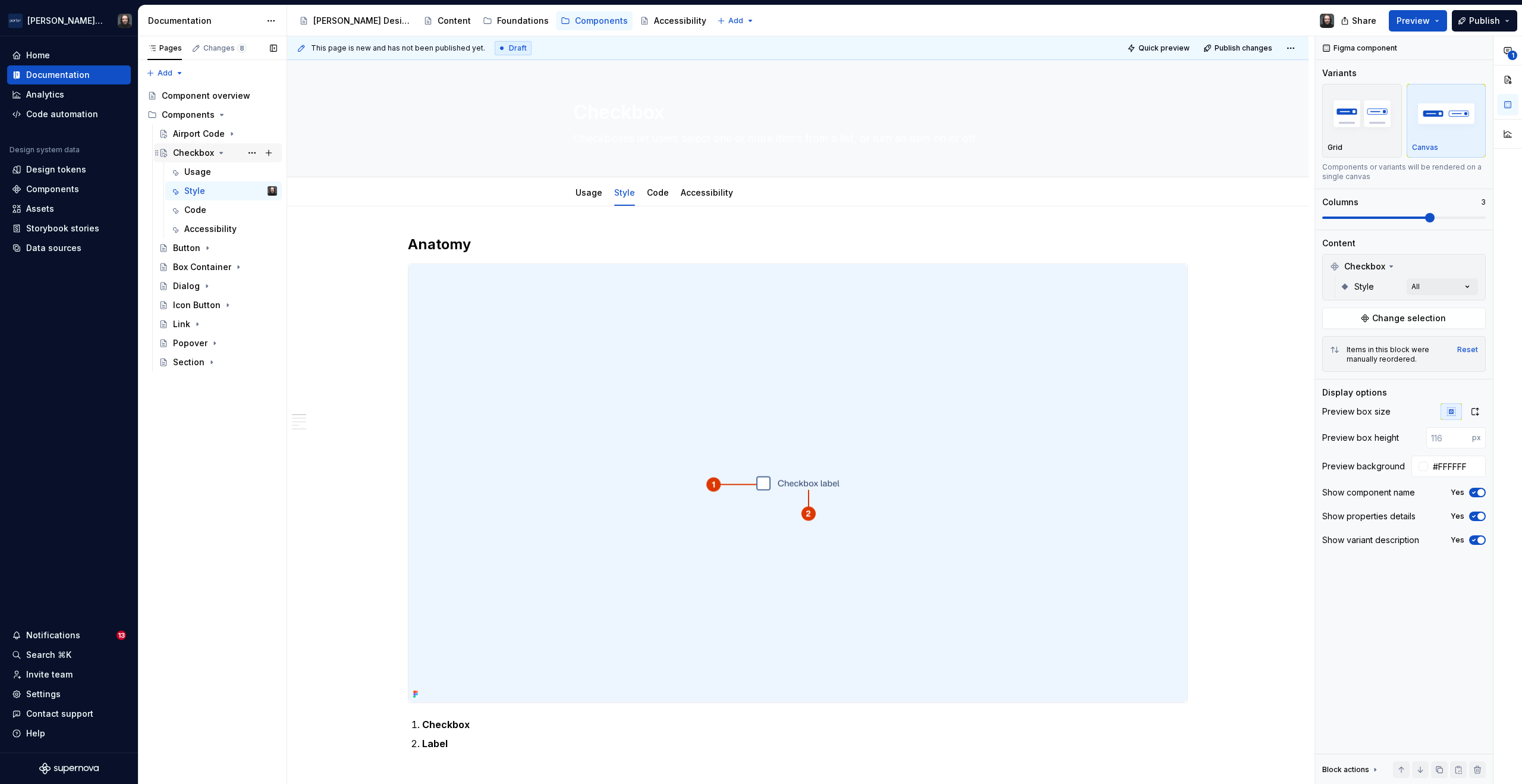
click at [220, 152] on icon "Page tree" at bounding box center [221, 152] width 3 height 1
click at [227, 229] on icon "Page tree" at bounding box center [227, 229] width 1 height 3
click at [212, 246] on div "Overview" at bounding box center [204, 248] width 40 height 12
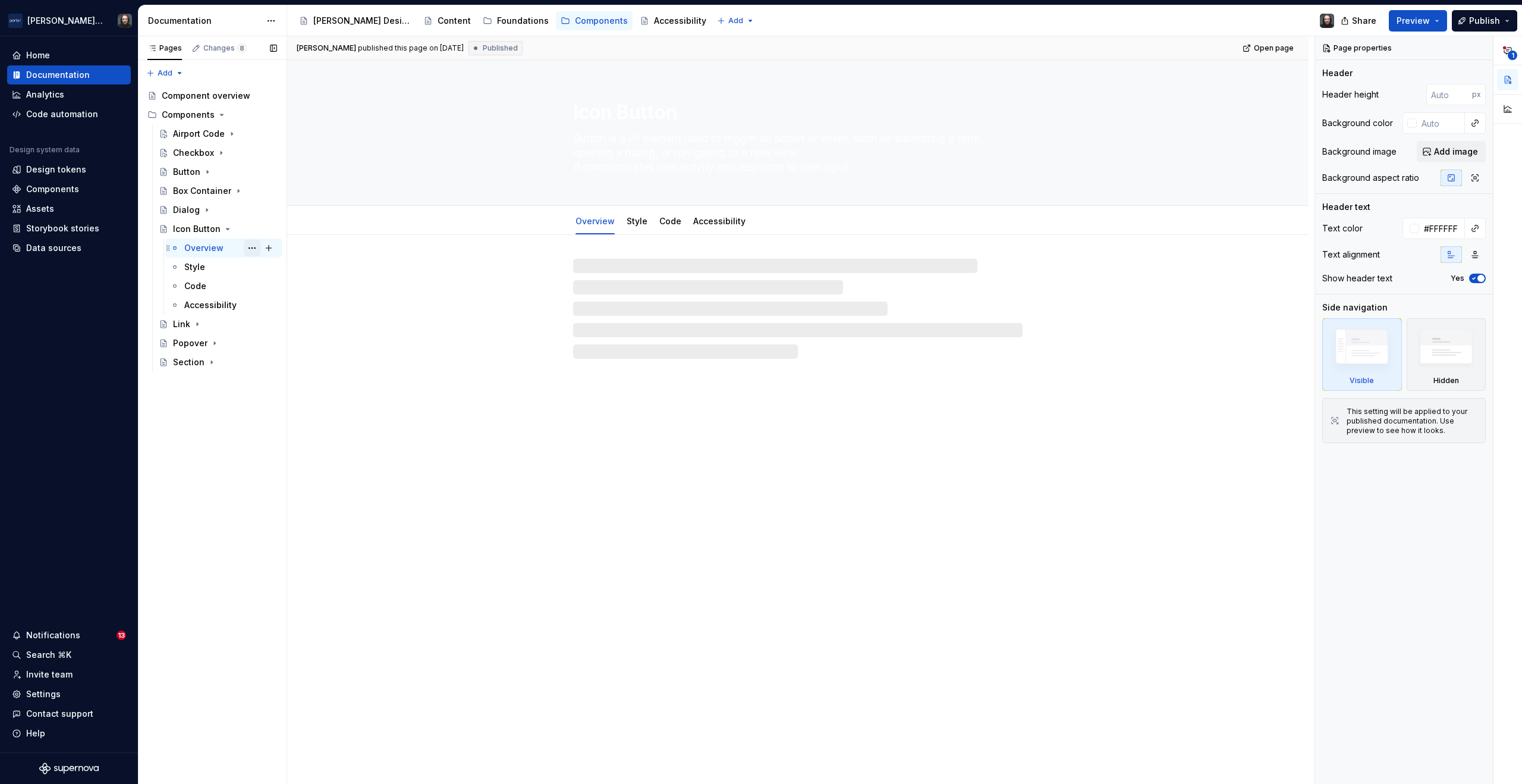
click at [254, 248] on button "Page tree" at bounding box center [252, 248] width 16 height 16
click at [286, 267] on div "Rename tab" at bounding box center [324, 269] width 117 height 12
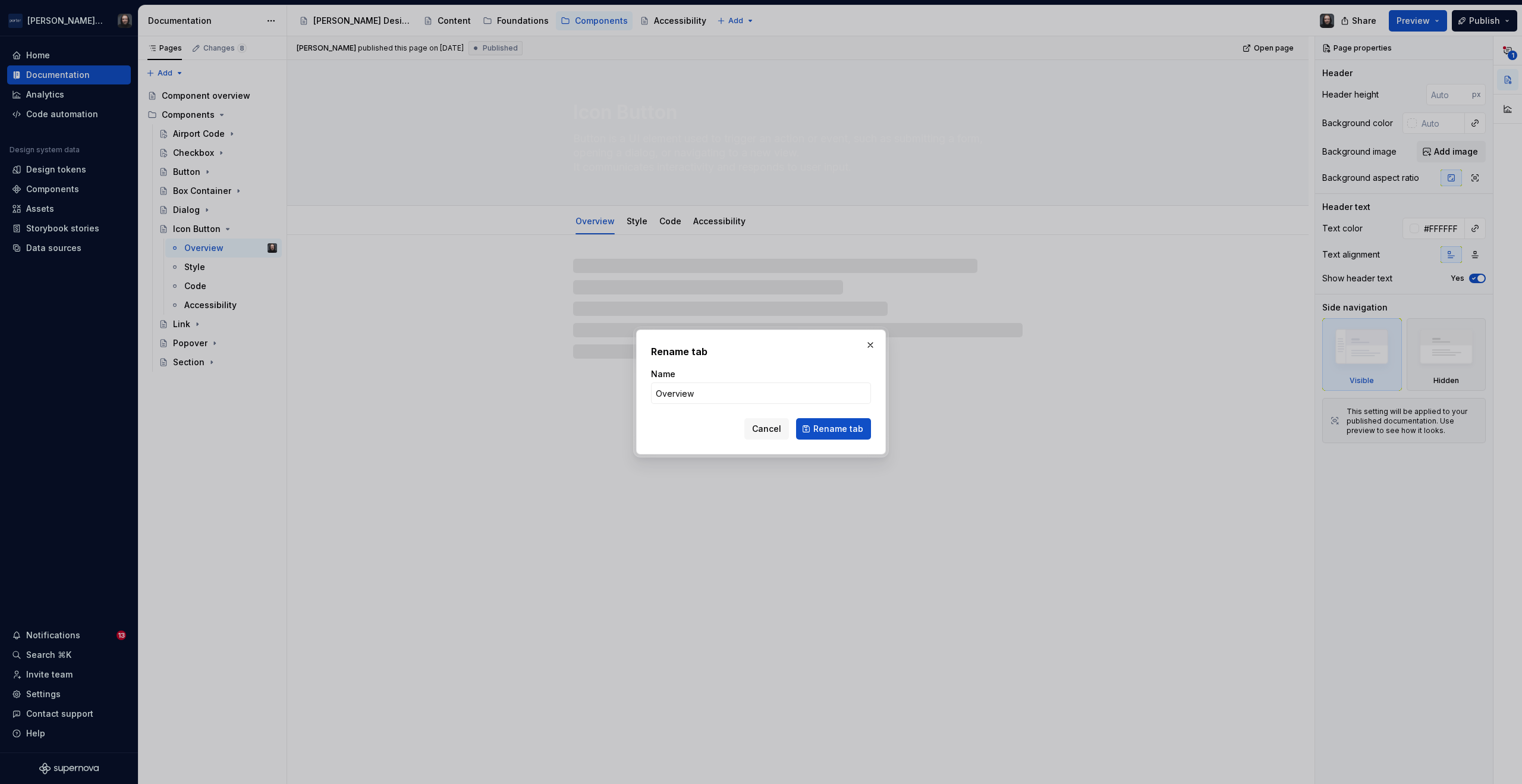
type textarea "*"
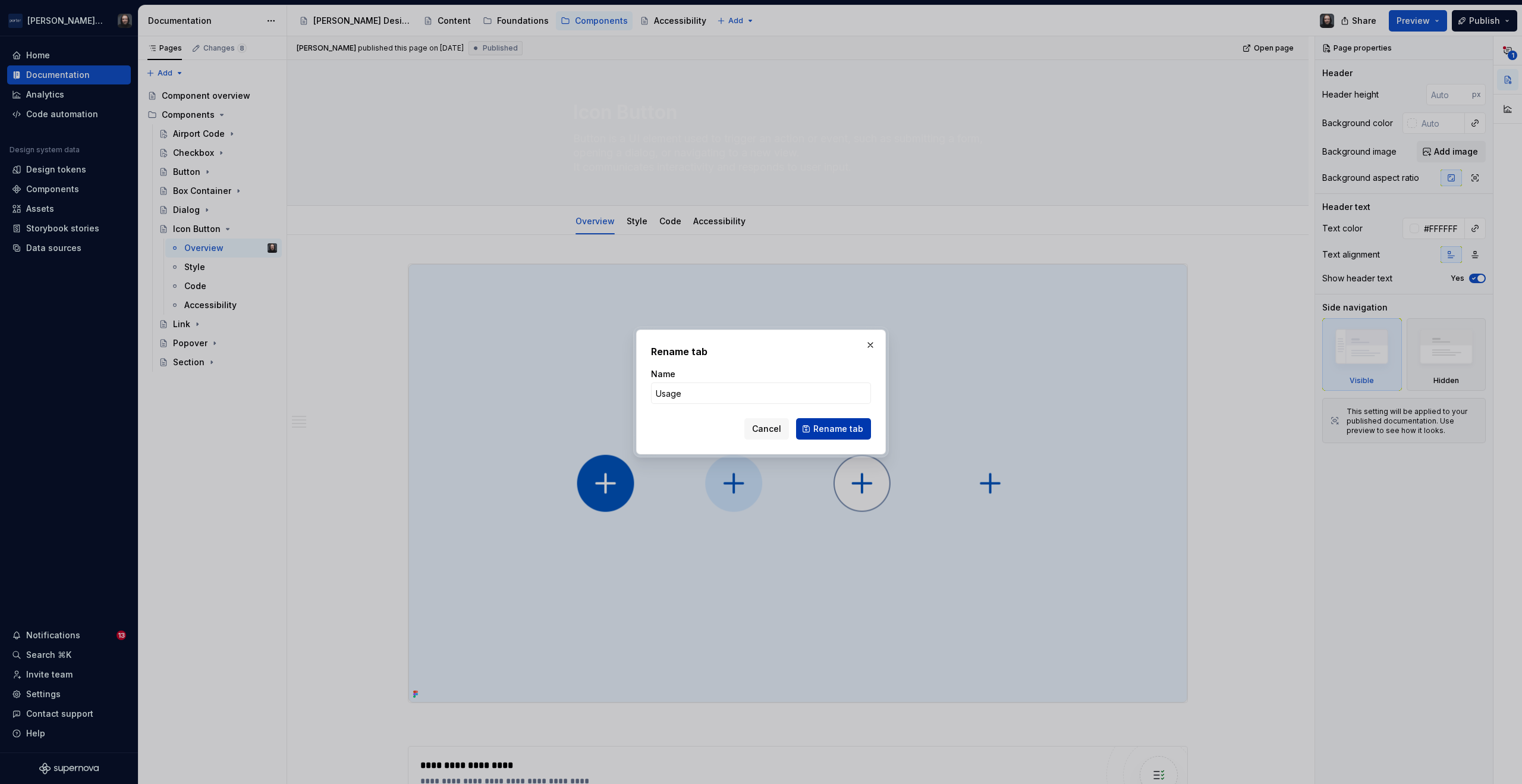
type input "Usage"
click at [828, 423] on span "Rename tab" at bounding box center [838, 429] width 50 height 12
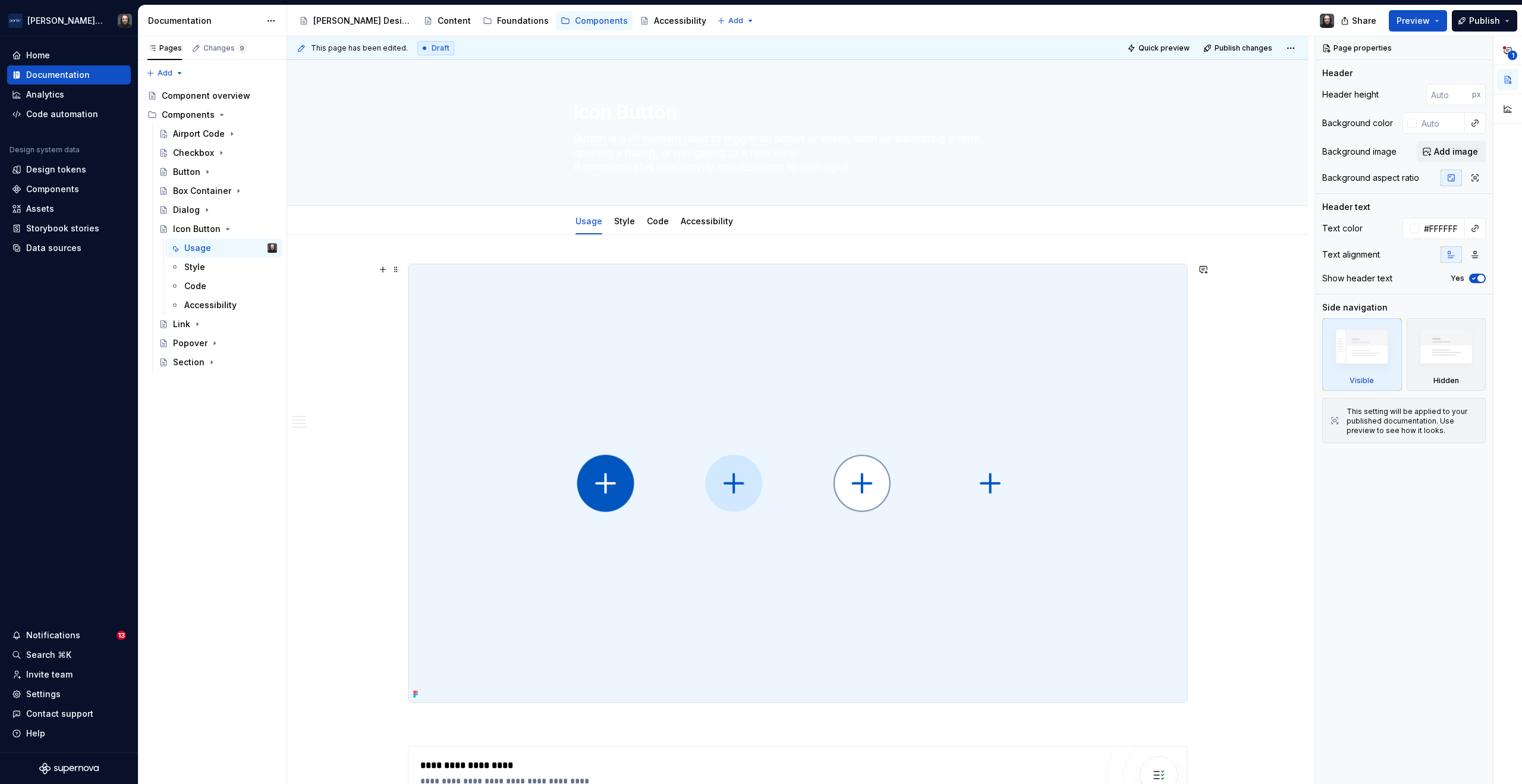
click at [1230, 278] on div "**********" at bounding box center [801, 410] width 1028 height 748
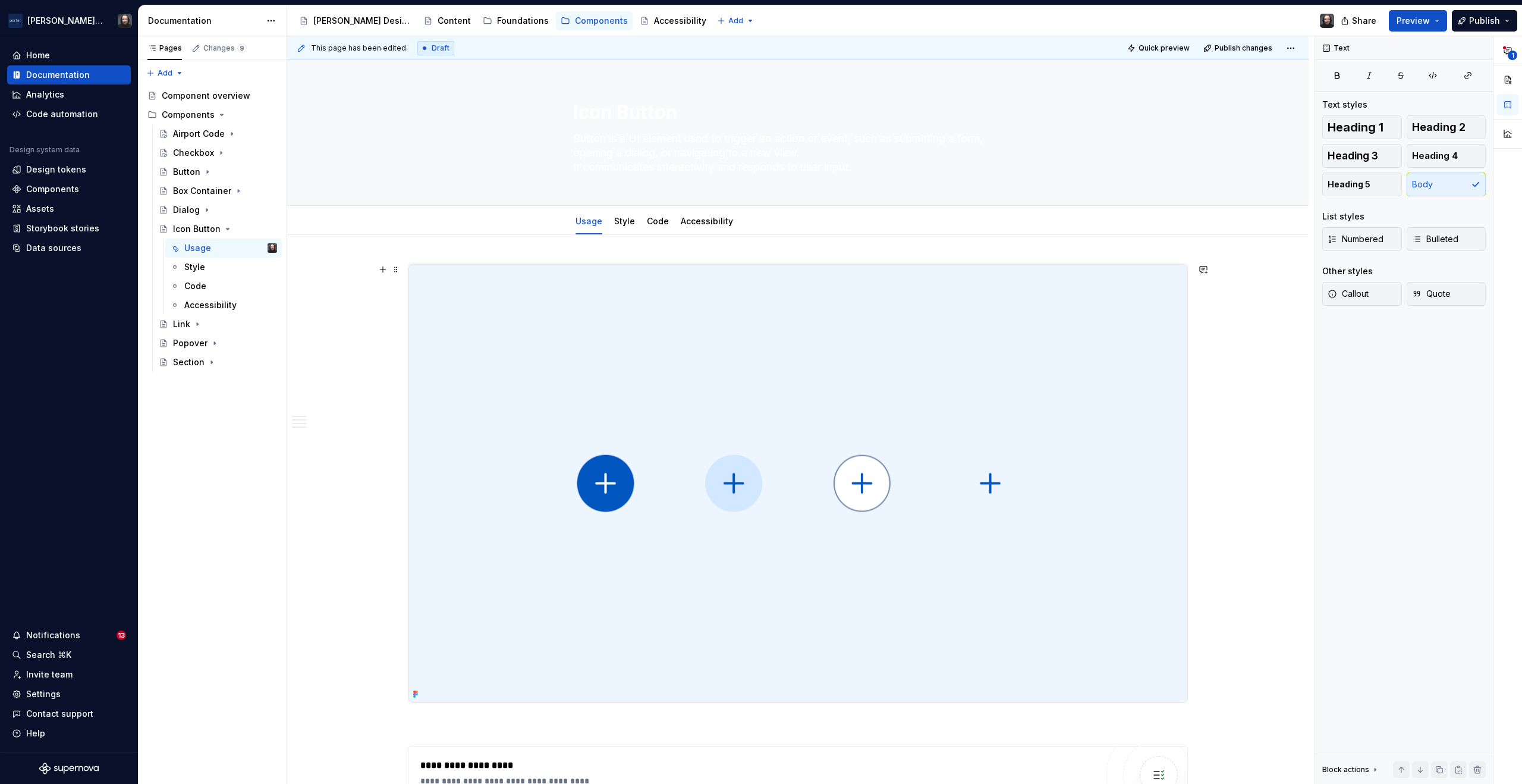
click at [1131, 319] on img at bounding box center [798, 483] width 779 height 438
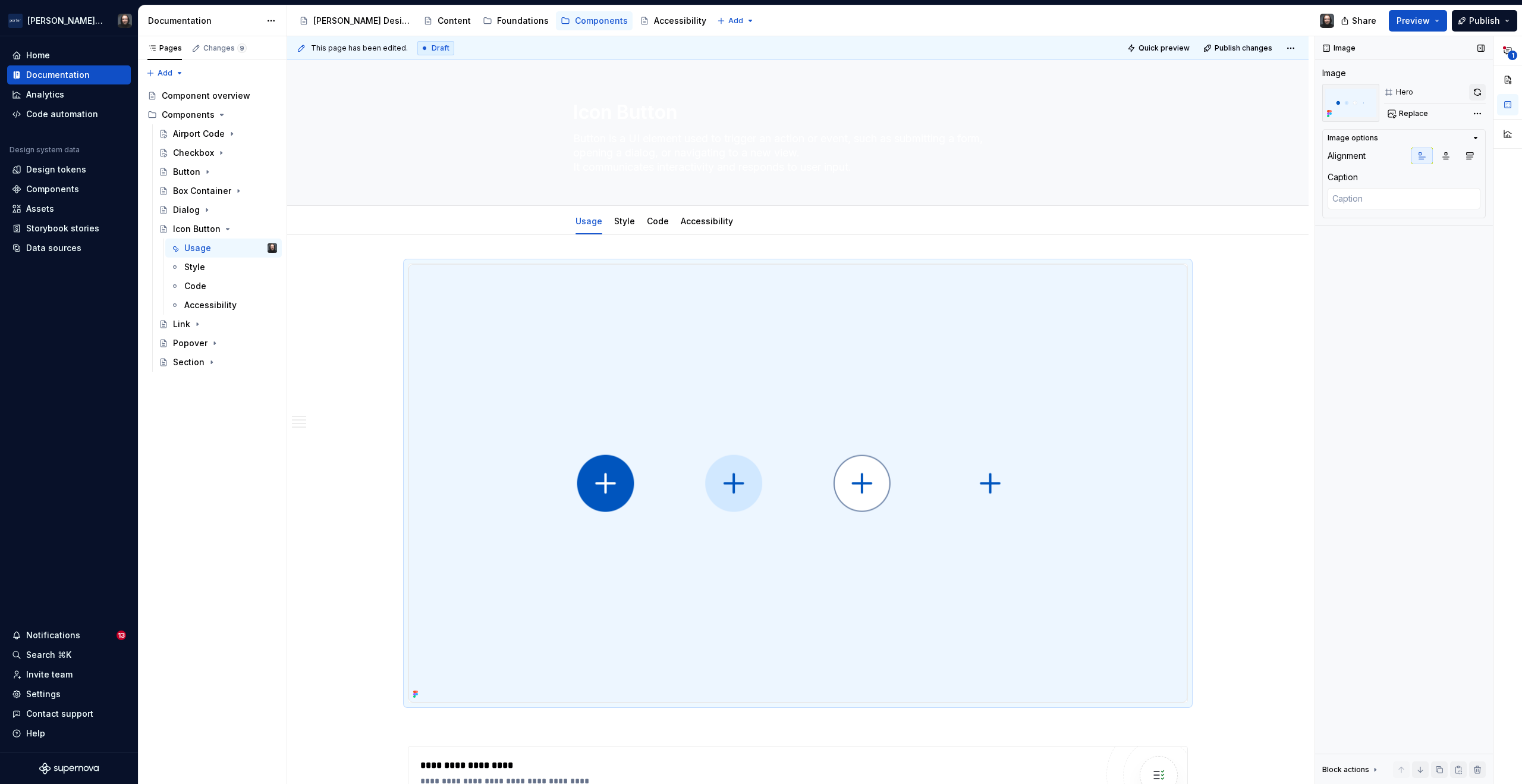
click at [1479, 89] on button "button" at bounding box center [1477, 92] width 16 height 16
click at [218, 152] on icon "Page tree" at bounding box center [221, 152] width 9 height 9
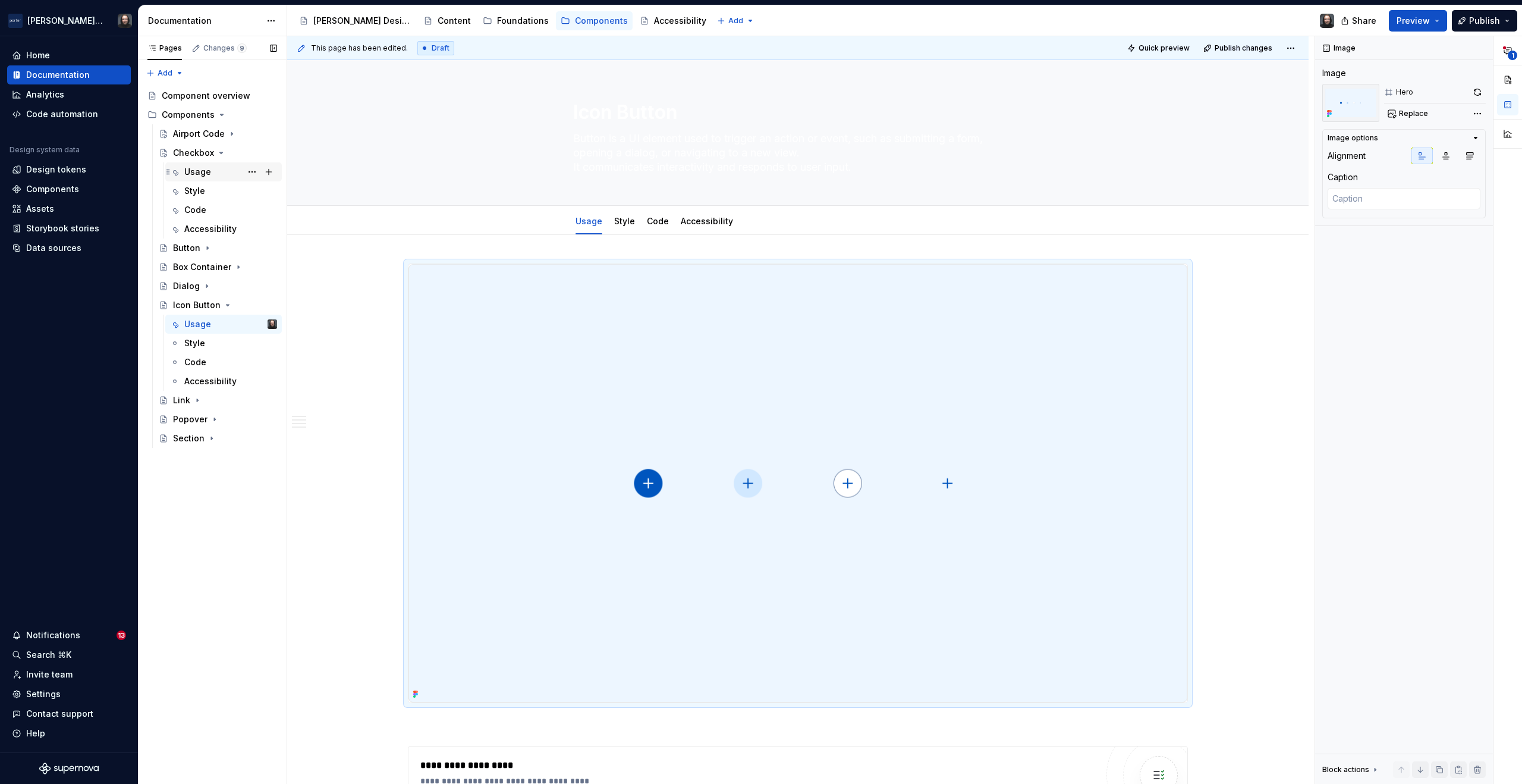
click at [198, 172] on div "Usage" at bounding box center [197, 172] width 27 height 12
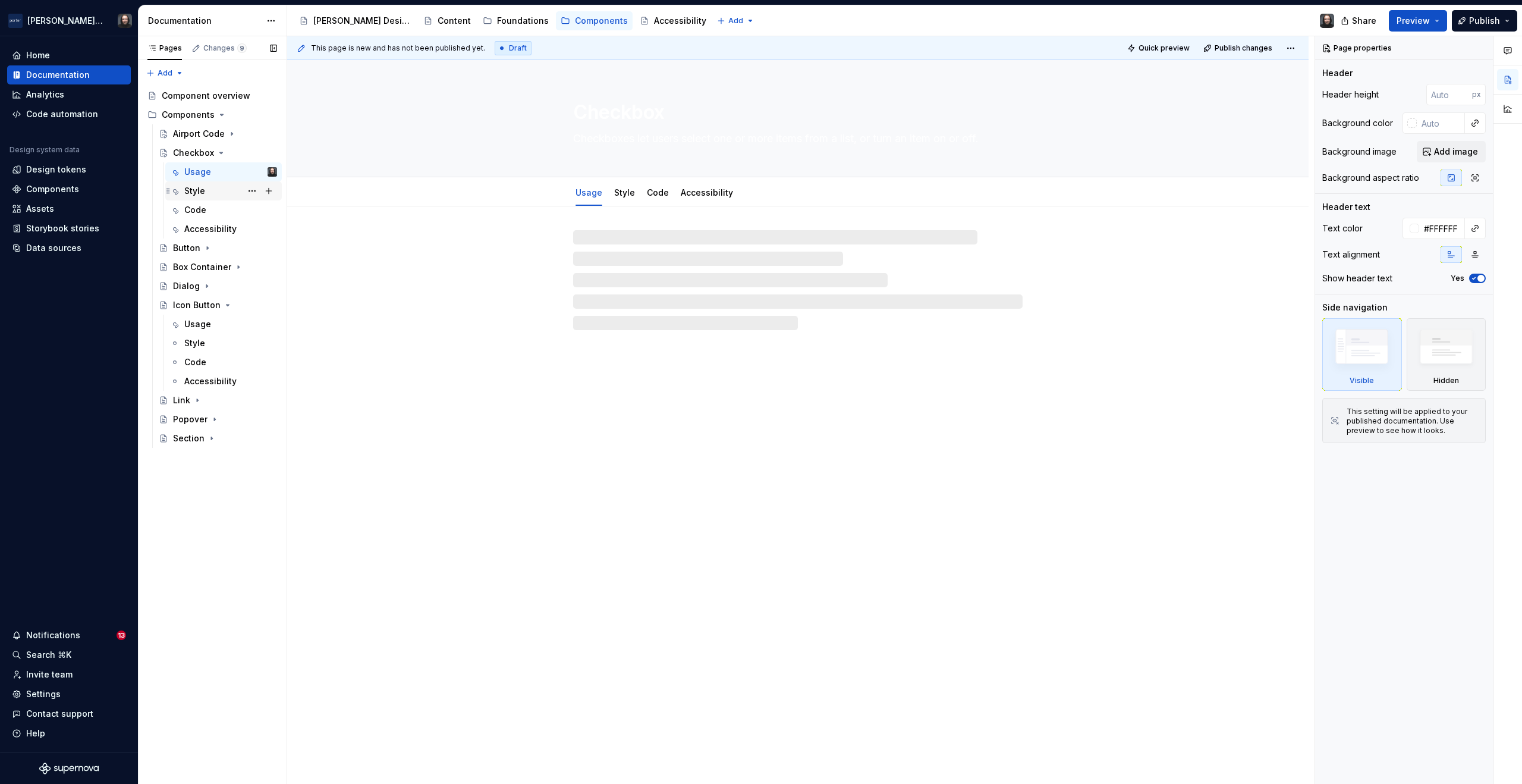
click at [198, 190] on div "Style" at bounding box center [194, 191] width 21 height 12
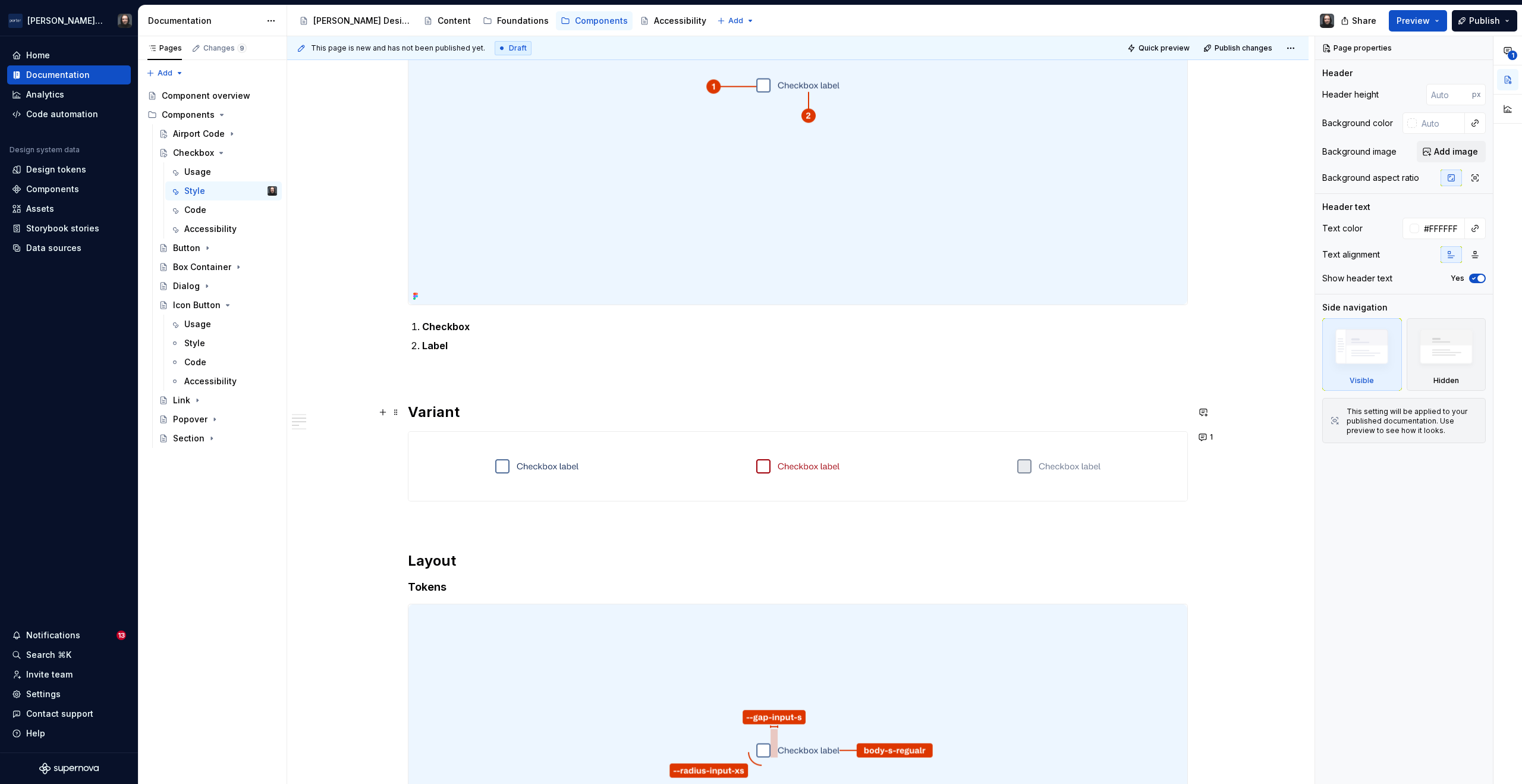
scroll to position [406, 0]
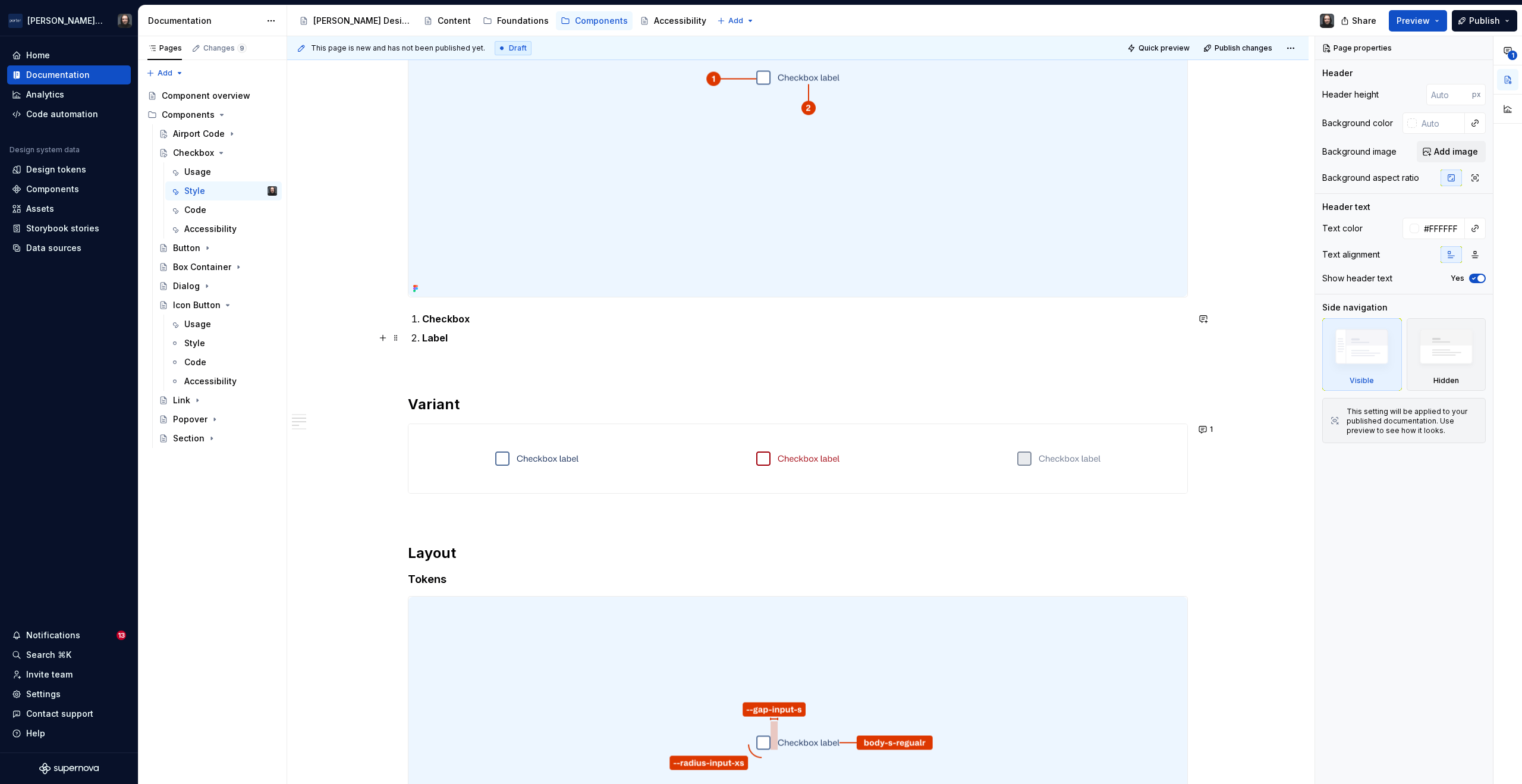
type textarea "*"
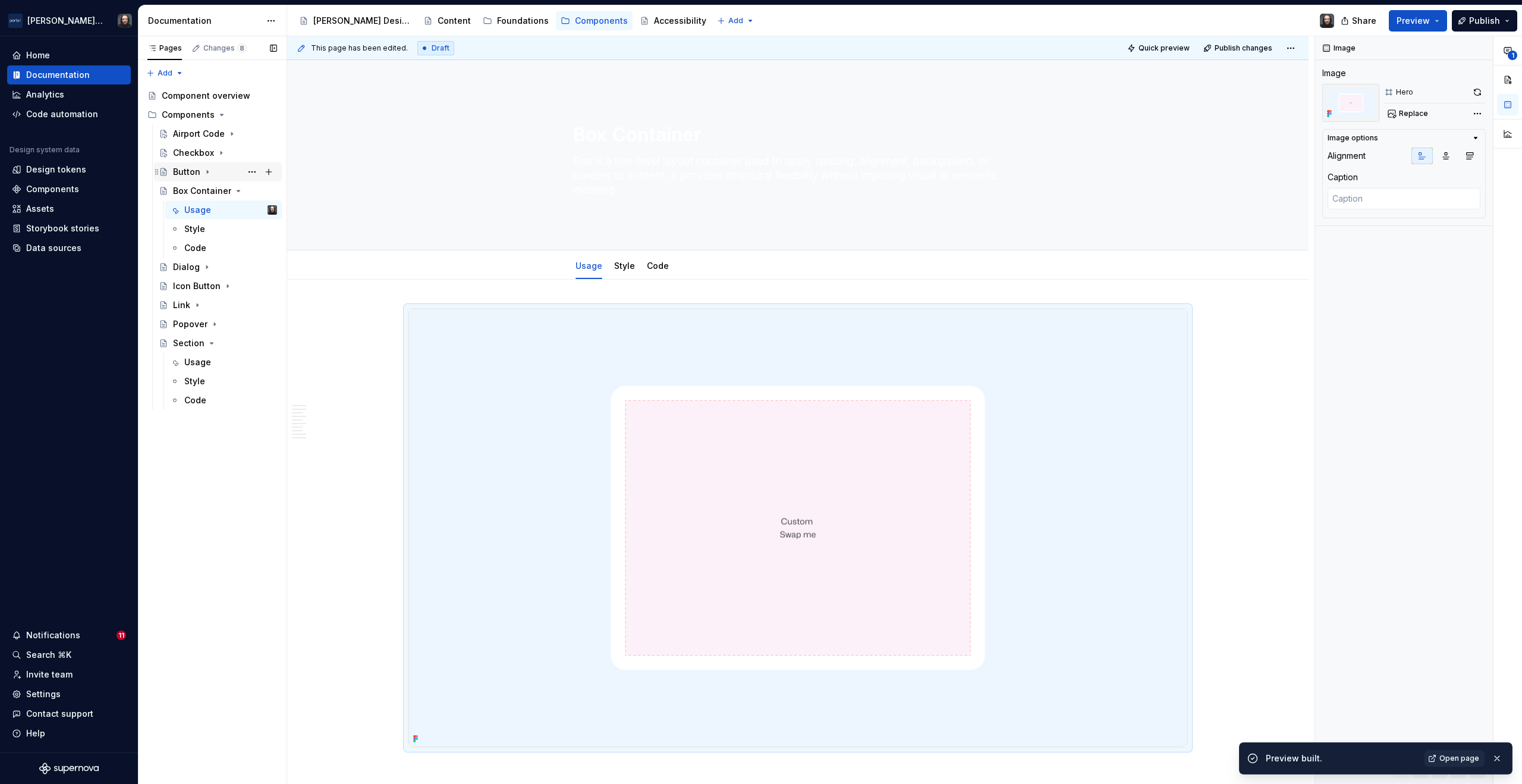
click at [198, 171] on div "Button" at bounding box center [187, 172] width 28 height 12
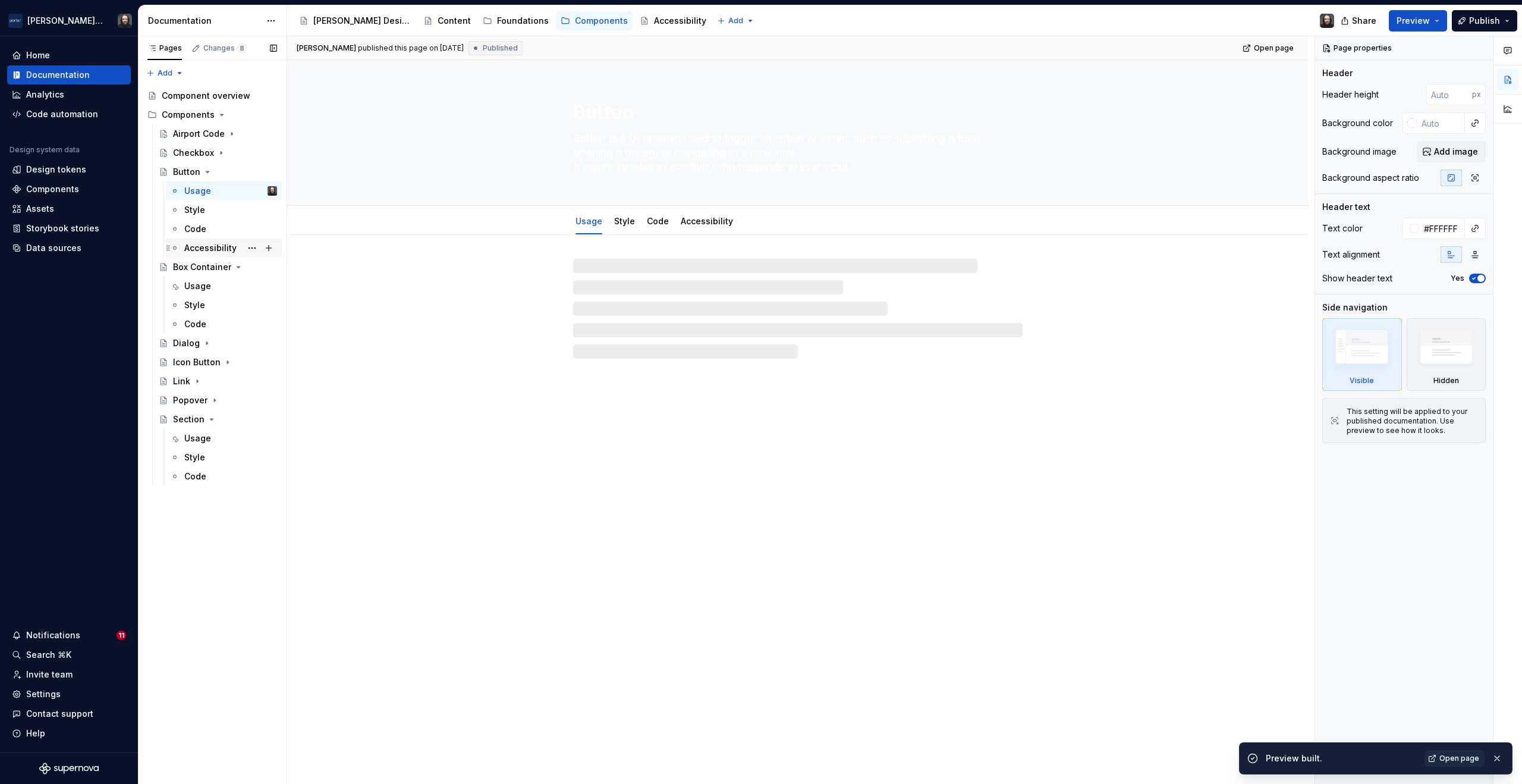
click at [198, 246] on div "Accessibility" at bounding box center [210, 248] width 52 height 12
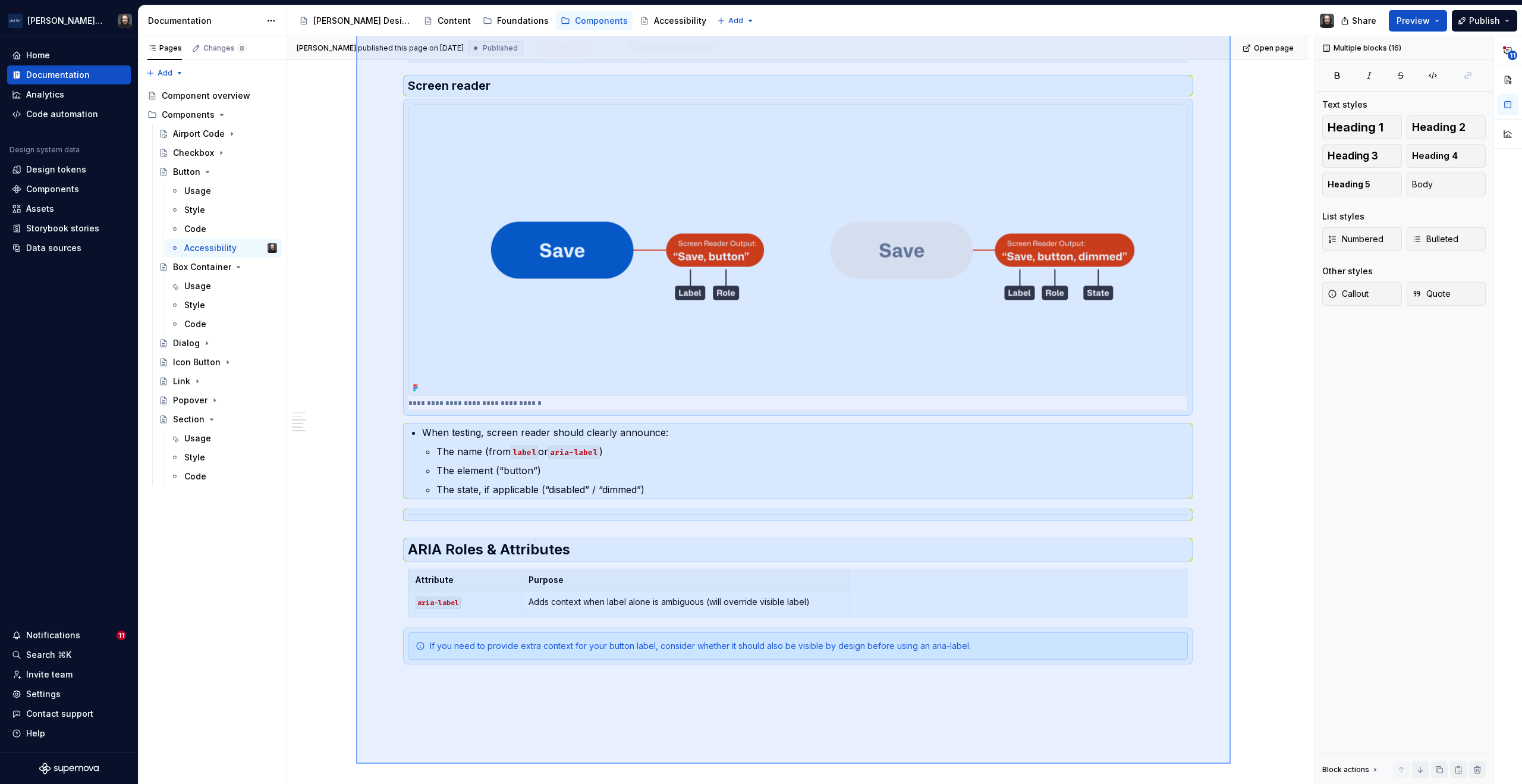
scroll to position [588, 0]
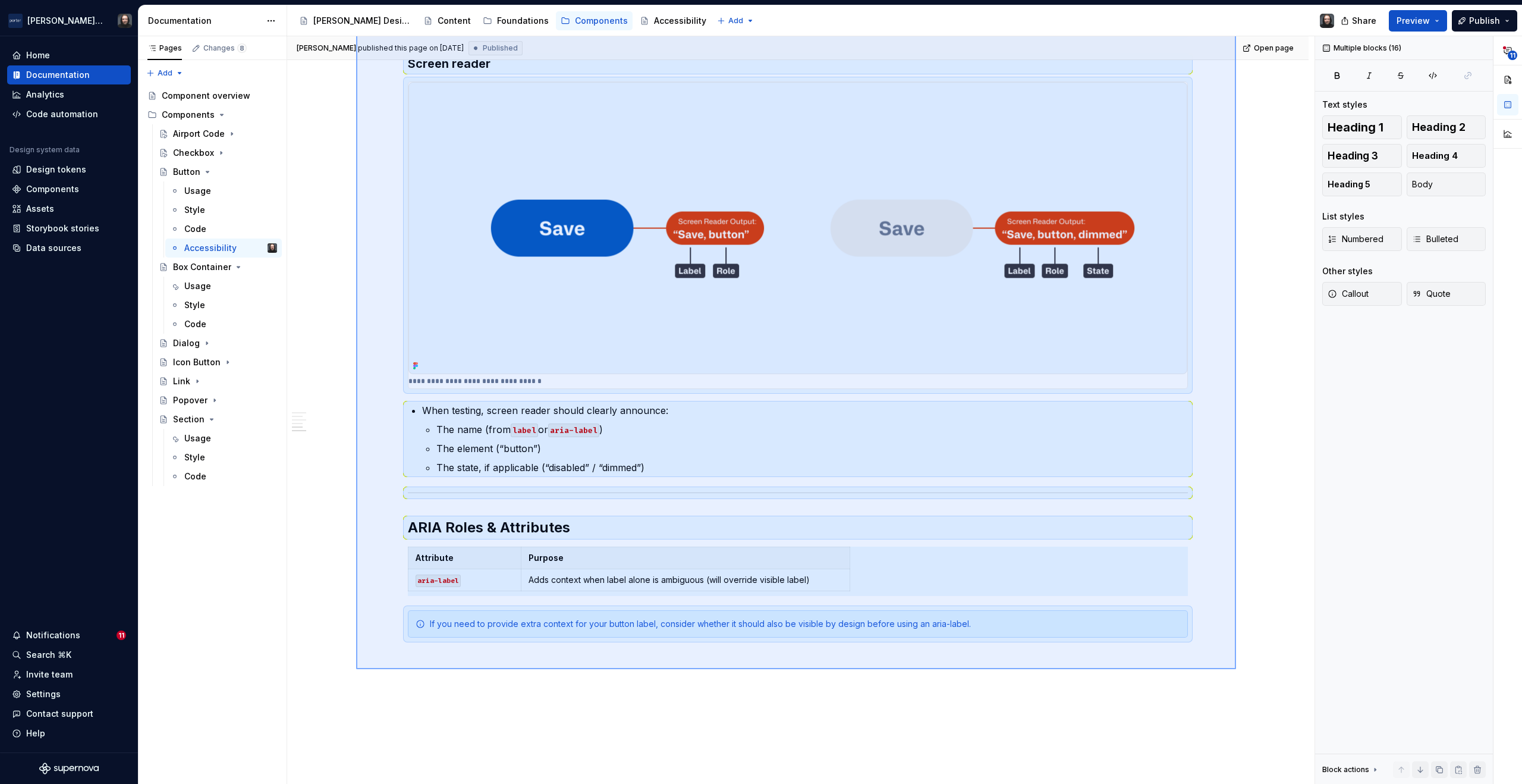
drag, startPoint x: 428, startPoint y: 346, endPoint x: 1237, endPoint y: 669, distance: 871.1
click at [1237, 669] on div "Teunis Vorsteveld published this page on August 29, 2025 Published Open page Bu…" at bounding box center [801, 410] width 1028 height 748
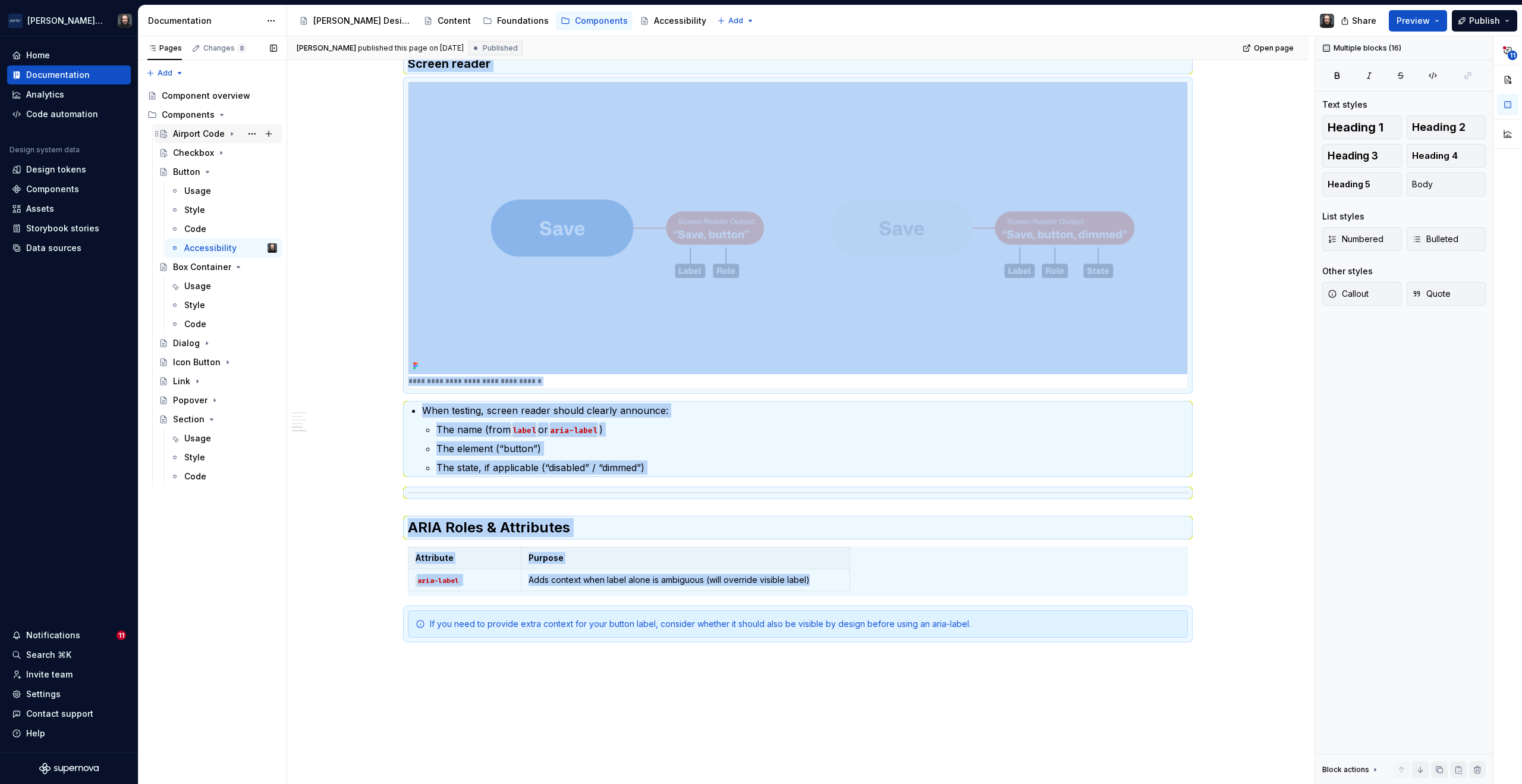
click at [197, 134] on div "Airport Code" at bounding box center [199, 134] width 52 height 12
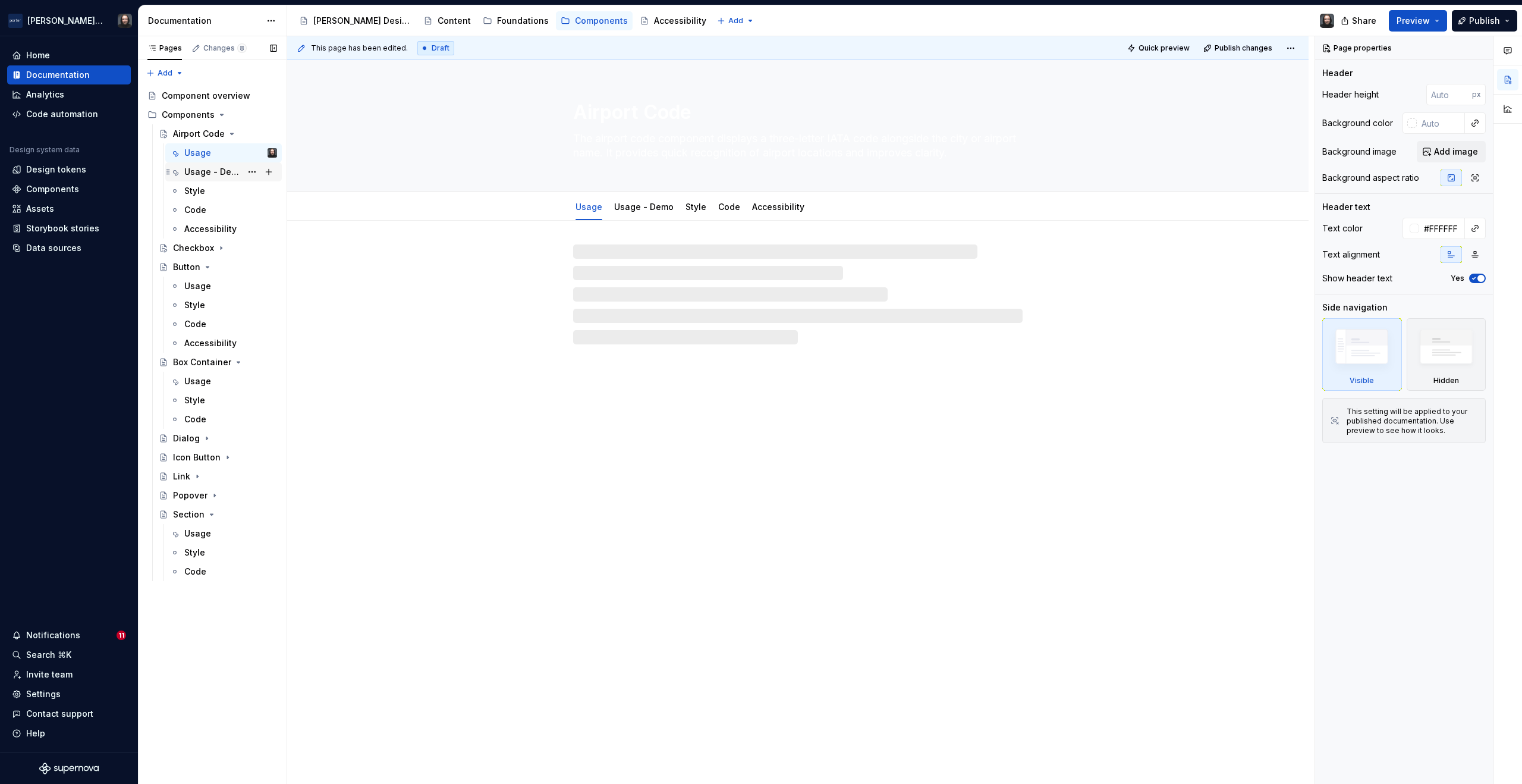
click at [202, 170] on div "Usage - Demo" at bounding box center [212, 172] width 57 height 12
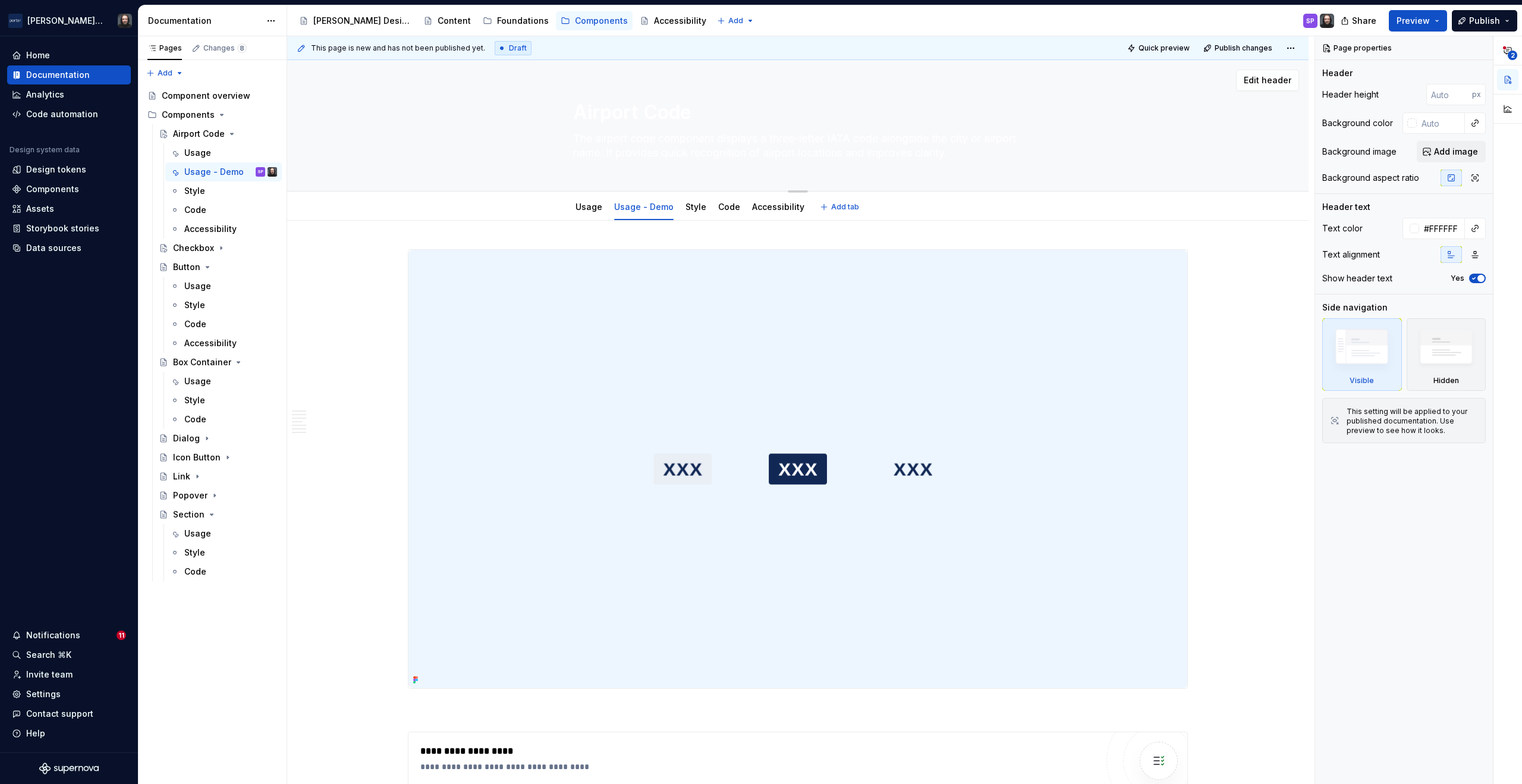
drag, startPoint x: 972, startPoint y: 153, endPoint x: 971, endPoint y: 162, distance: 9.1
click at [971, 162] on textarea "The airport code component displays a three-letter IATA code alongside the city…" at bounding box center [795, 145] width 450 height 34
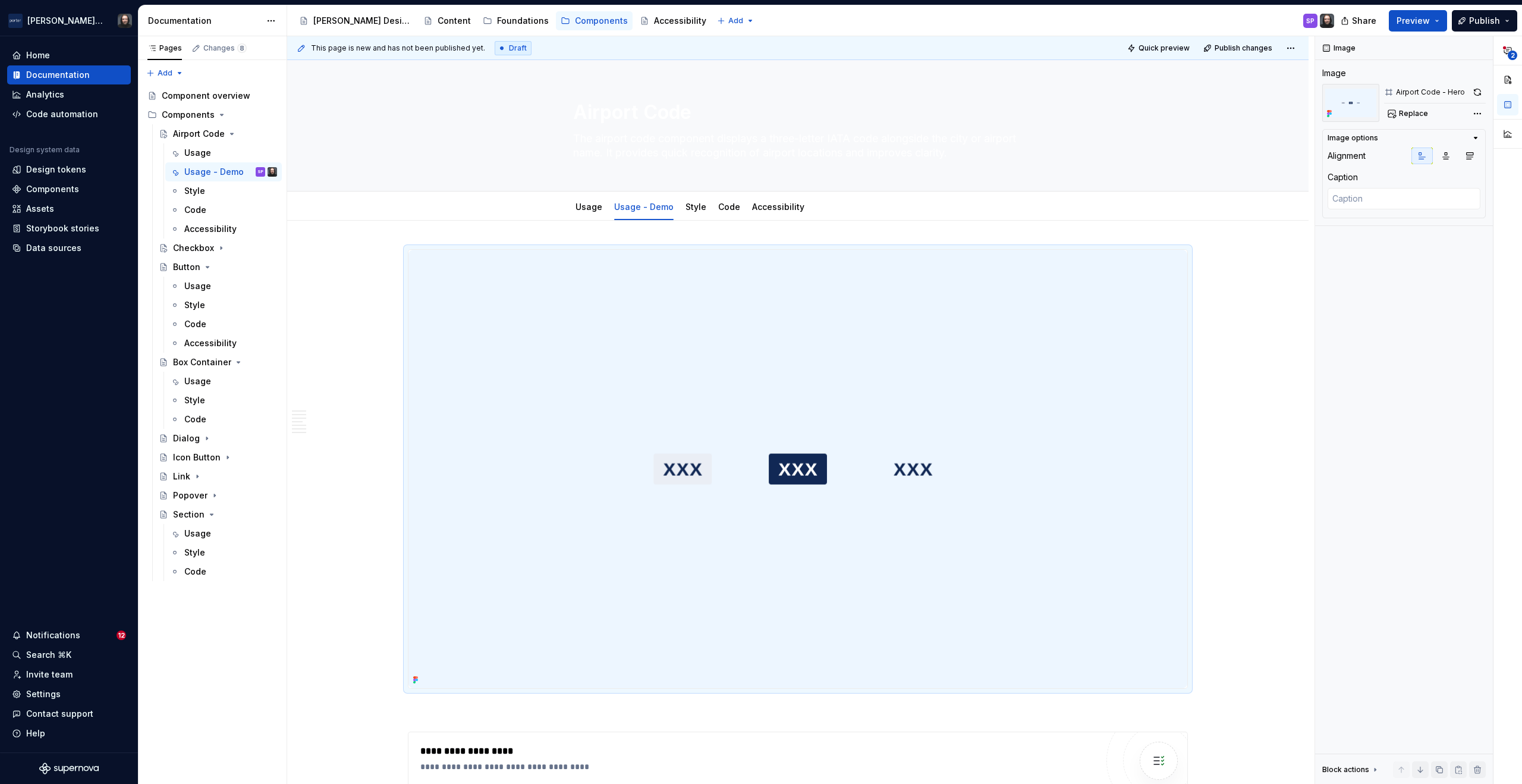
type textarea "*"
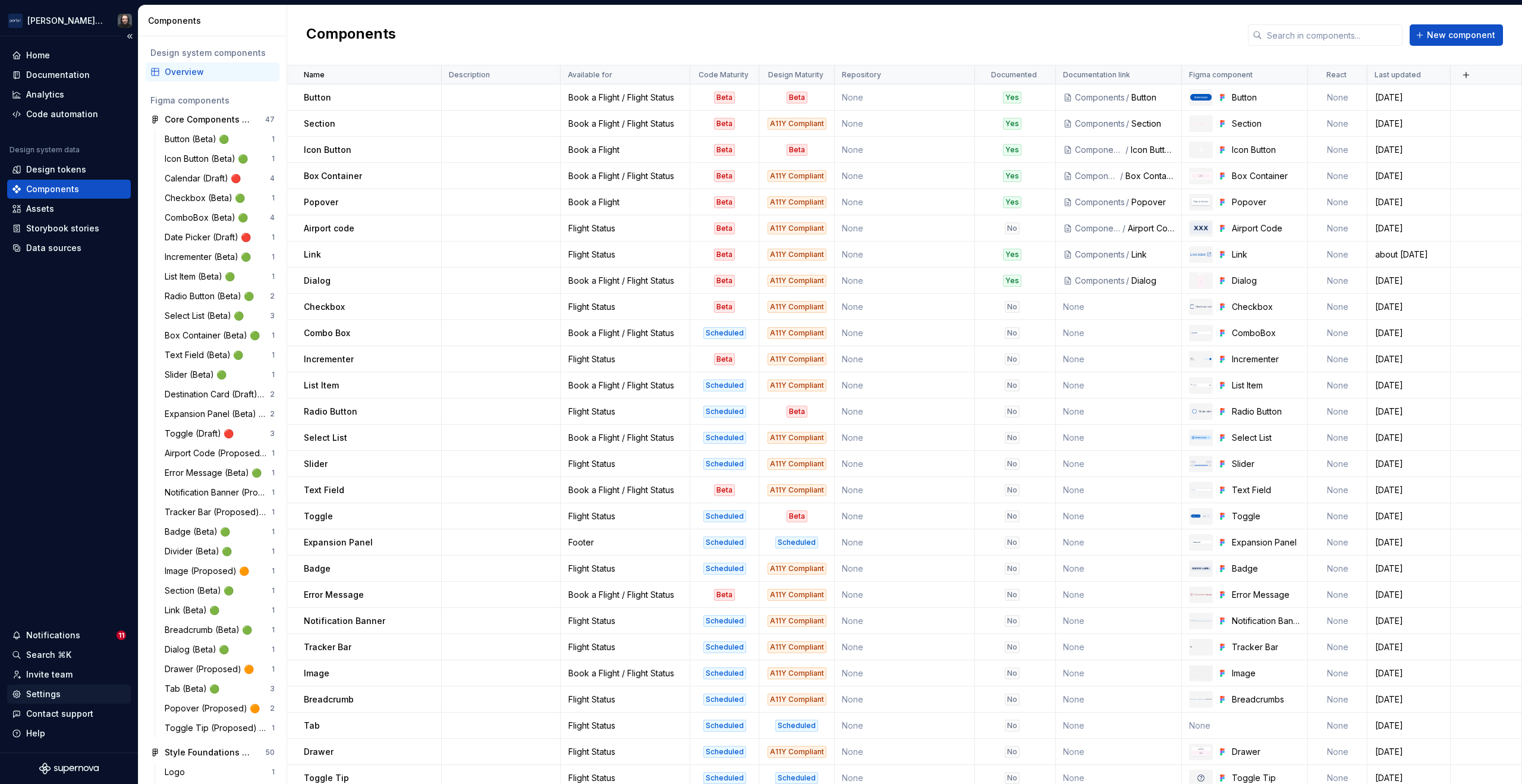
click at [49, 692] on div "Settings" at bounding box center [43, 694] width 34 height 12
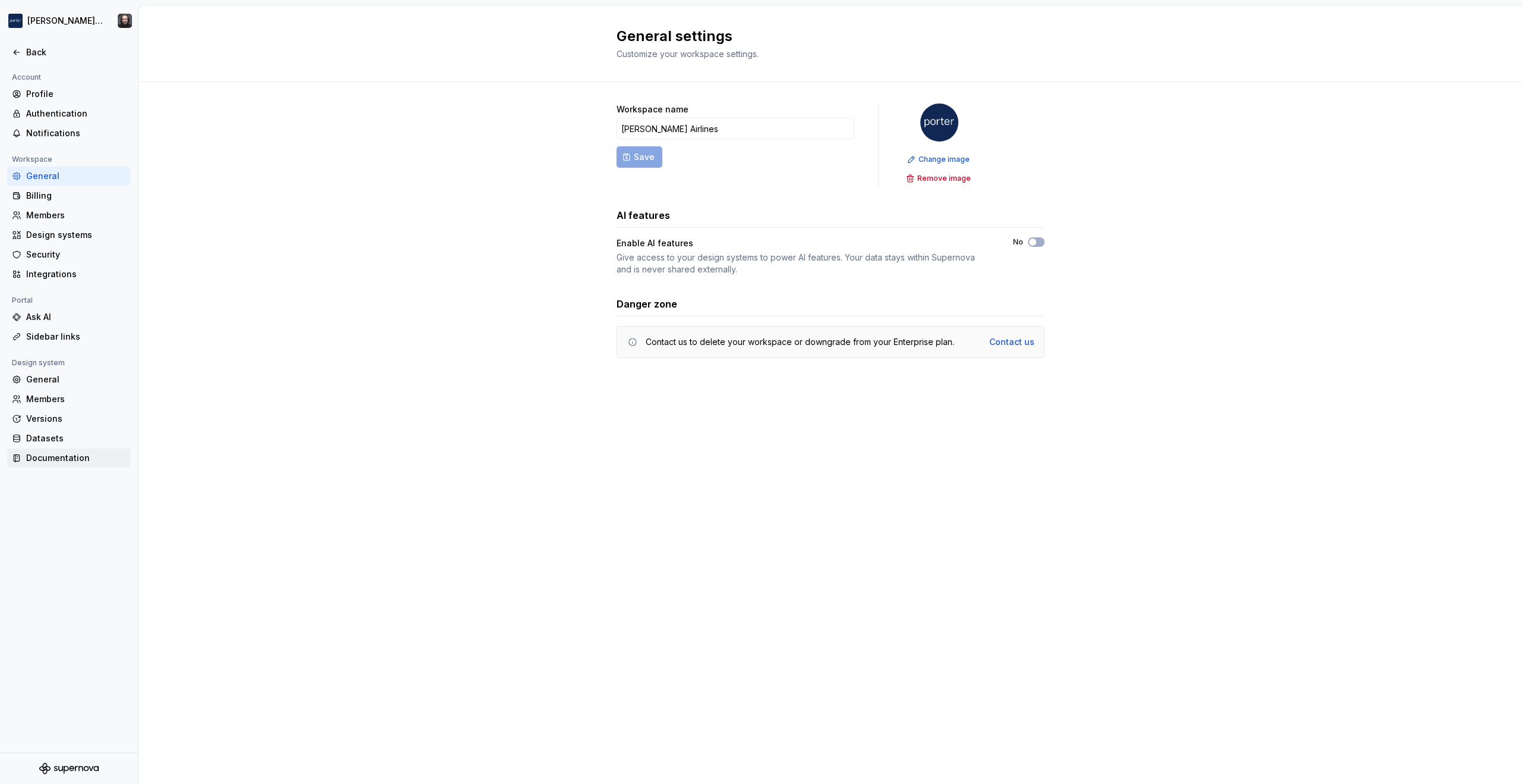
click at [58, 460] on div "Documentation" at bounding box center [76, 458] width 100 height 12
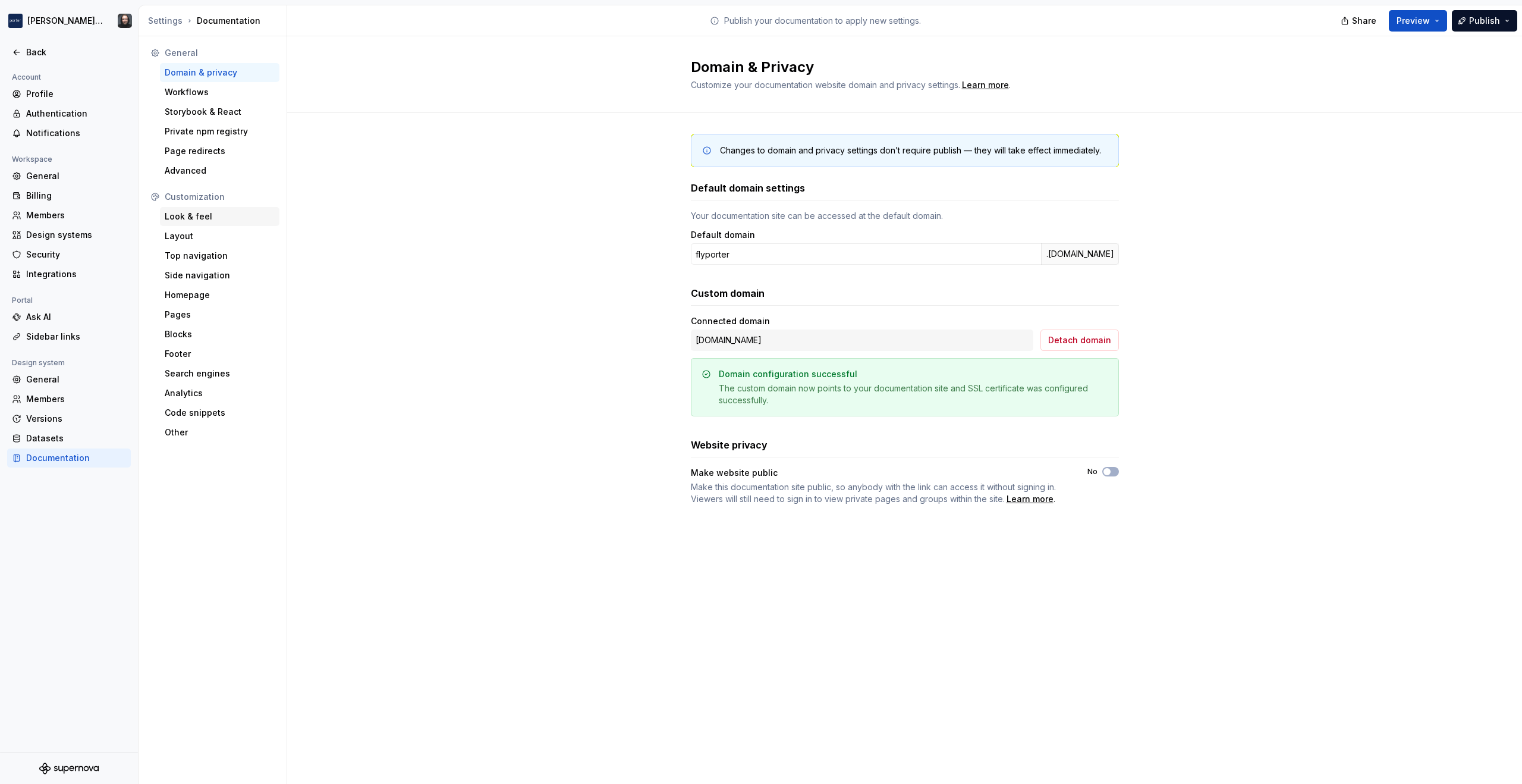
click at [192, 215] on div "Look & feel" at bounding box center [220, 217] width 110 height 12
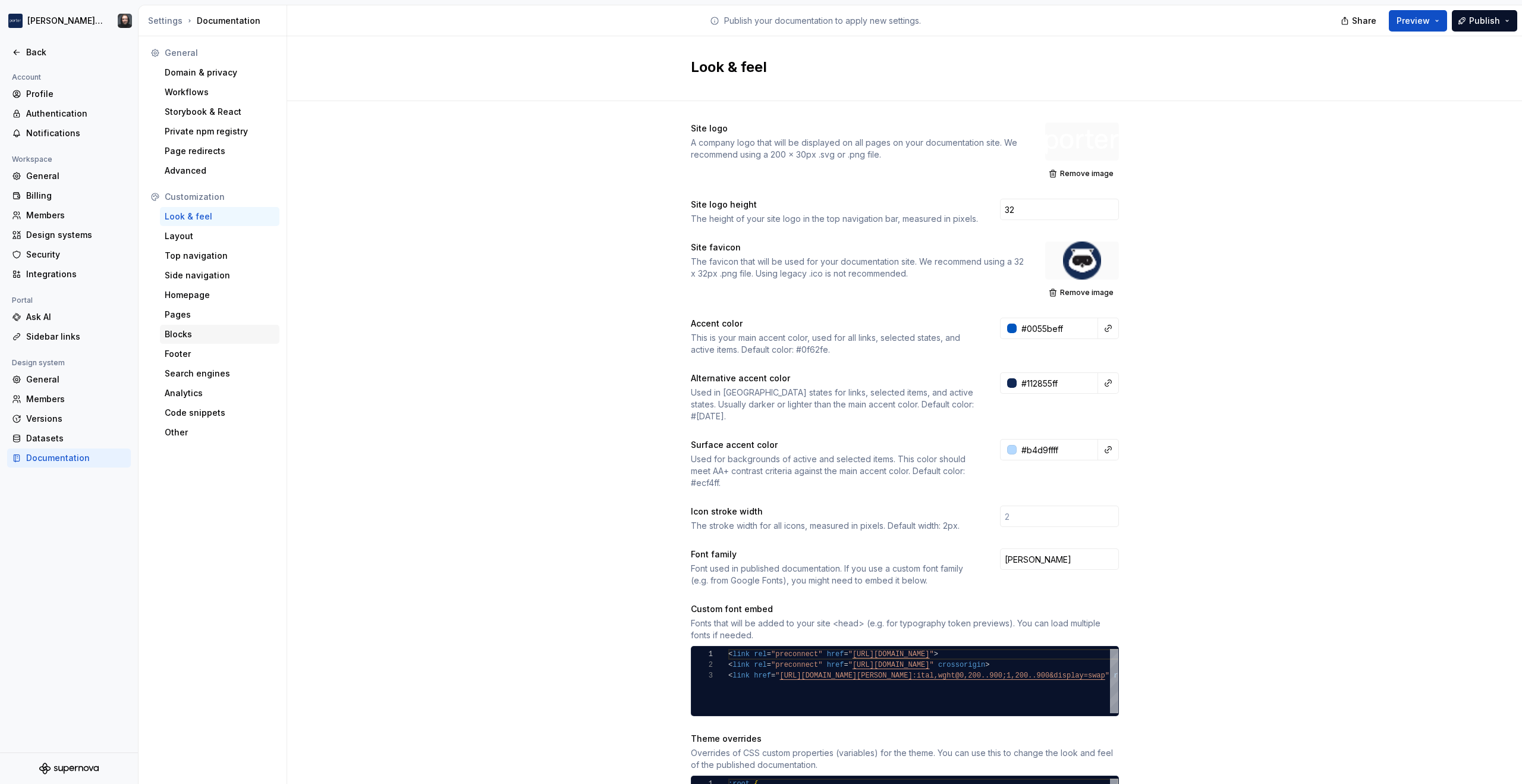
click at [187, 336] on div "Blocks" at bounding box center [220, 334] width 110 height 12
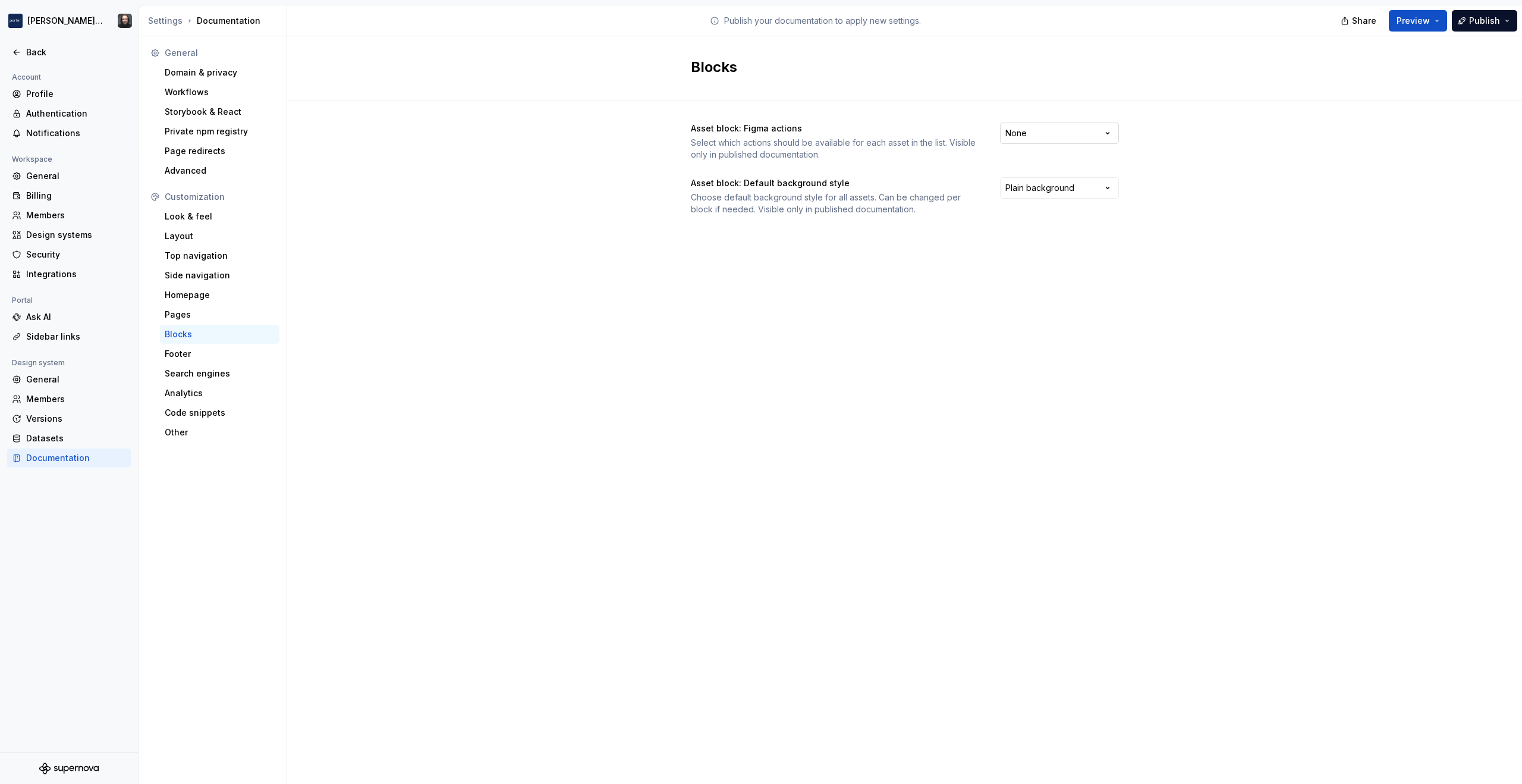
click at [1104, 132] on html "Porter Airlines Back Account Profile Authentication Notifications Workspace Gen…" at bounding box center [761, 392] width 1522 height 784
click at [514, 171] on html "Porter Airlines Back Account Profile Authentication Notifications Workspace Gen…" at bounding box center [761, 392] width 1522 height 784
click at [1111, 185] on html "Porter Airlines Back Account Profile Authentication Notifications Workspace Gen…" at bounding box center [761, 392] width 1522 height 784
click at [1224, 187] on html "Porter Airlines Back Account Profile Authentication Notifications Workspace Gen…" at bounding box center [761, 392] width 1522 height 784
click at [193, 311] on div "Pages" at bounding box center [220, 315] width 110 height 12
